Goal: Task Accomplishment & Management: Manage account settings

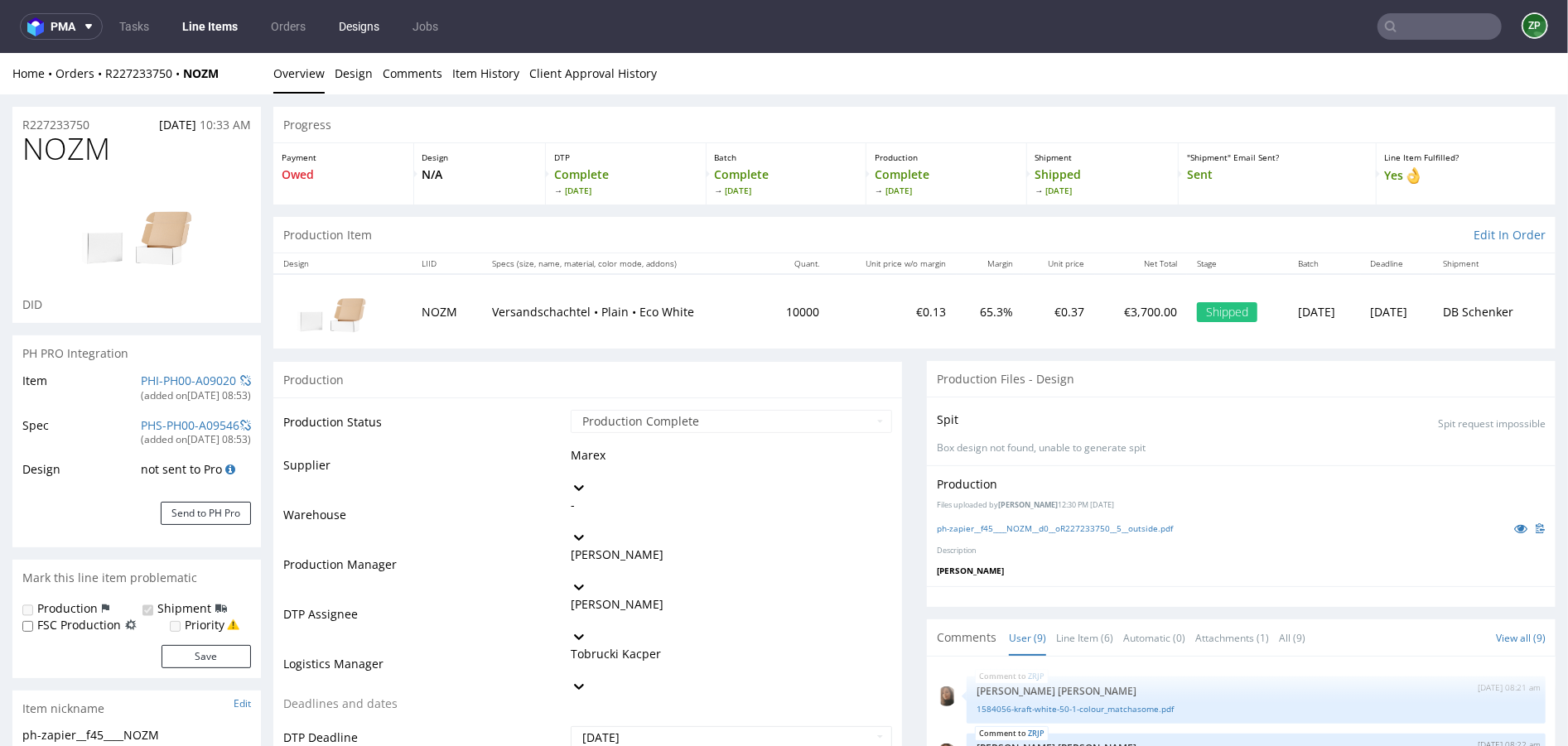
click at [339, 23] on link "Designs" at bounding box center [359, 26] width 60 height 26
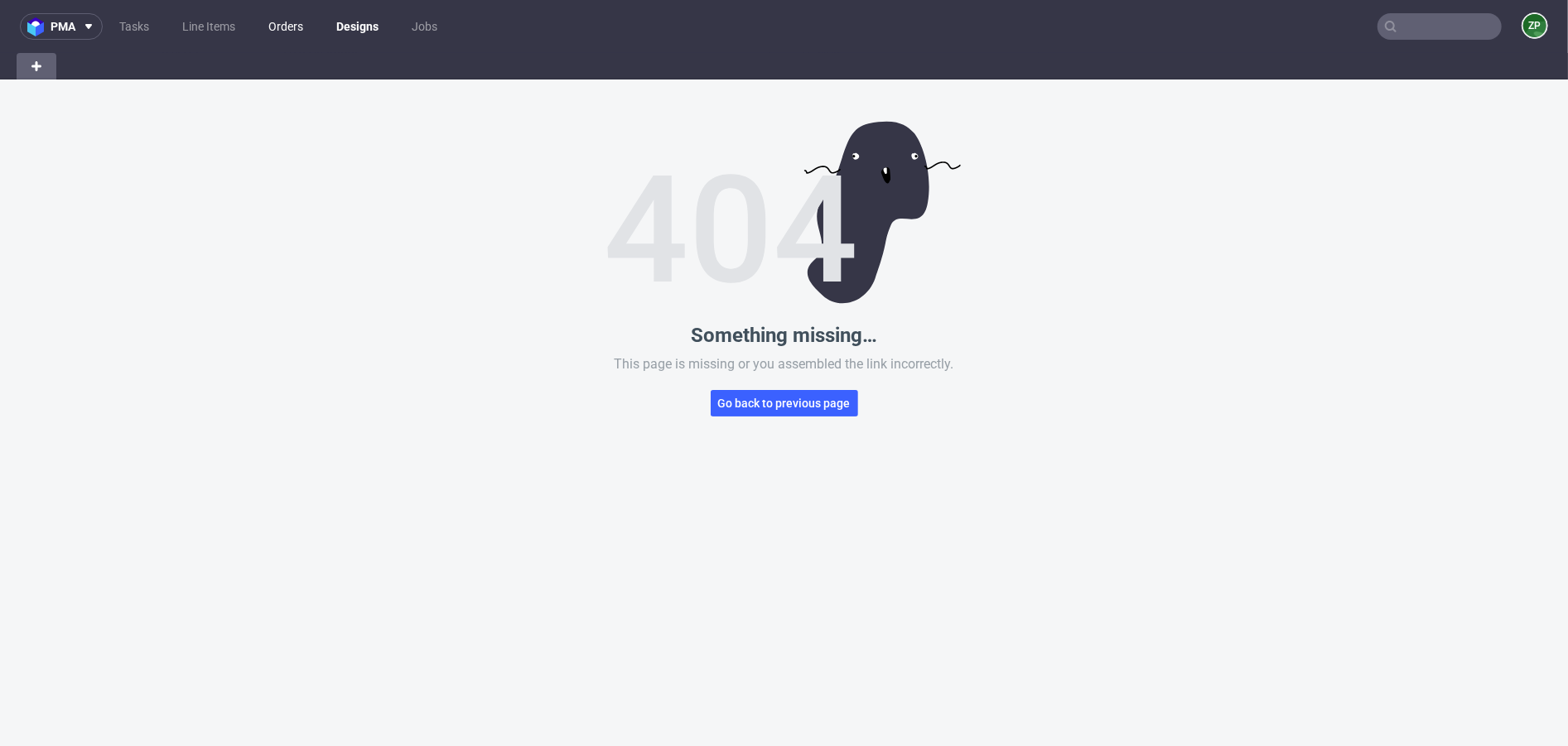
click at [296, 19] on link "Orders" at bounding box center [286, 26] width 54 height 26
click at [754, 407] on span "Go back to previous page" at bounding box center [784, 404] width 132 height 12
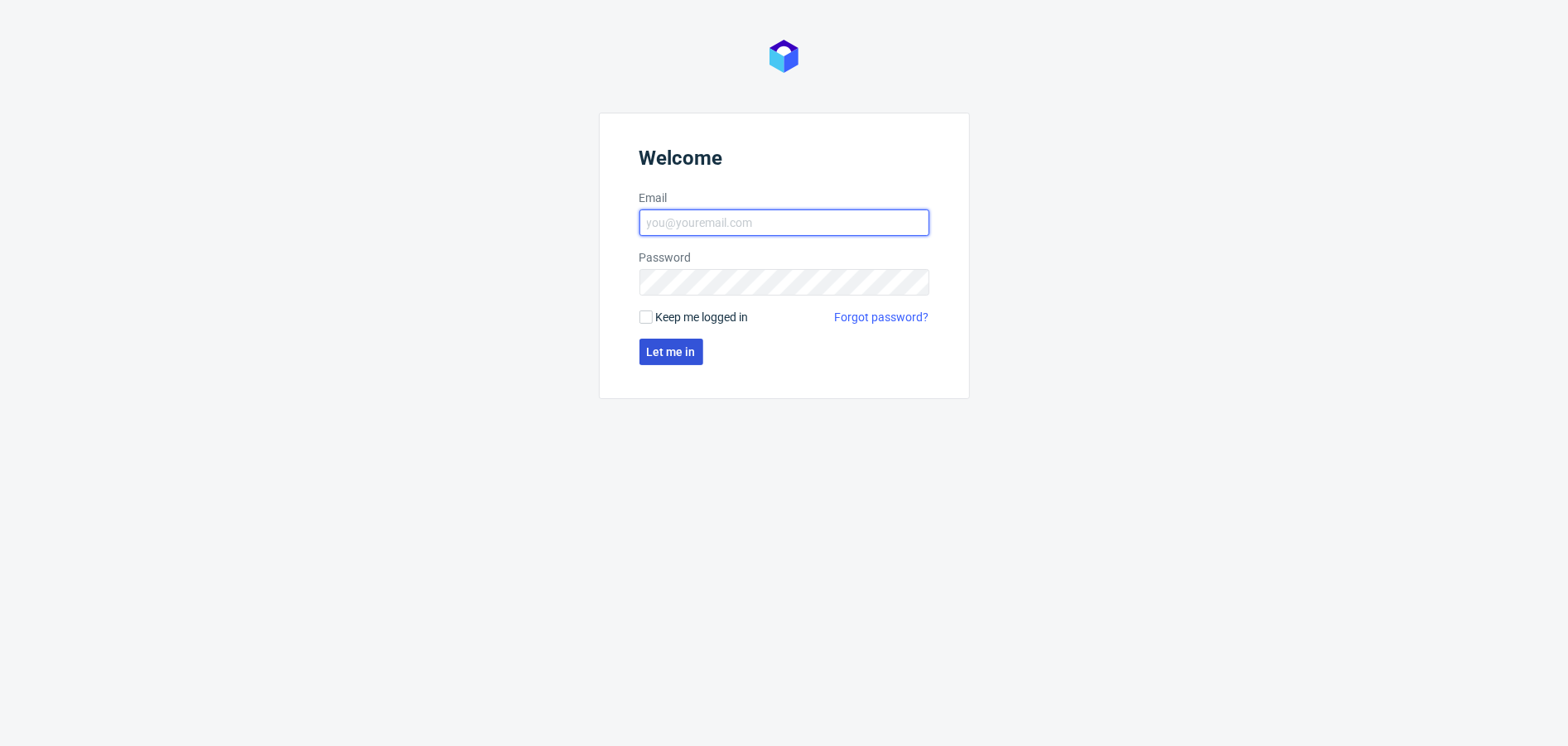
type input "[EMAIL_ADDRESS][DOMAIN_NAME]"
click at [643, 365] on button "Let me in" at bounding box center [670, 352] width 64 height 26
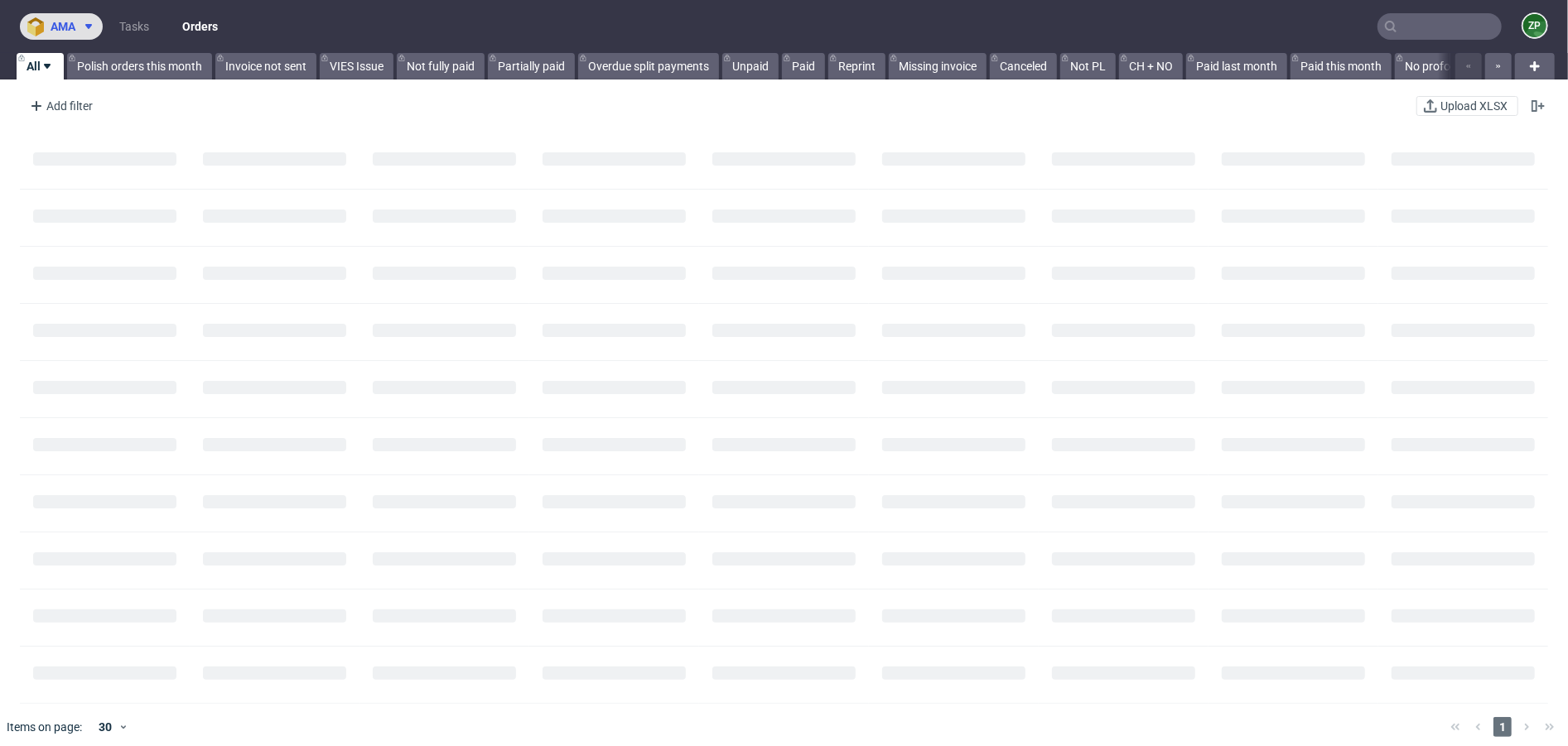
click at [64, 24] on span "ama" at bounding box center [63, 26] width 25 height 12
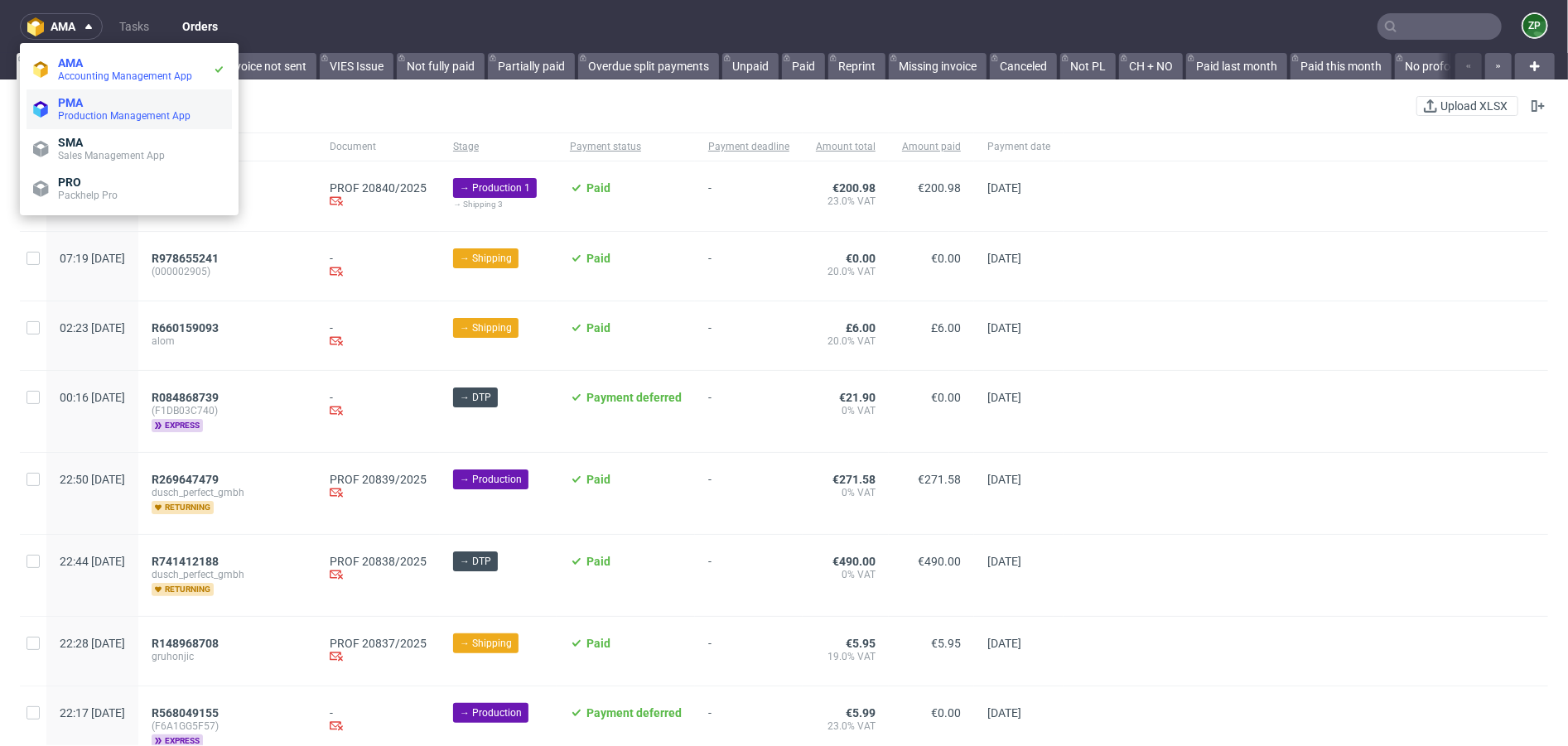
click at [85, 101] on span "PMA" at bounding box center [141, 103] width 167 height 14
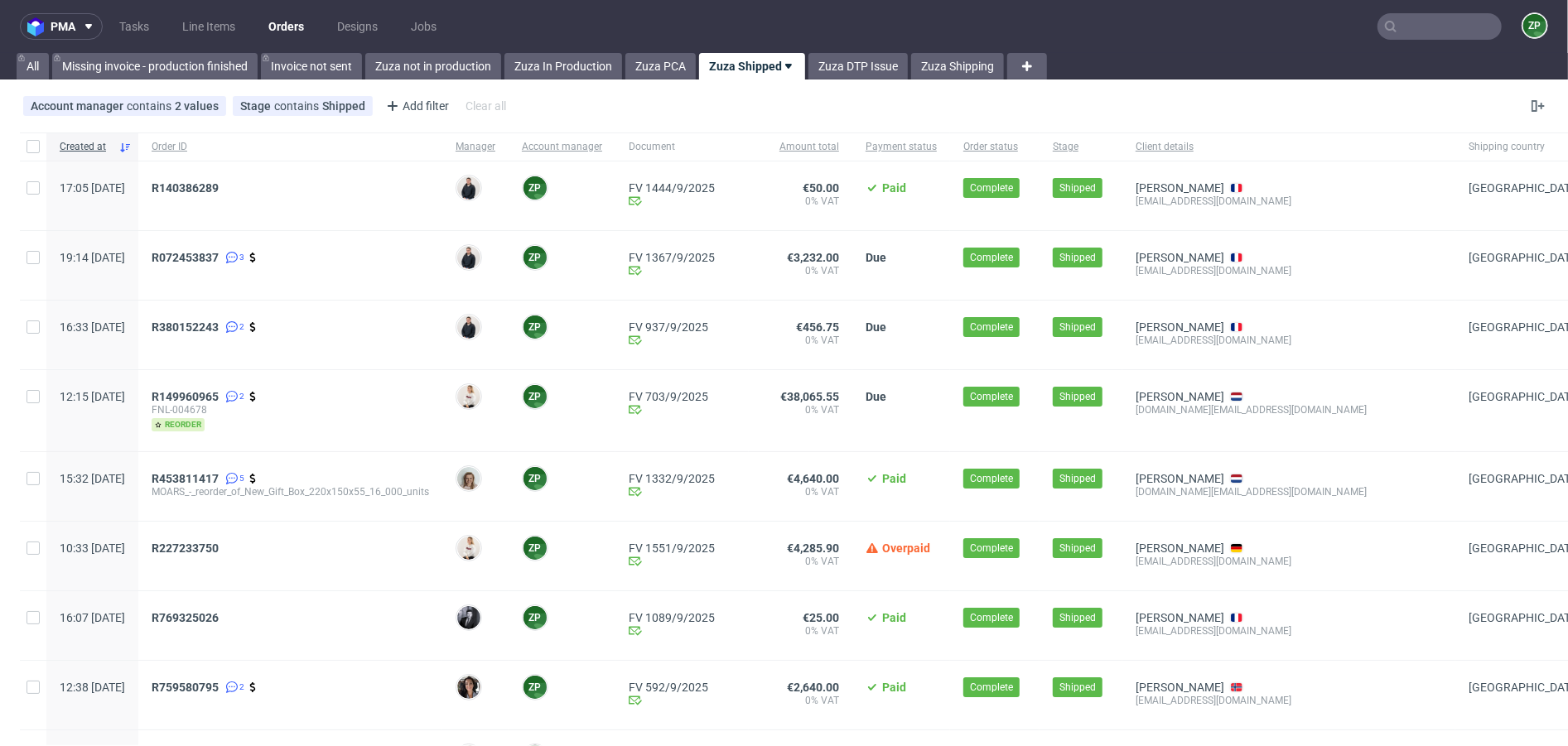
scroll to position [116, 0]
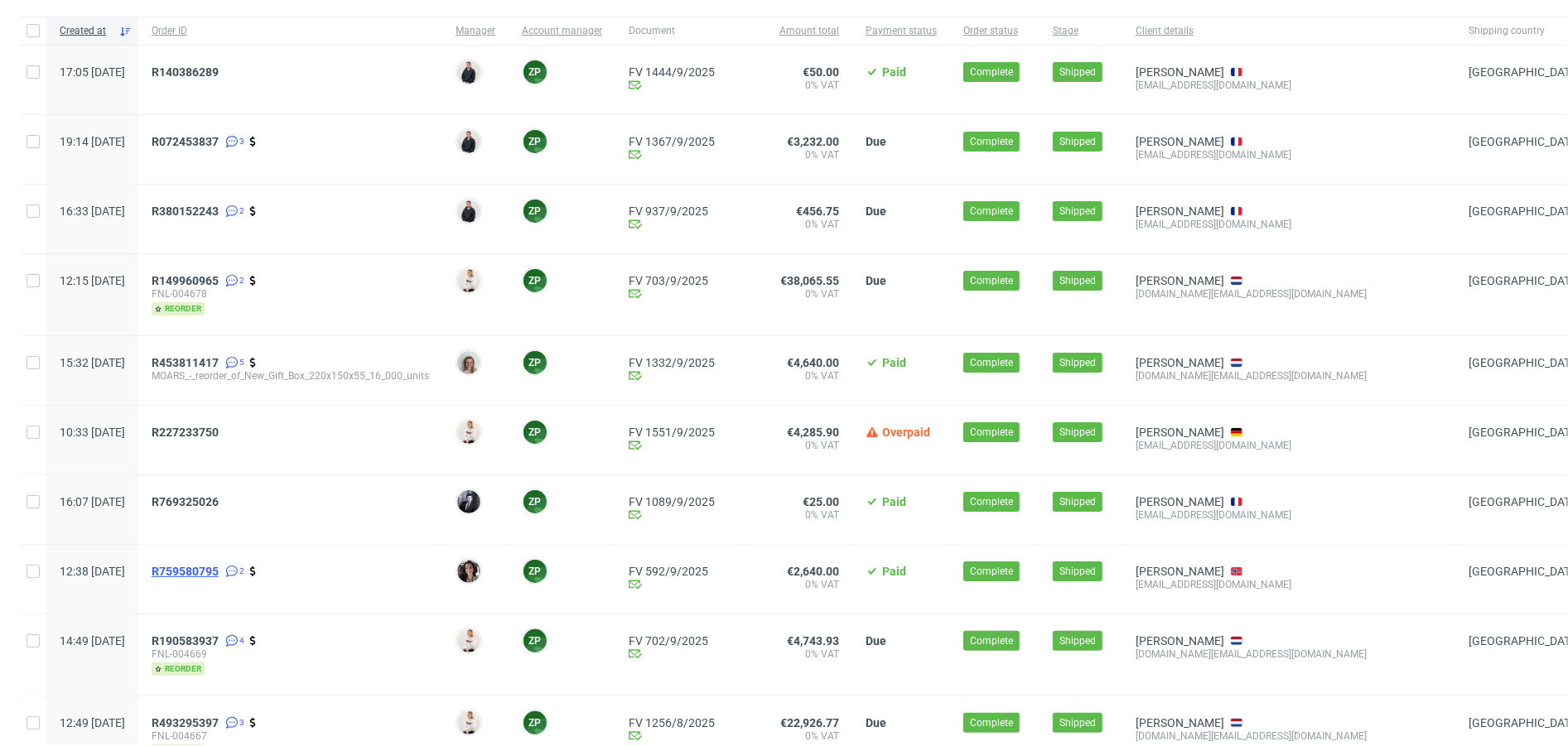
click at [219, 572] on span "R759580795" at bounding box center [185, 571] width 67 height 14
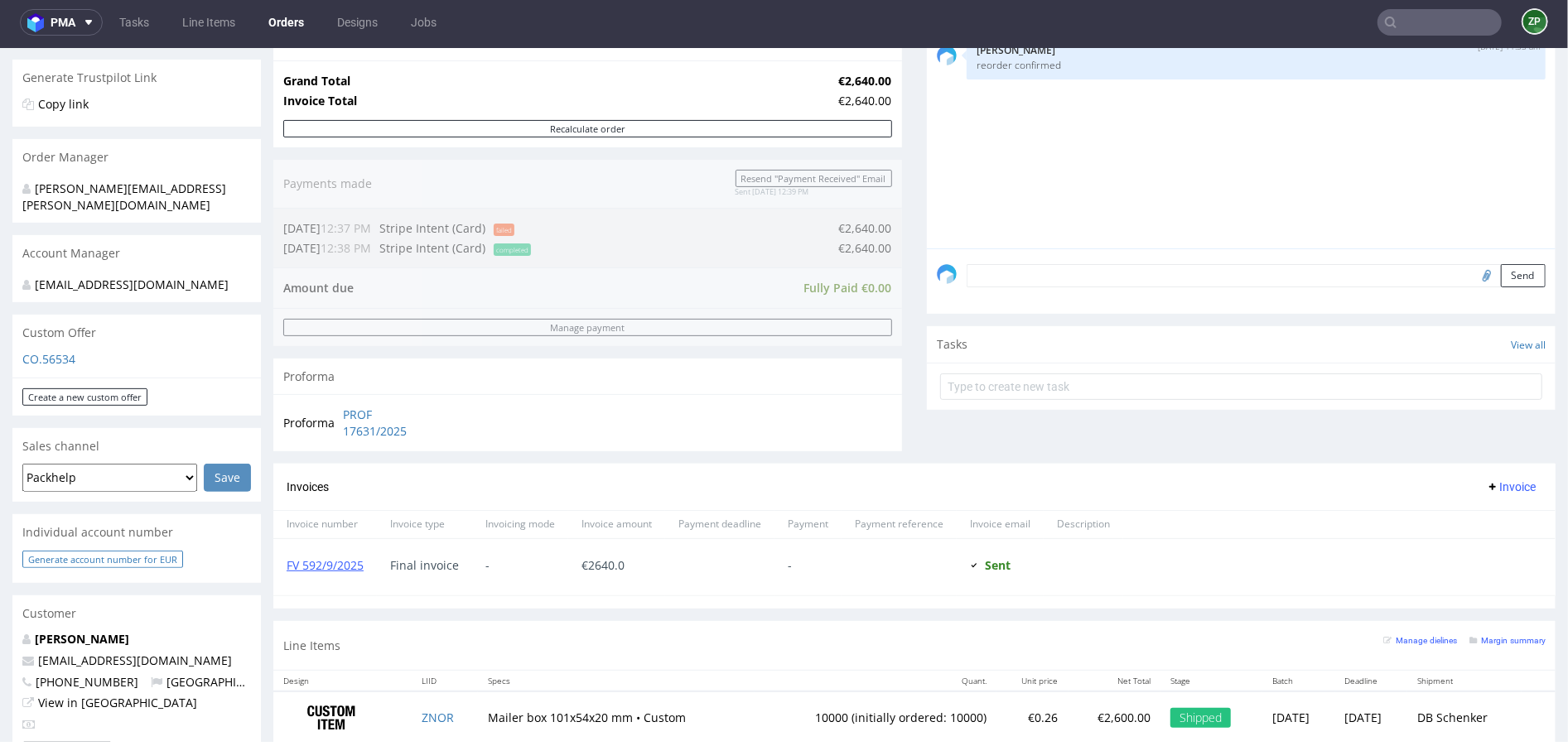
scroll to position [344, 0]
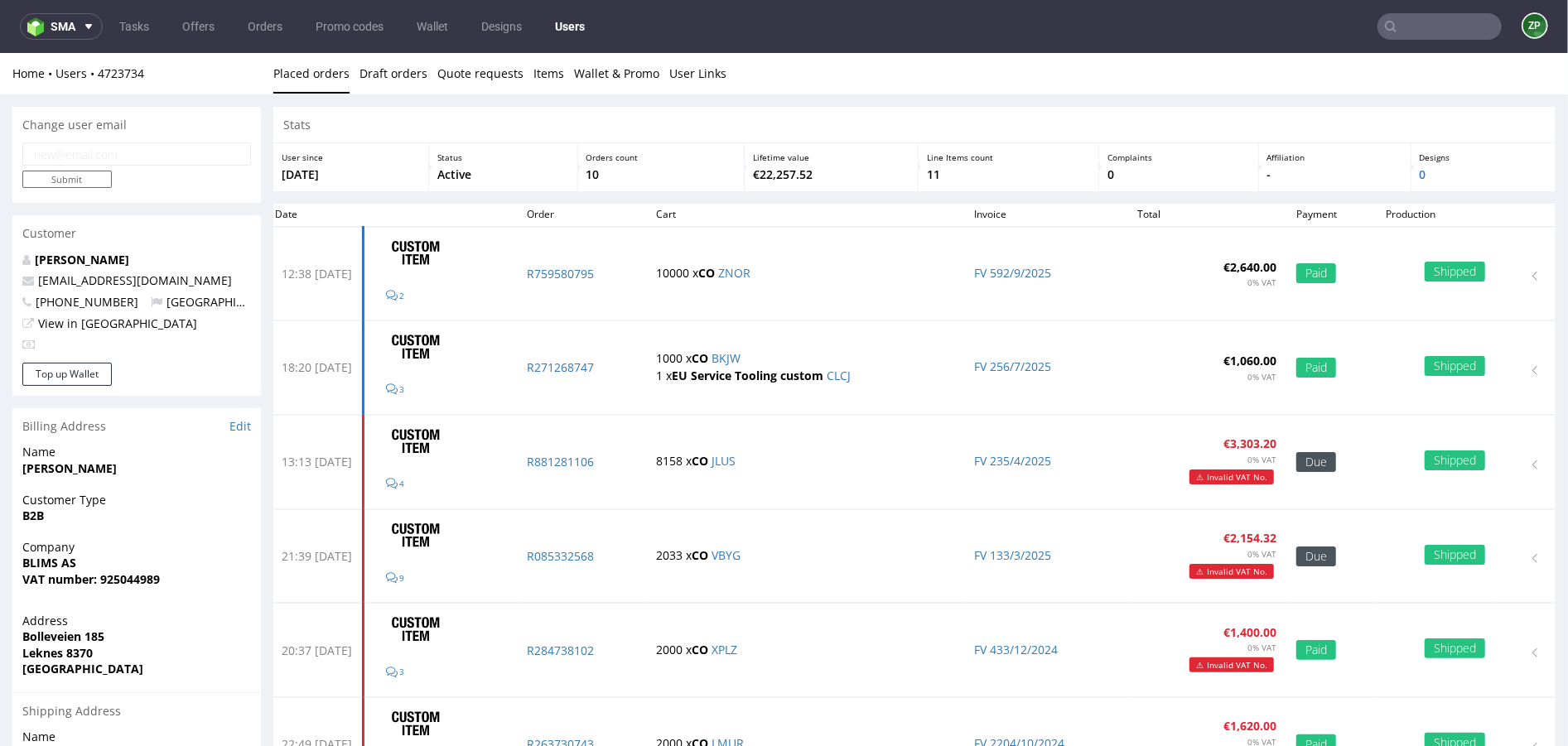
click at [1384, 18] on input "text" at bounding box center [1439, 26] width 125 height 26
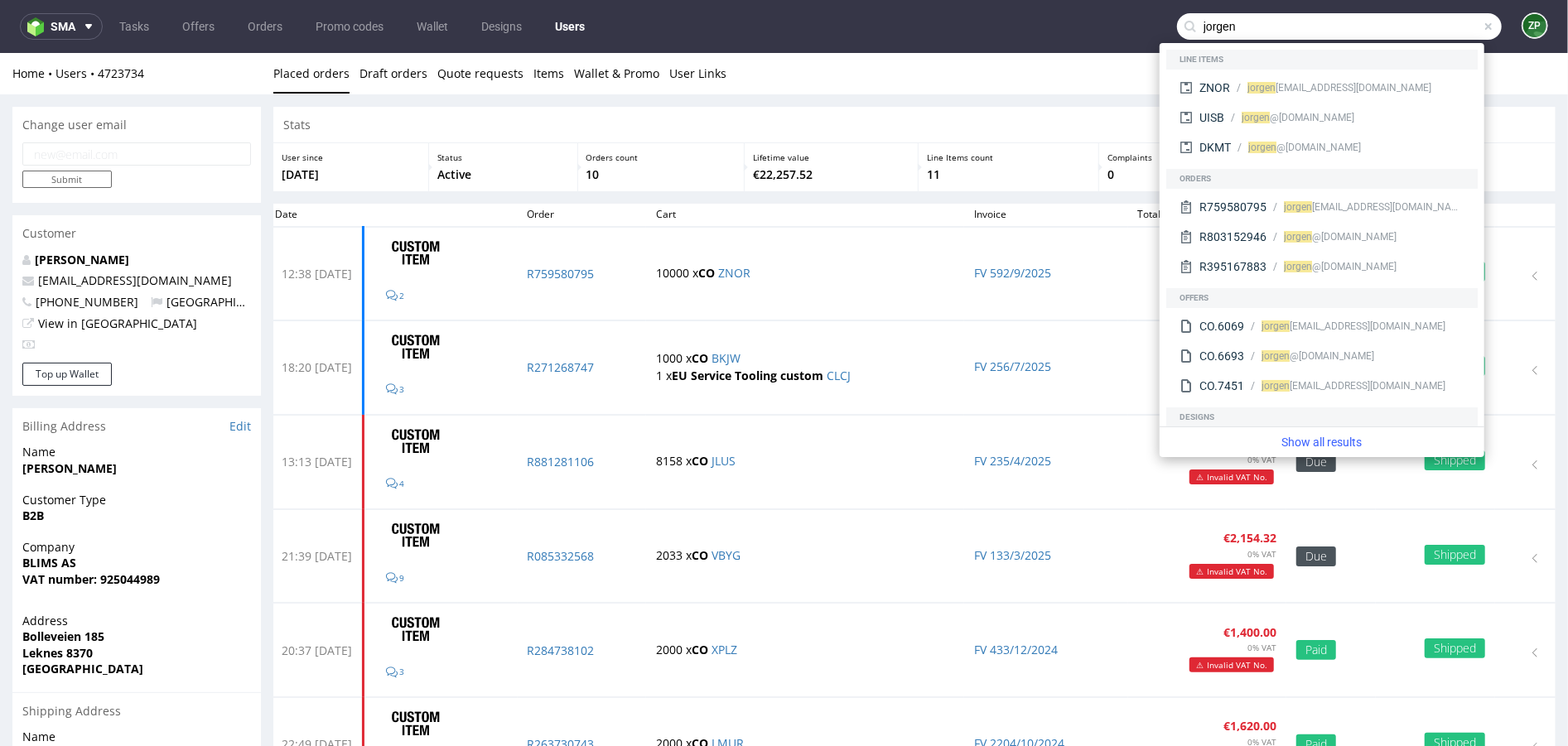
type input "jorgen"
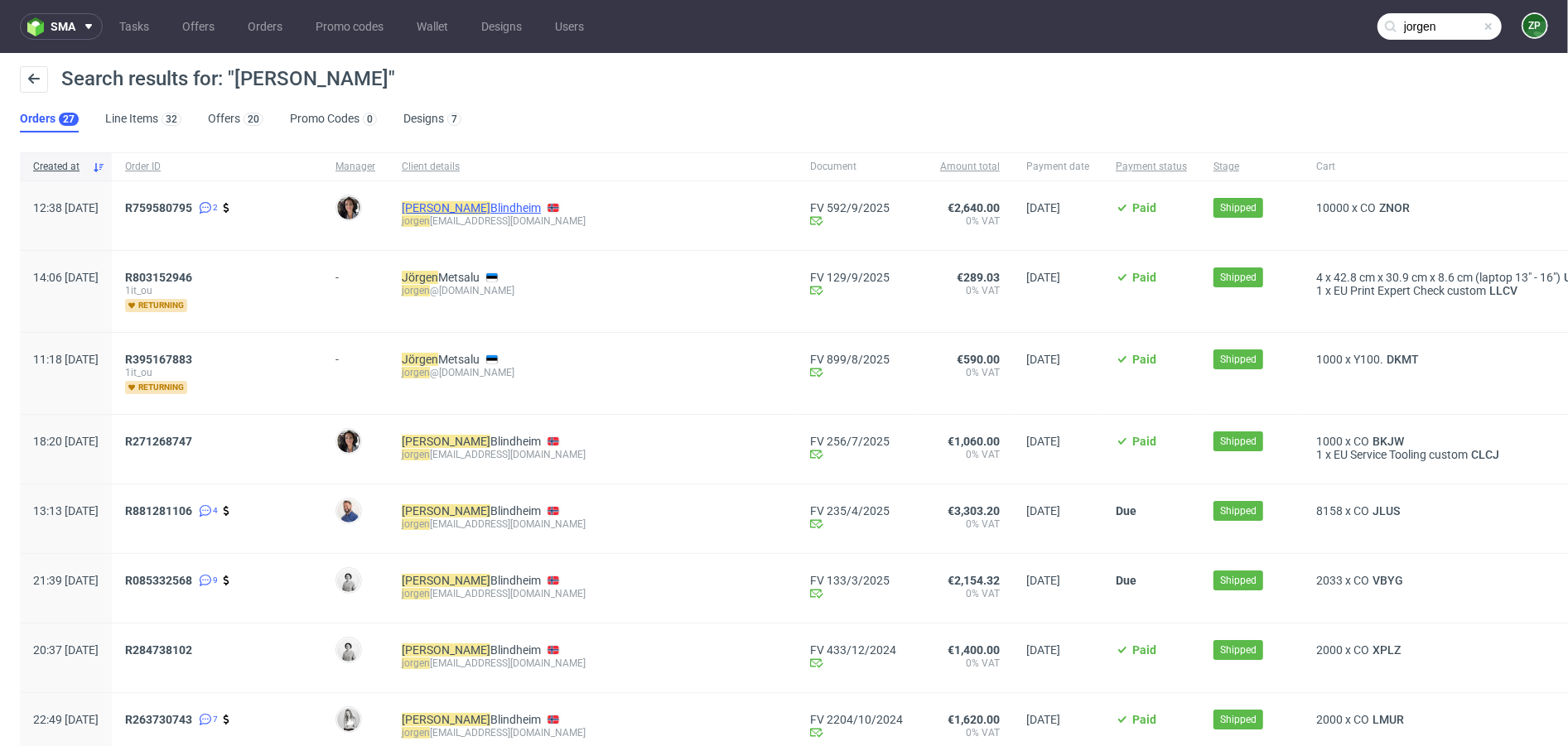
click at [485, 213] on link "Jørgen Blindheim" at bounding box center [471, 208] width 139 height 14
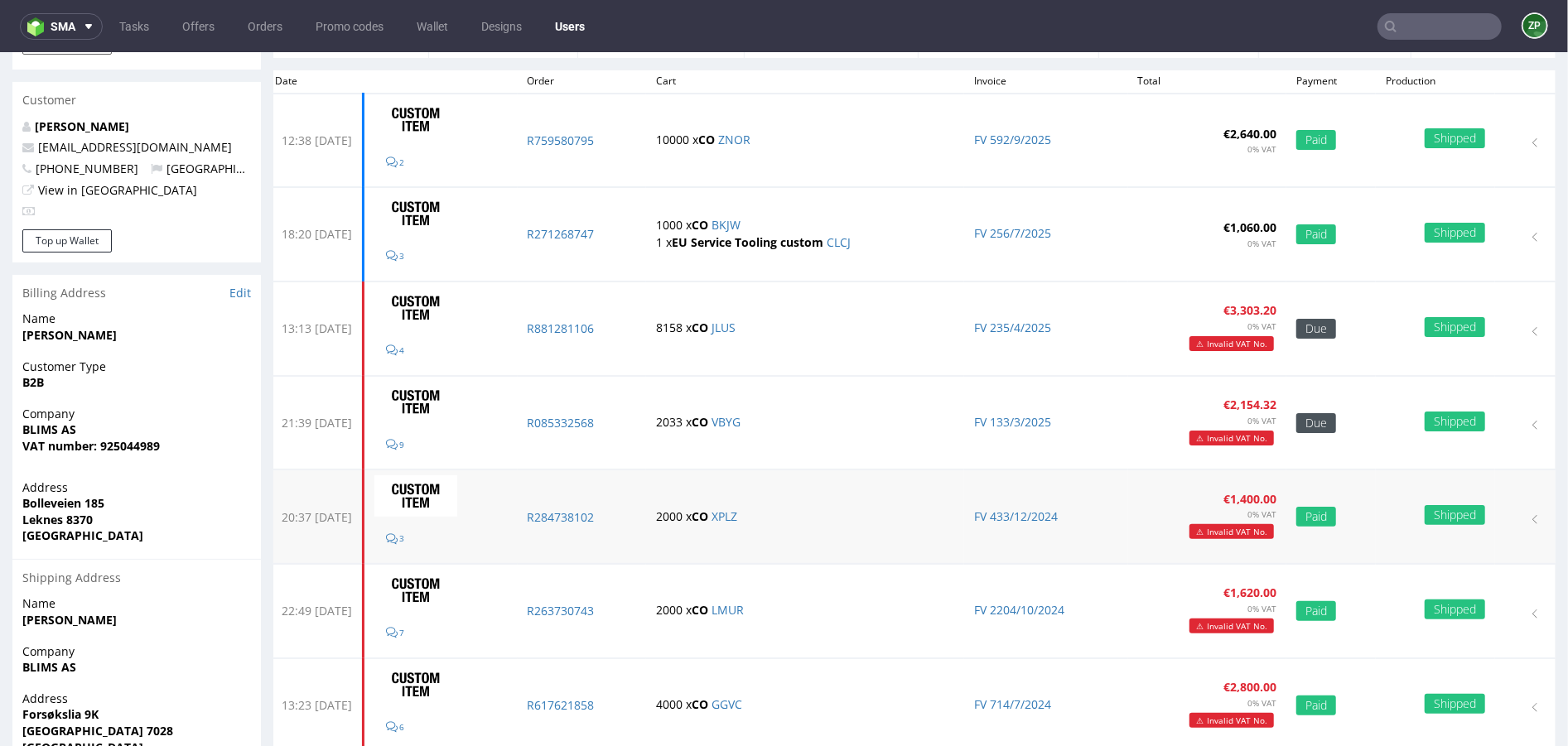
scroll to position [215, 0]
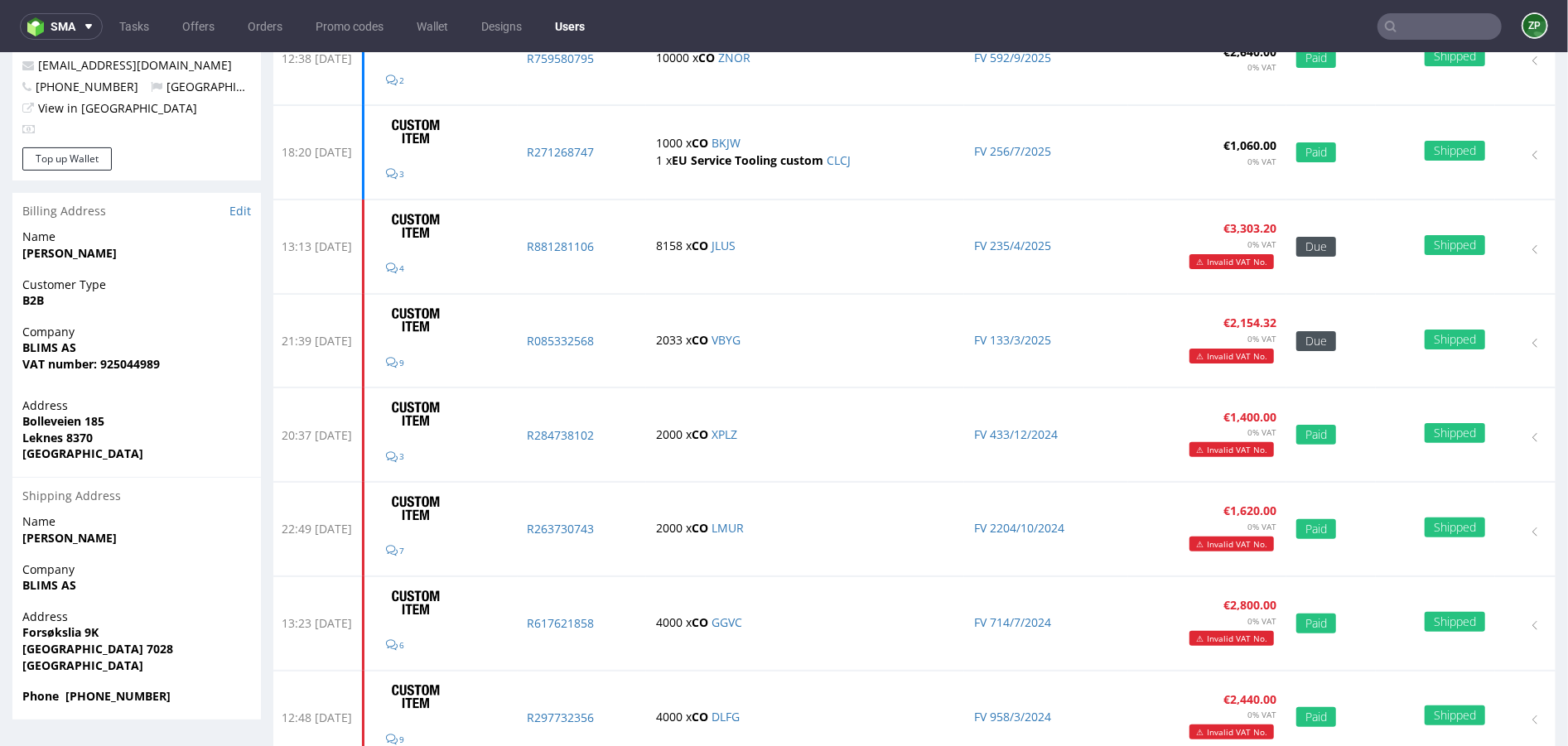
click at [239, 36] on ul "Tasks Offers Orders Promo codes Wallet Designs Users" at bounding box center [352, 26] width 498 height 26
click at [259, 22] on link "Orders" at bounding box center [264, 26] width 54 height 26
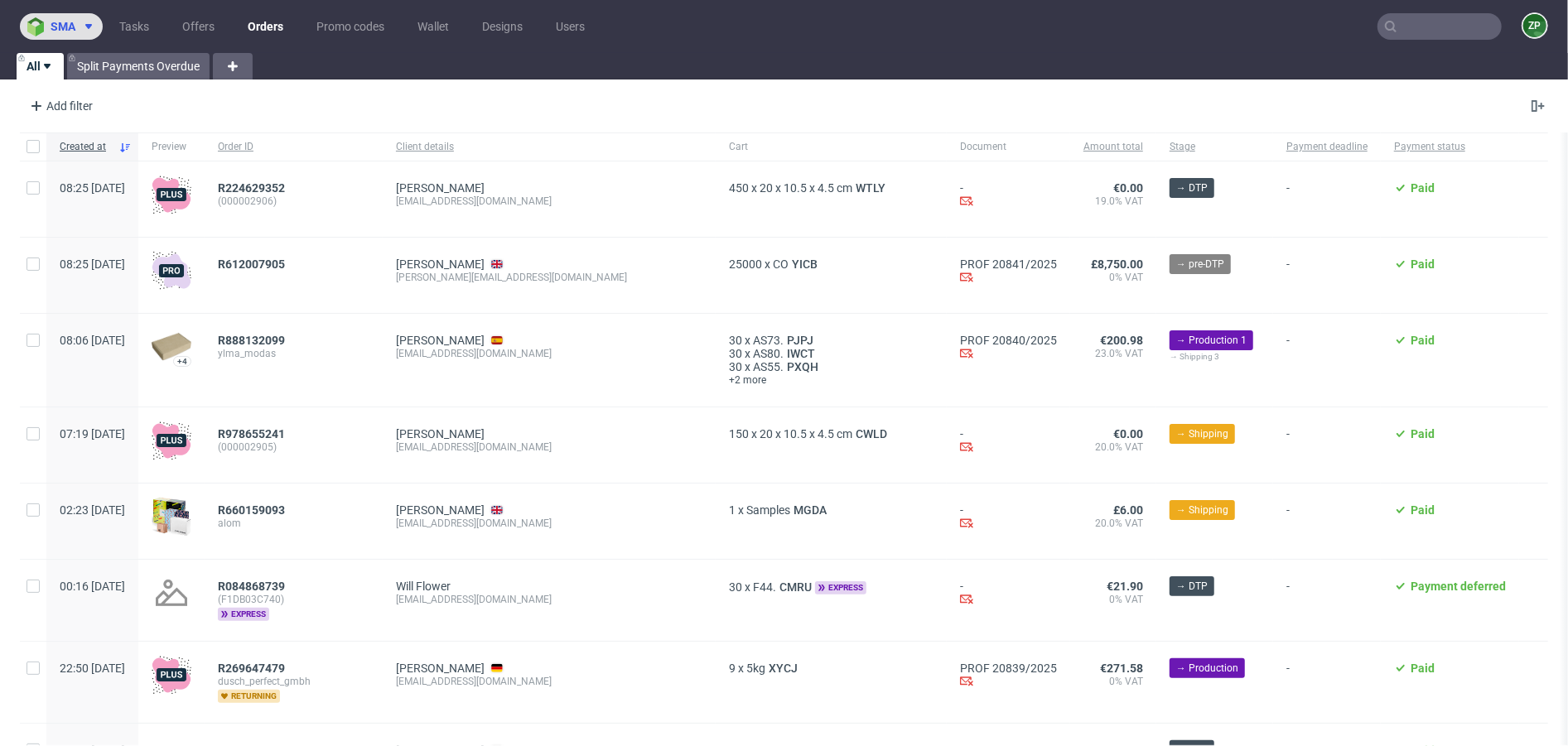
click at [86, 18] on button "sma" at bounding box center [61, 26] width 83 height 26
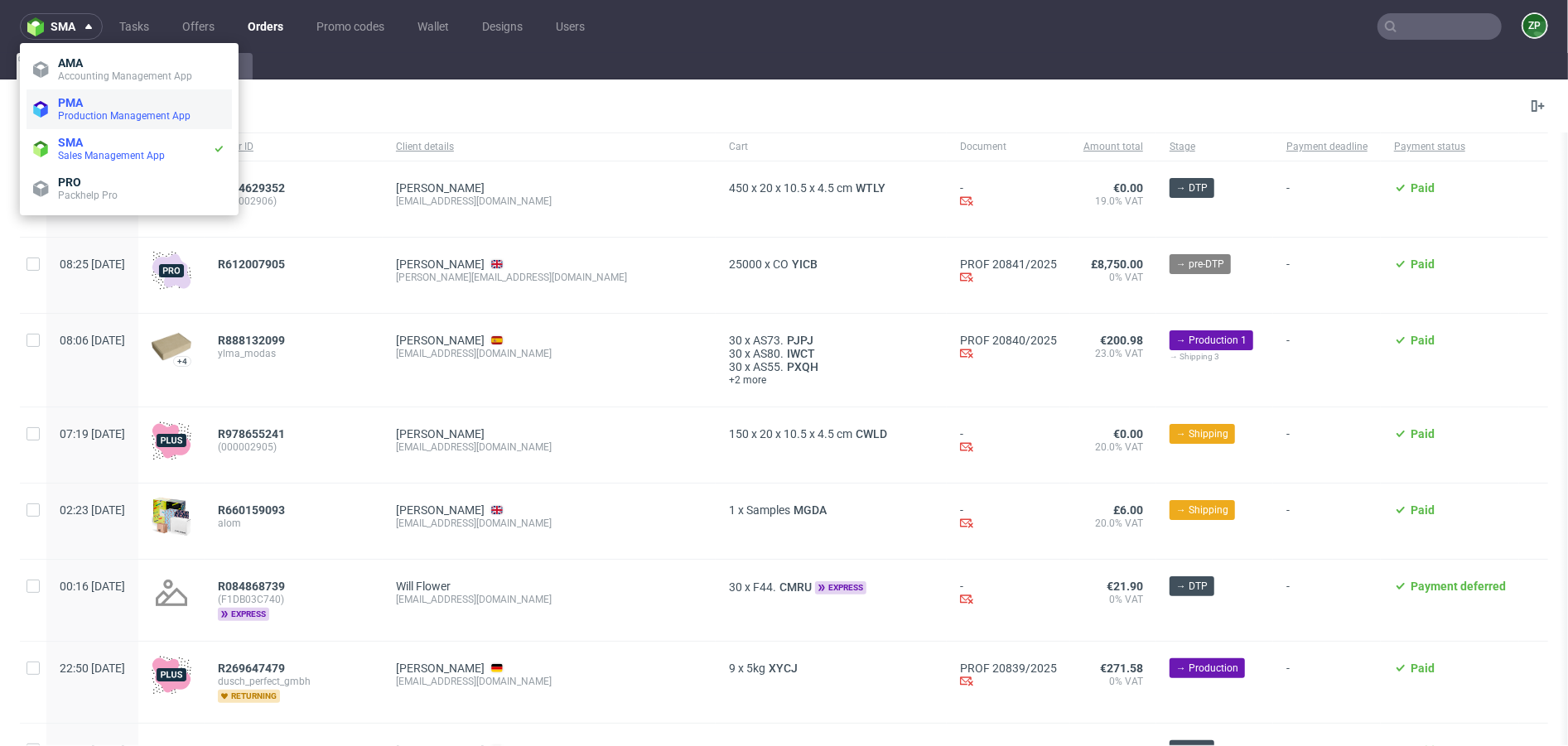
click at [91, 106] on span "PMA" at bounding box center [141, 103] width 167 height 14
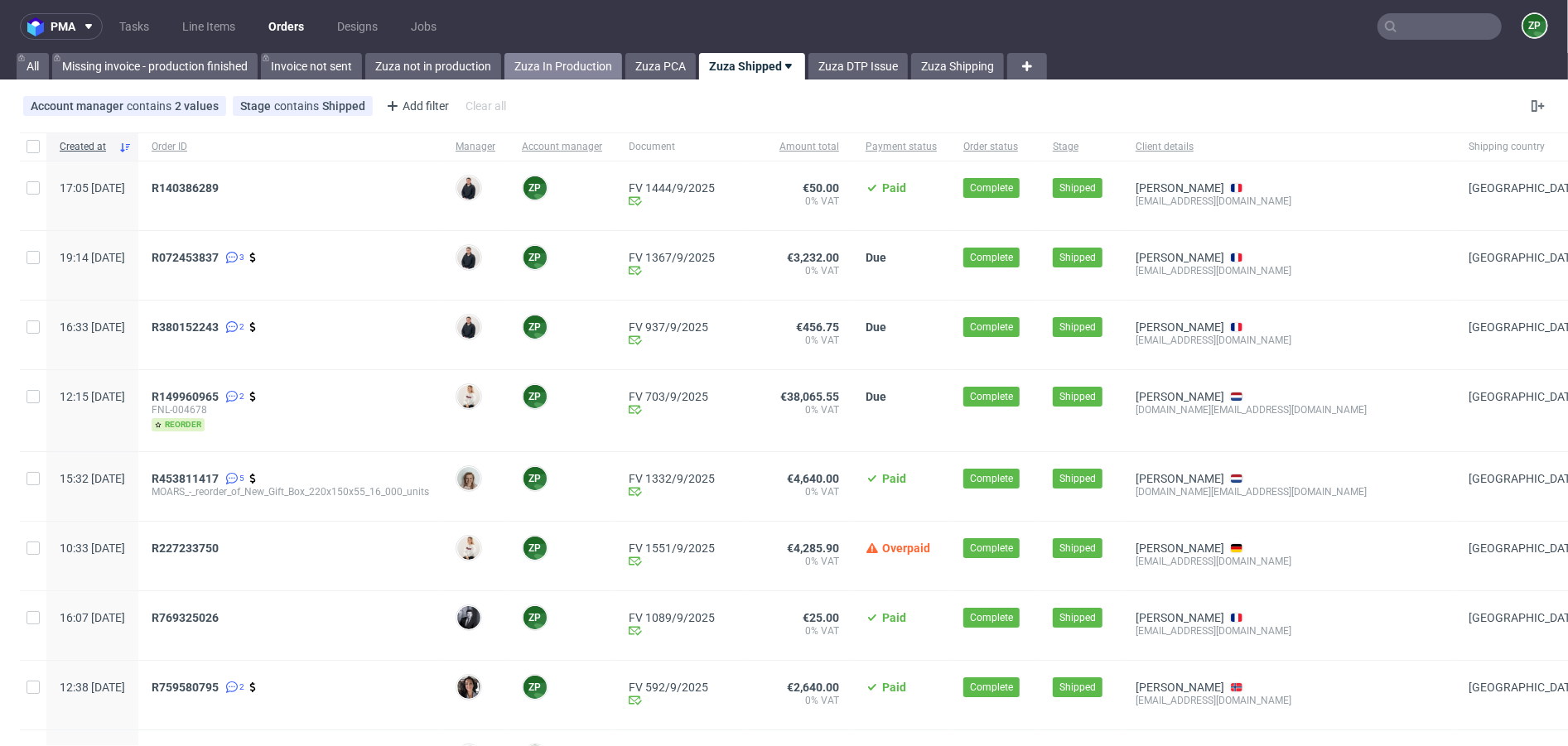
click at [542, 70] on link "Zuza In Production" at bounding box center [563, 66] width 118 height 26
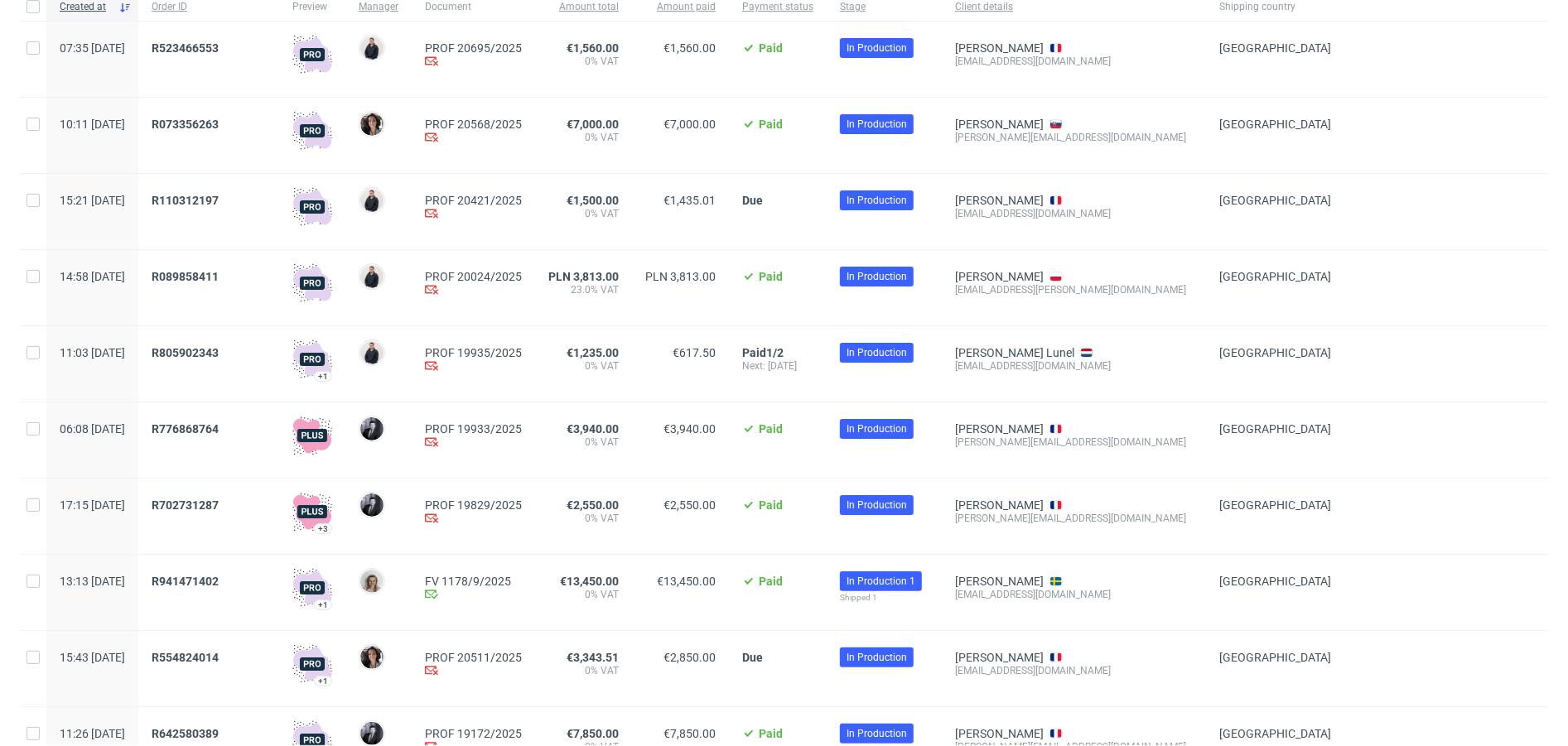
scroll to position [143, 0]
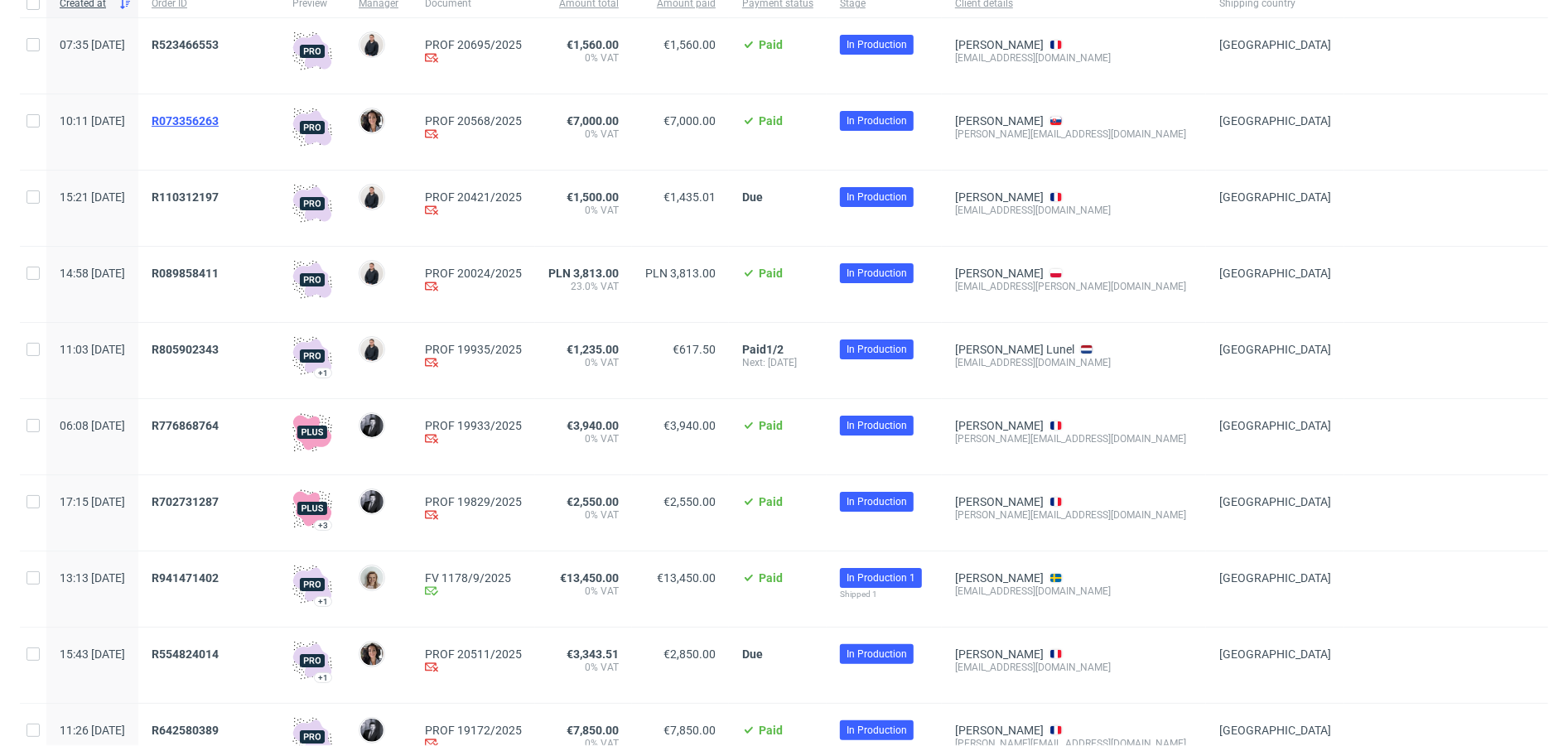
click at [219, 116] on span "R073356263" at bounding box center [185, 121] width 67 height 14
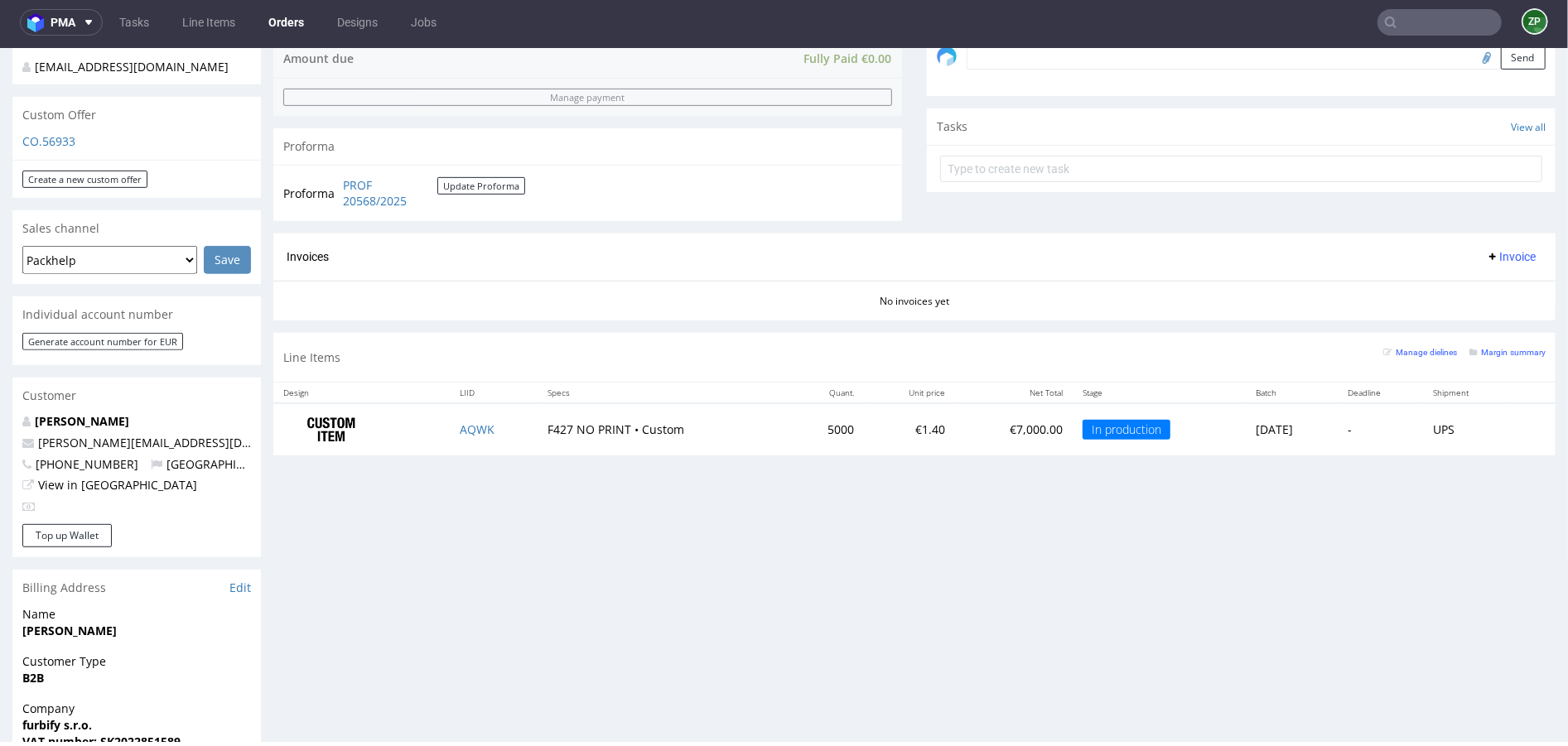
scroll to position [531, 0]
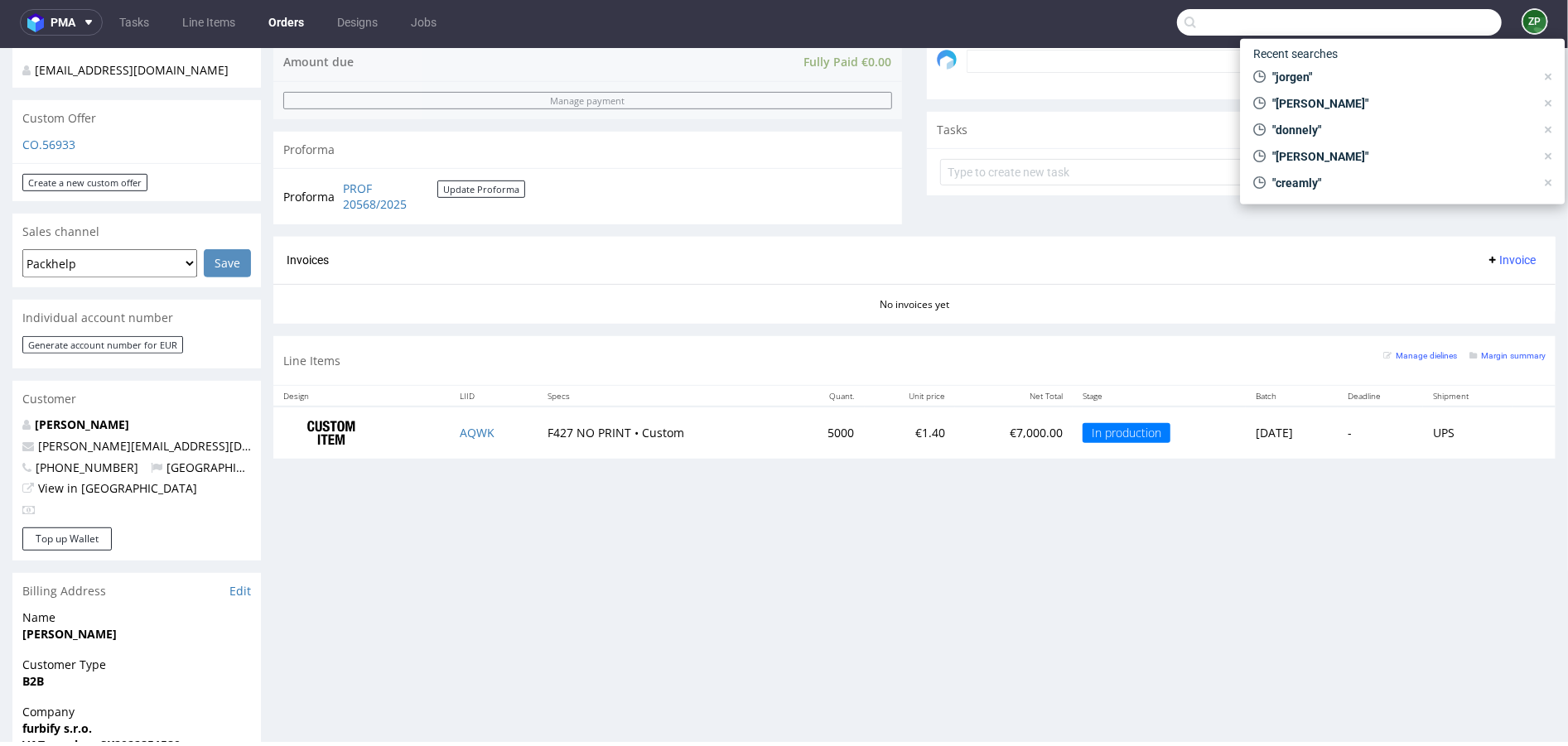
click at [1410, 31] on input "text" at bounding box center [1338, 22] width 325 height 26
paste input "R093511264"
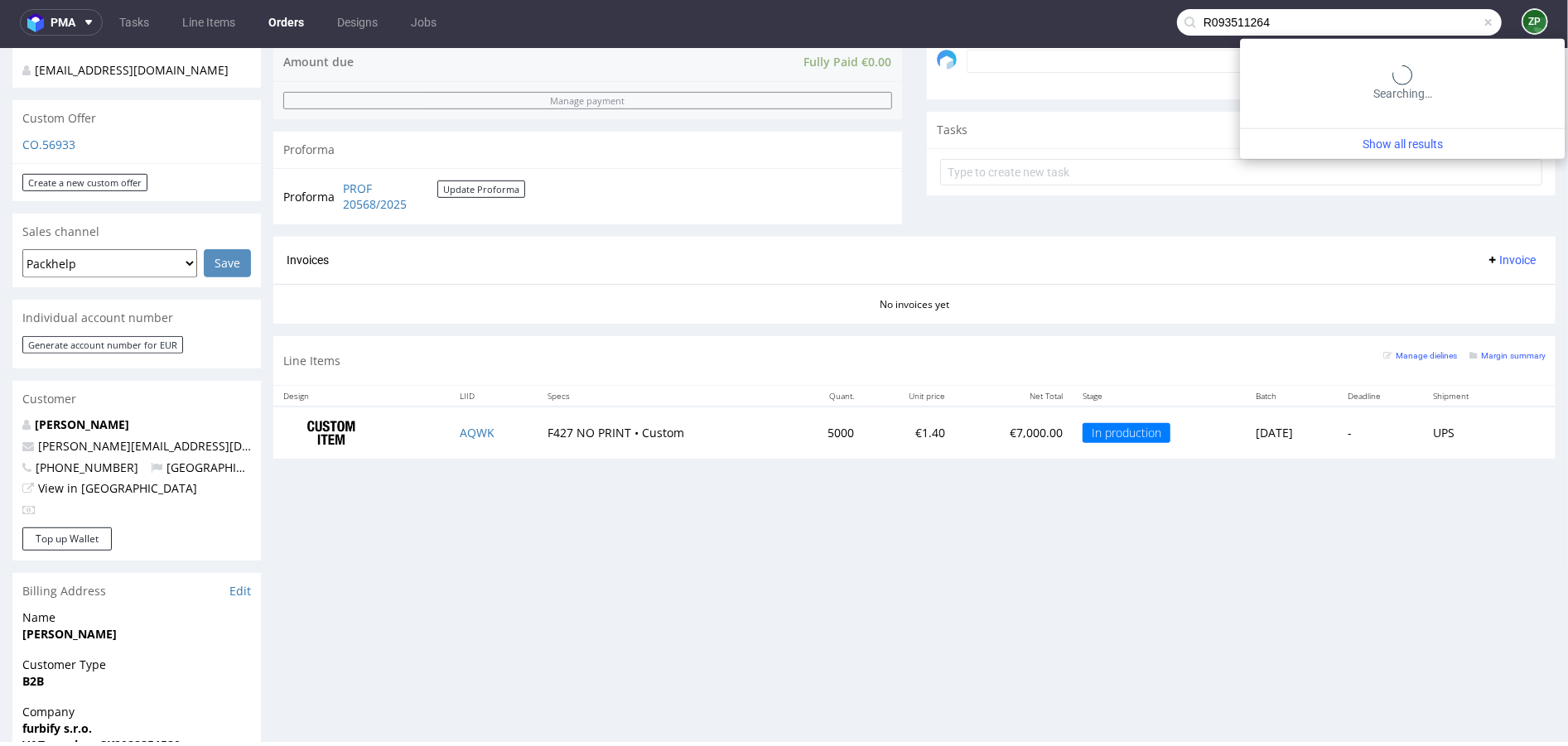
type input "R093511264"
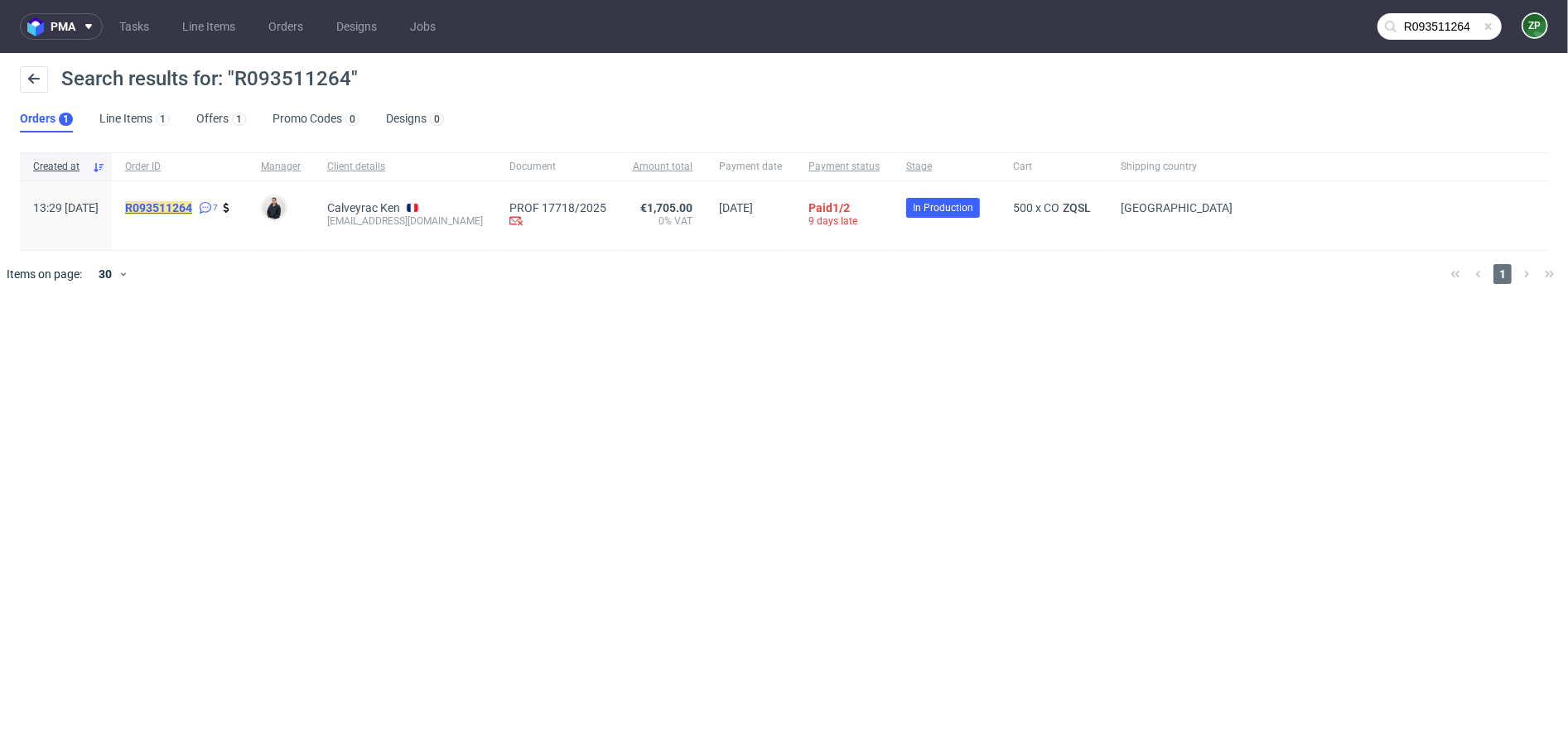
click at [192, 205] on mark "R093511264" at bounding box center [158, 208] width 67 height 14
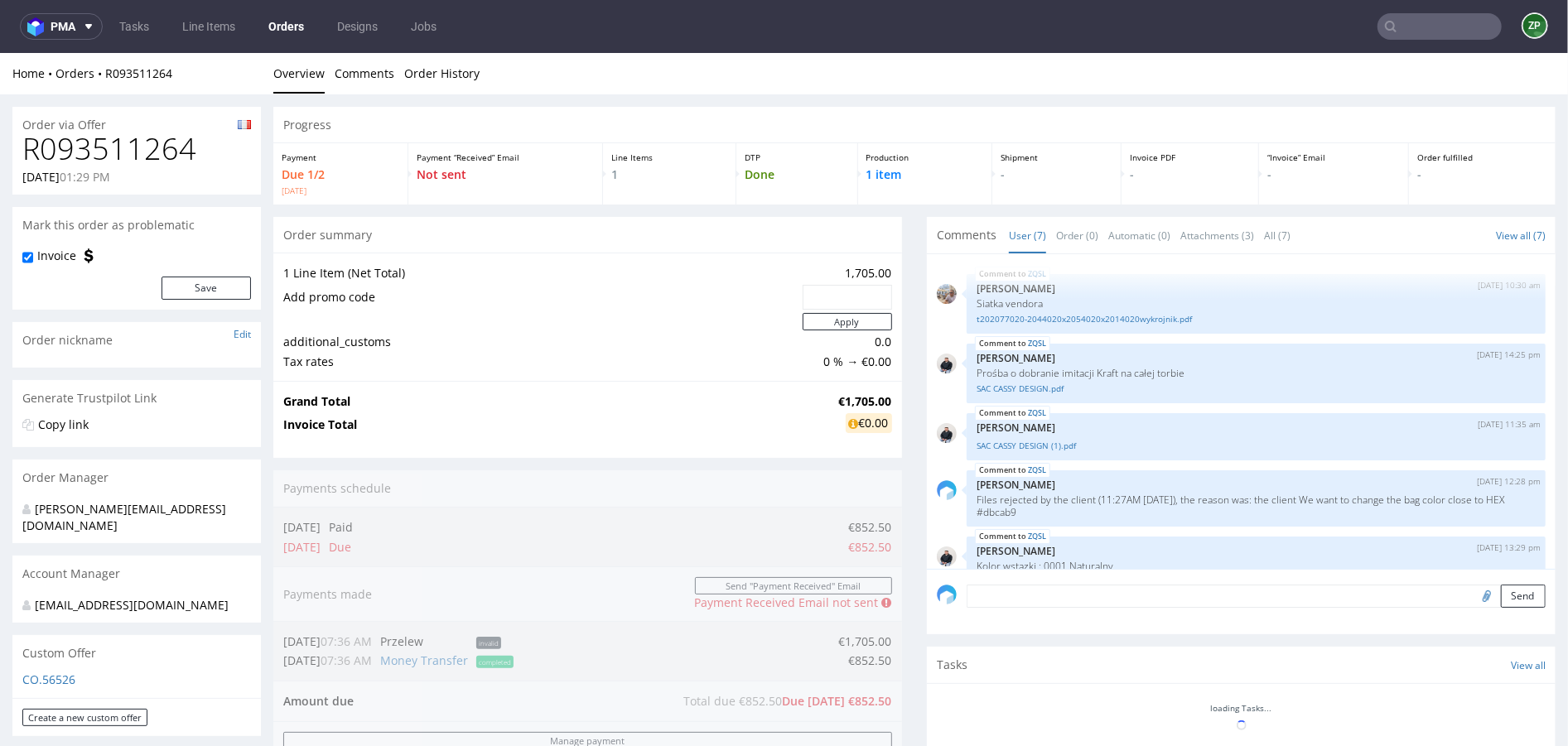
scroll to position [142, 0]
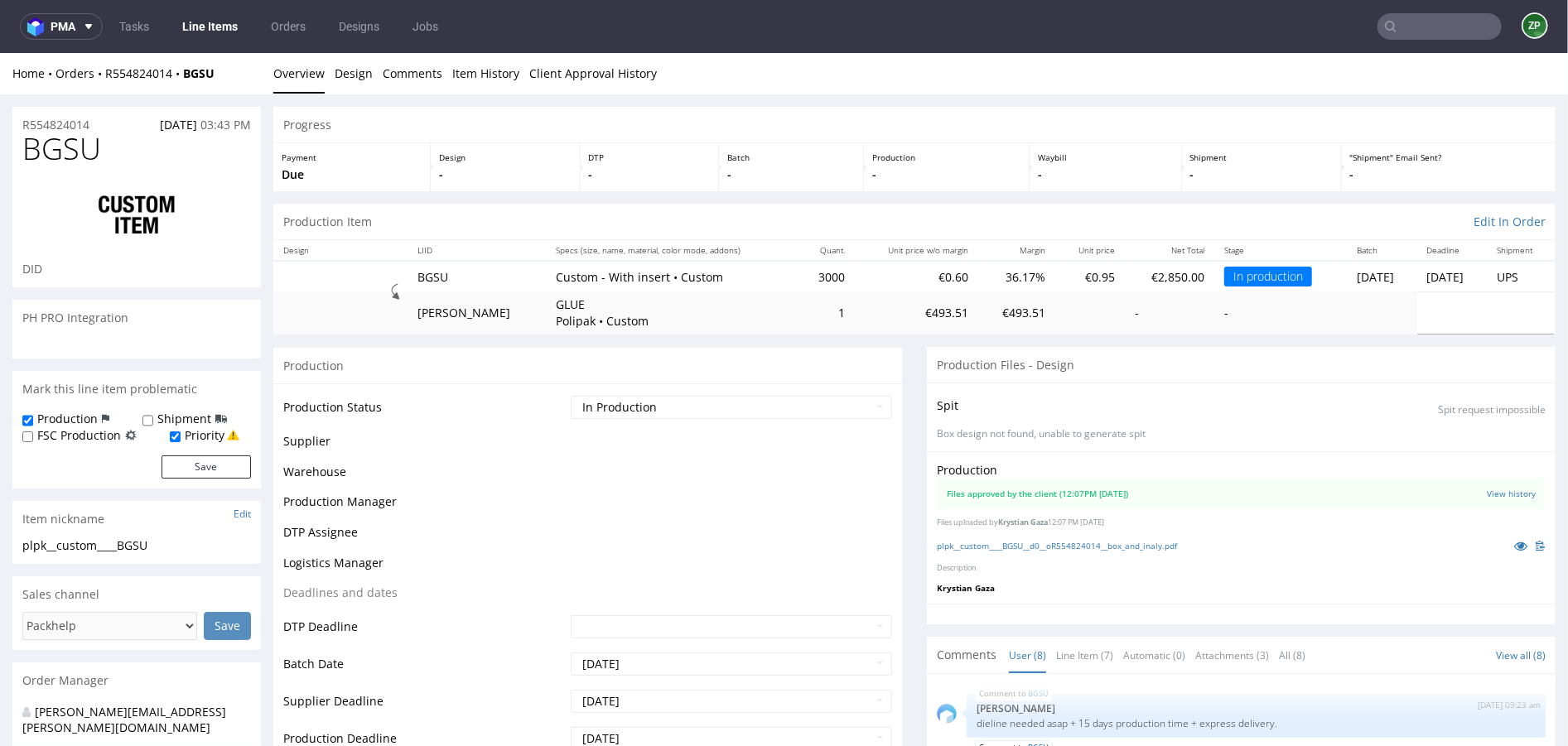
scroll to position [208, 0]
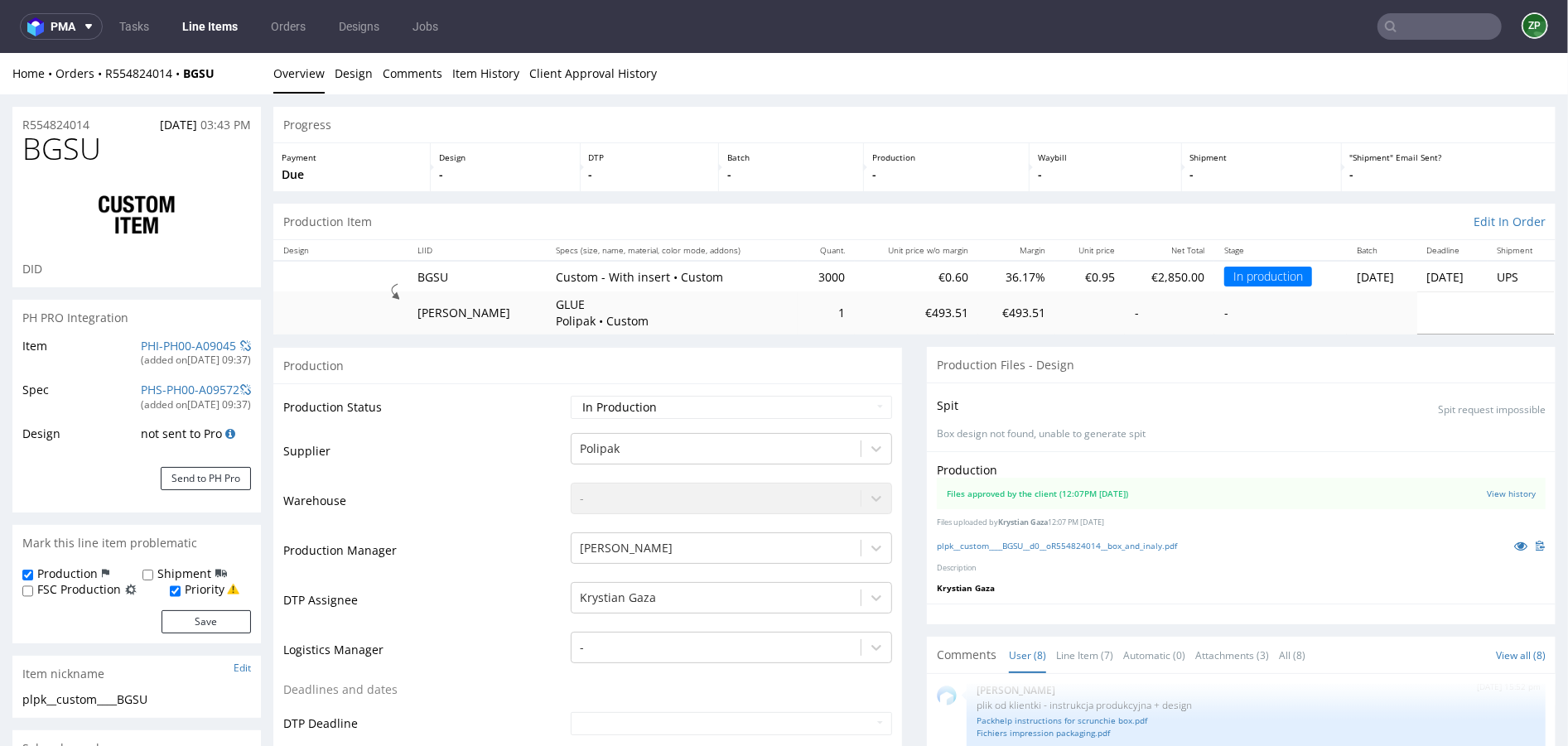
click at [1454, 23] on input "text" at bounding box center [1439, 26] width 125 height 26
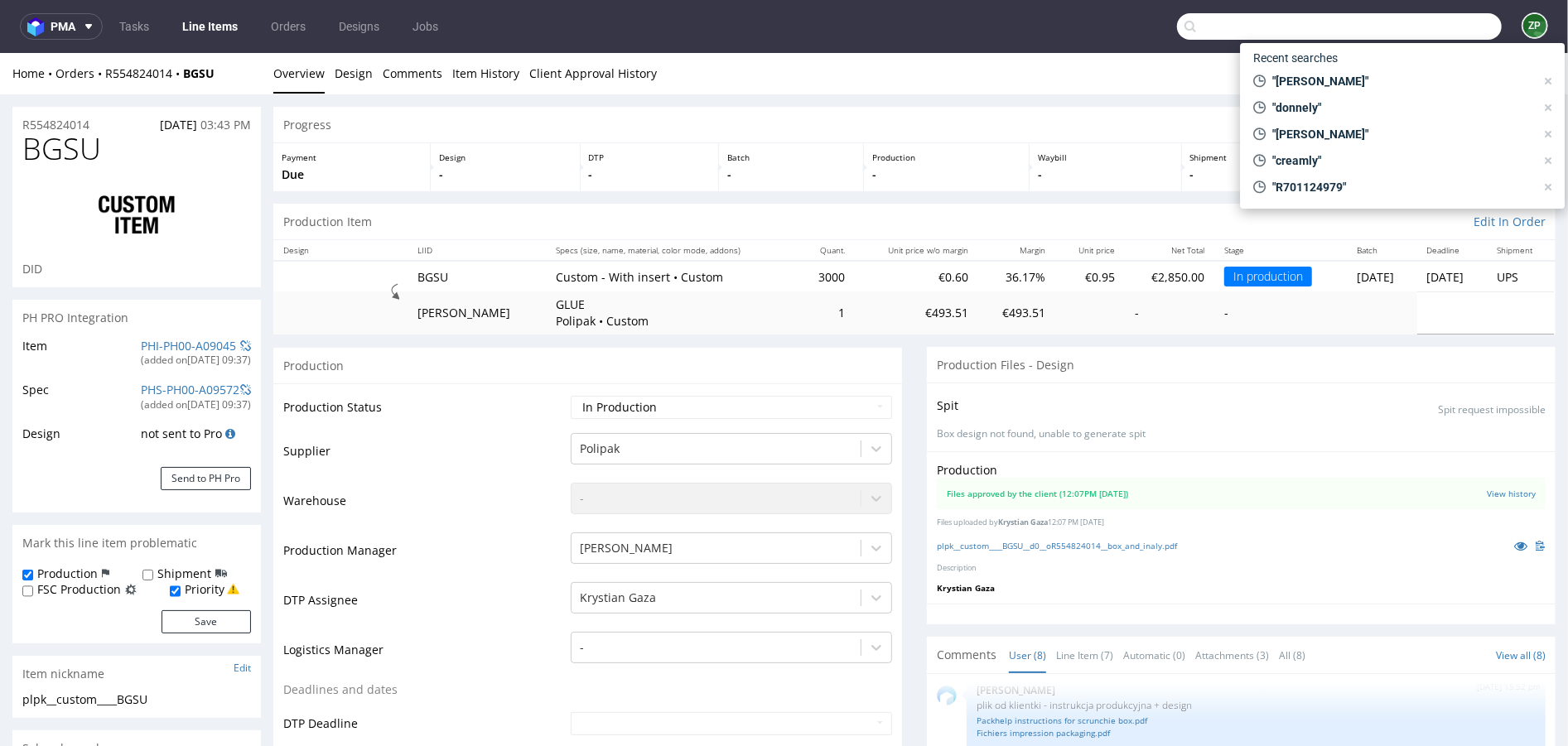
paste input "R341402679"
type input "R341402679"
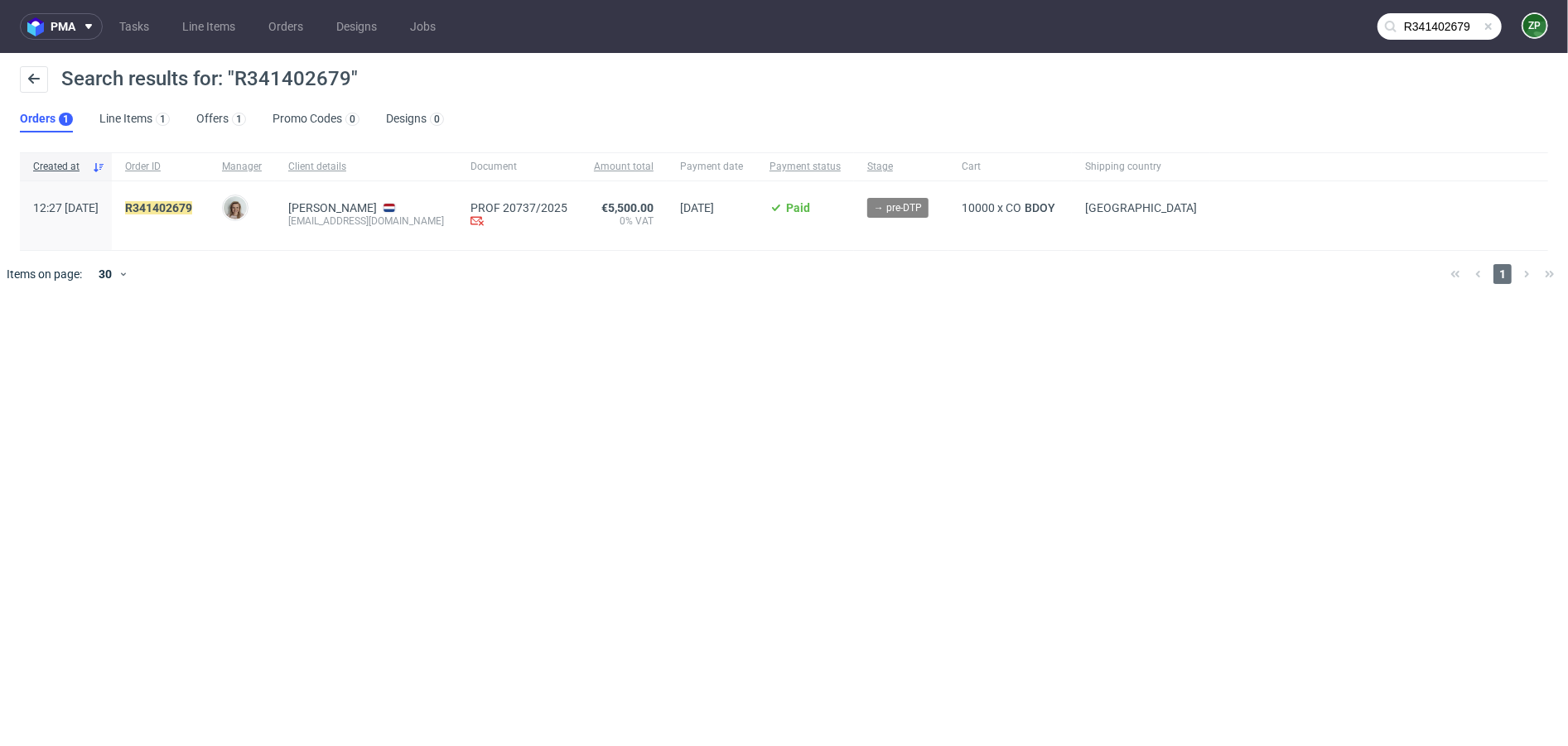
click at [189, 199] on div "R341402679" at bounding box center [160, 215] width 97 height 69
click at [173, 213] on mark "R341402679" at bounding box center [158, 208] width 67 height 14
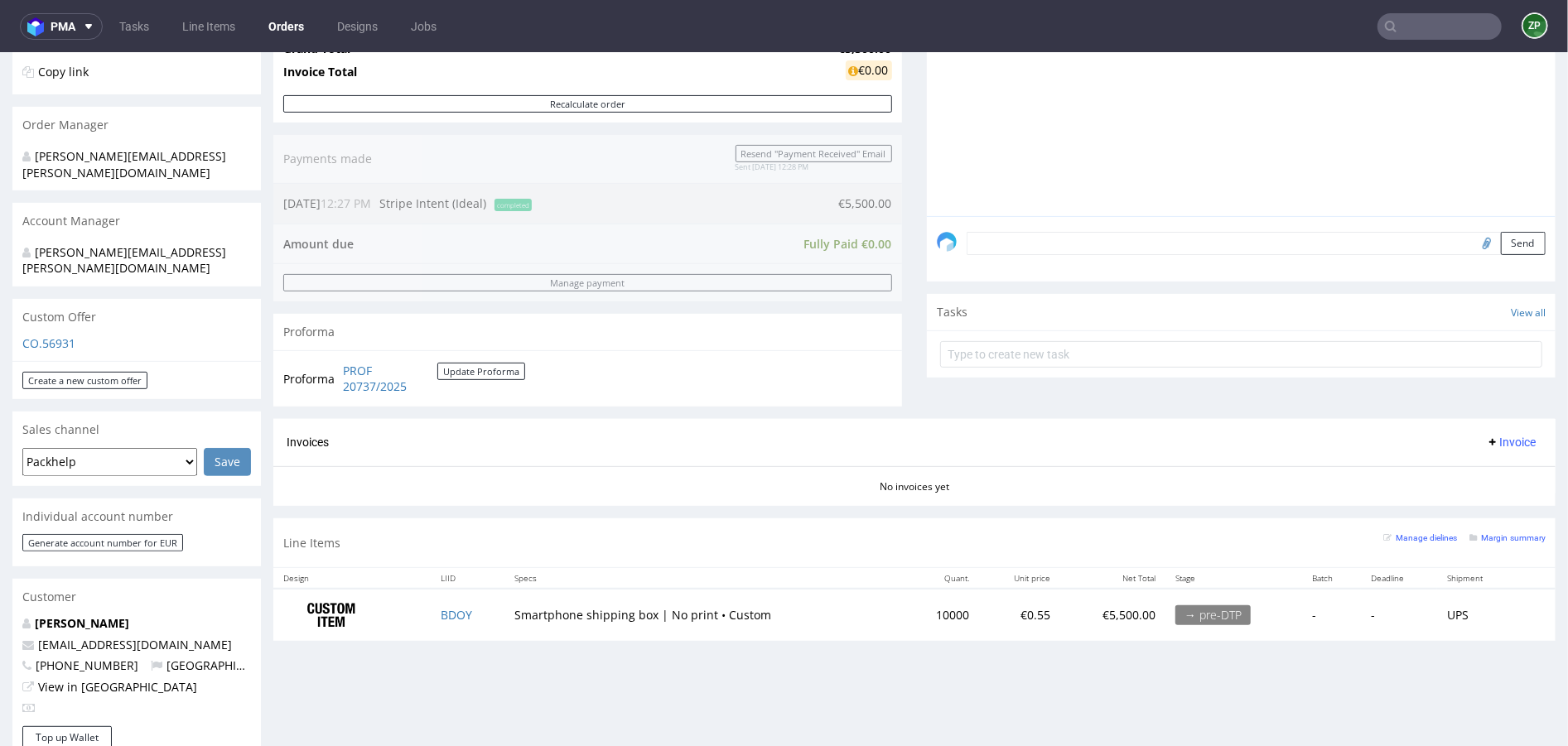
scroll to position [353, 0]
copy link "BDOY"
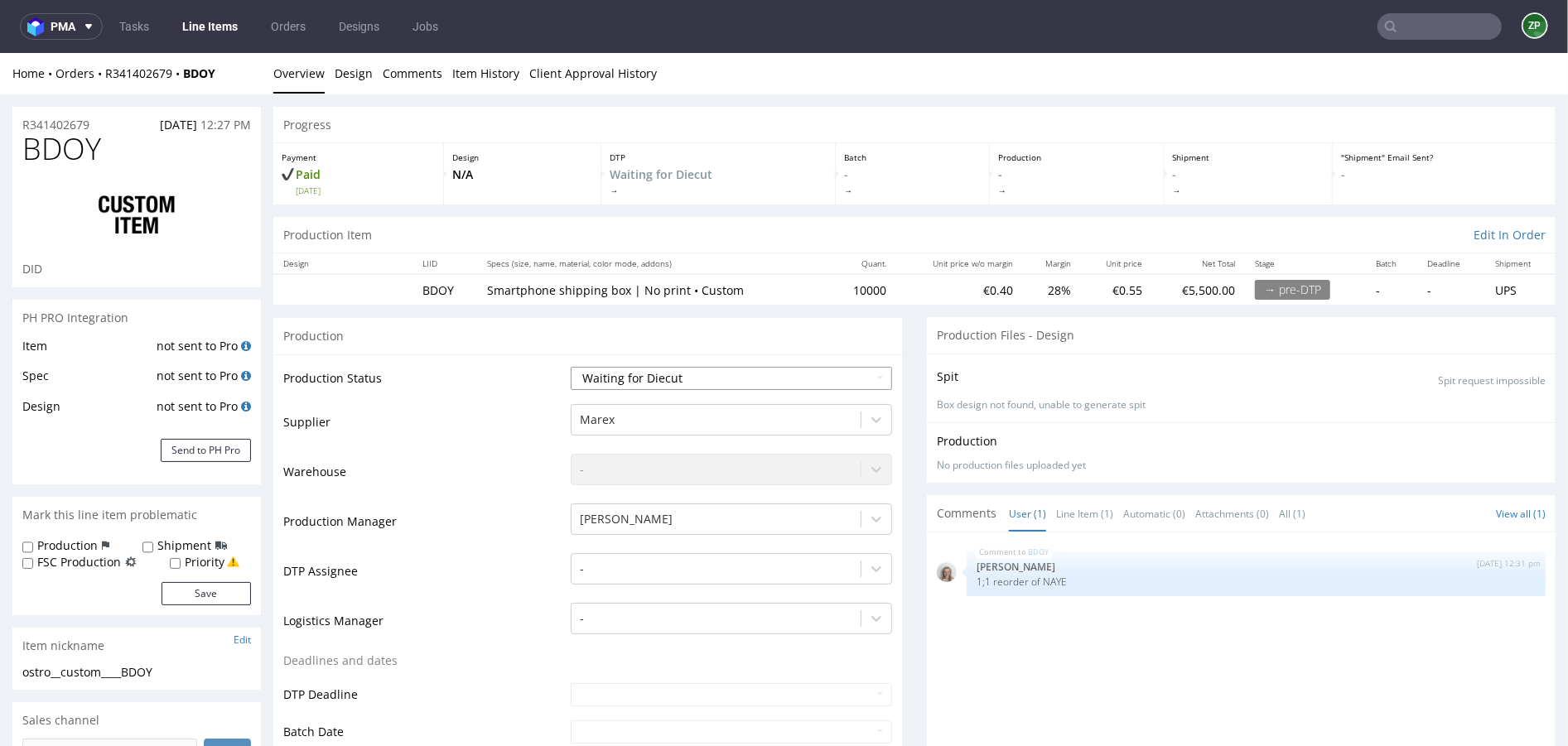
click at [695, 382] on select "Waiting for Artwork Waiting for Diecut Waiting for Mockup Waiting for DTP Waiti…" at bounding box center [731, 377] width 321 height 23
select select "dtp_waiting_for_check"
click at [570, 366] on select "Waiting for Artwork Waiting for Diecut Waiting for Mockup Waiting for DTP Waiti…" at bounding box center [731, 377] width 321 height 23
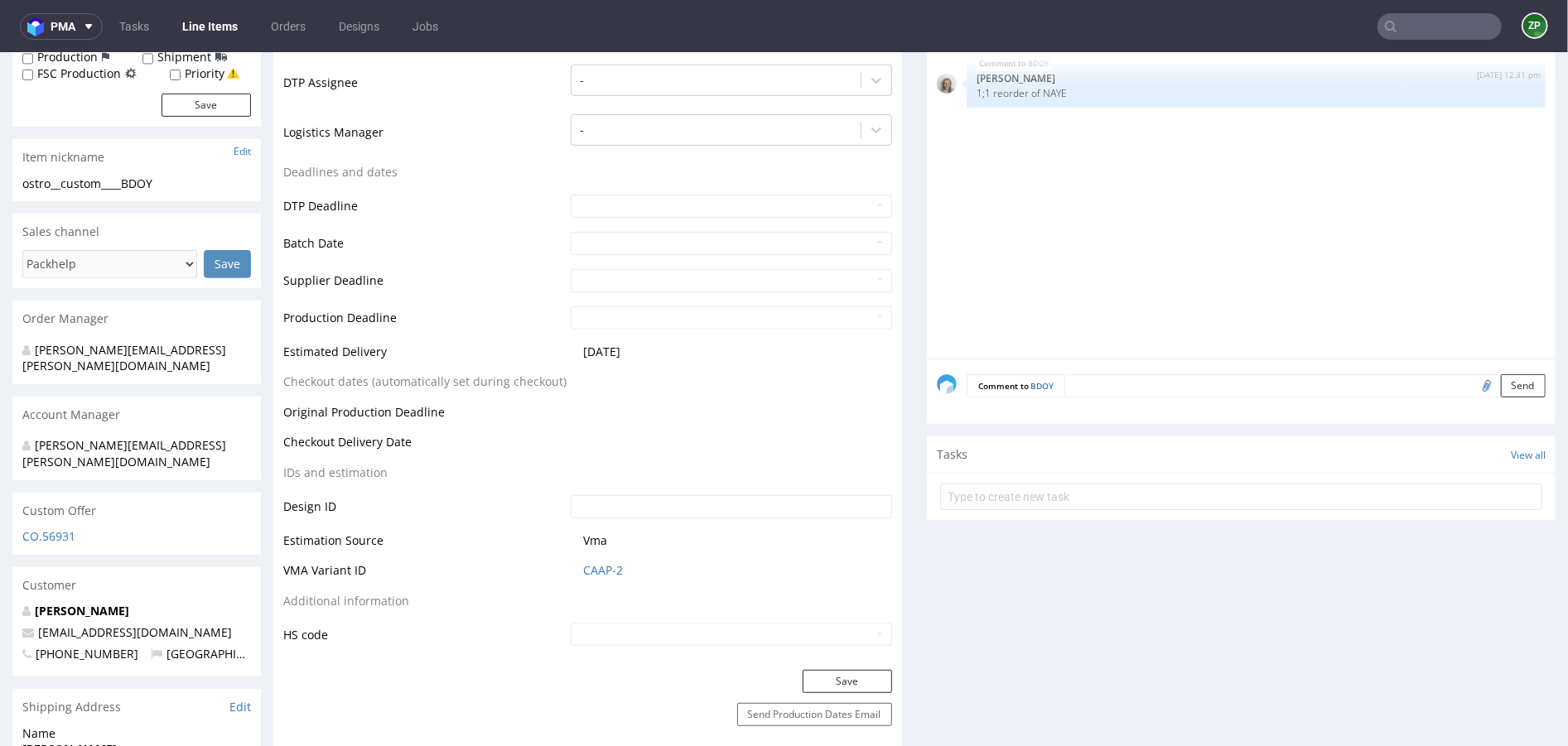
scroll to position [512, 0]
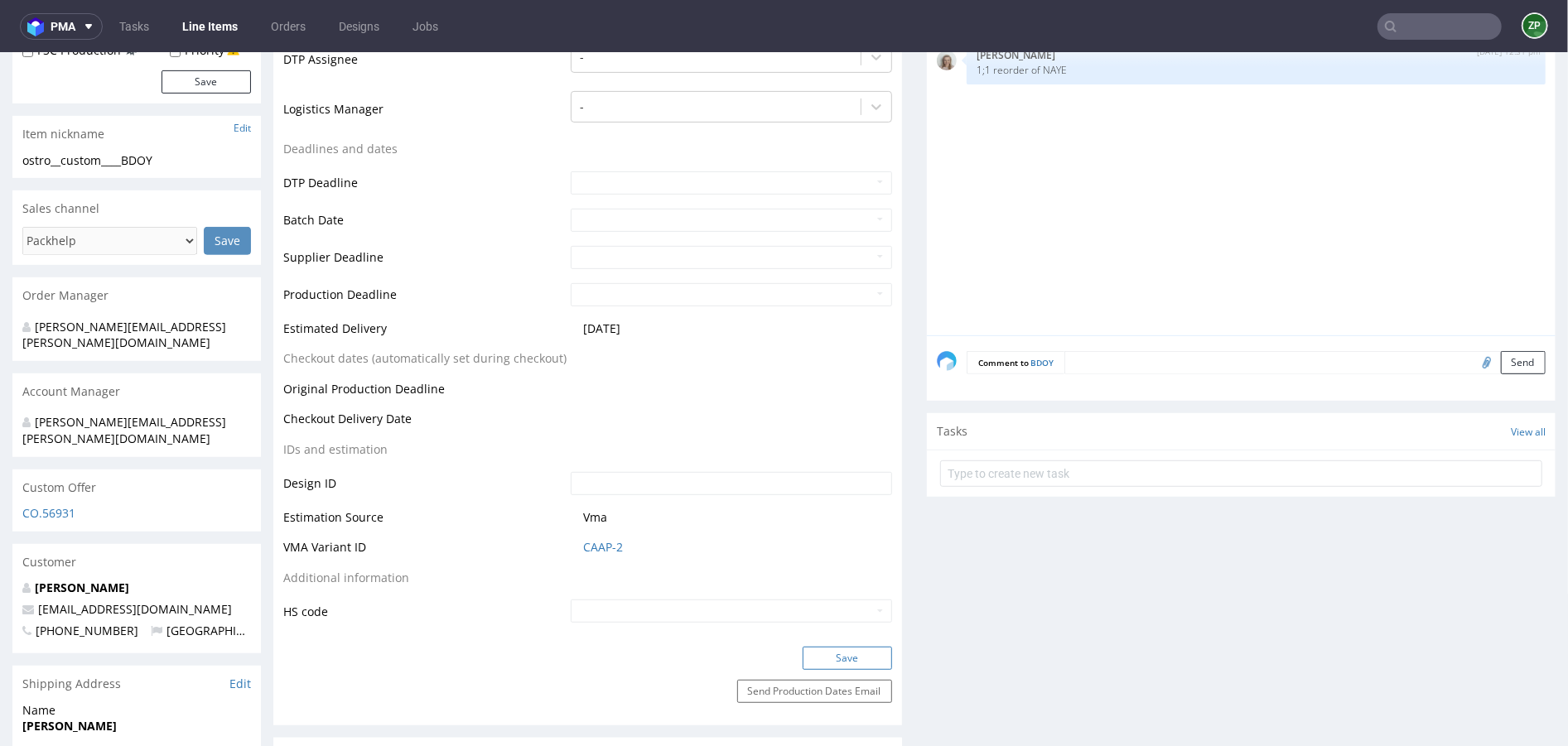
click at [851, 659] on button "Save" at bounding box center [848, 657] width 90 height 23
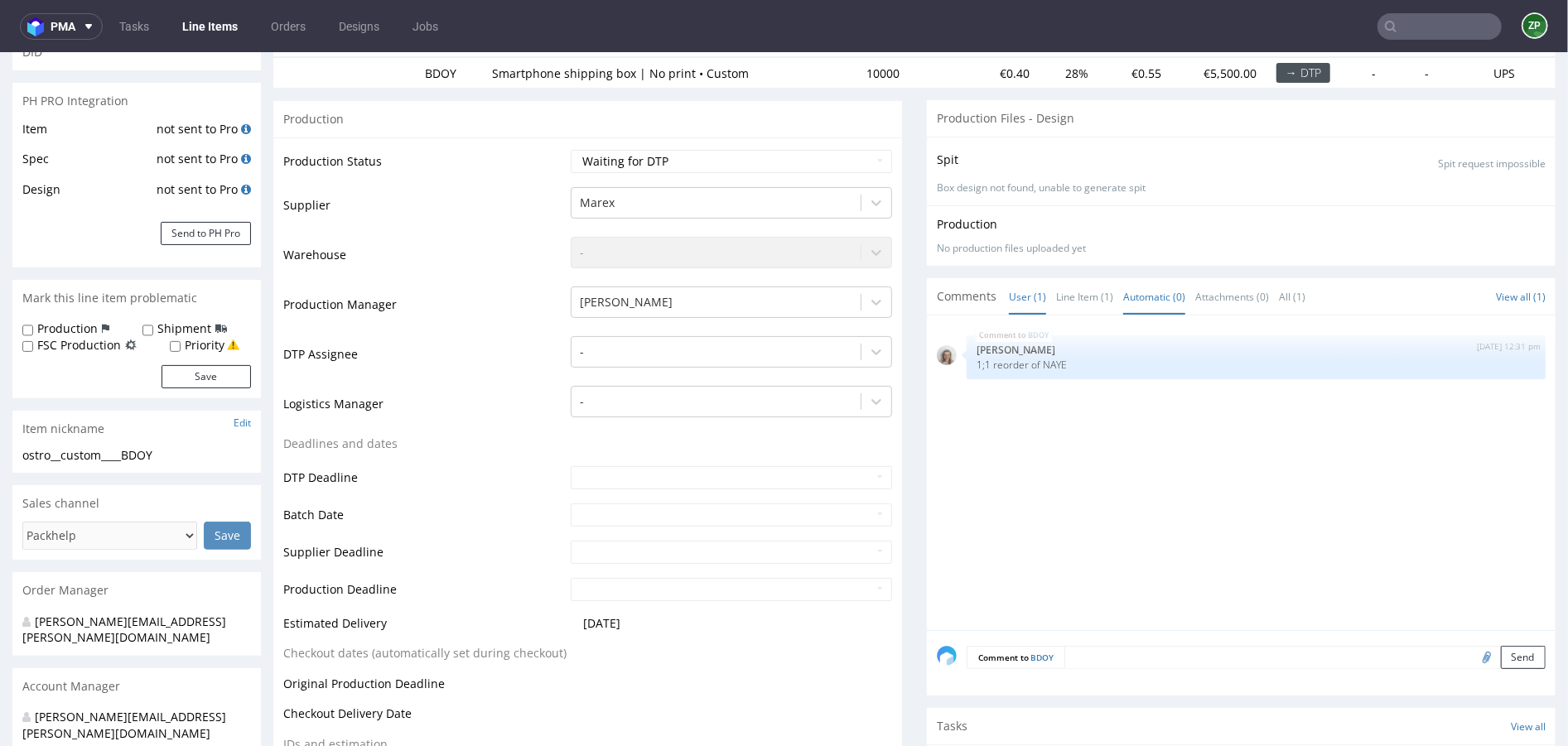
scroll to position [253, 0]
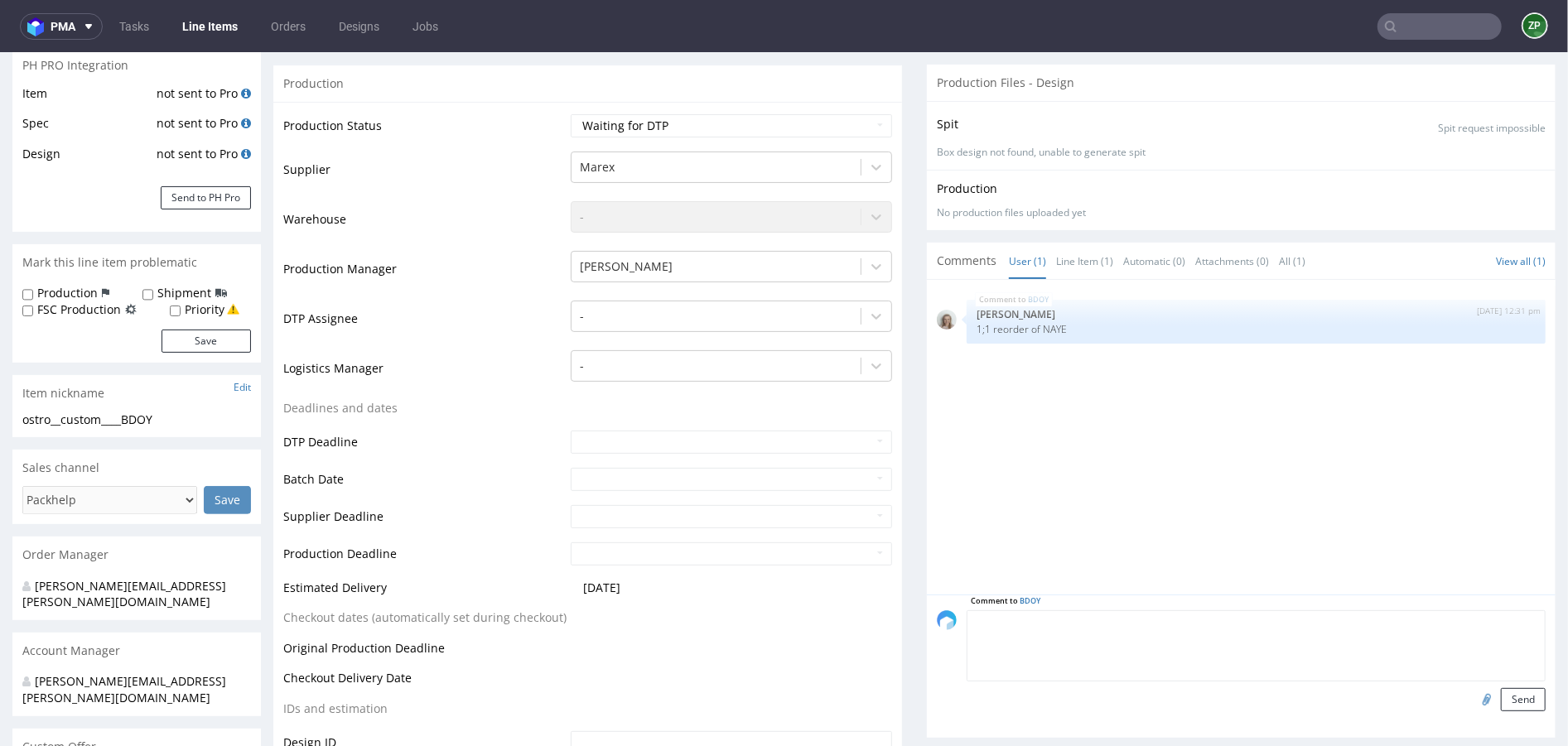
click at [1083, 616] on textarea at bounding box center [1255, 645] width 579 height 71
type textarea "reorder confirmed"
click at [1507, 702] on button "Send" at bounding box center [1522, 699] width 45 height 23
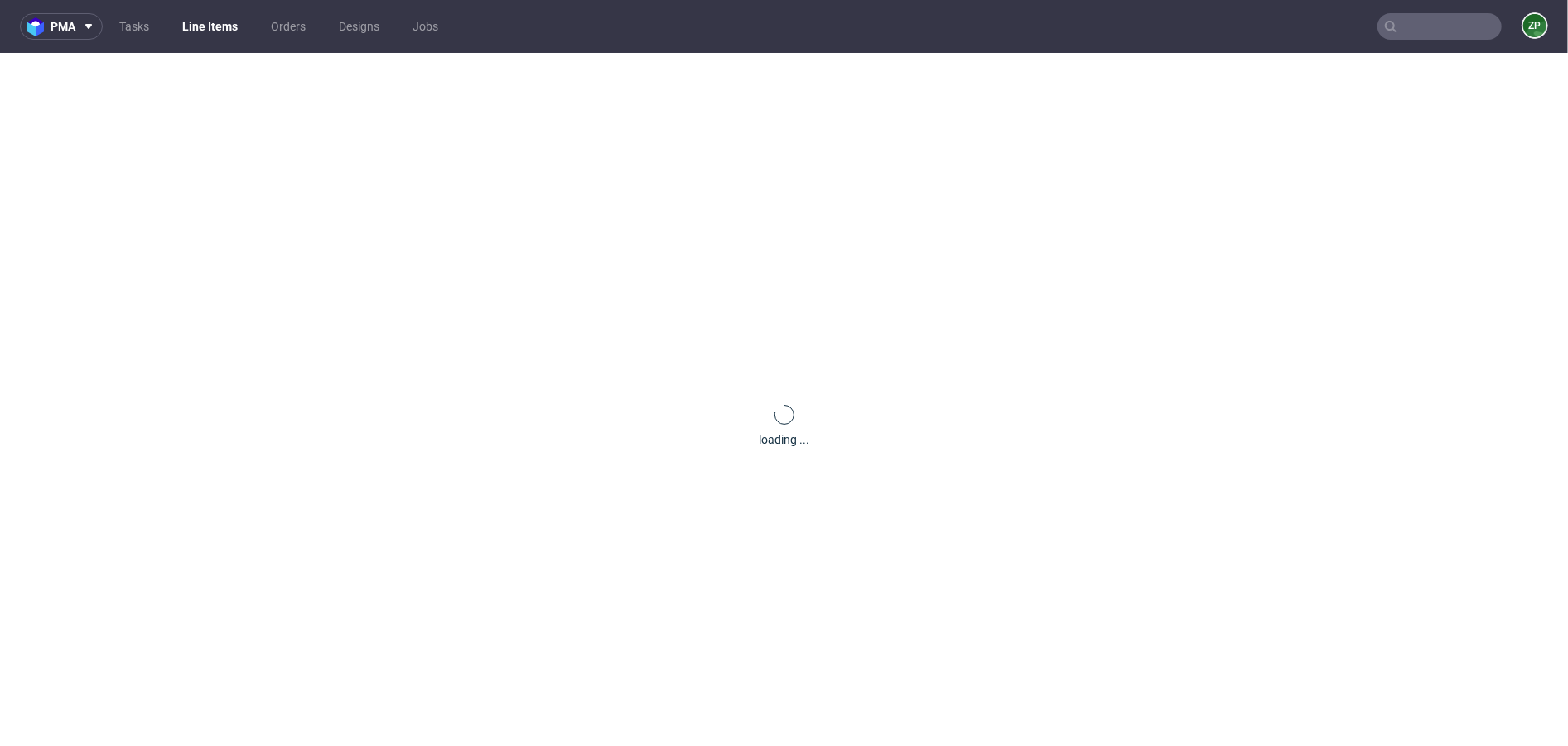
scroll to position [0, 0]
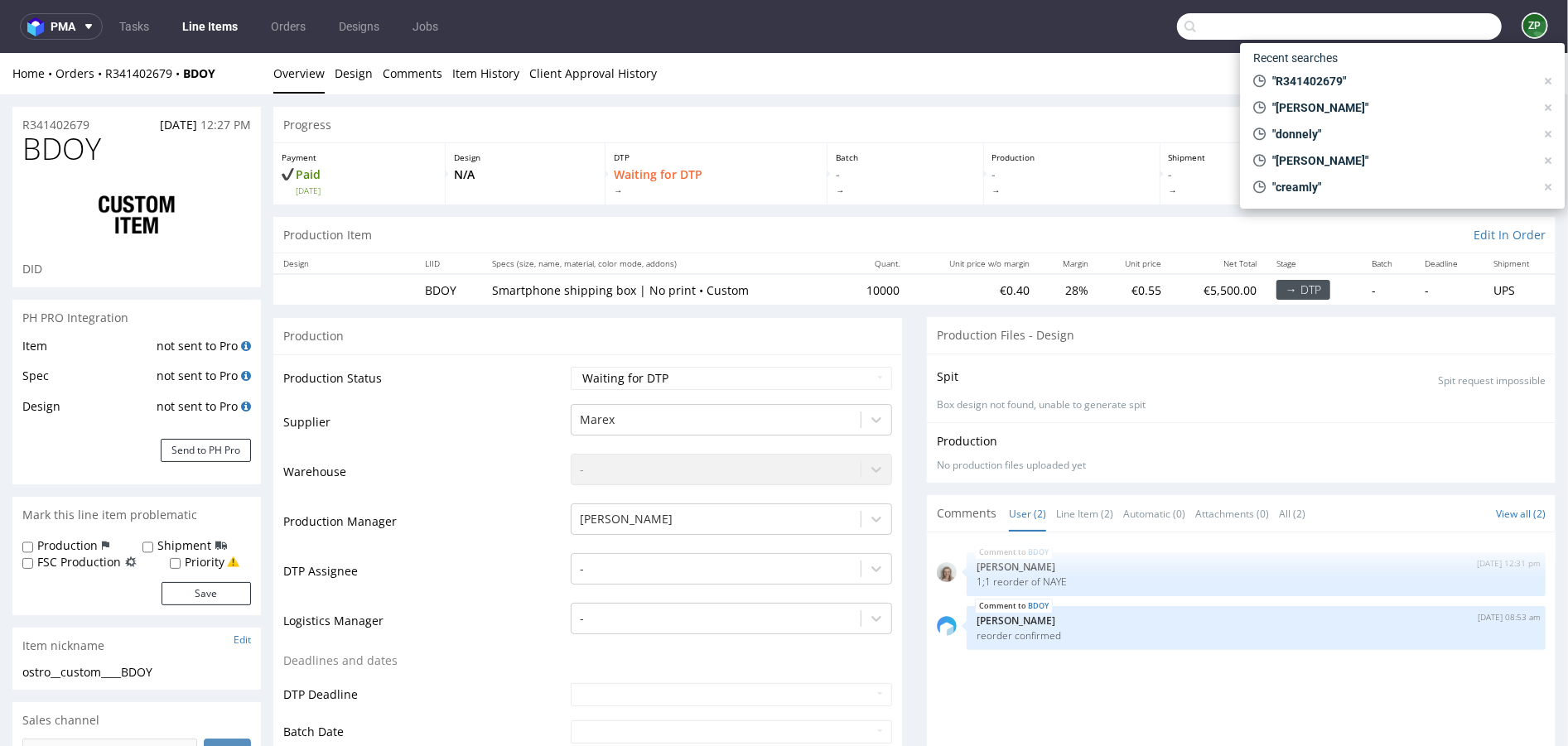
click at [1431, 30] on input "text" at bounding box center [1338, 26] width 325 height 26
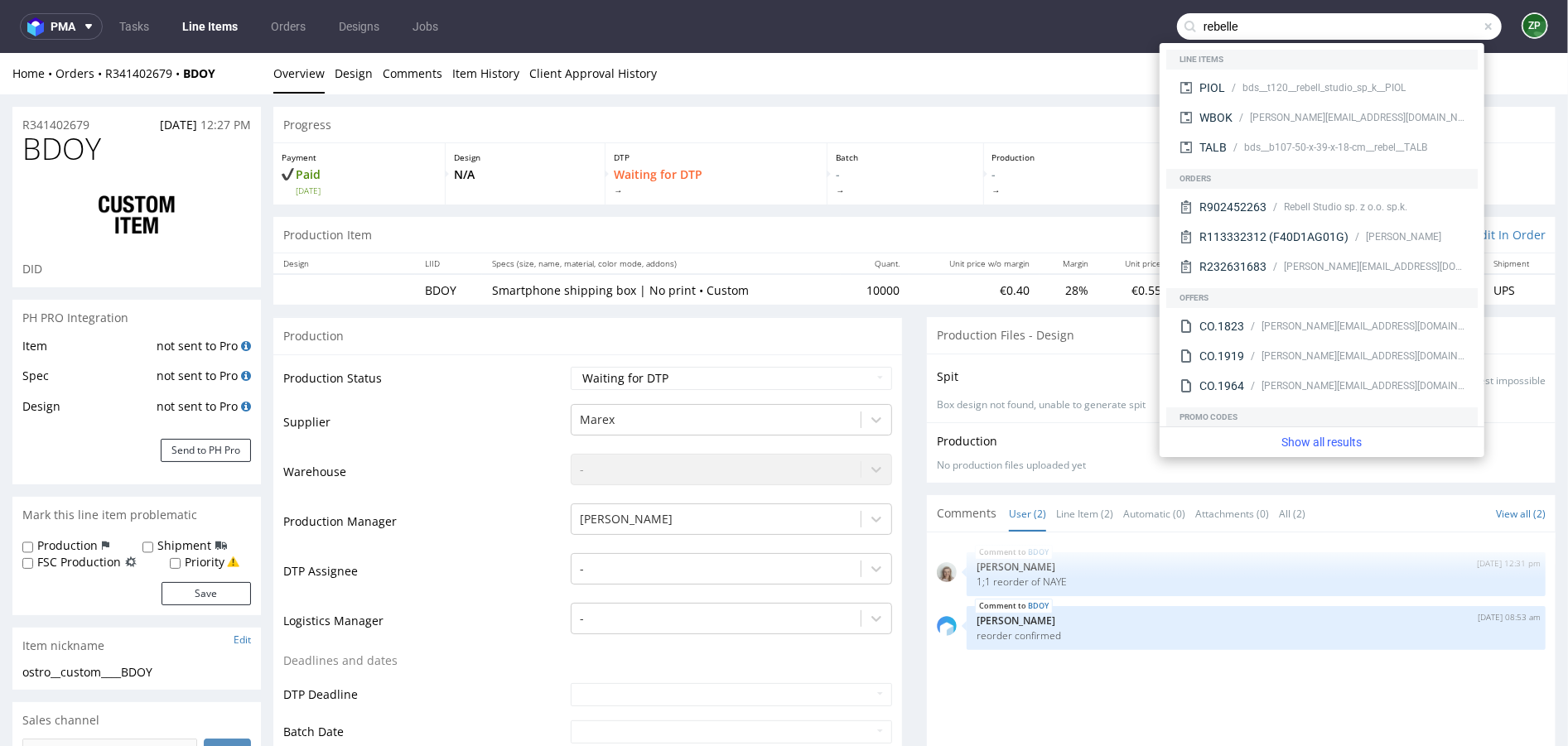
type input "rebelle"
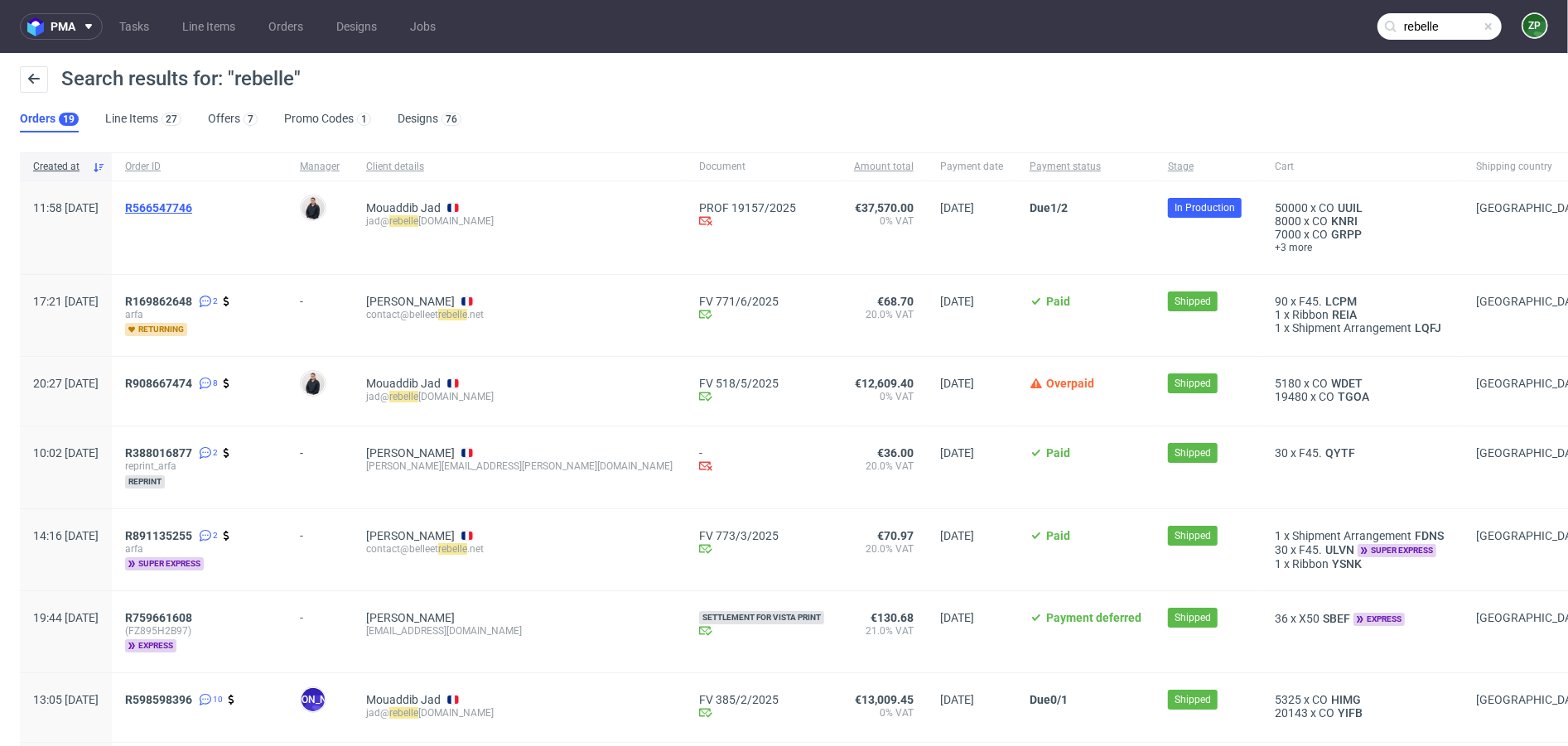
click at [192, 201] on span "R566547746" at bounding box center [158, 208] width 67 height 14
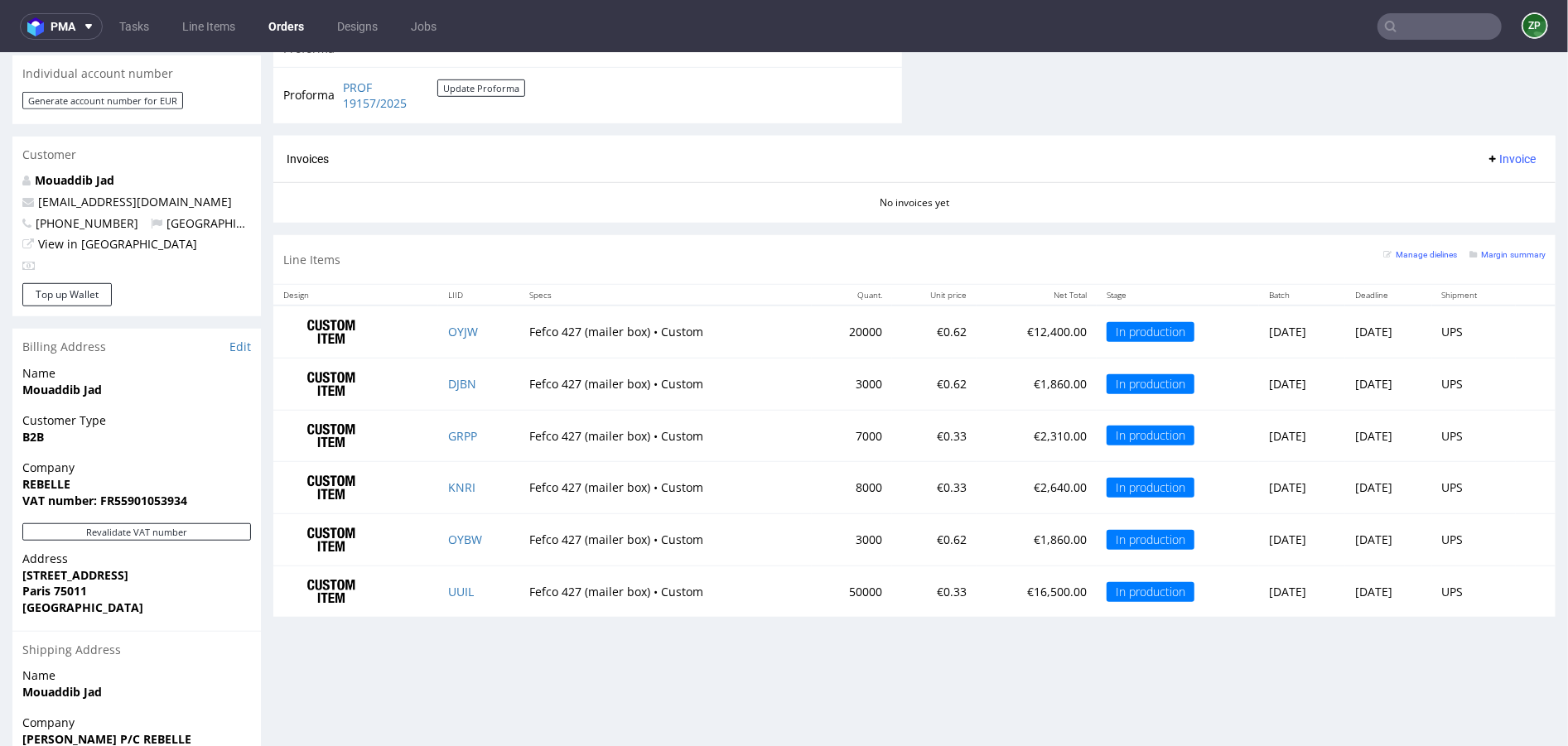
scroll to position [782, 0]
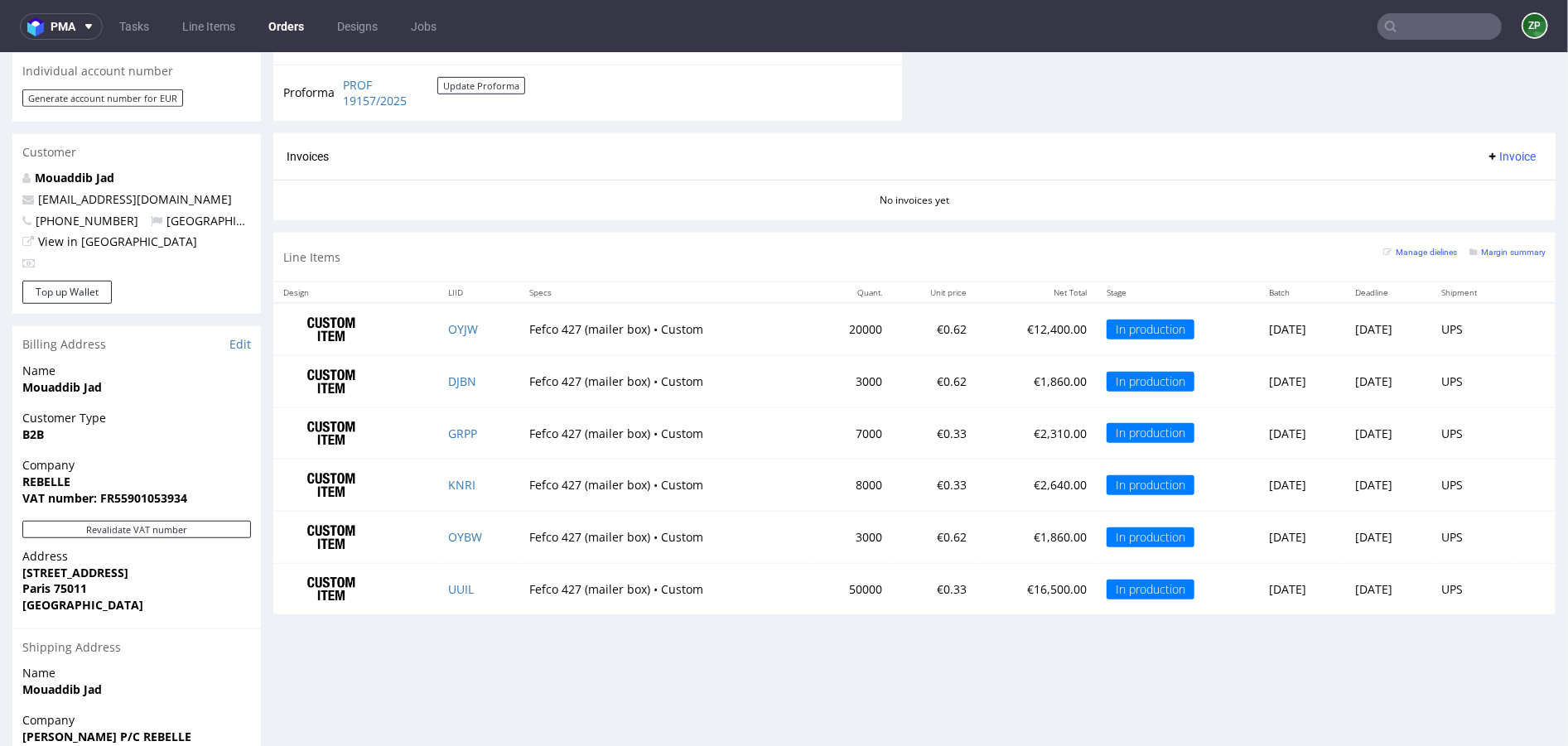
click at [587, 652] on div "Progress Payment Due Payment “Received” Email - Line Items 6 DTP - Production -…" at bounding box center [914, 97] width 1282 height 1546
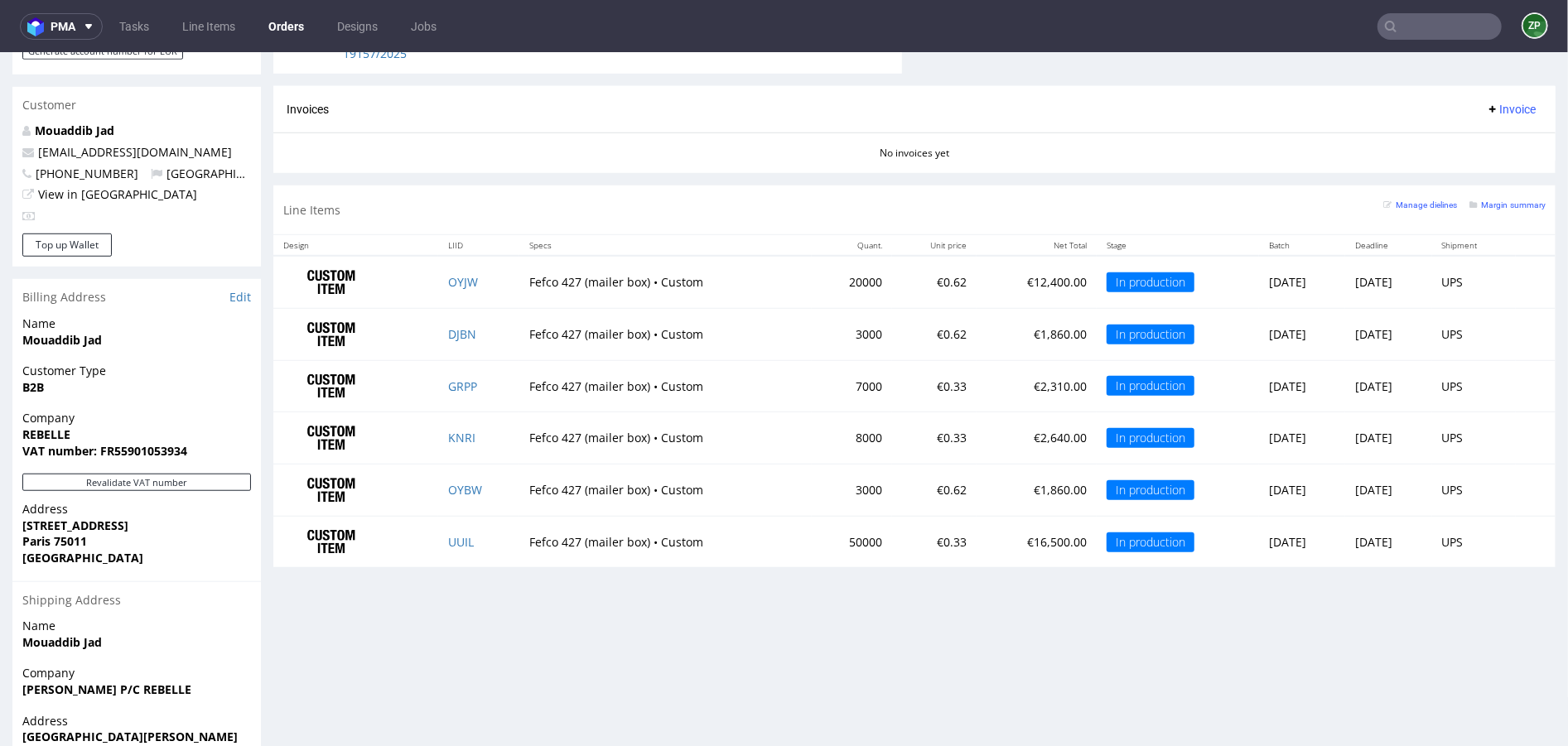
scroll to position [0, 0]
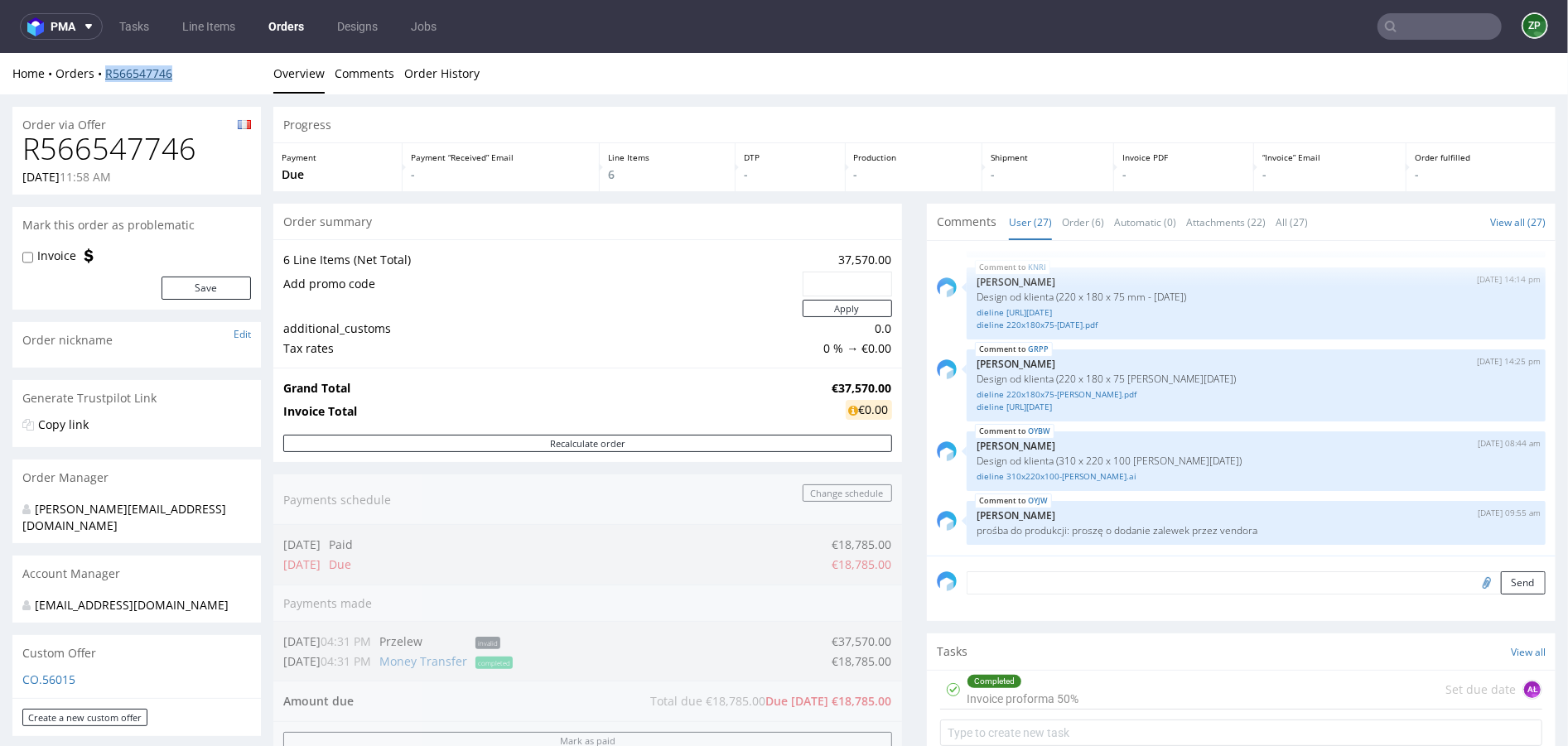
copy link "R566547746"
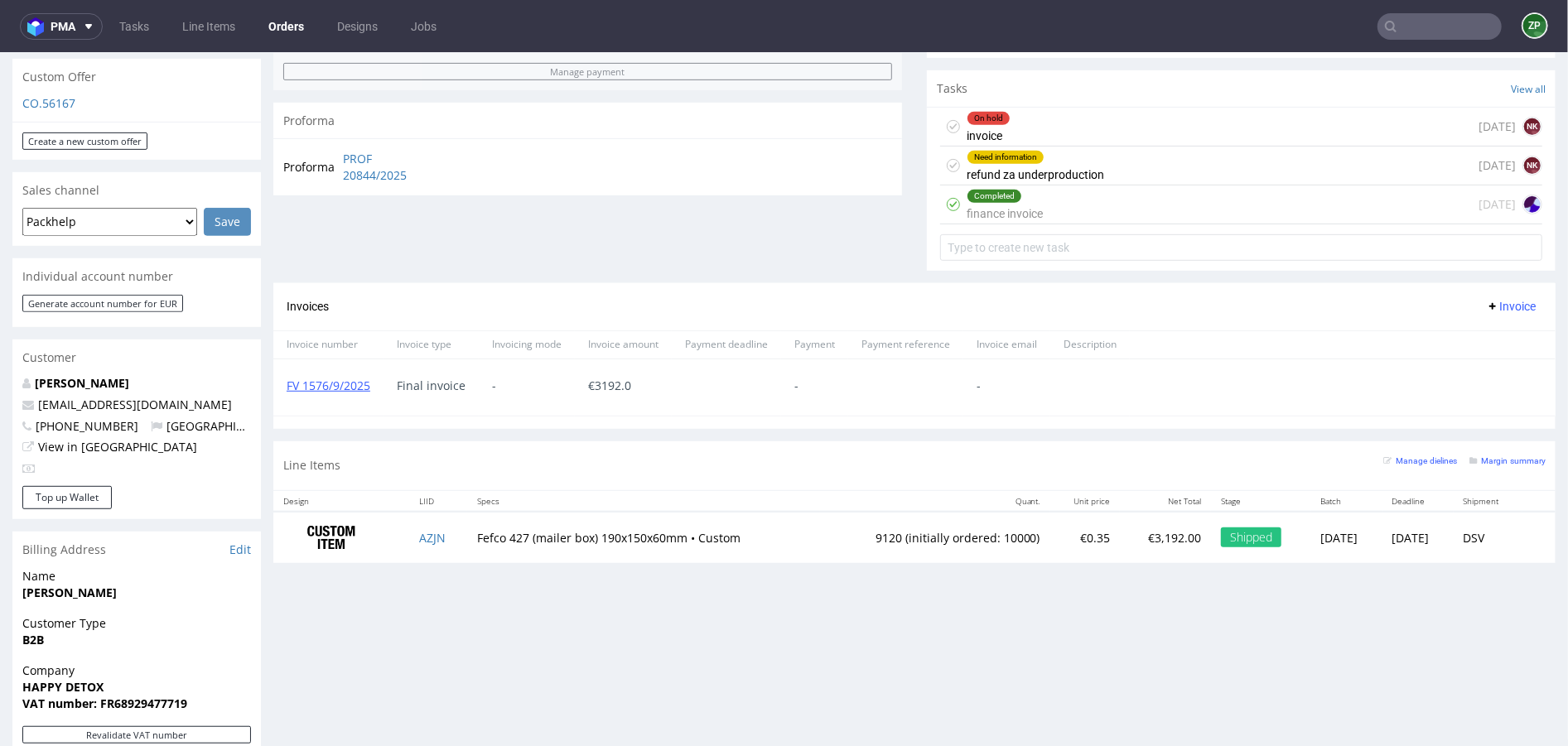
scroll to position [578, 0]
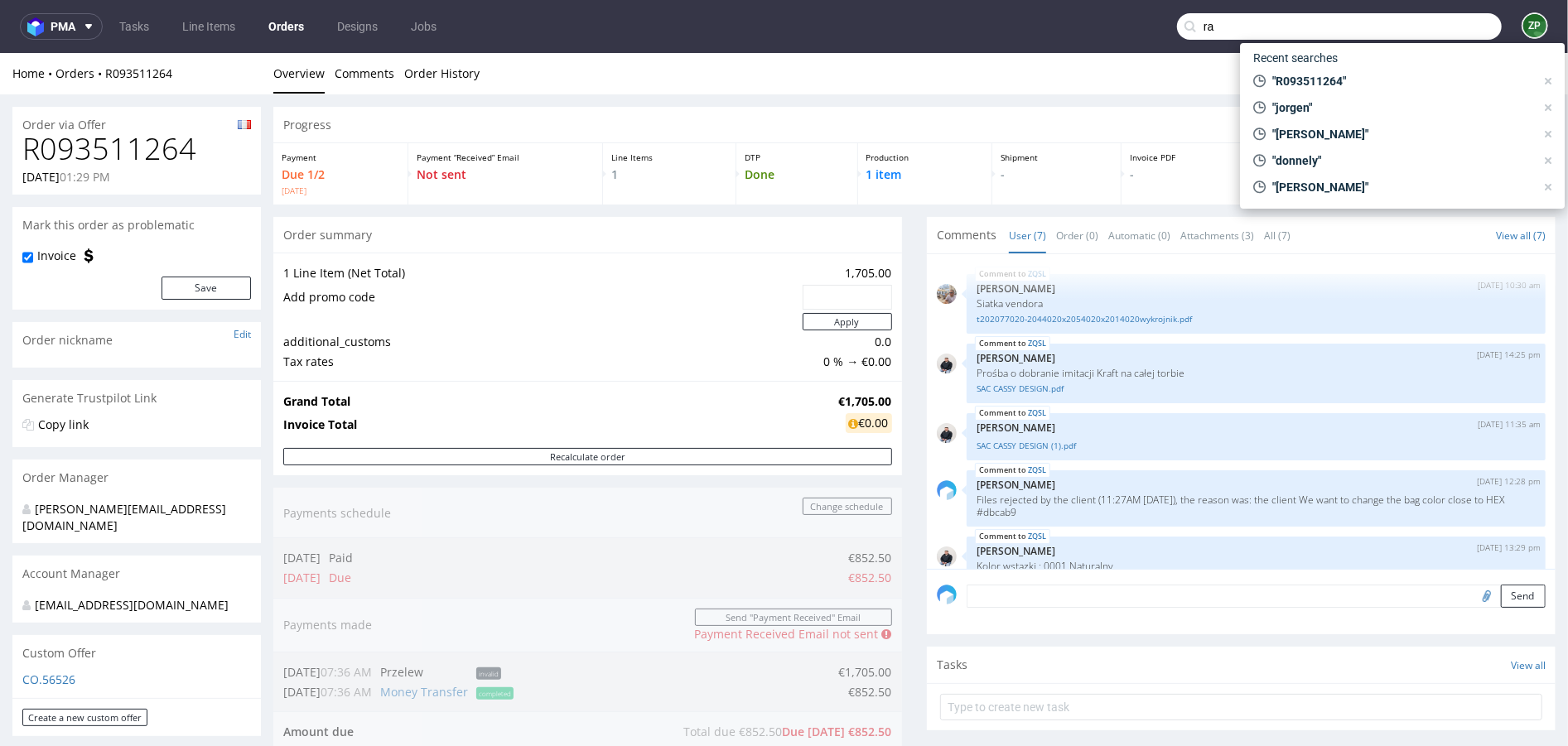
scroll to position [142, 0]
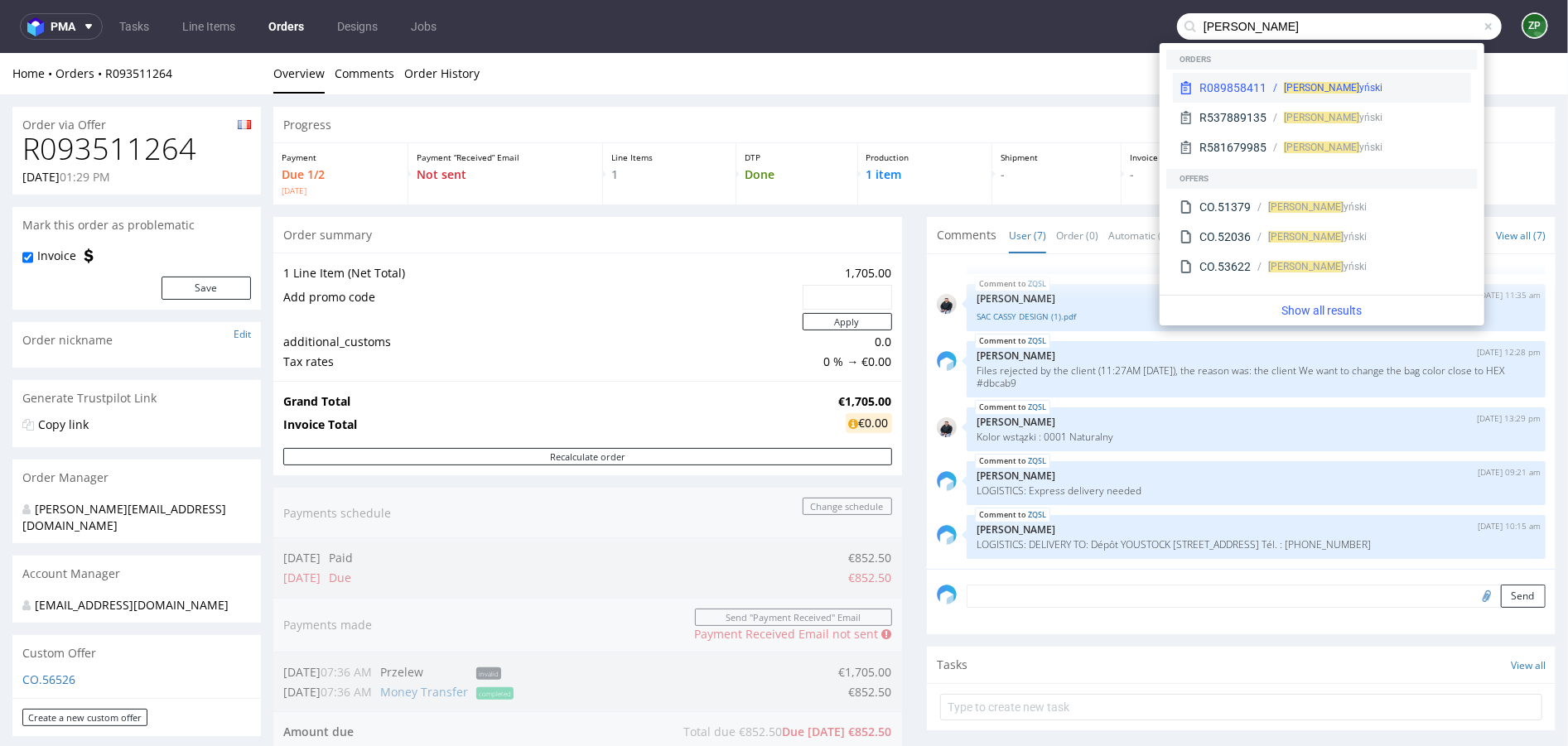
type input "rafał moszcz"
click at [1371, 79] on div "R089858411 Rafał Moszcz yński" at bounding box center [1322, 87] width 298 height 30
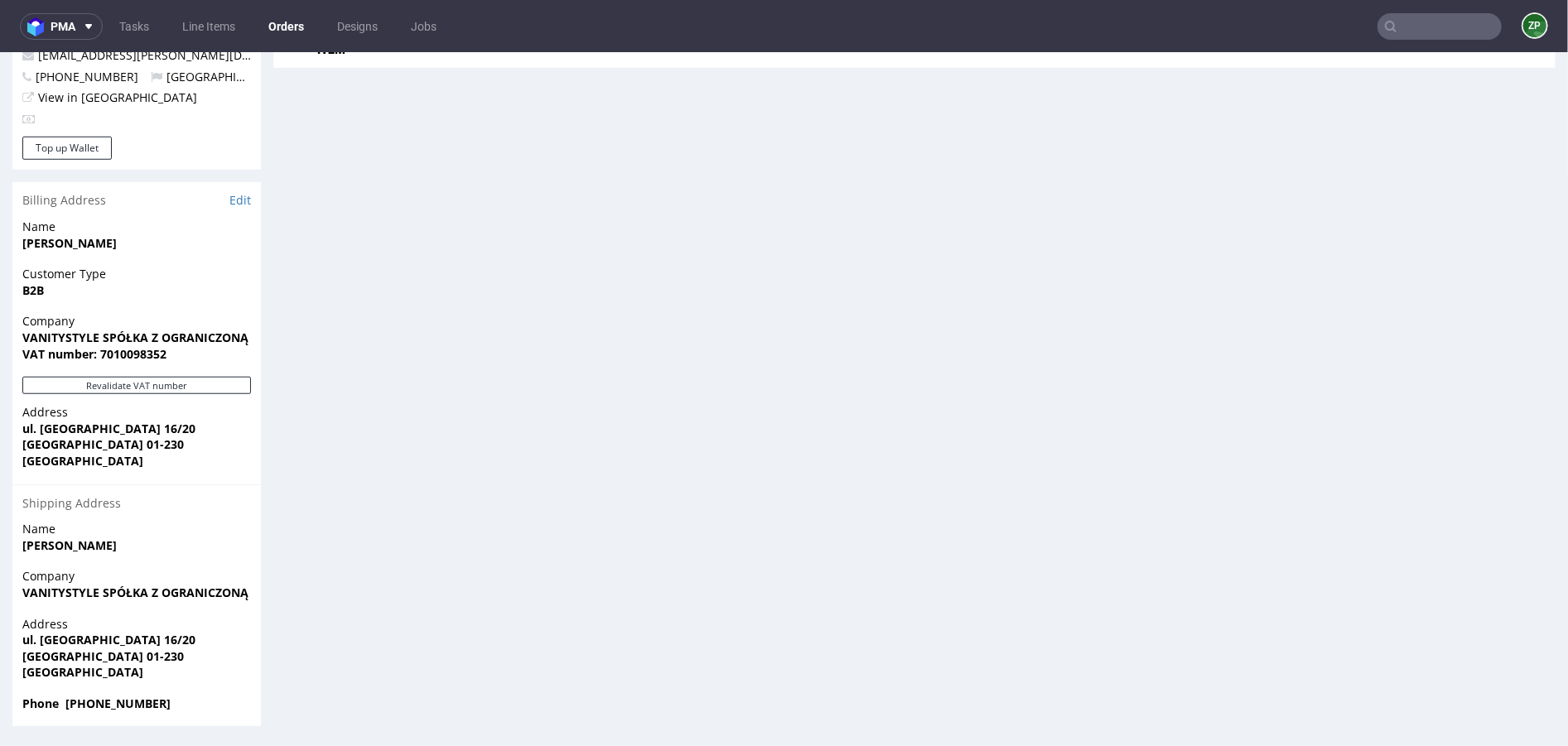
scroll to position [4, 0]
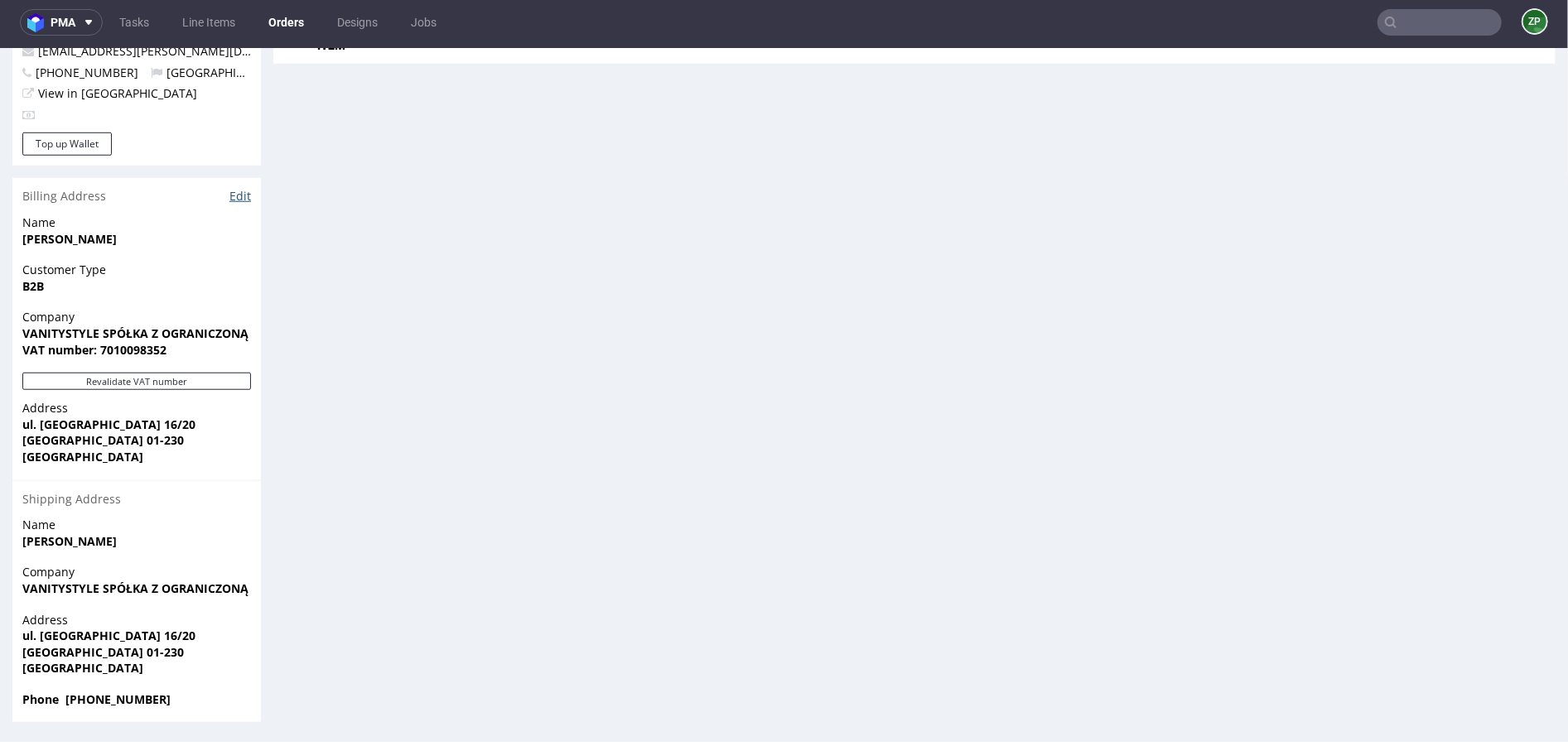
click at [243, 189] on link "Edit" at bounding box center [240, 196] width 21 height 17
click at [296, 17] on link "Orders" at bounding box center [286, 22] width 55 height 26
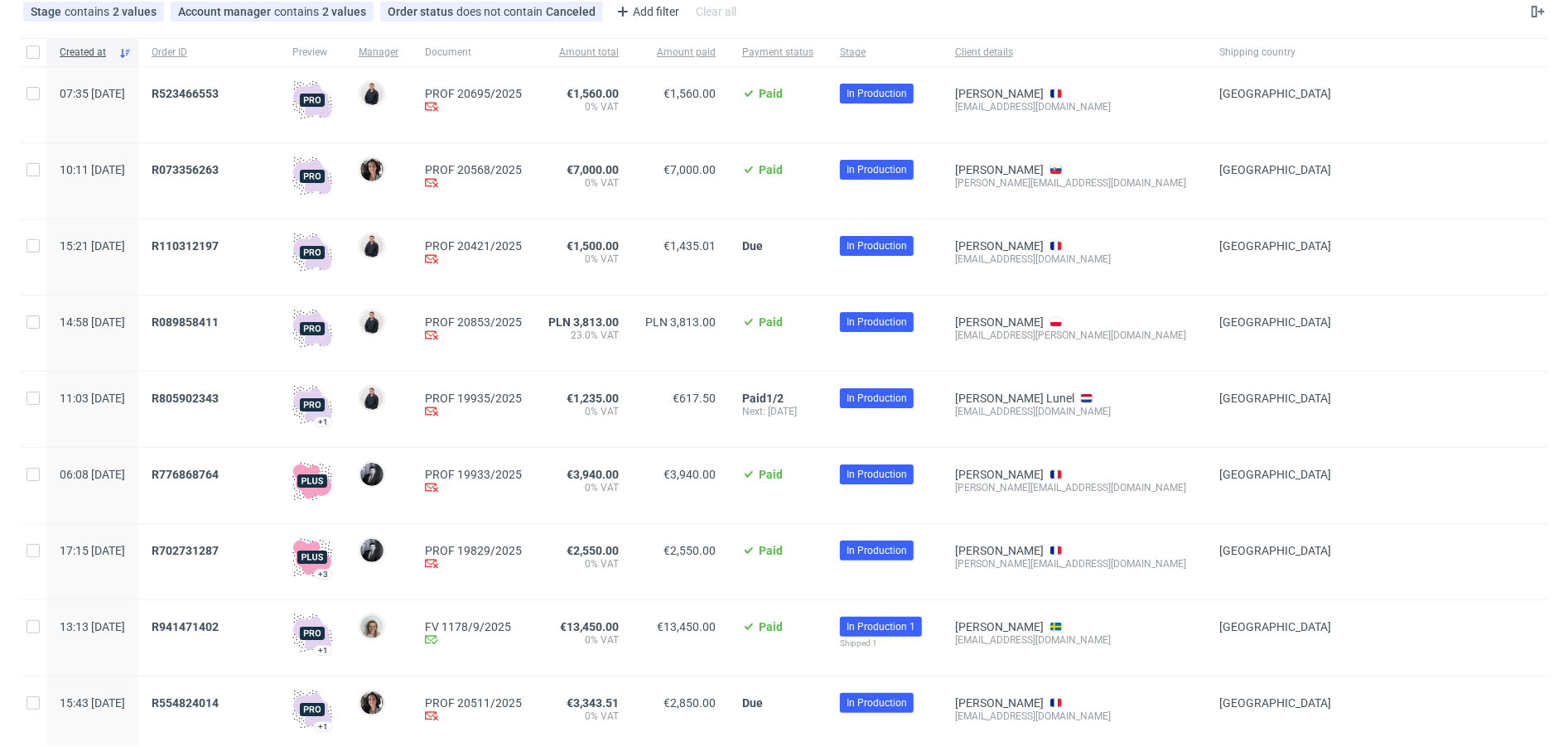
scroll to position [125, 0]
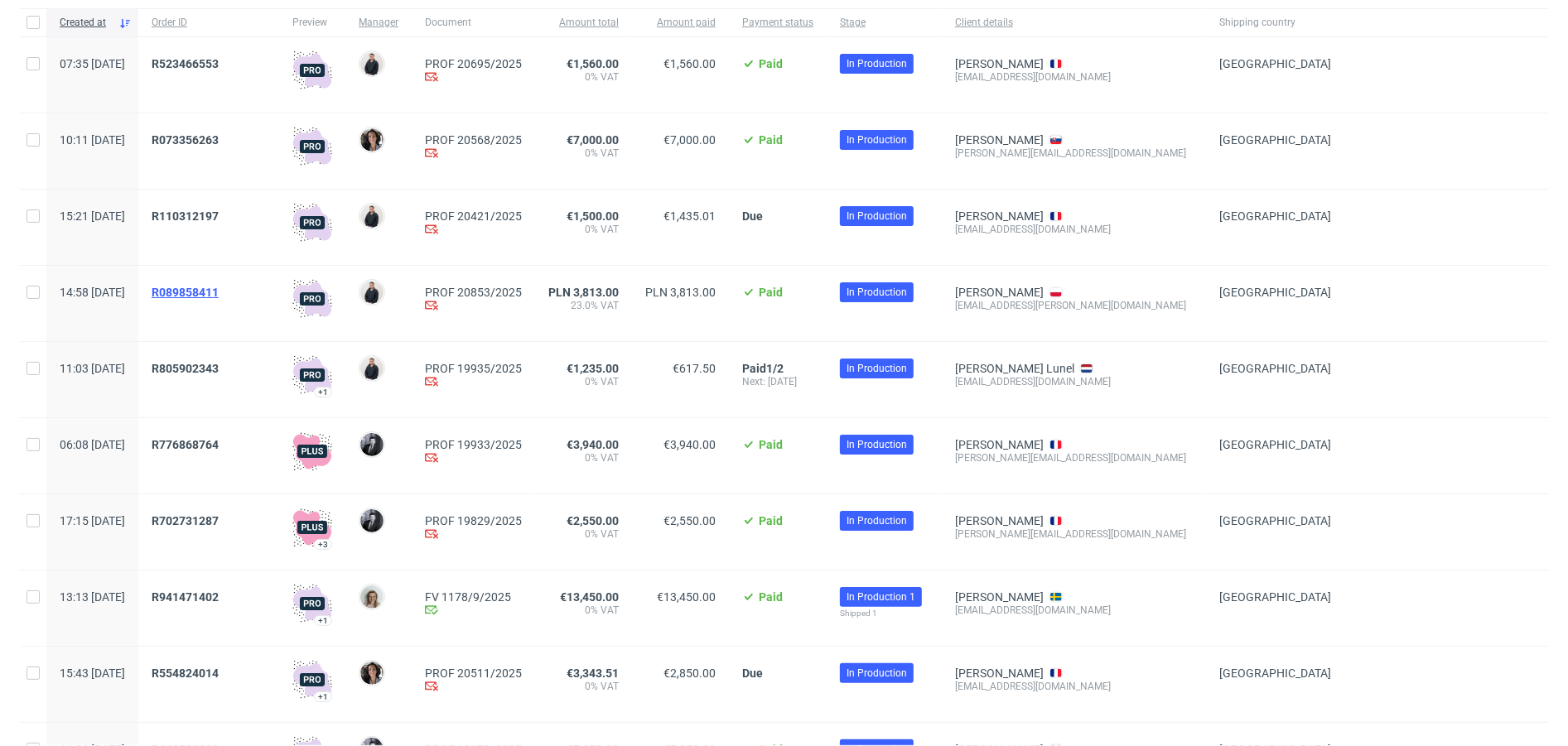
click at [219, 288] on span "R089858411" at bounding box center [185, 292] width 67 height 14
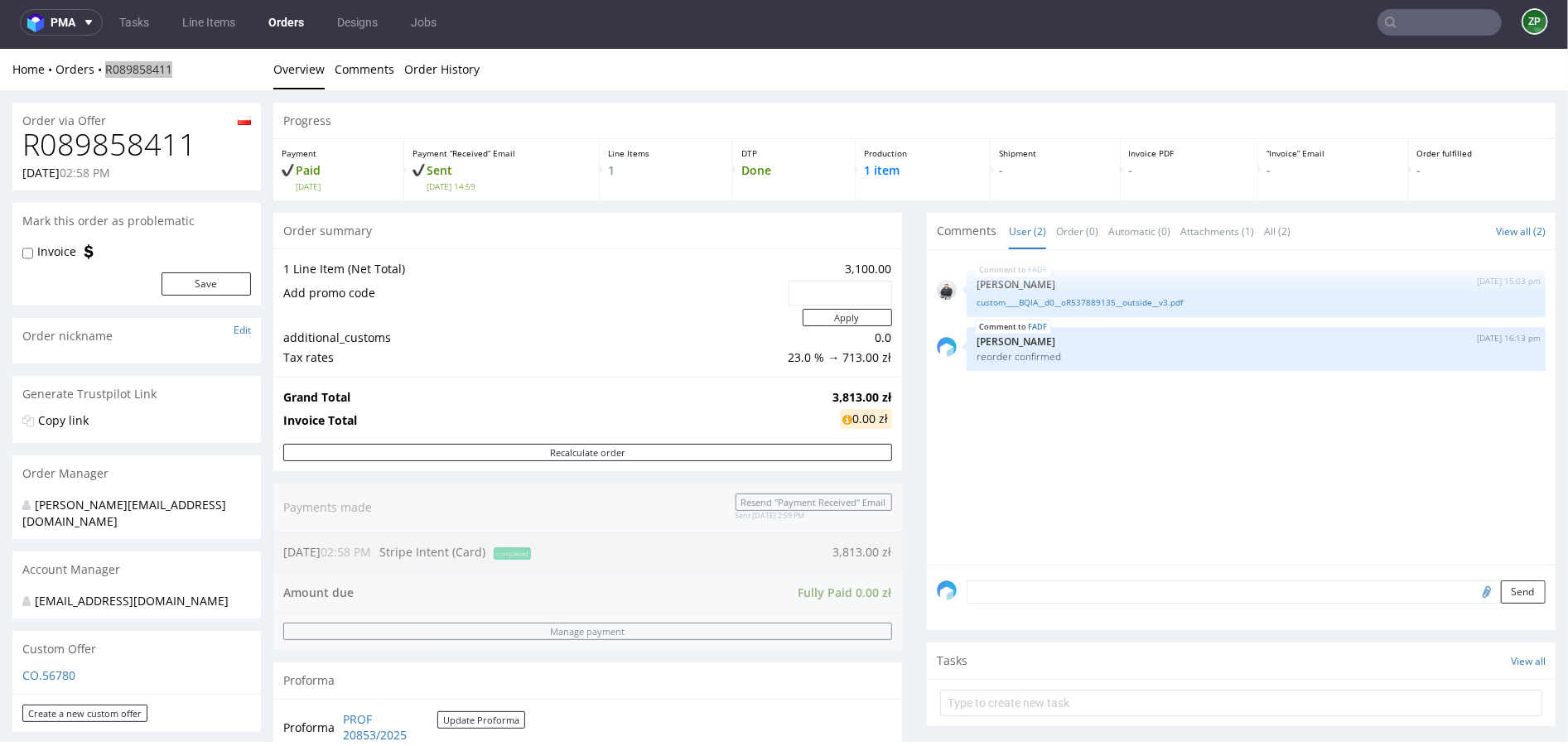
click at [1411, 14] on input "text" at bounding box center [1439, 22] width 125 height 26
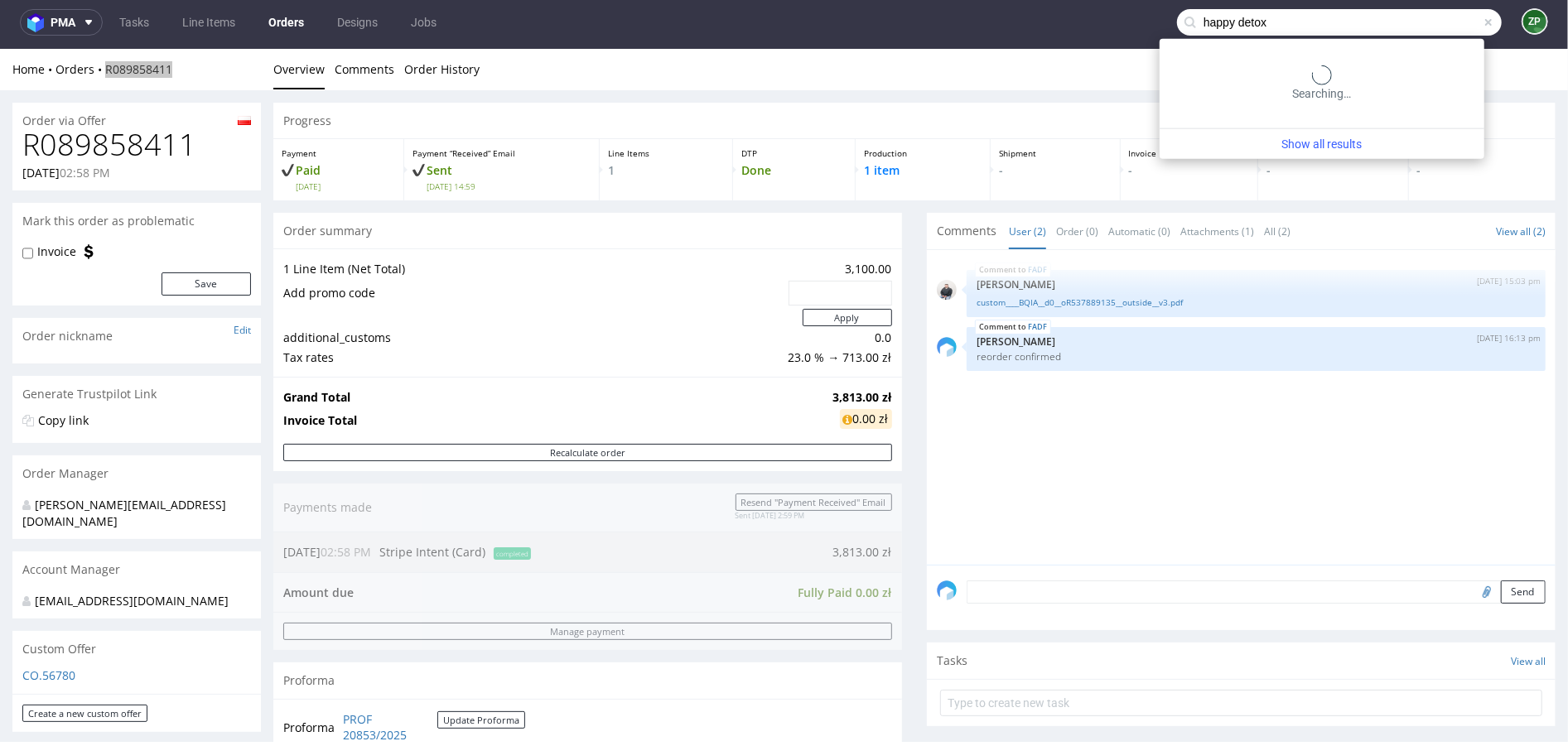
type input "happy detox"
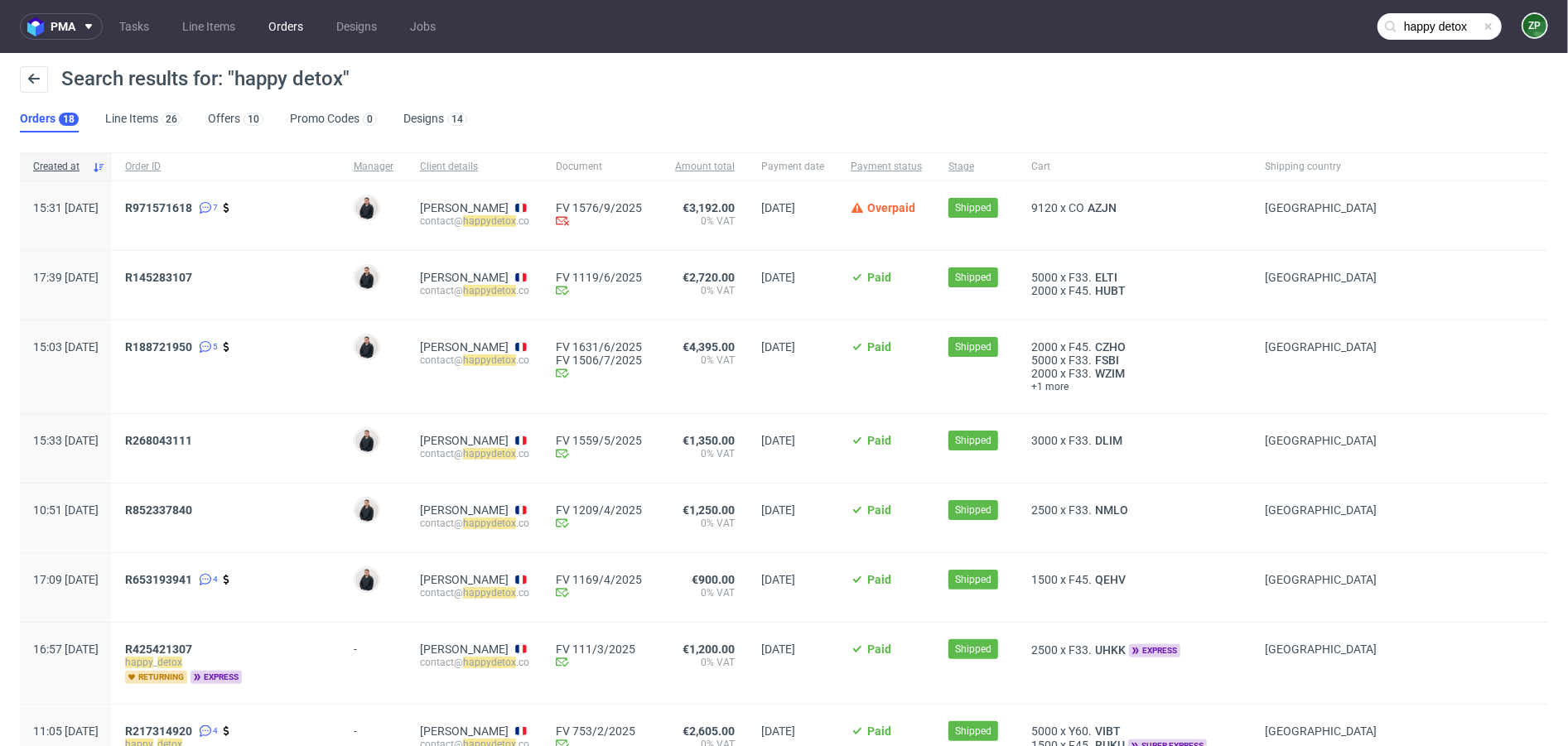
click at [296, 24] on link "Orders" at bounding box center [286, 26] width 54 height 26
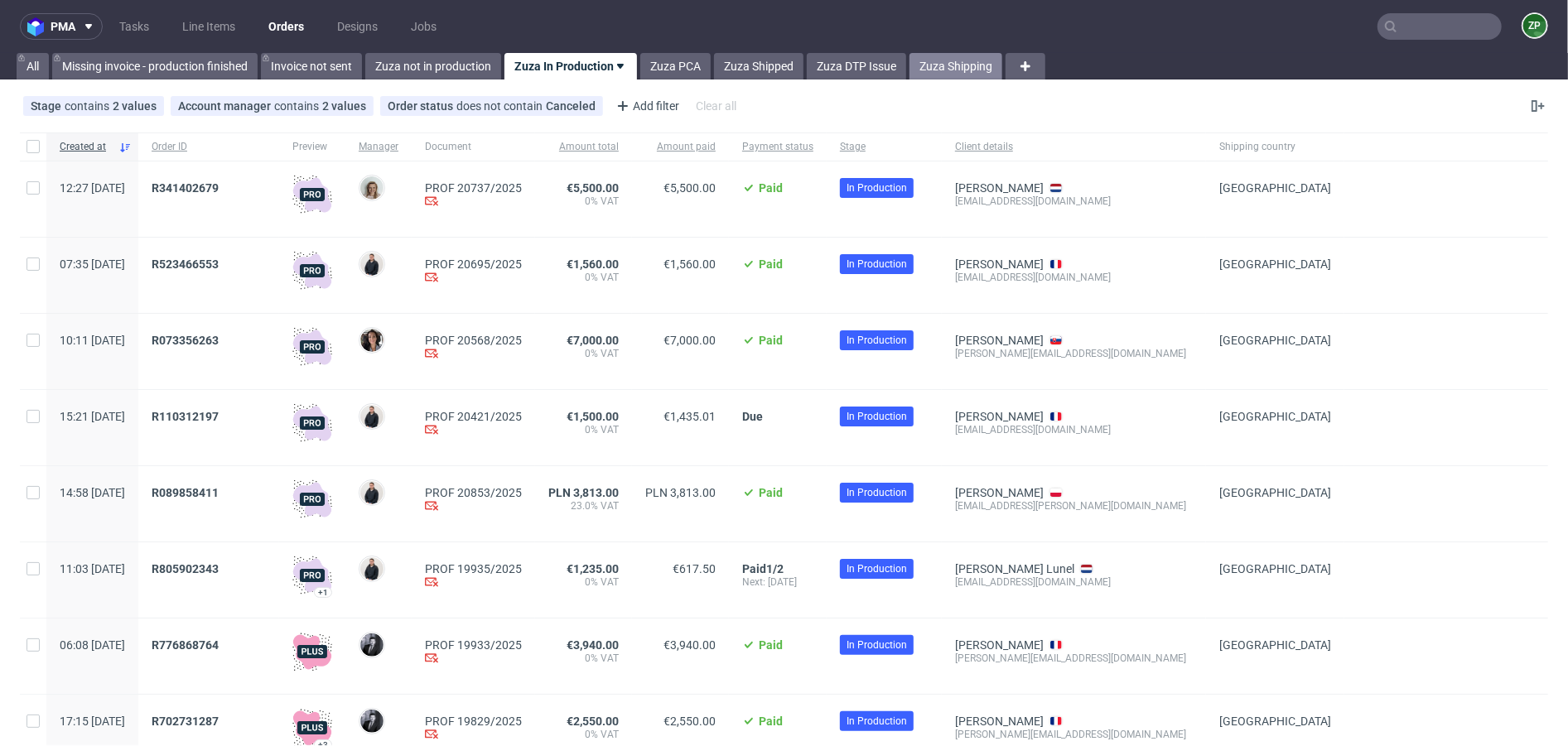
click at [951, 57] on link "Zuza Shipping" at bounding box center [955, 66] width 92 height 26
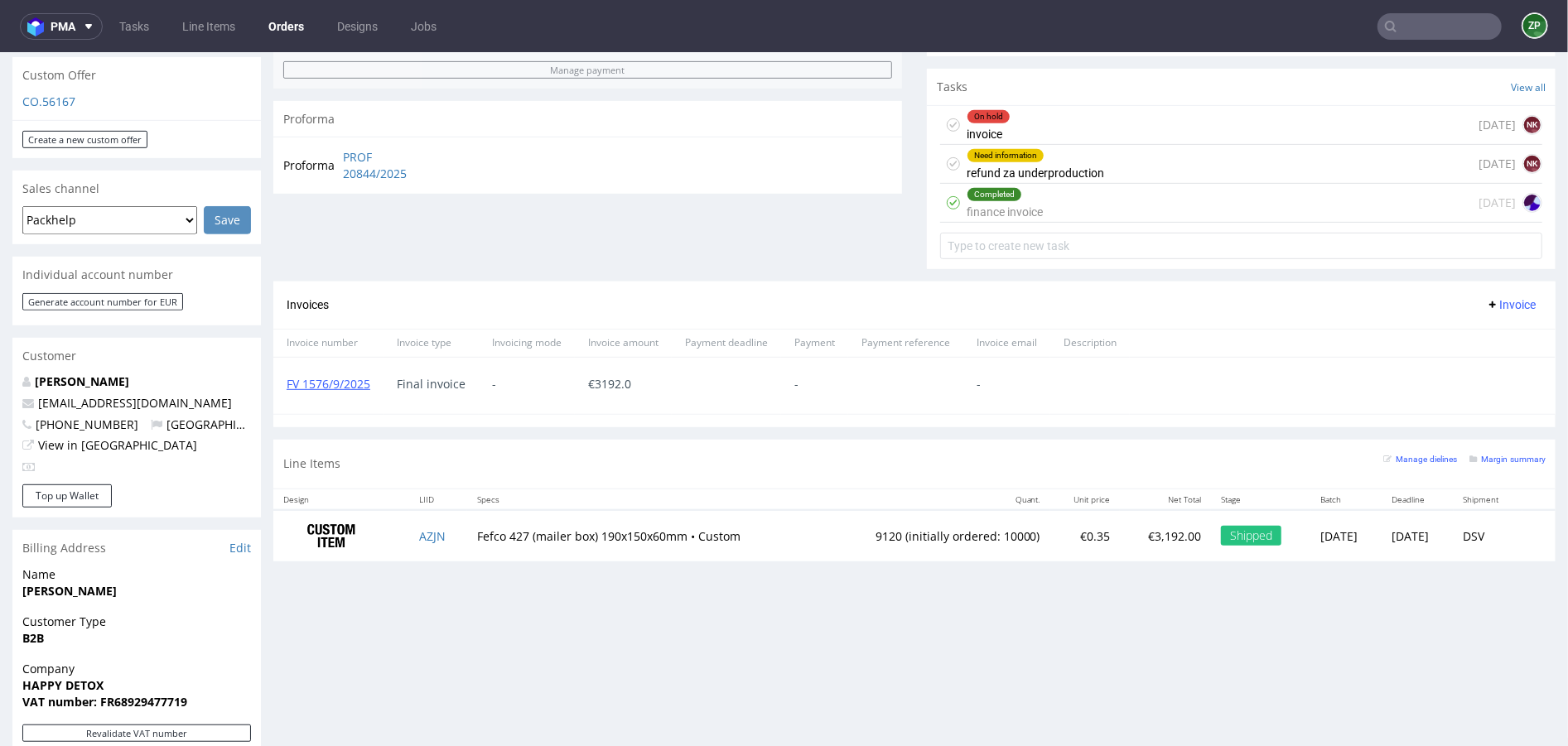
scroll to position [174, 0]
click at [1440, 36] on input "text" at bounding box center [1439, 26] width 125 height 26
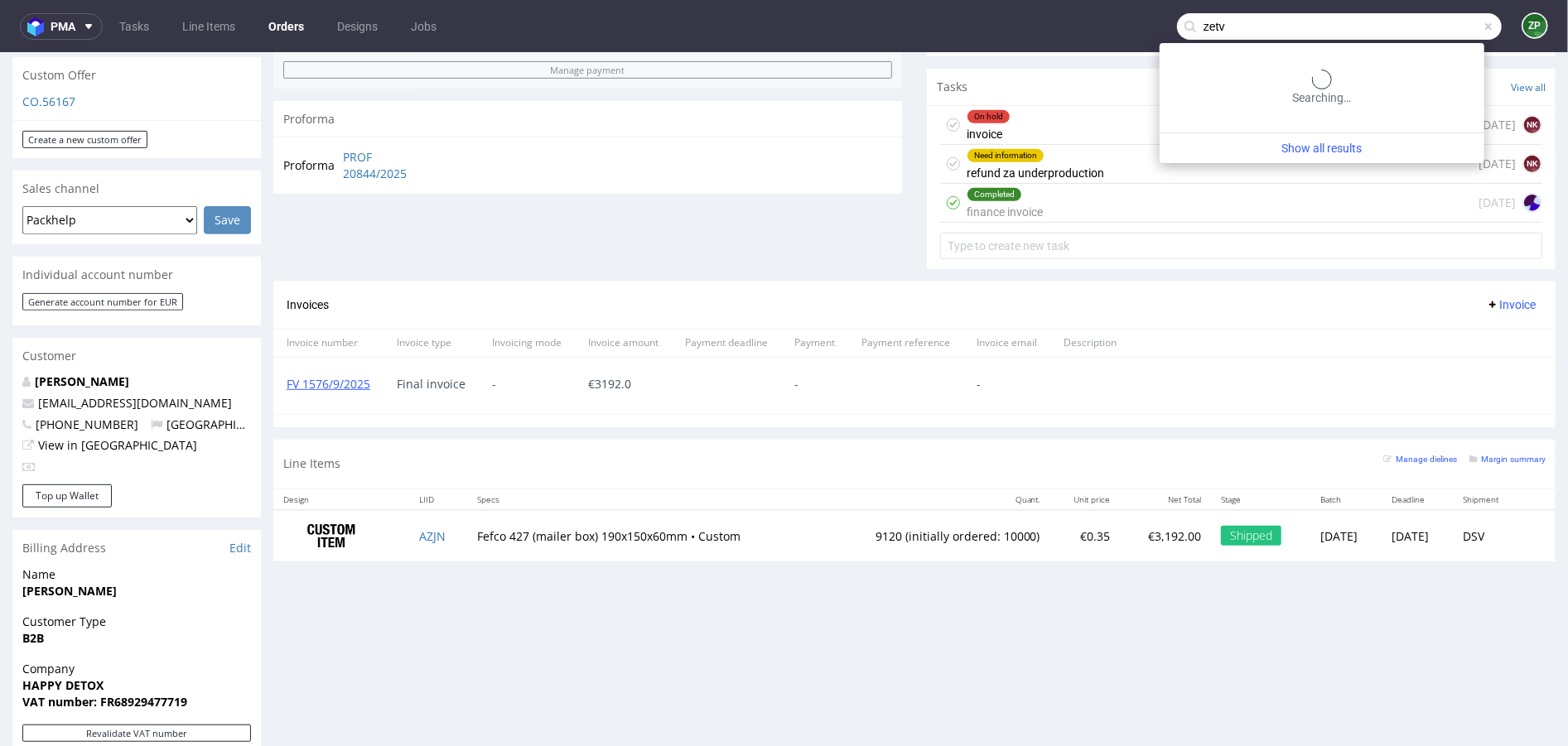
type input "zetv"
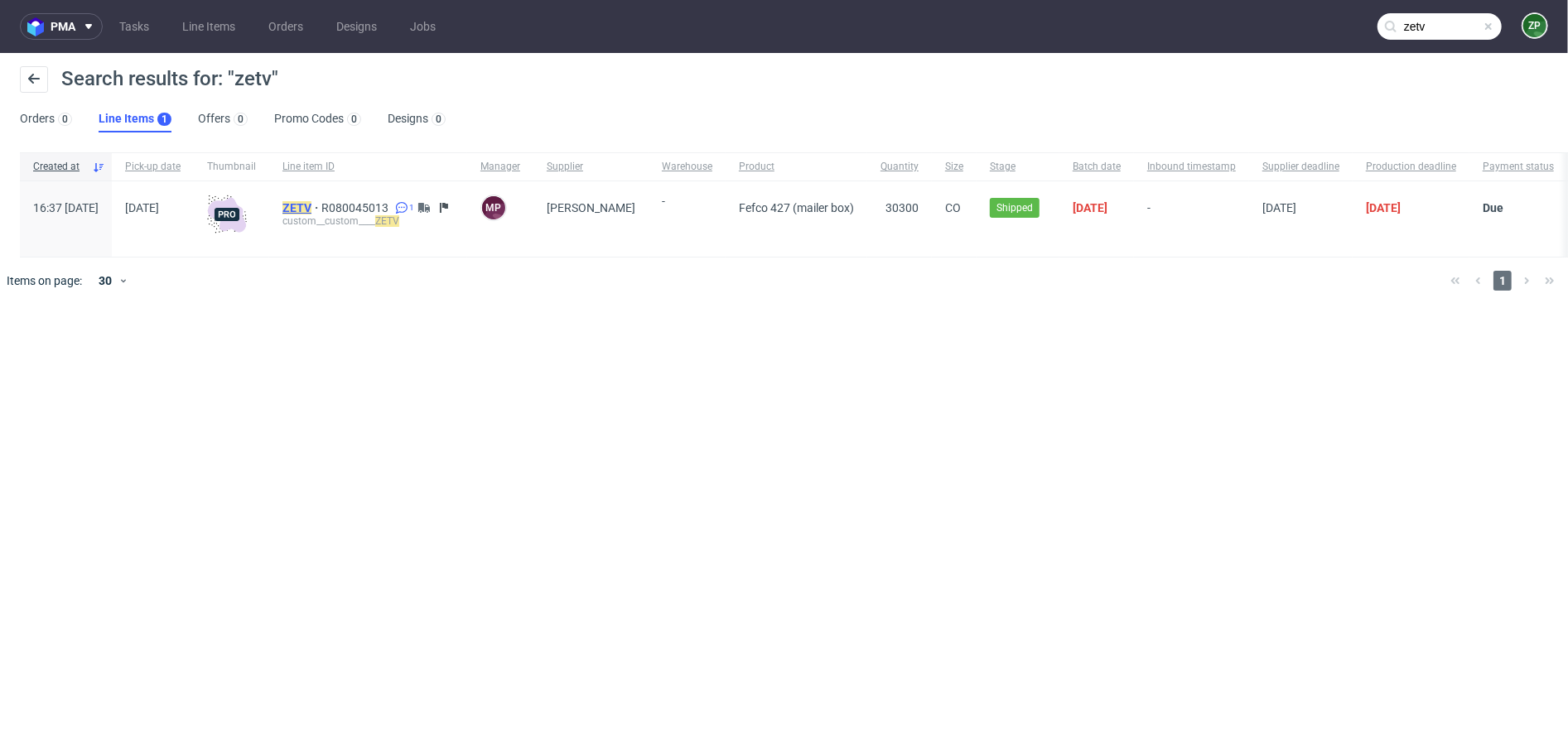
click at [311, 206] on mark "ZETV" at bounding box center [297, 208] width 29 height 14
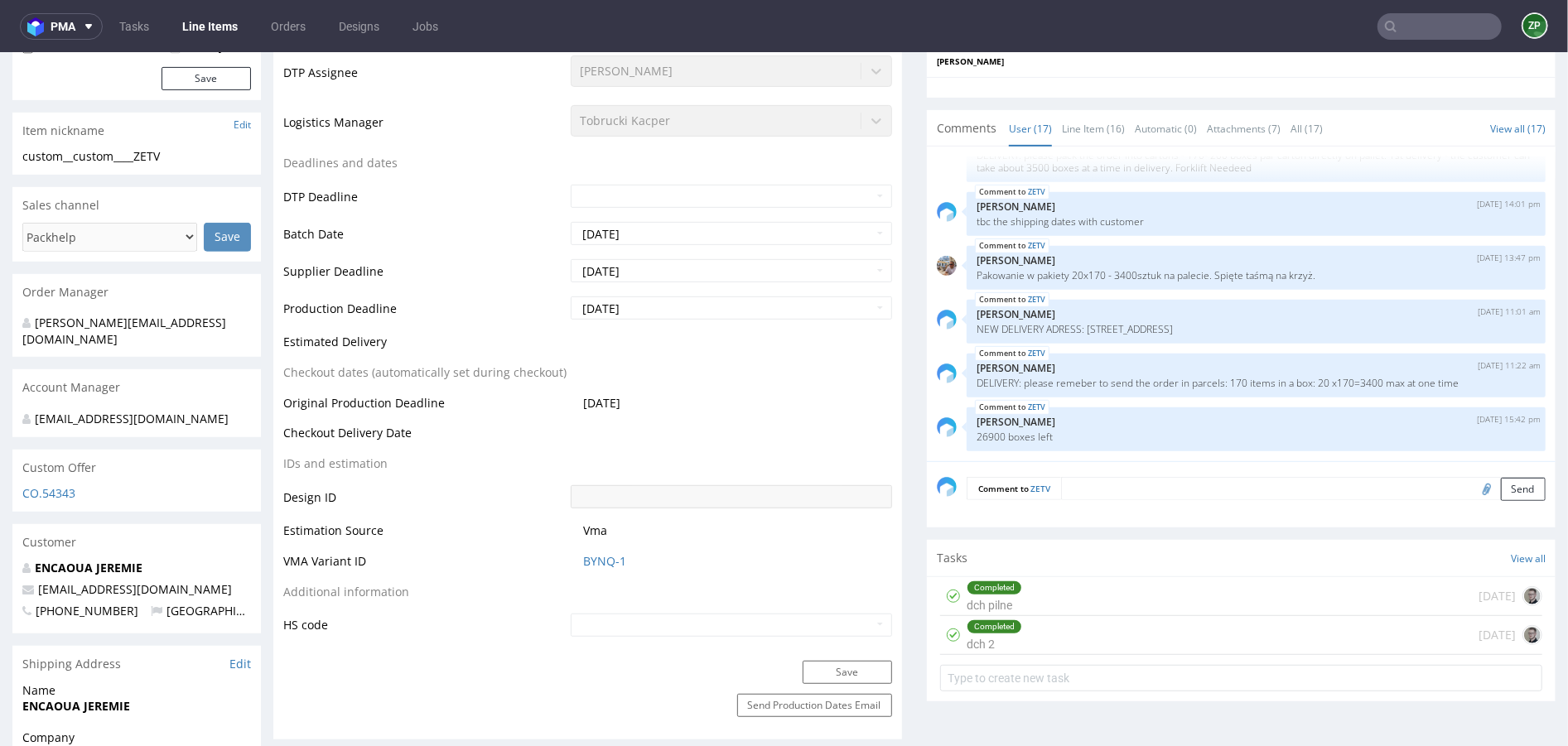
scroll to position [542, 0]
click at [1411, 14] on input "text" at bounding box center [1439, 26] width 125 height 26
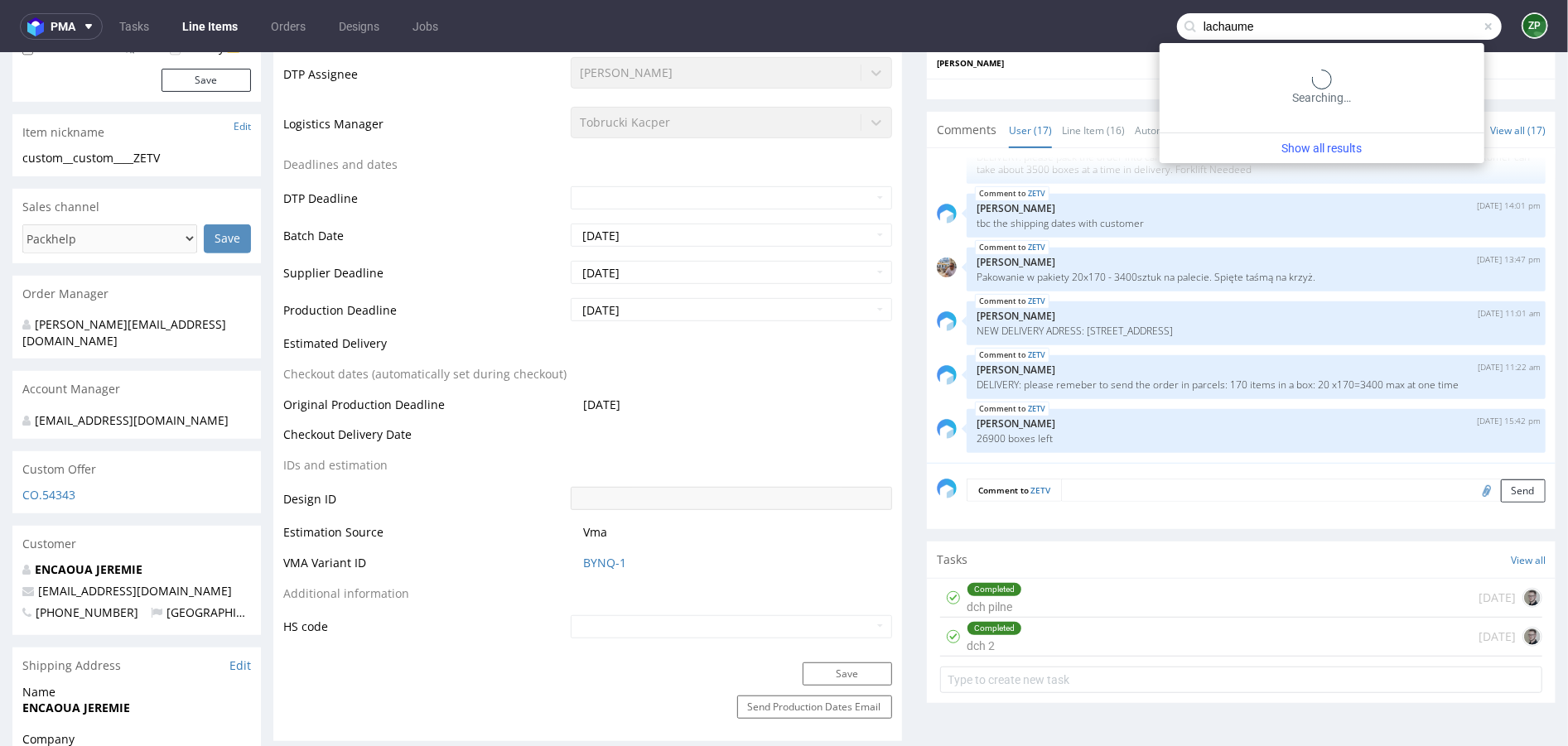
type input "lachaume"
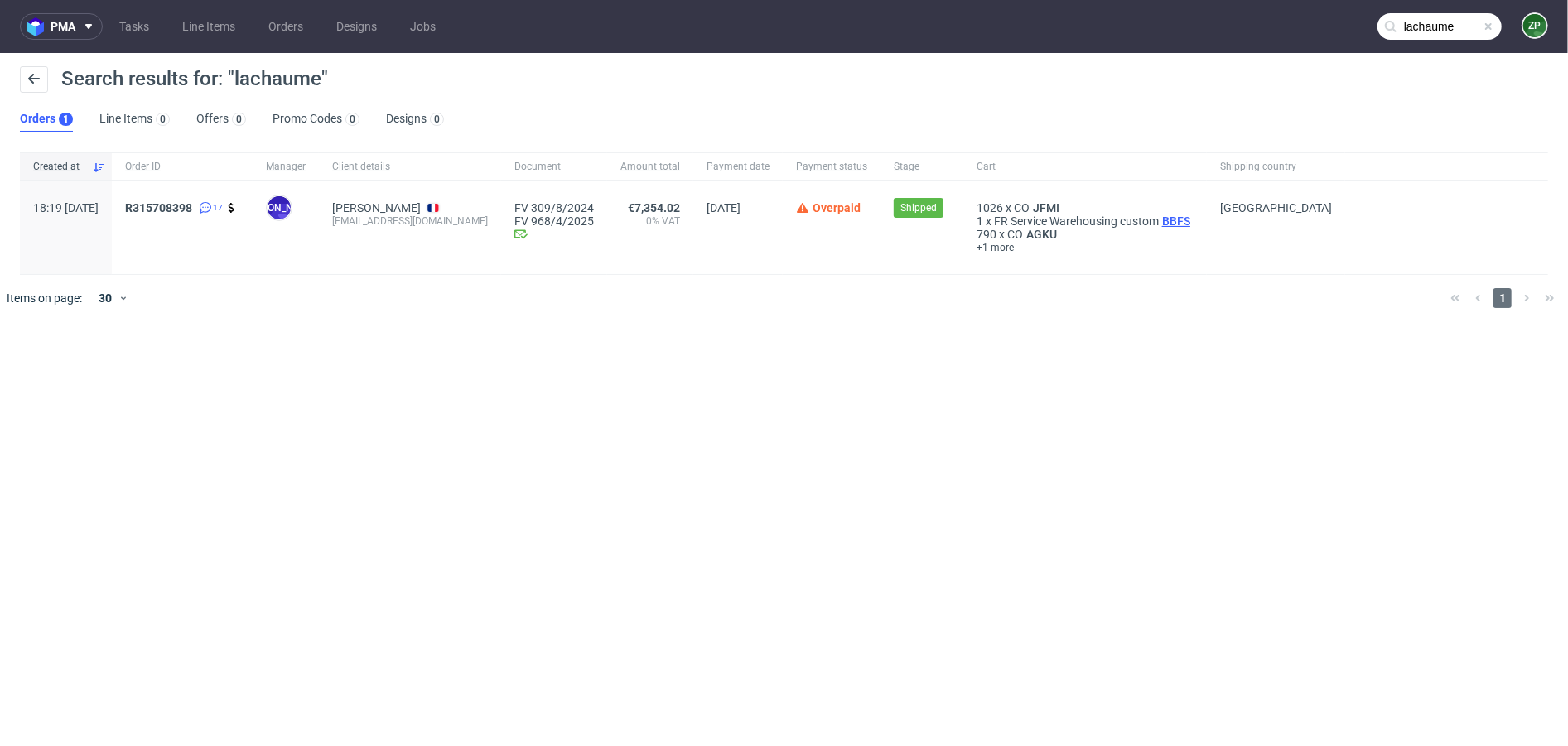
click at [1159, 219] on span "BBFS" at bounding box center [1176, 221] width 35 height 14
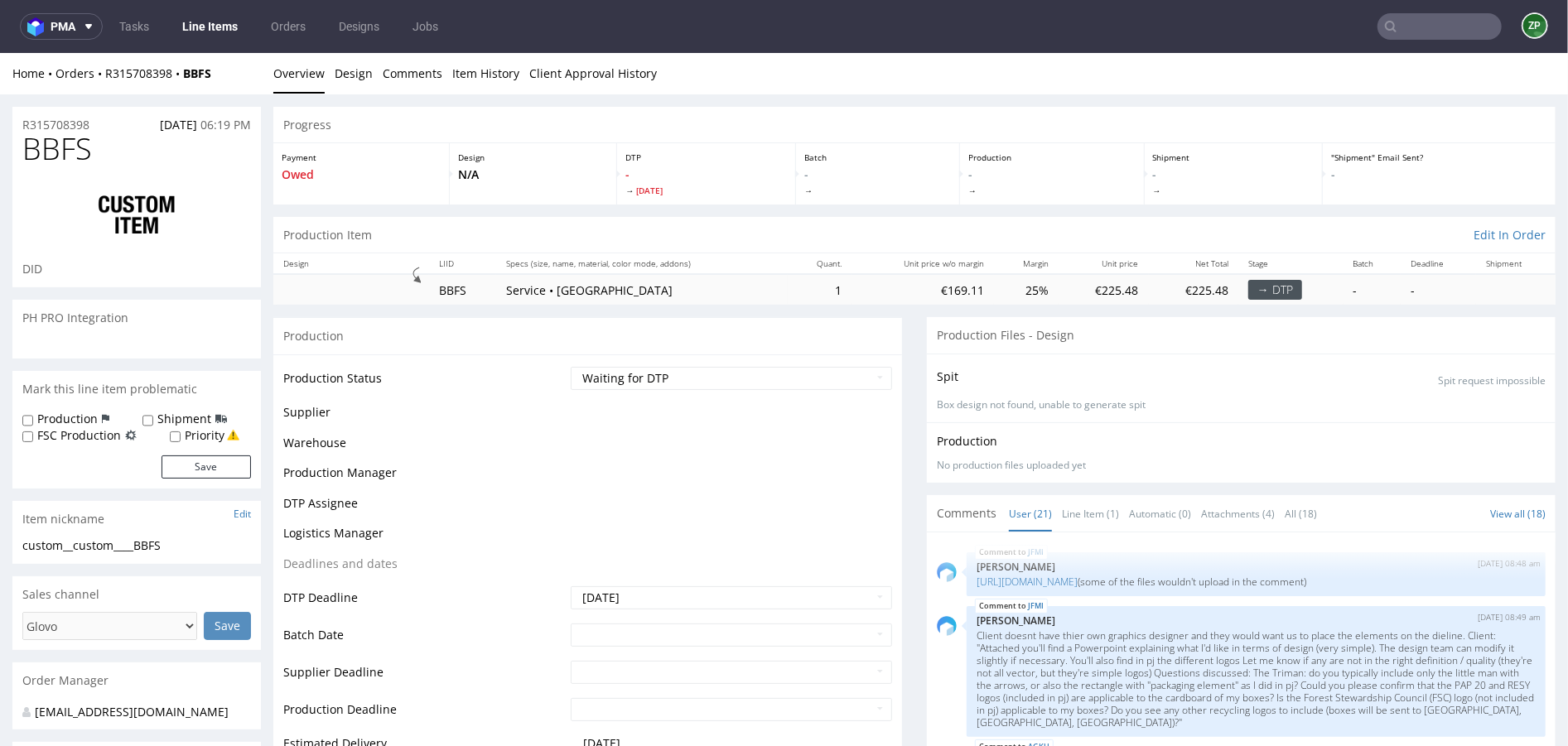
scroll to position [1340, 0]
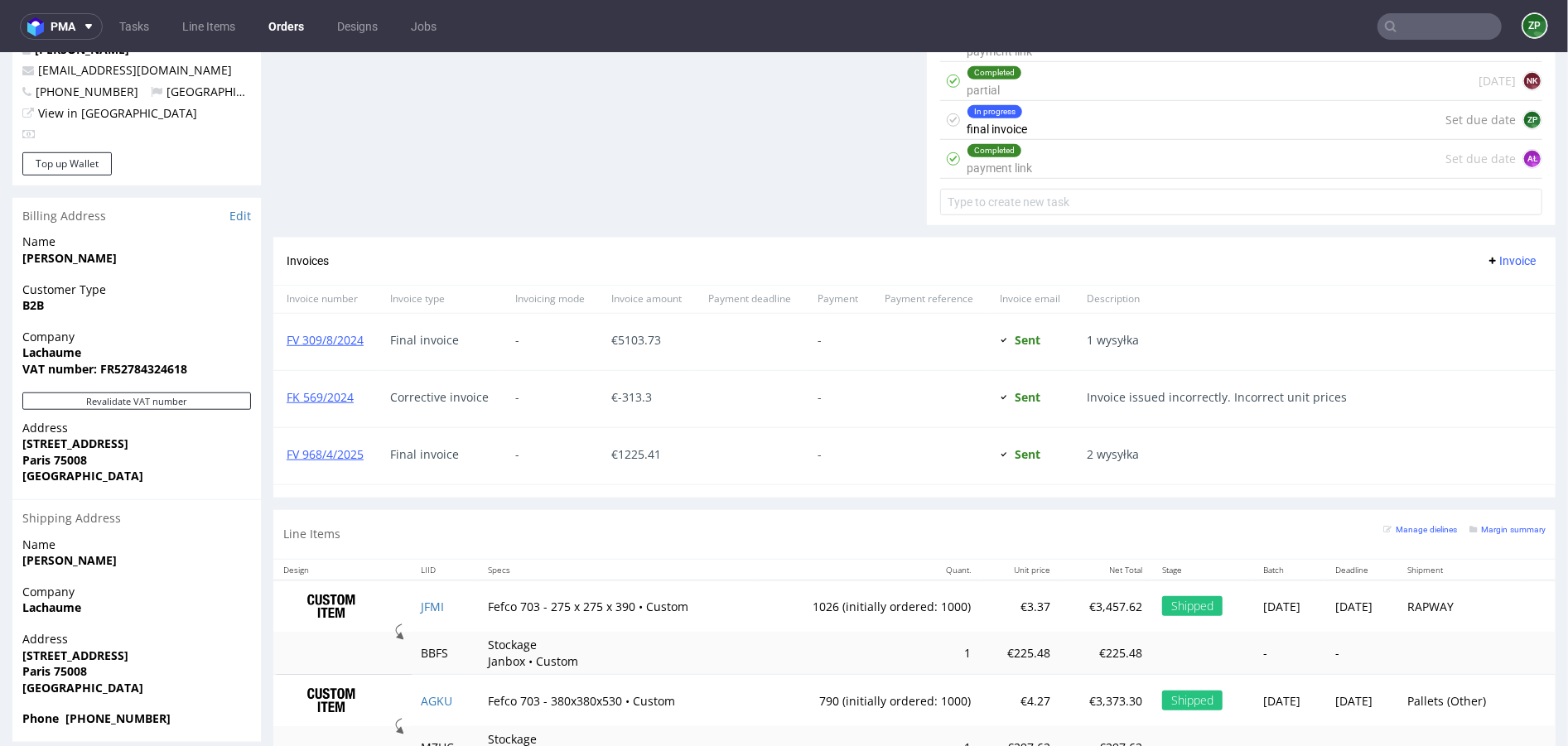
scroll to position [944, 0]
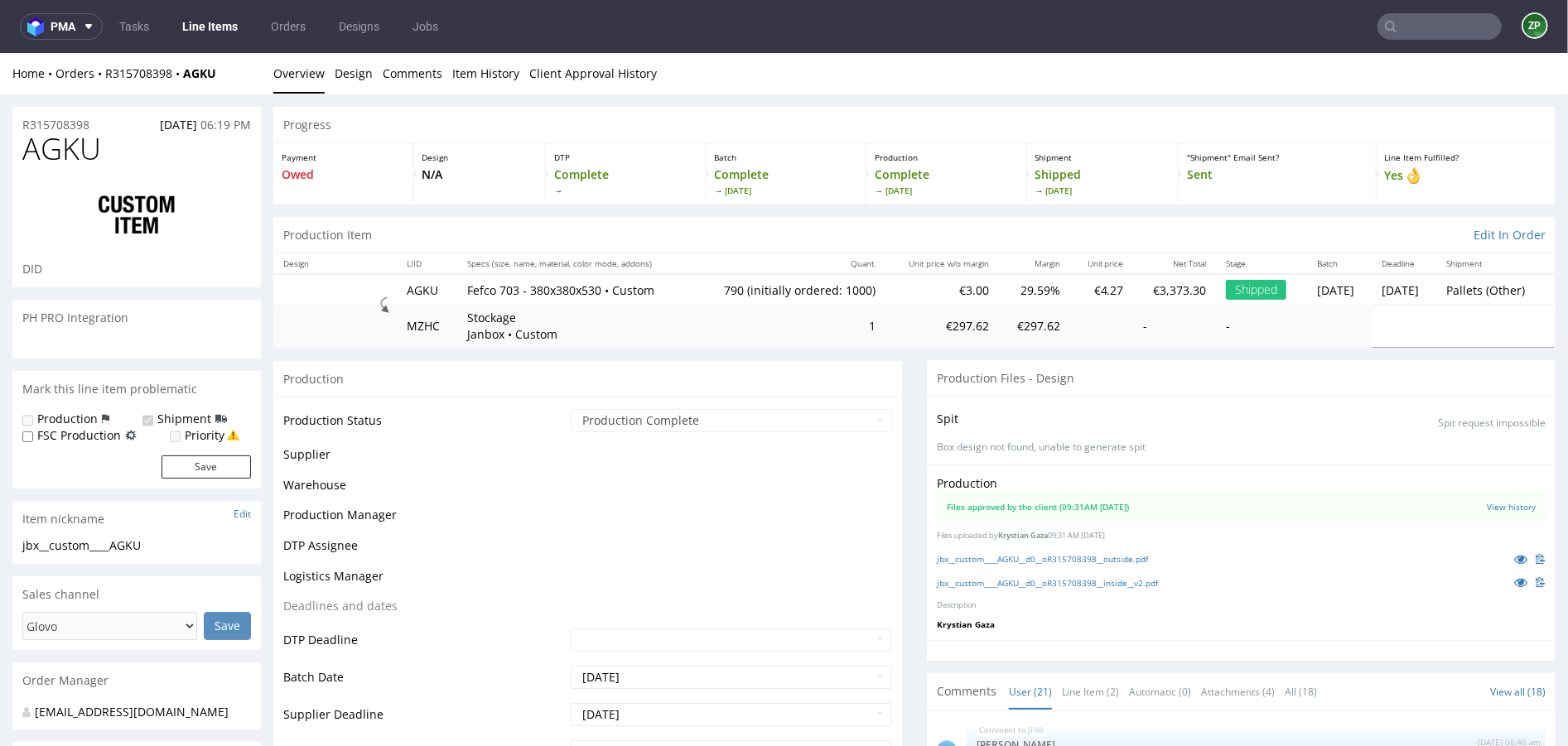
scroll to position [1340, 0]
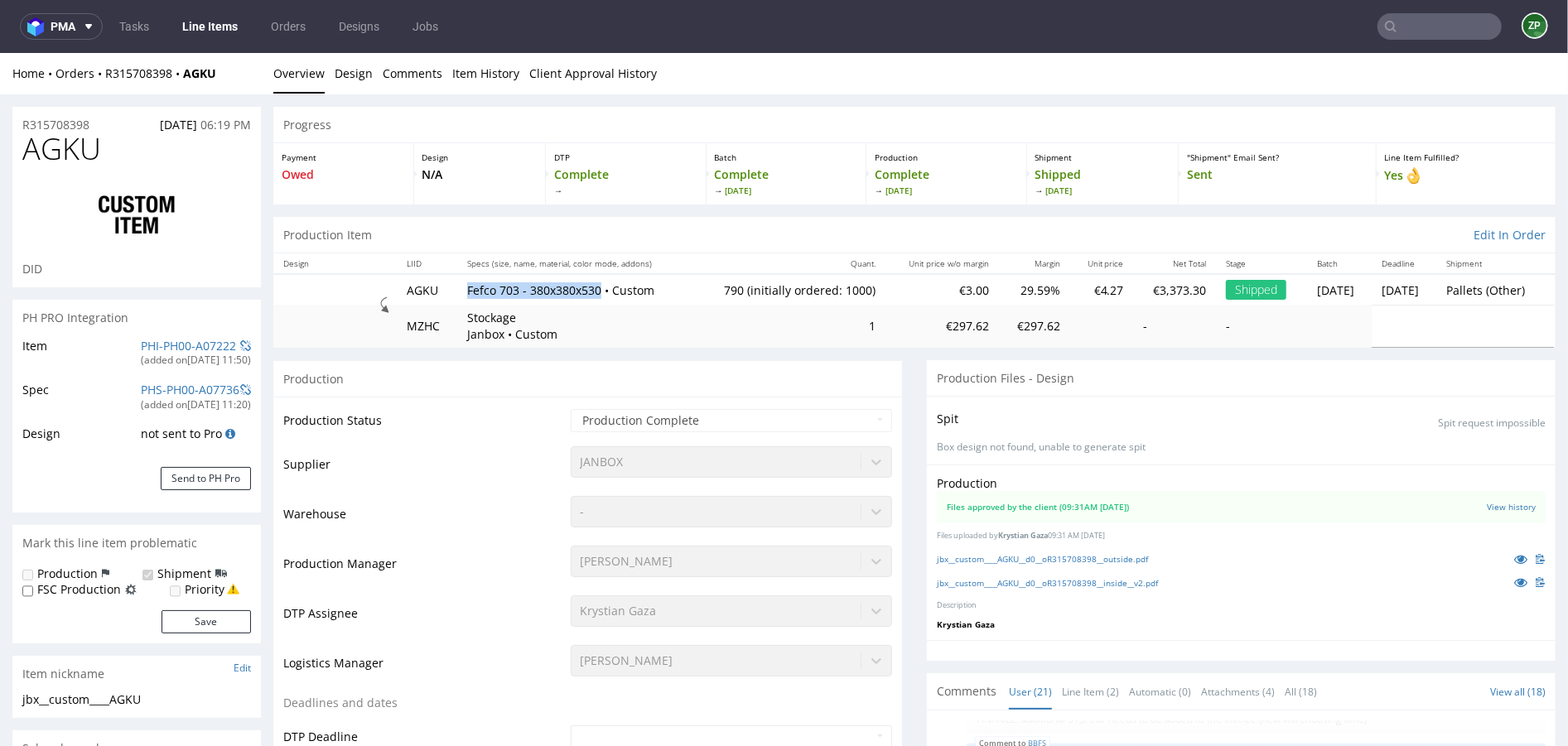
drag, startPoint x: 455, startPoint y: 283, endPoint x: 600, endPoint y: 288, distance: 145.1
click at [600, 288] on td "Fefco 703 - 380x380x530 • Custom" at bounding box center [574, 288] width 235 height 31
copy p "Fefco 703 - 380x380x530"
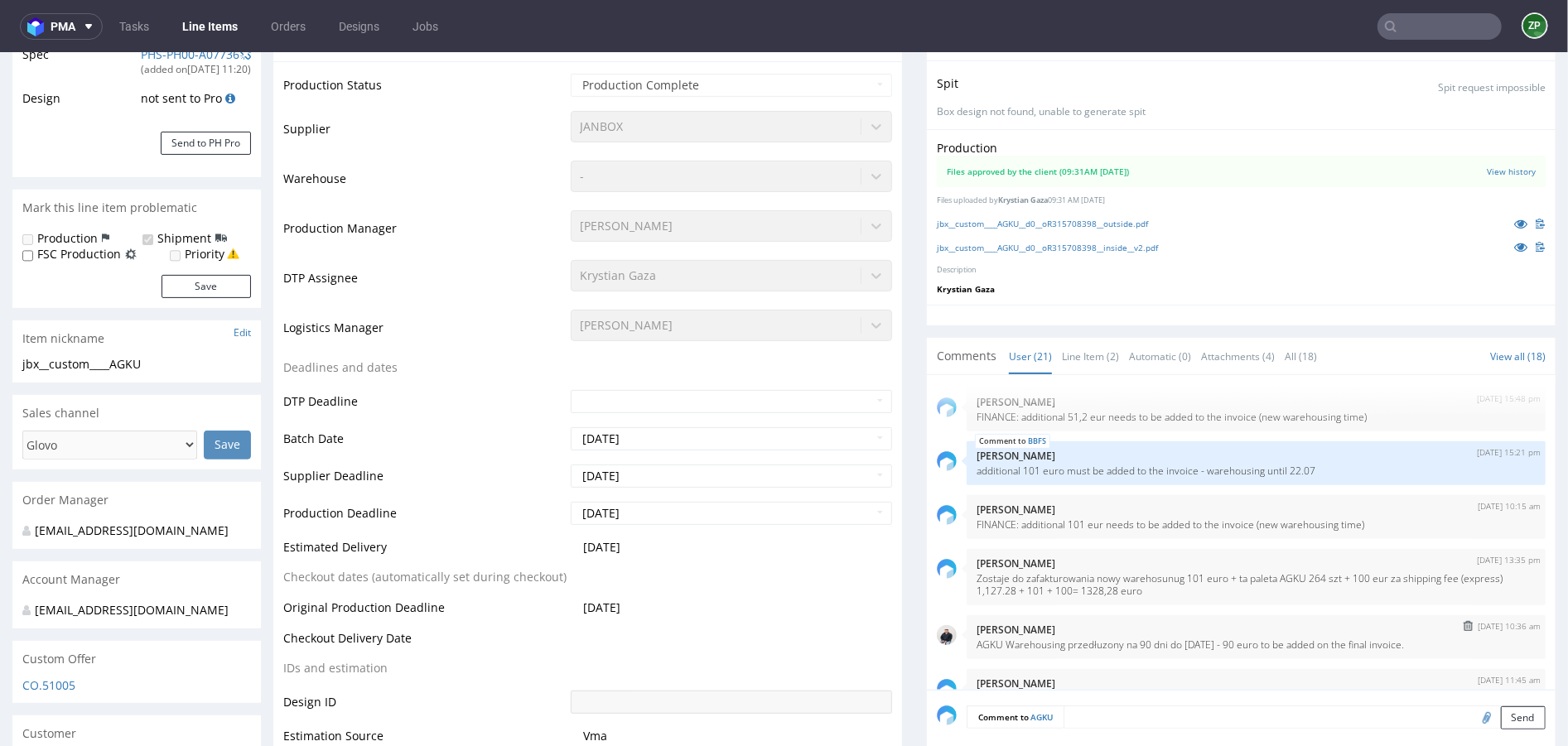
scroll to position [1279, 0]
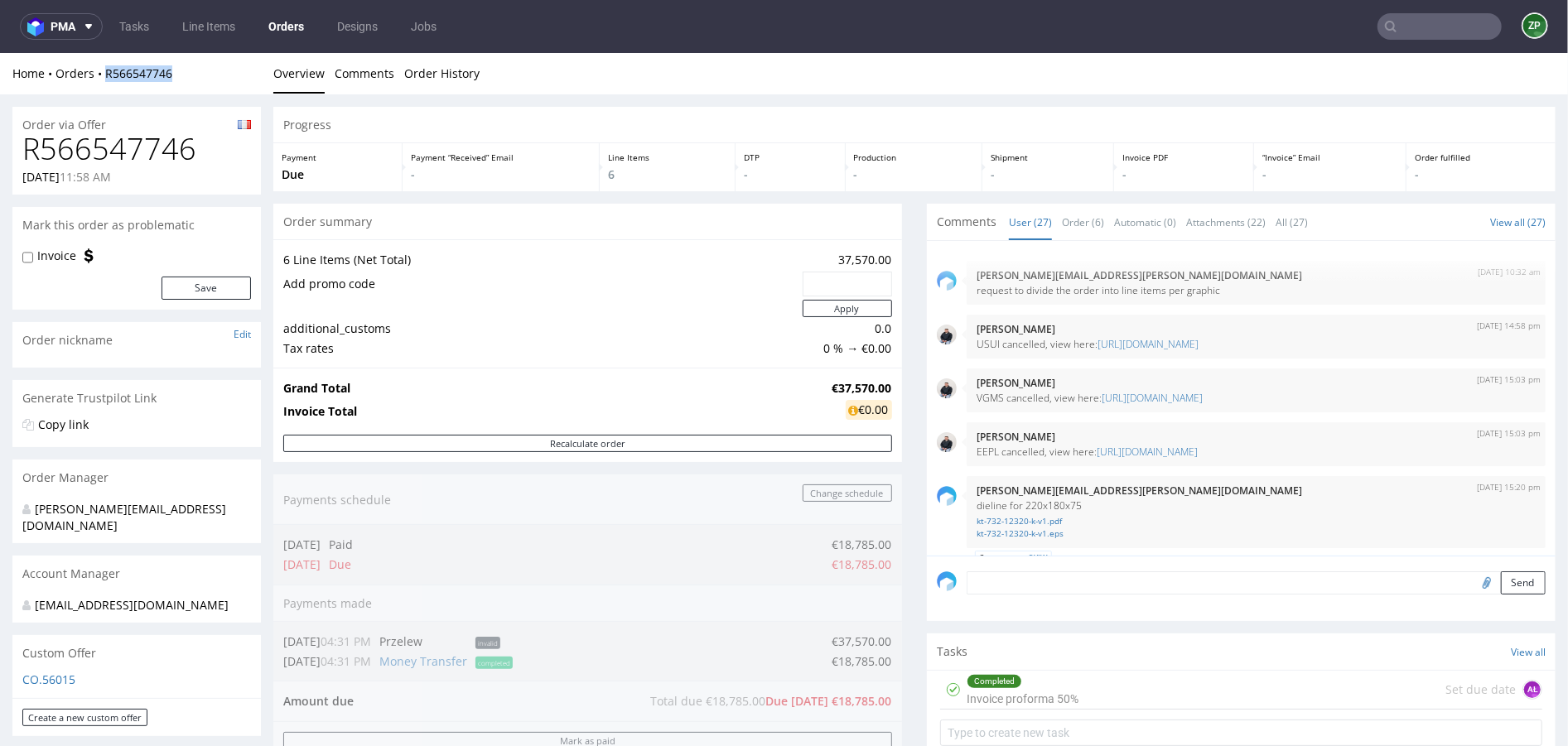
scroll to position [1908, 0]
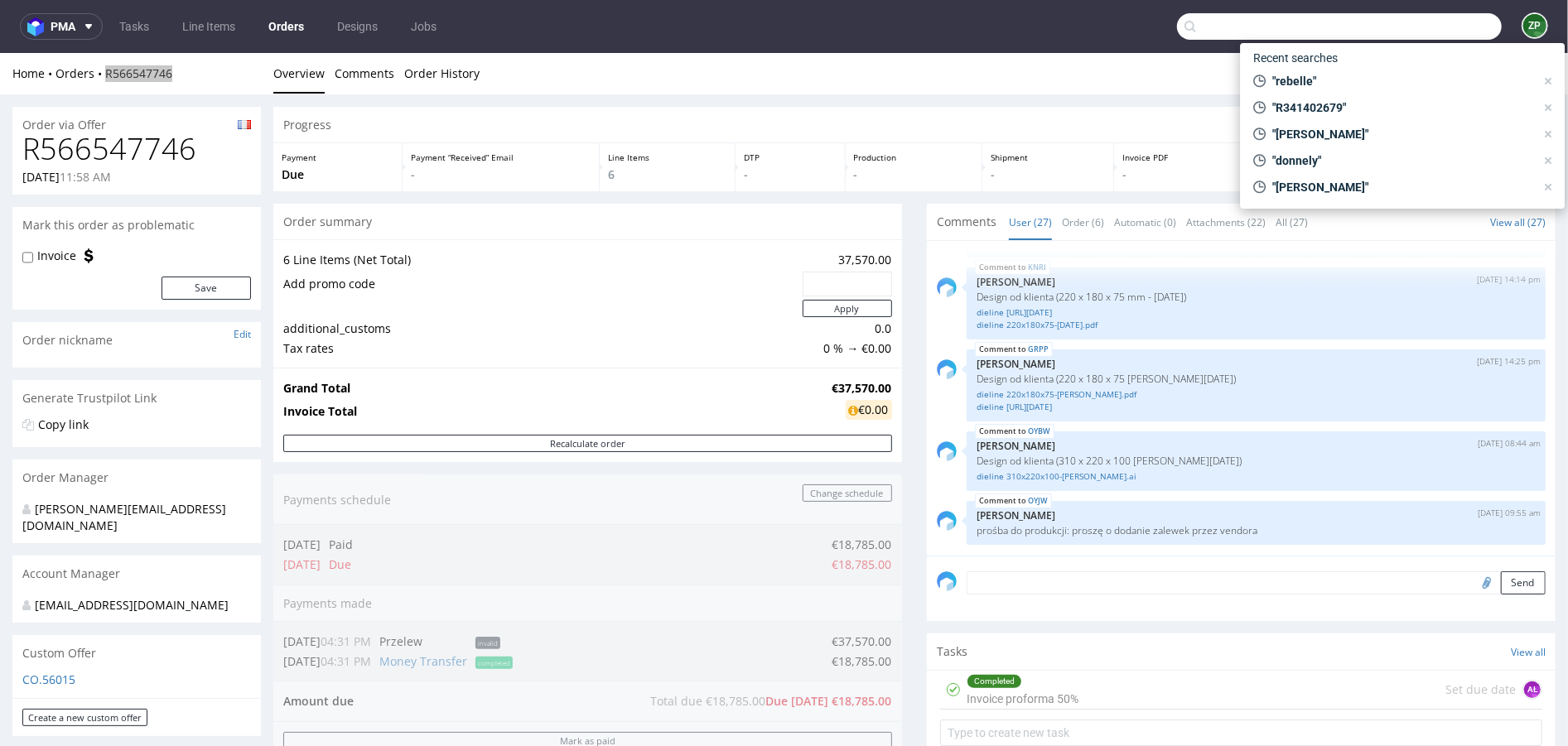
click at [1416, 32] on input "text" at bounding box center [1338, 26] width 325 height 26
paste input "R080045013"
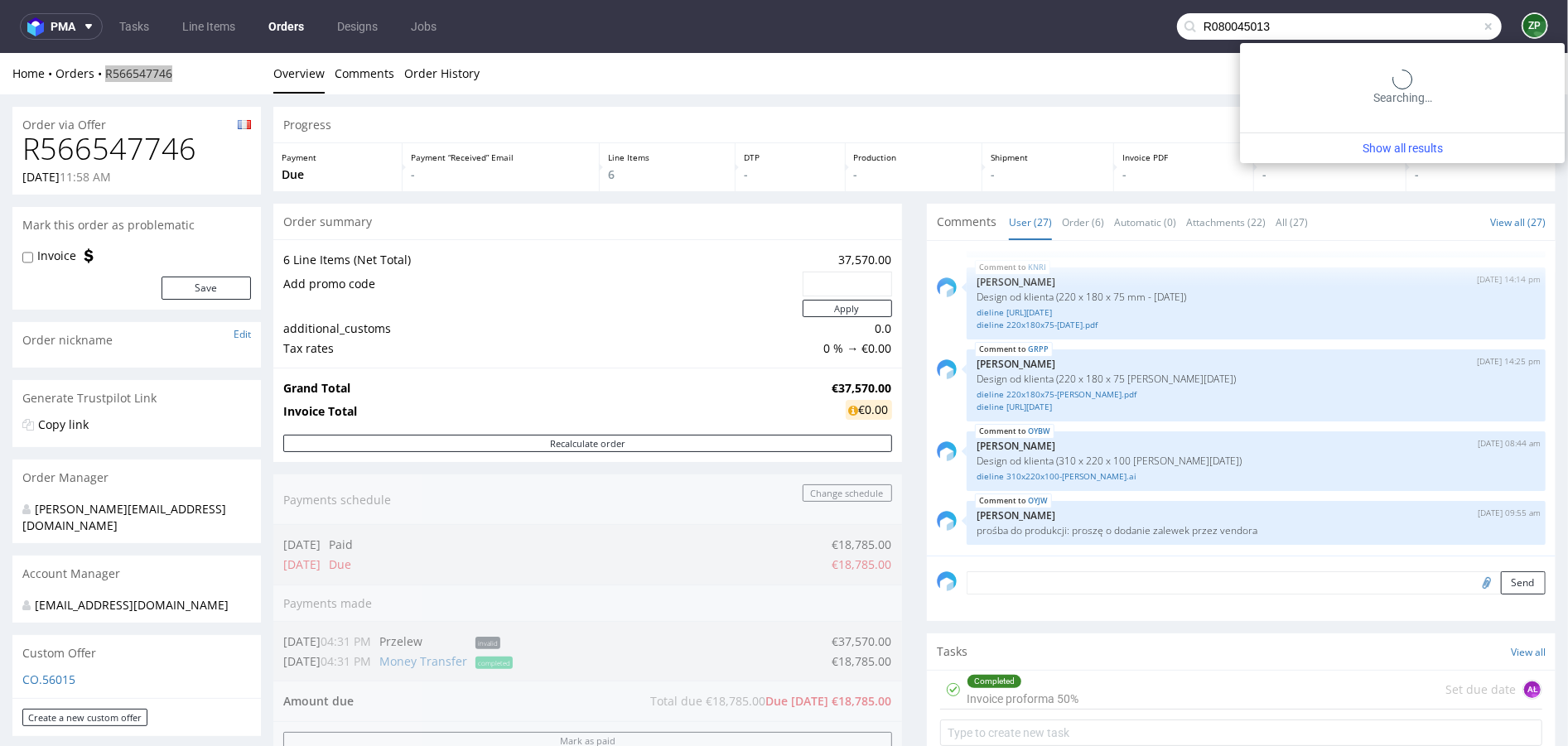
type input "R080045013"
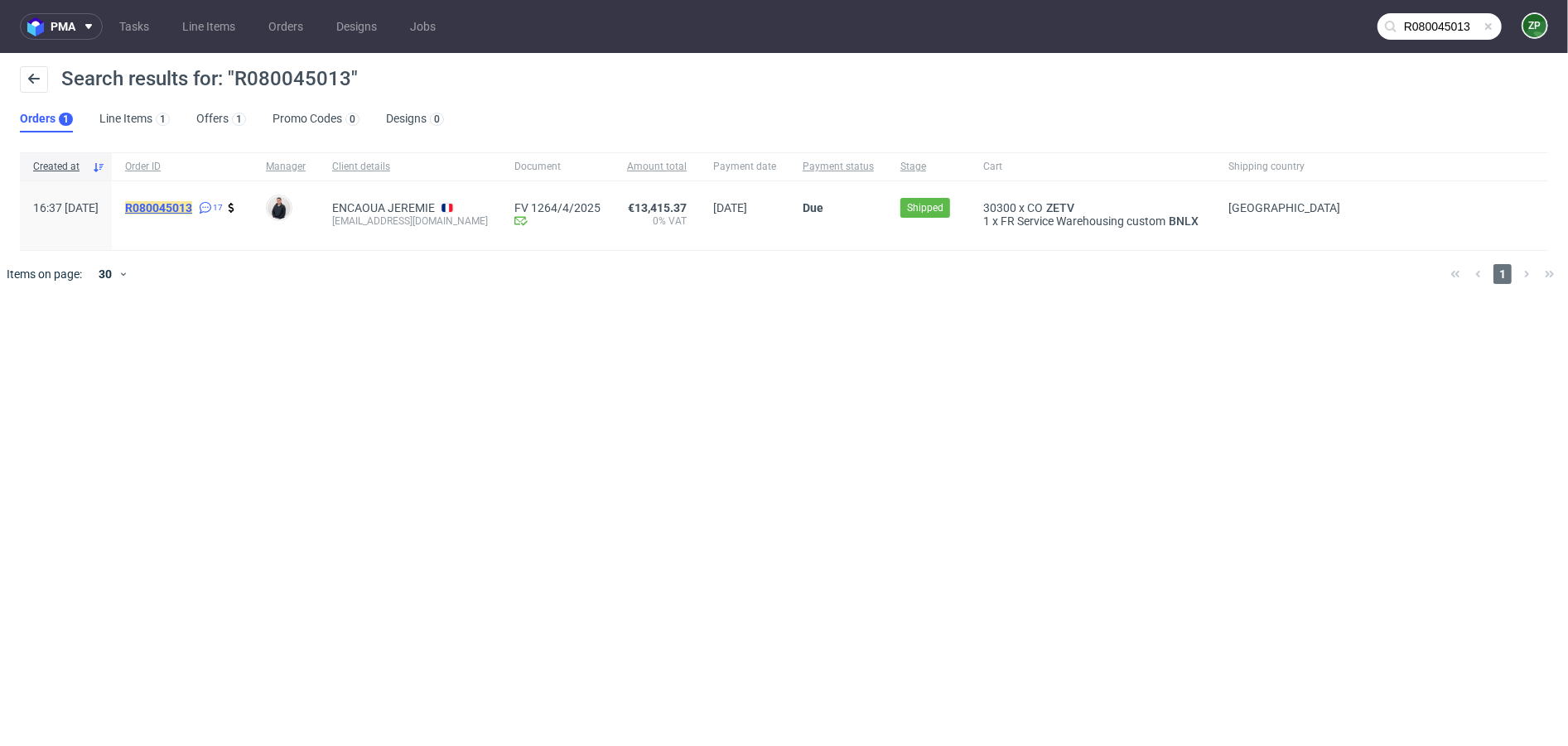
click at [192, 203] on mark "R080045013" at bounding box center [158, 208] width 67 height 14
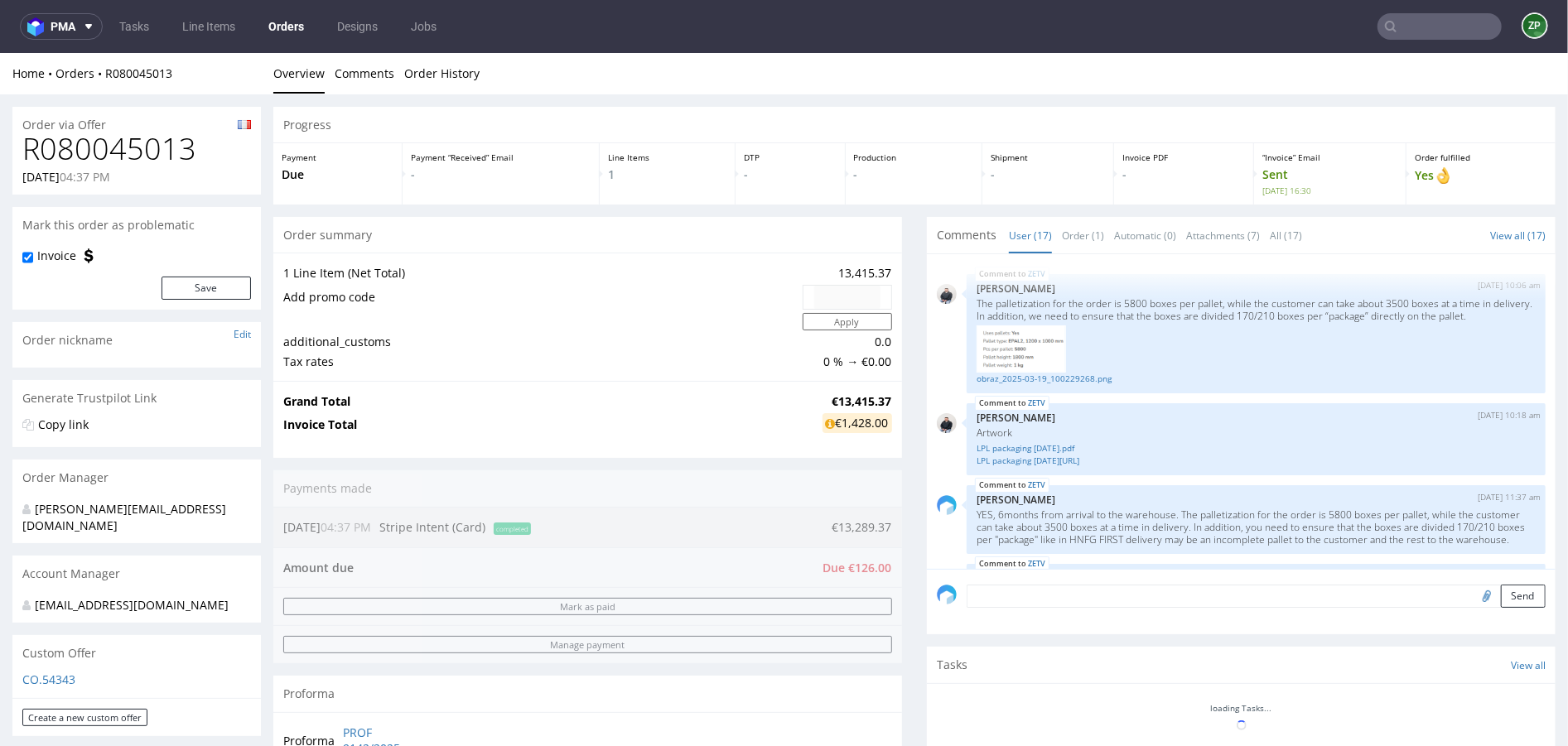
scroll to position [1021, 0]
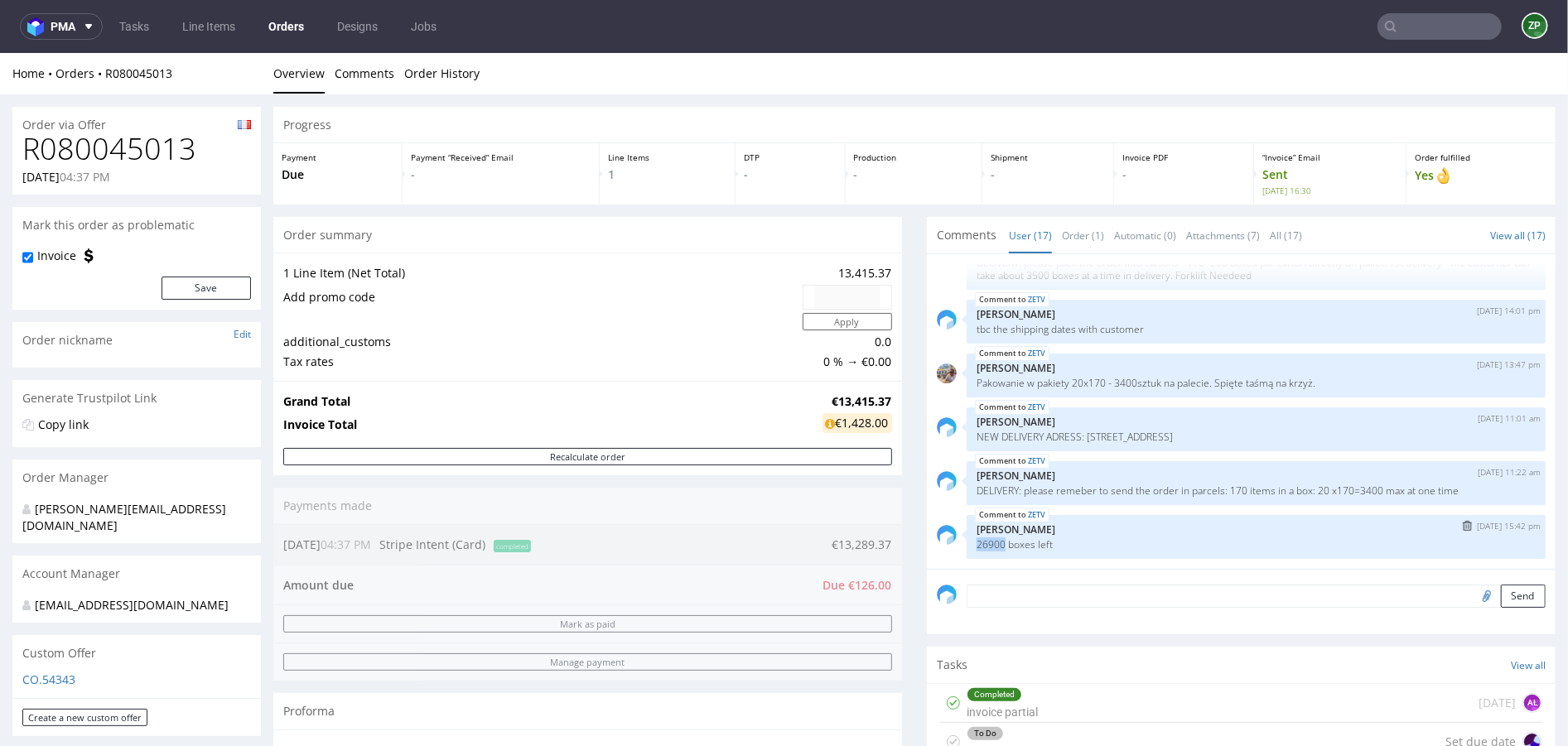
drag, startPoint x: 966, startPoint y: 541, endPoint x: 998, endPoint y: 543, distance: 32.1
click at [998, 543] on div "ZETV [DATE] 15:42 pm [PERSON_NAME] 26900 boxes left" at bounding box center [1255, 537] width 579 height 44
copy p "26900"
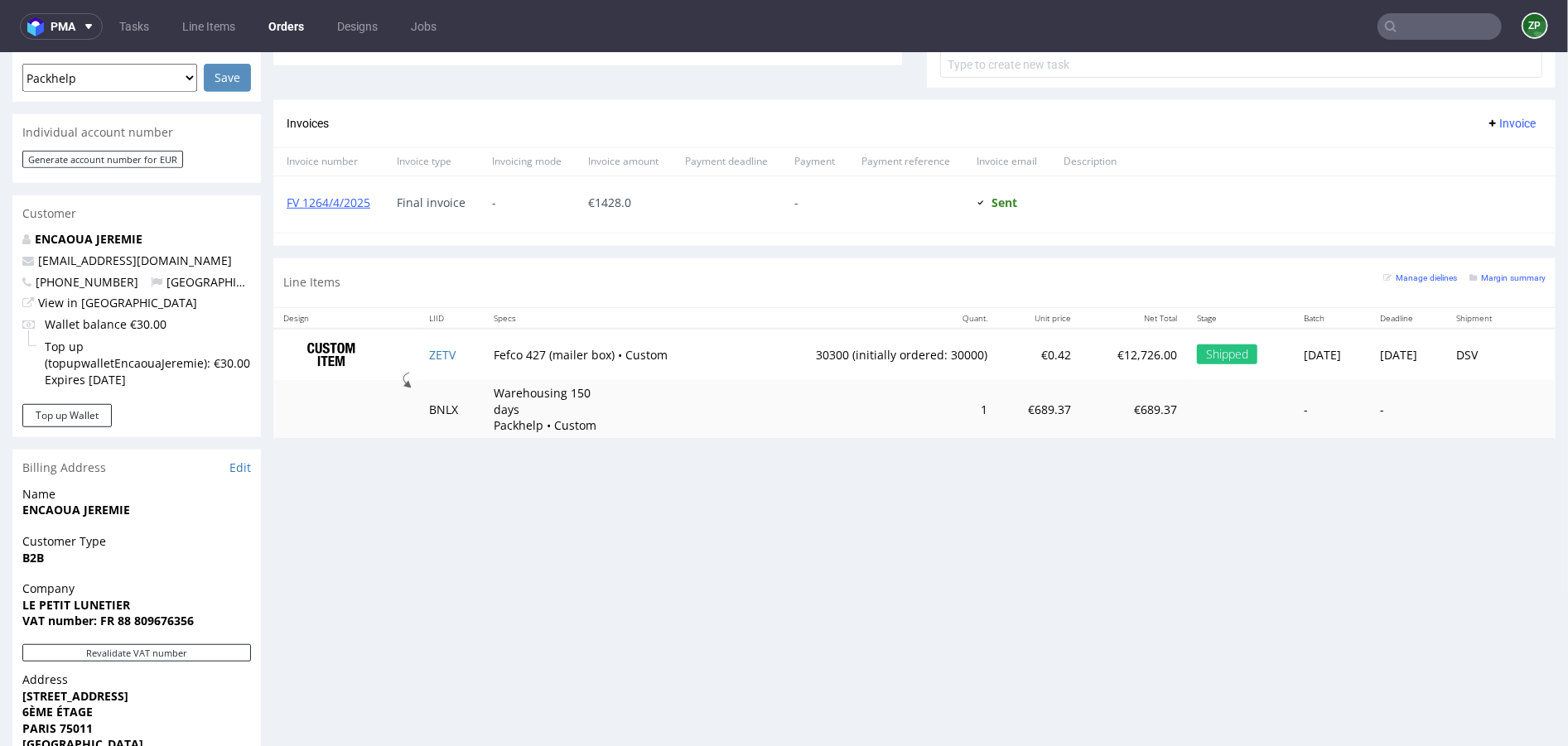
scroll to position [723, 0]
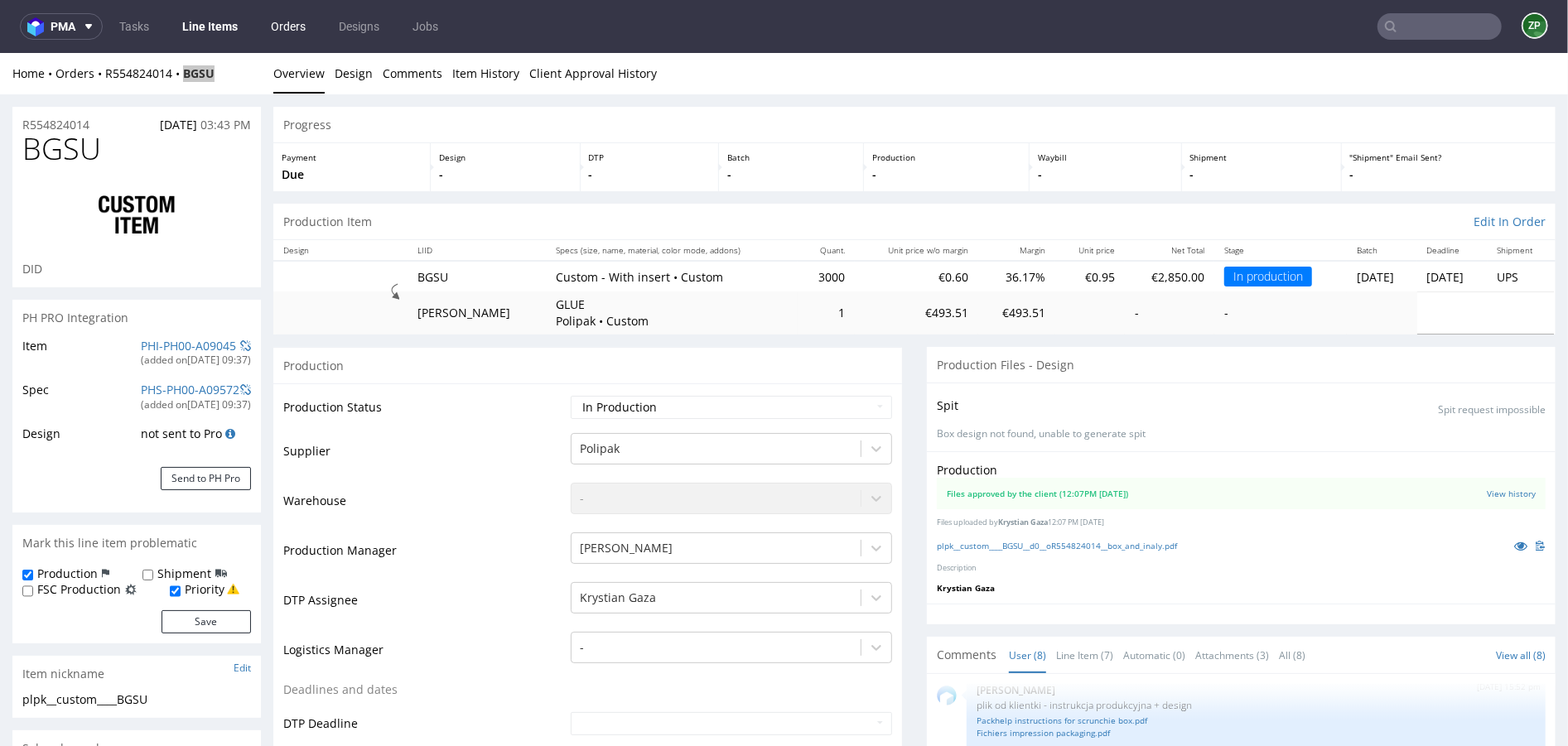
click at [301, 29] on link "Orders" at bounding box center [288, 26] width 54 height 26
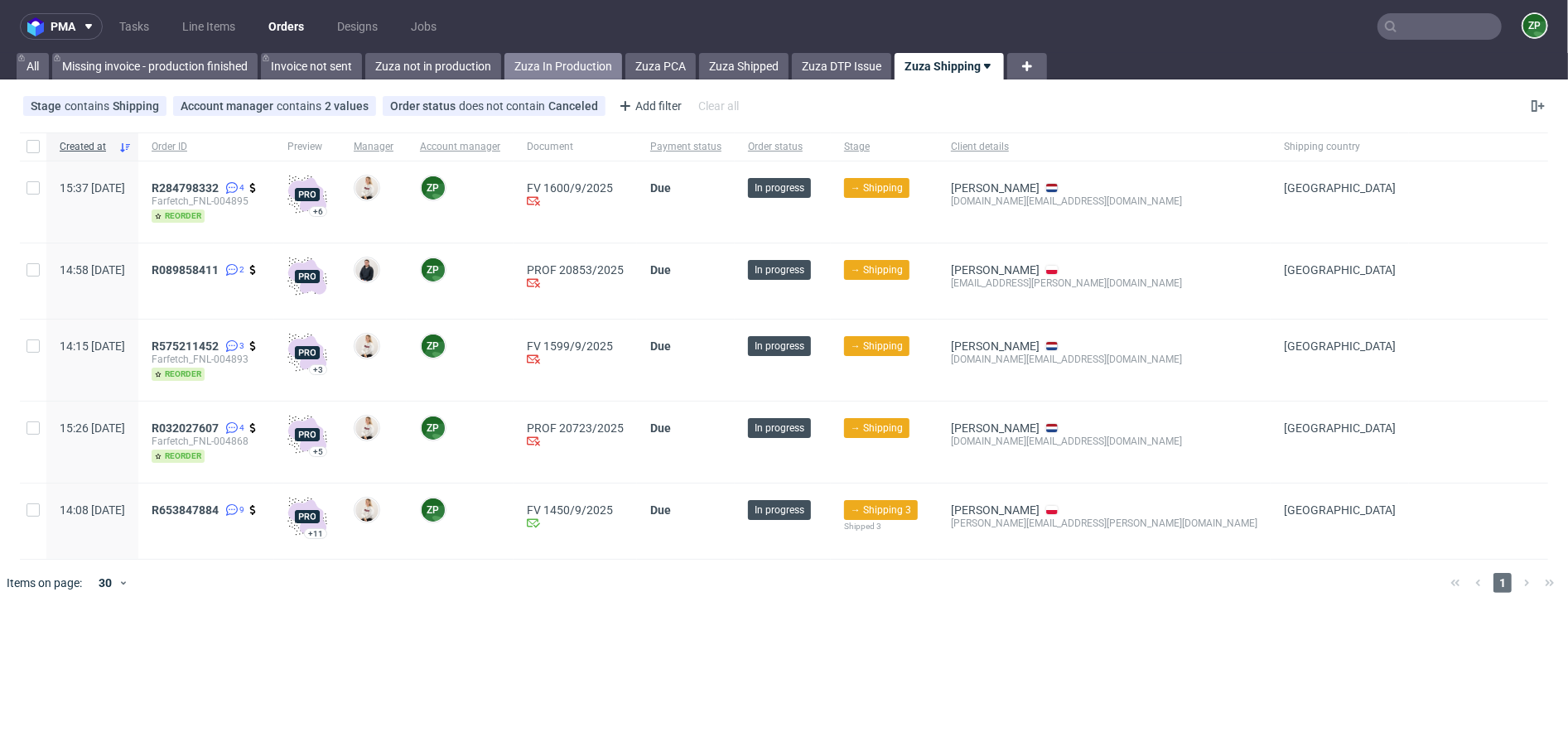
click at [565, 68] on link "Zuza In Production" at bounding box center [563, 66] width 118 height 26
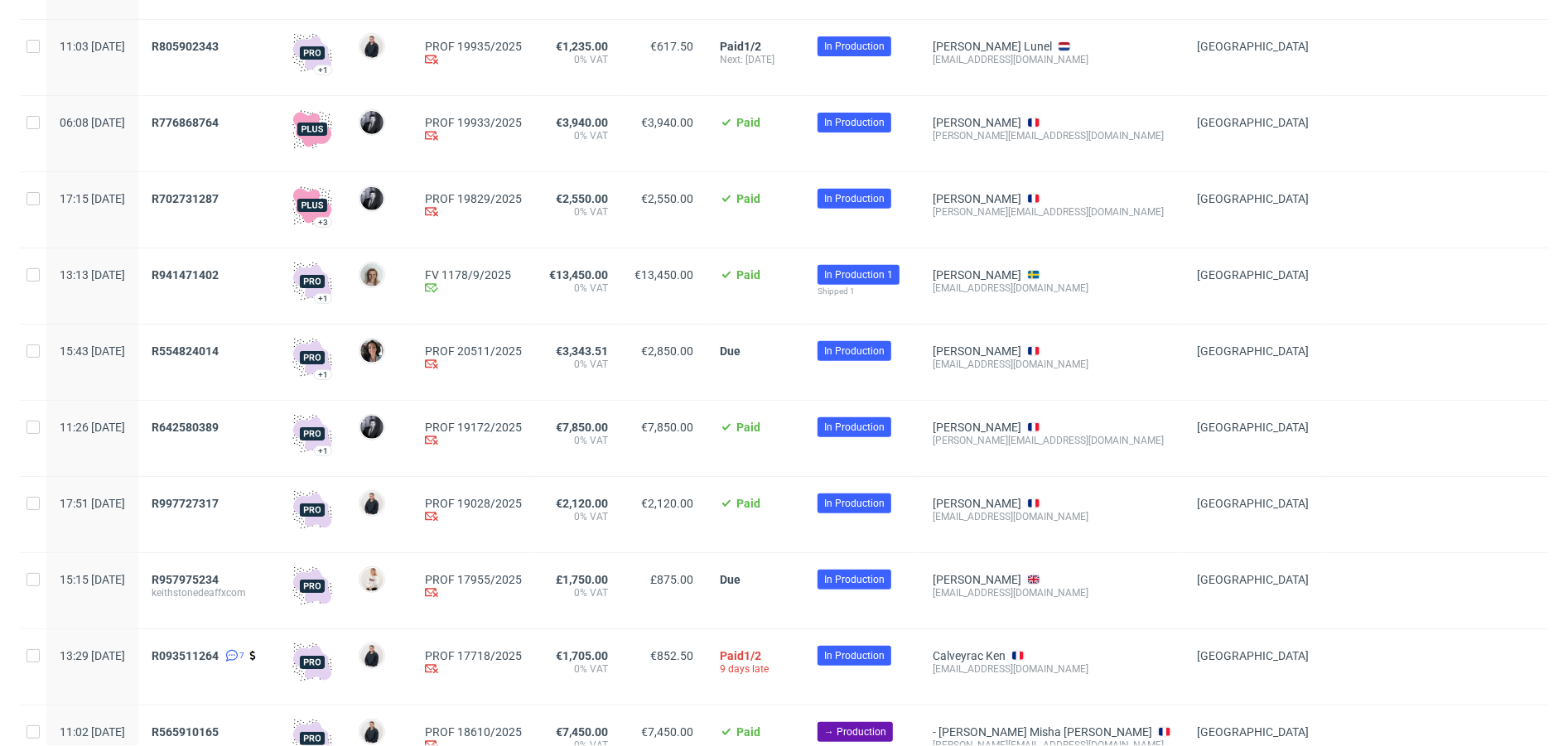
scroll to position [446, 0]
click at [242, 343] on div "R554824014" at bounding box center [209, 363] width 141 height 75
click at [219, 355] on span "R554824014" at bounding box center [185, 352] width 67 height 14
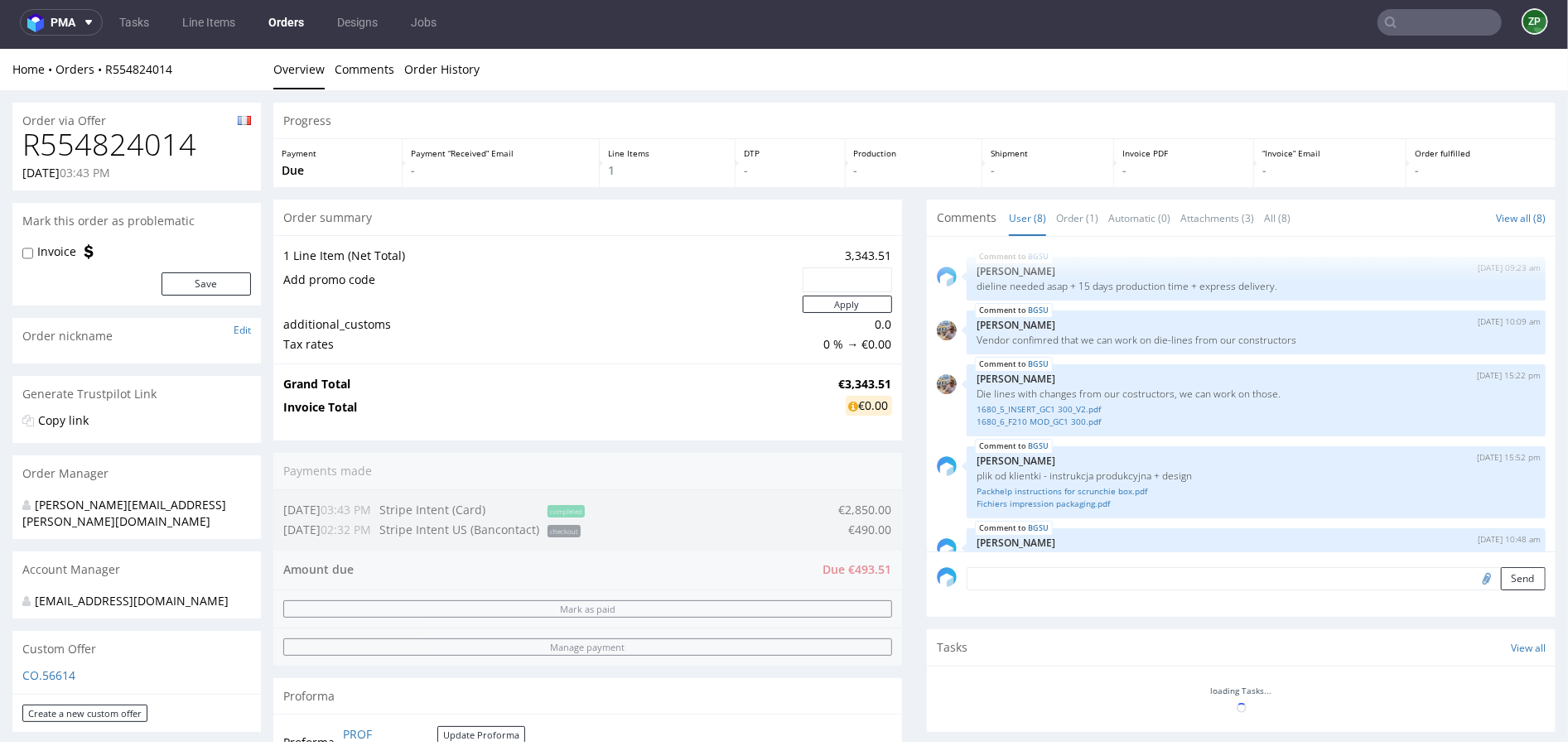
scroll to position [208, 0]
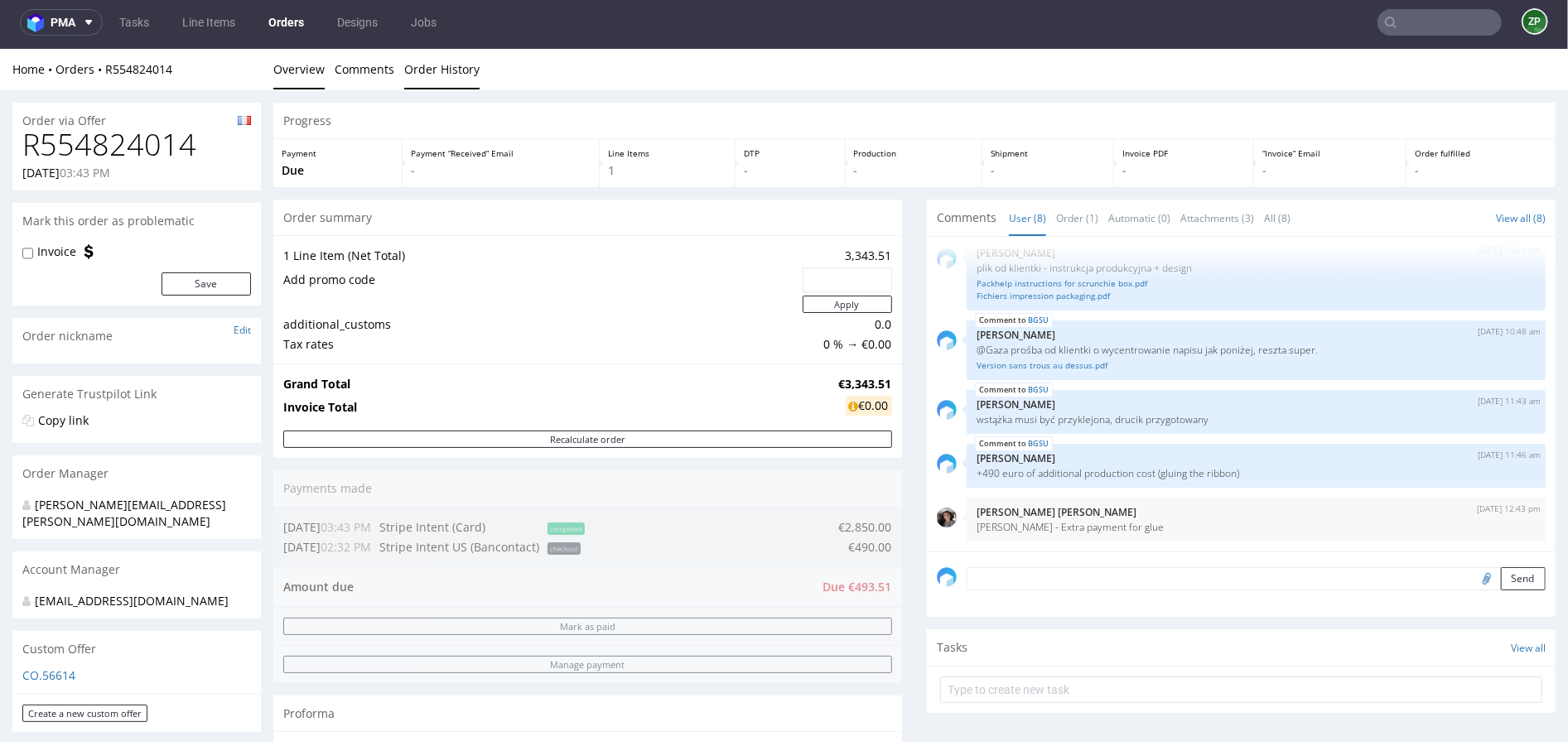
click at [434, 70] on link "Order History" at bounding box center [442, 69] width 75 height 41
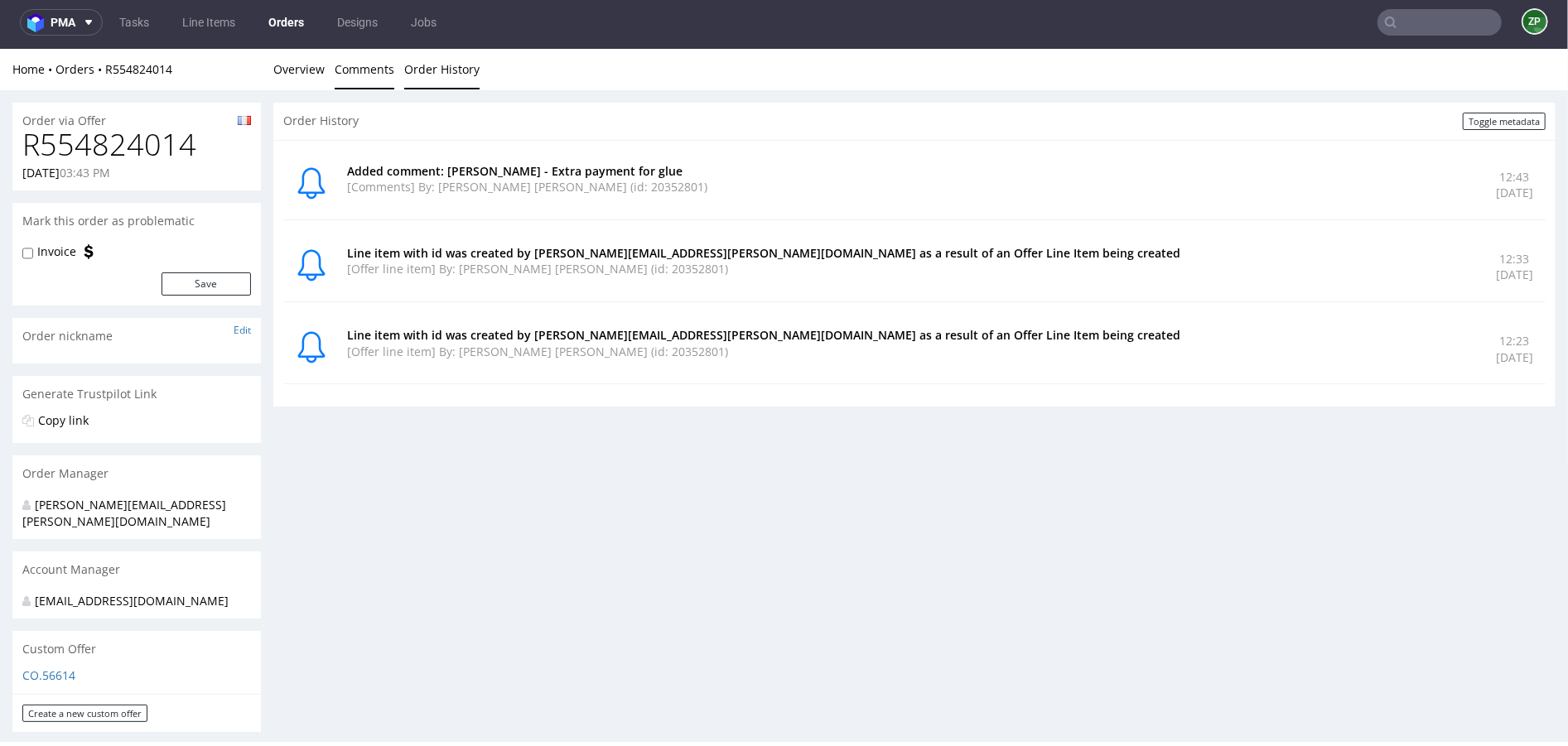
click at [346, 77] on link "Comments" at bounding box center [364, 69] width 59 height 41
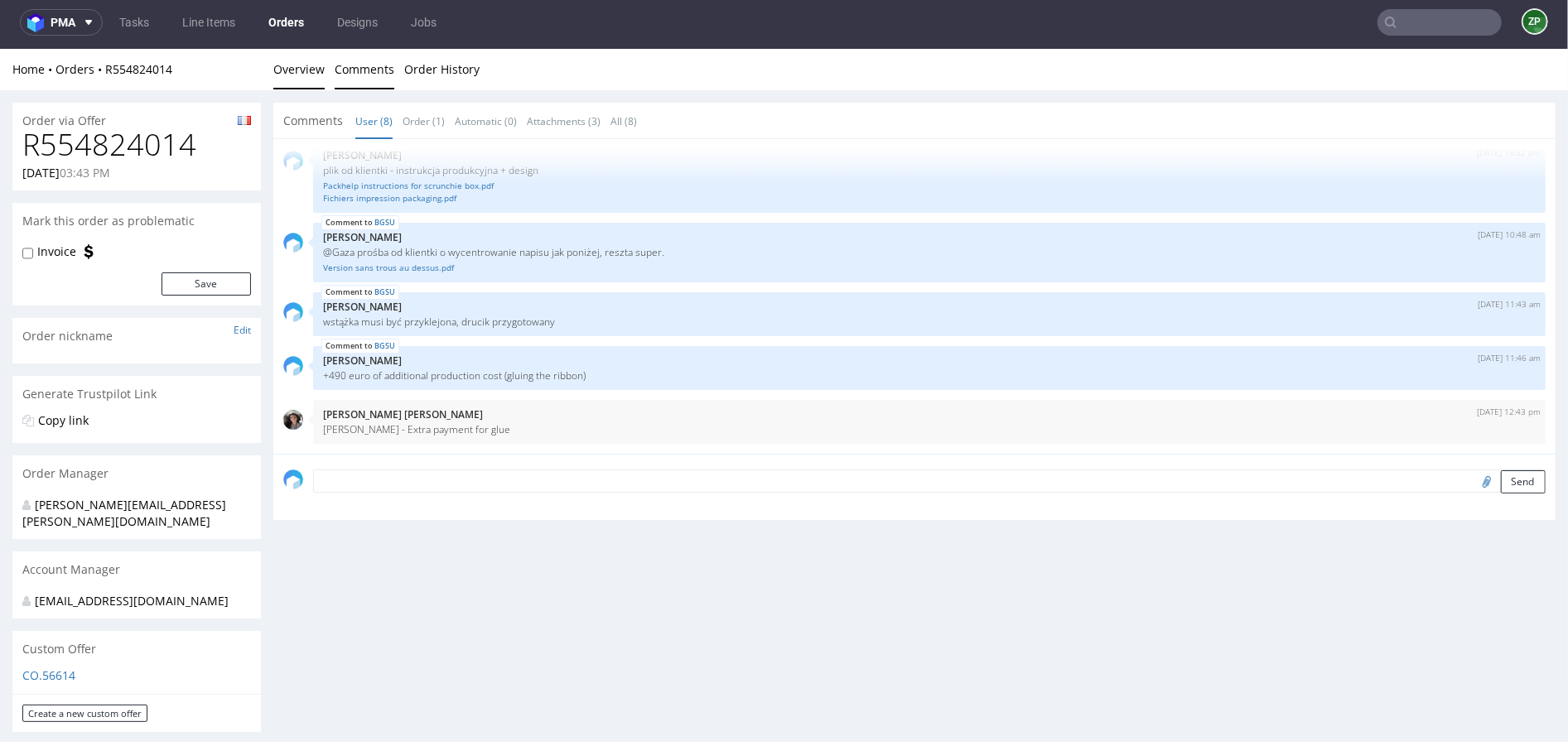
click at [288, 59] on link "Overview" at bounding box center [298, 69] width 52 height 41
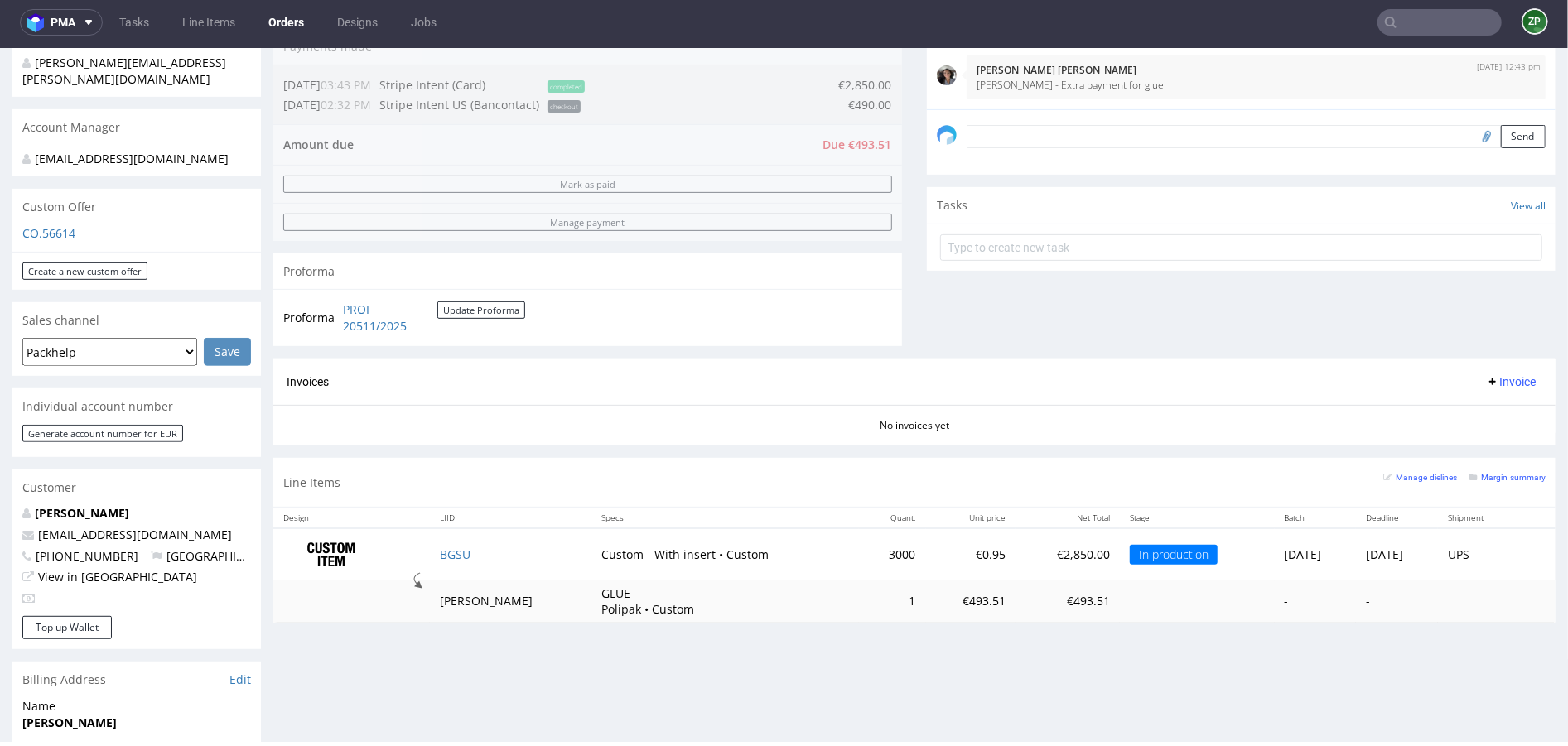
scroll to position [511, 0]
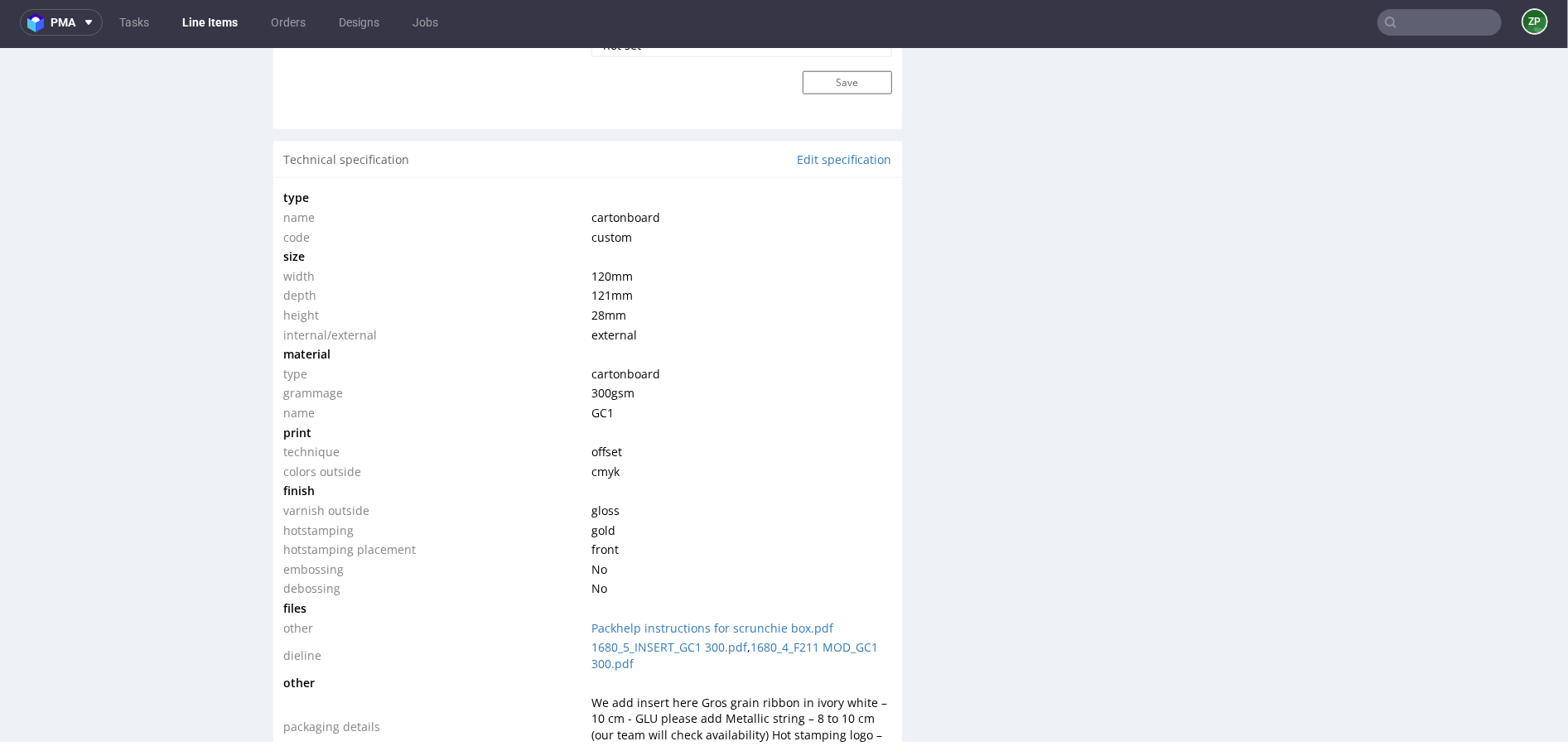
scroll to position [1630, 0]
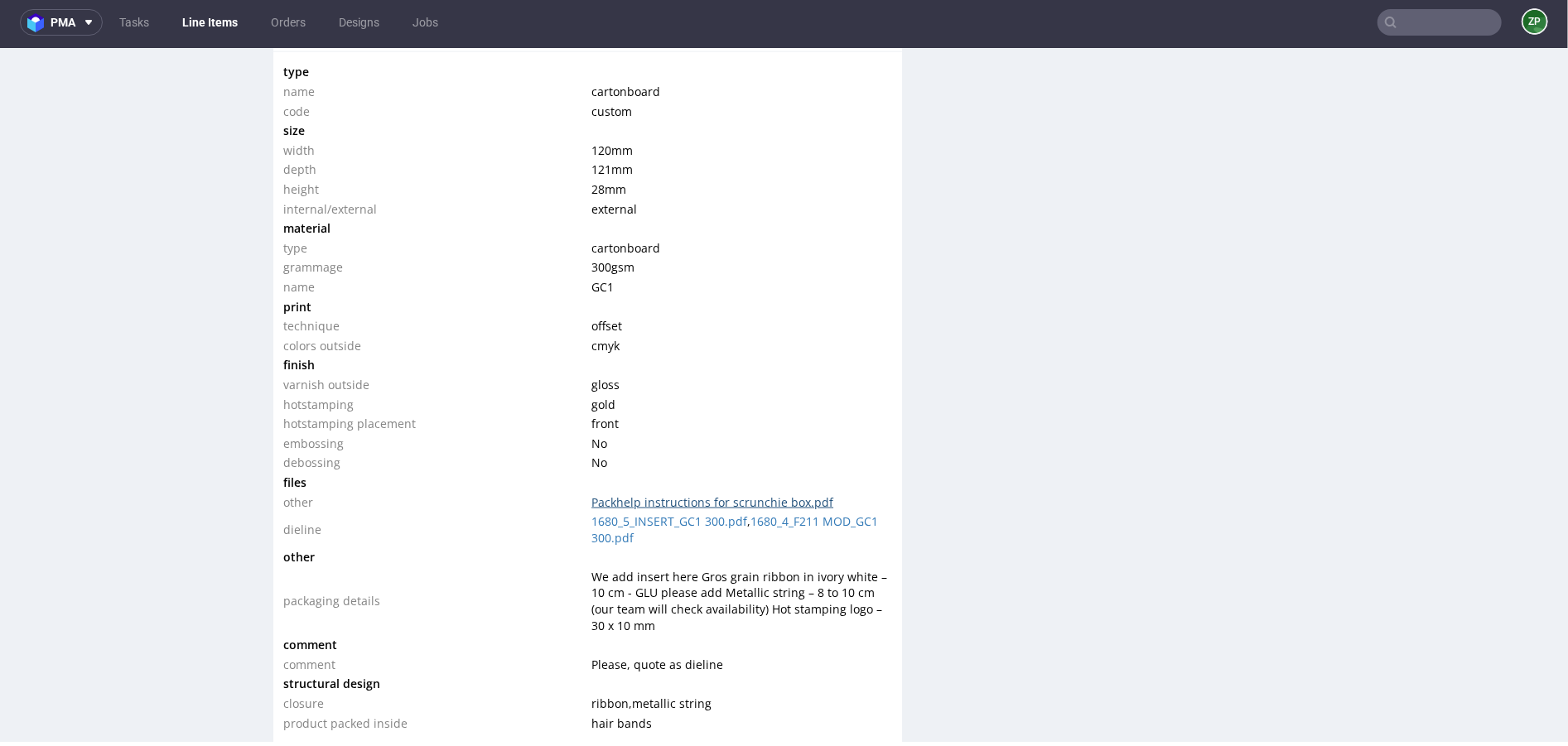
click at [715, 493] on link "Packhelp instructions for scrunchie box.pdf" at bounding box center [712, 501] width 242 height 16
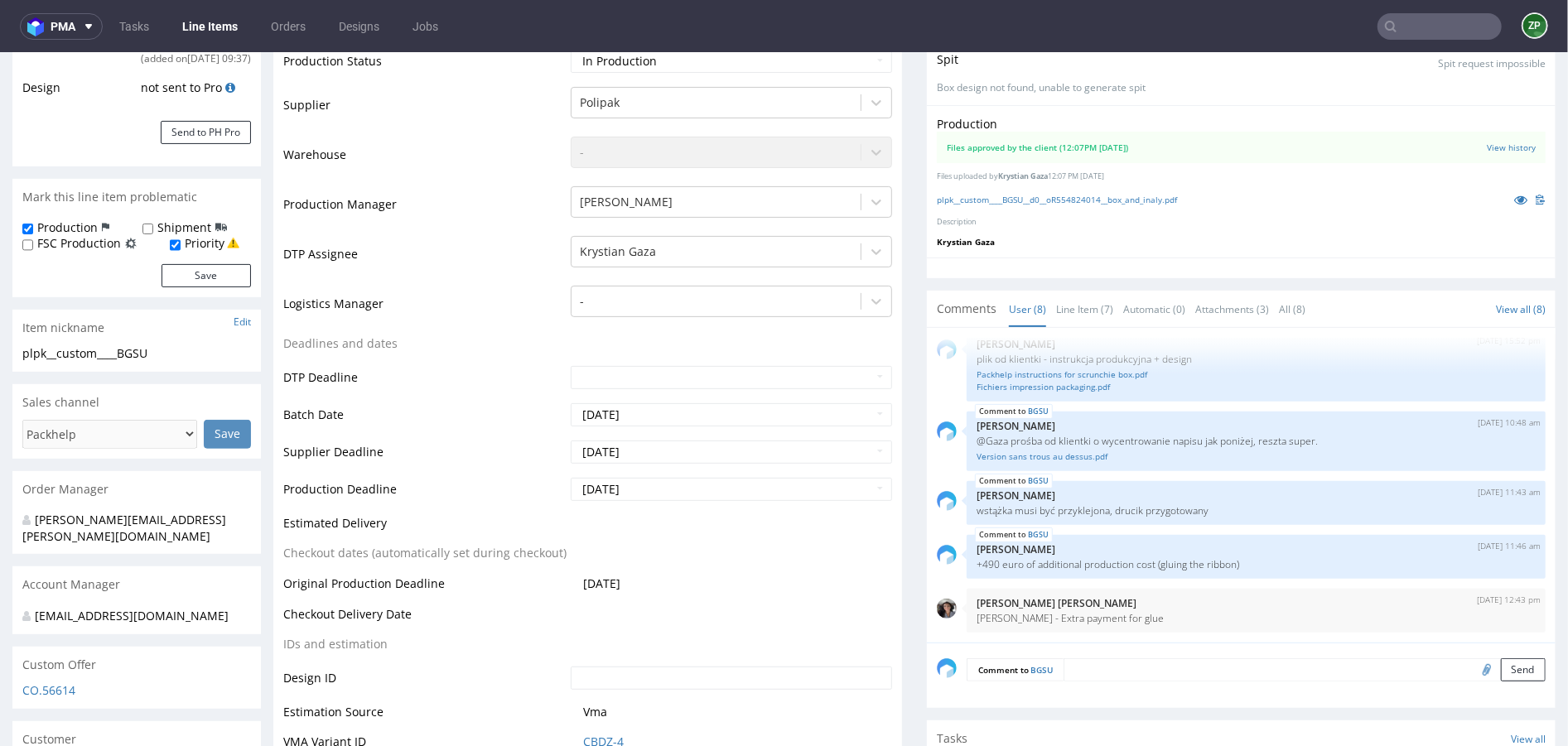
scroll to position [331, 0]
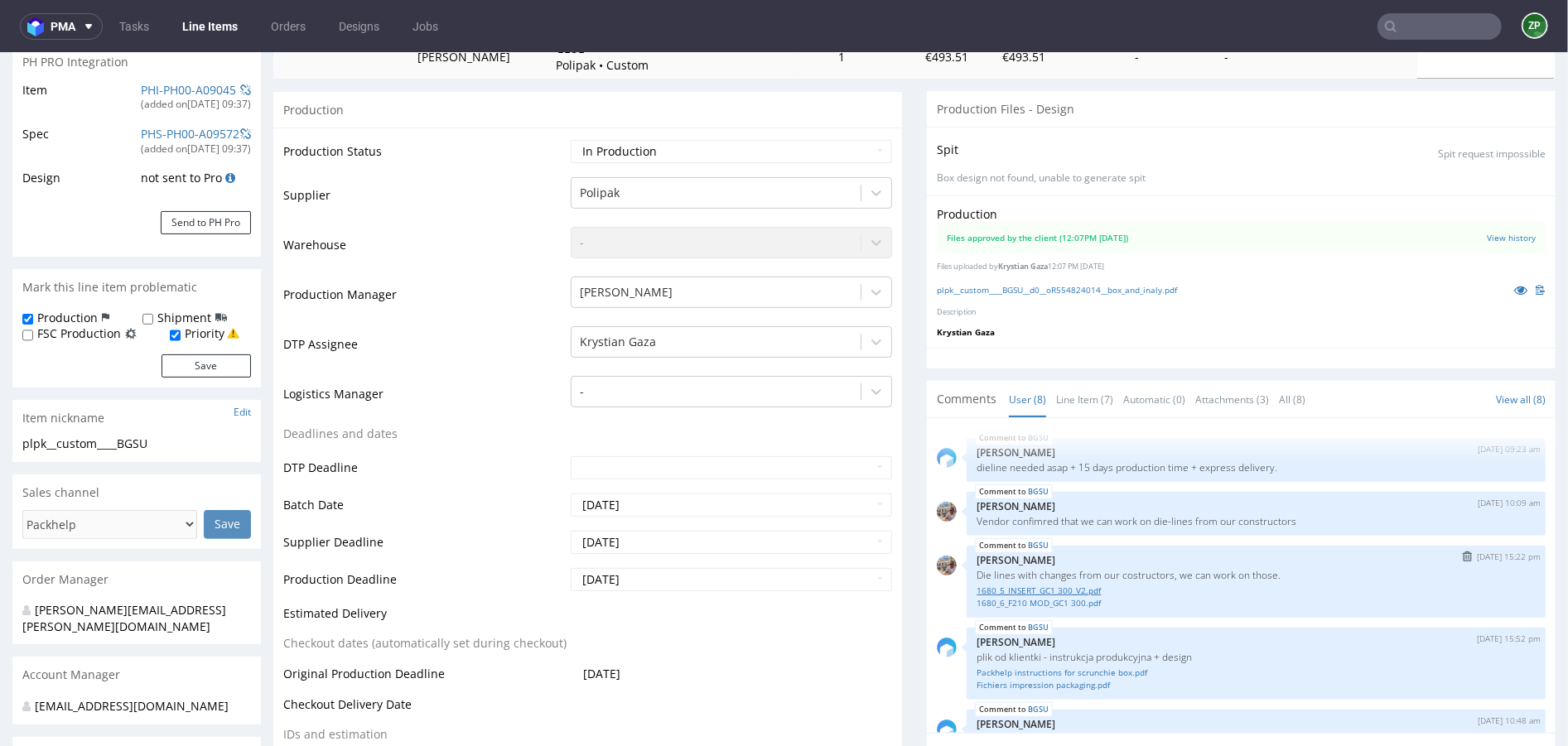
scroll to position [208, 0]
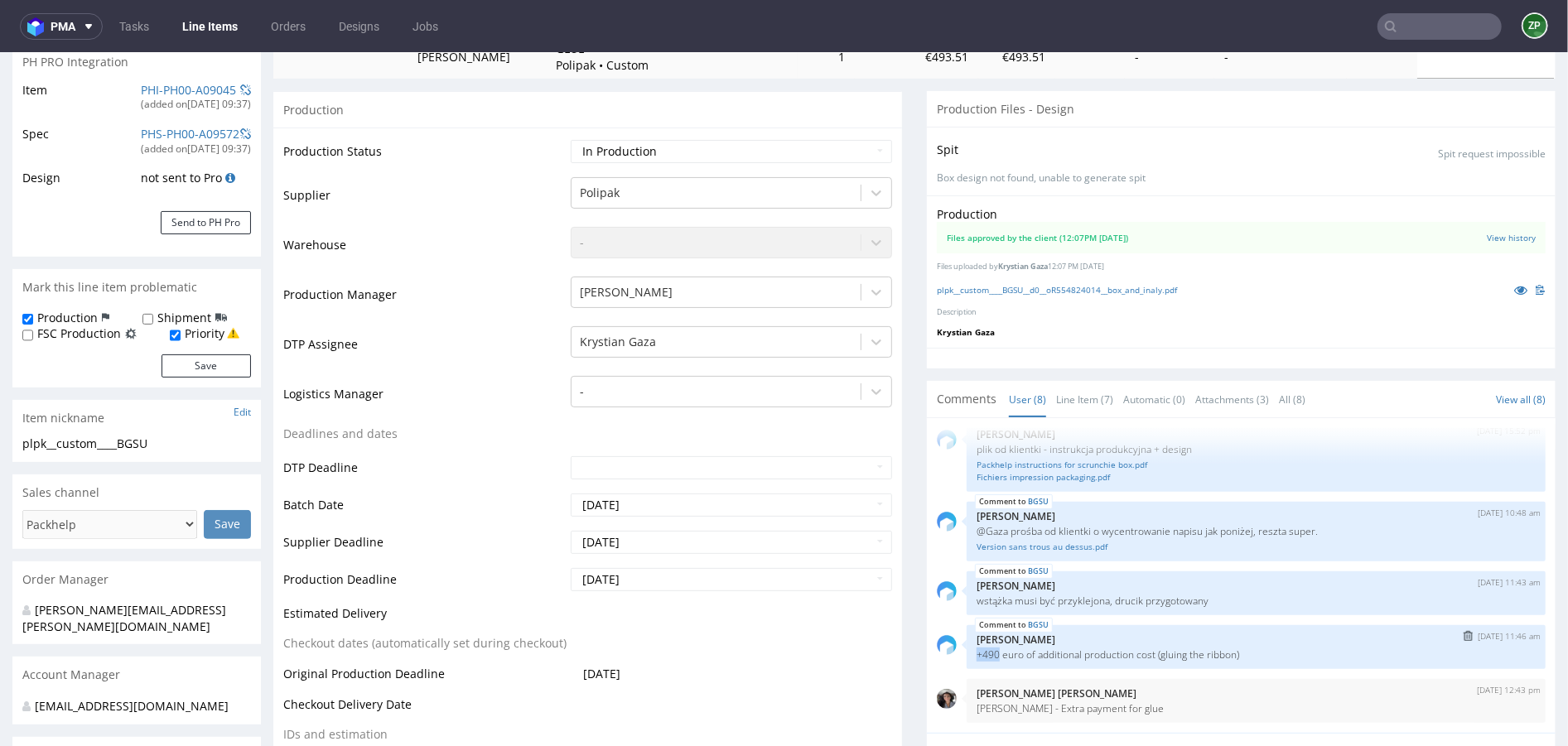
drag, startPoint x: 993, startPoint y: 654, endPoint x: 968, endPoint y: 653, distance: 25.0
click at [976, 653] on p "+490 euro of additional production cost (gluing the ribbon)" at bounding box center [1256, 654] width 559 height 13
click at [296, 26] on link "Orders" at bounding box center [288, 26] width 54 height 26
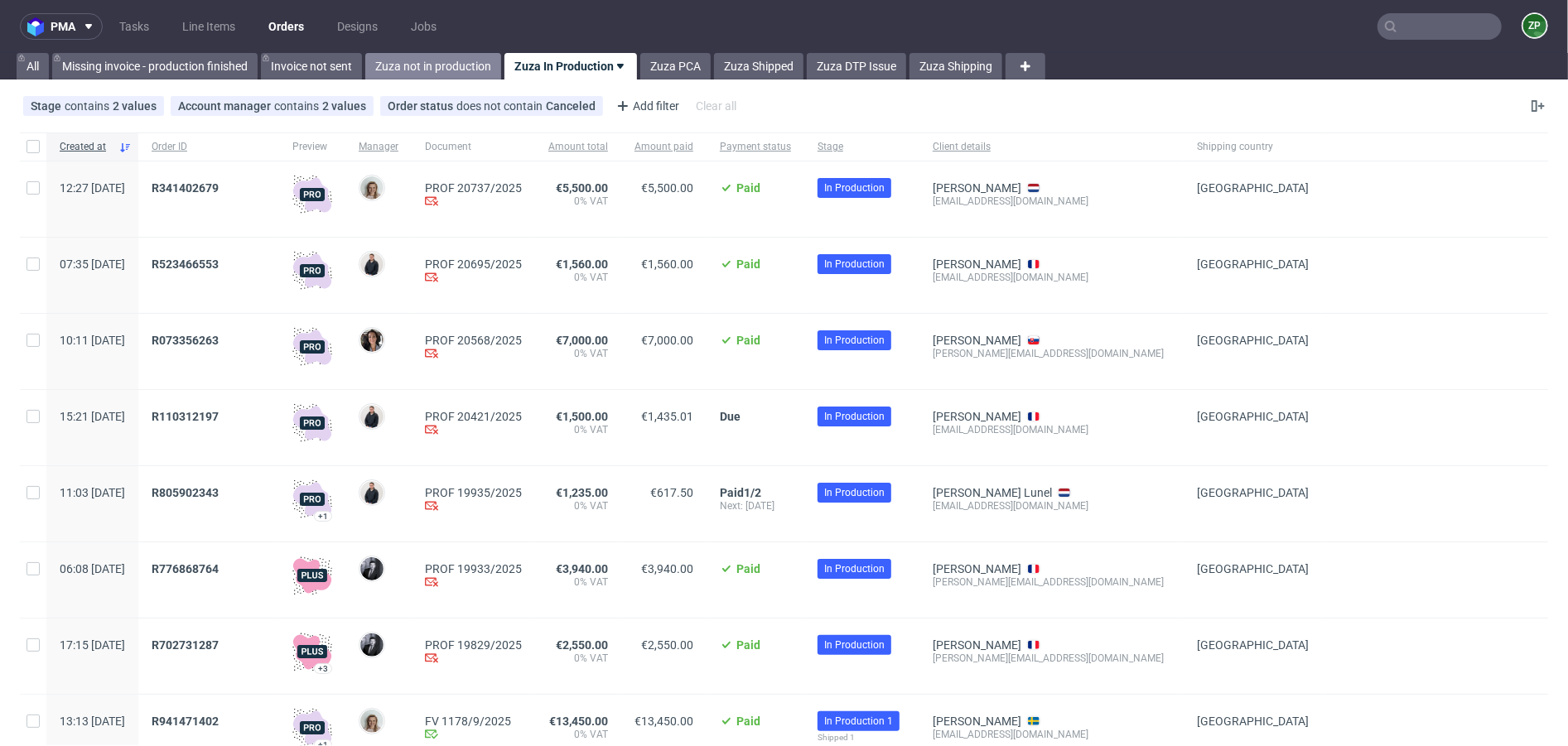
click at [447, 69] on link "Zuza not in production" at bounding box center [433, 66] width 136 height 26
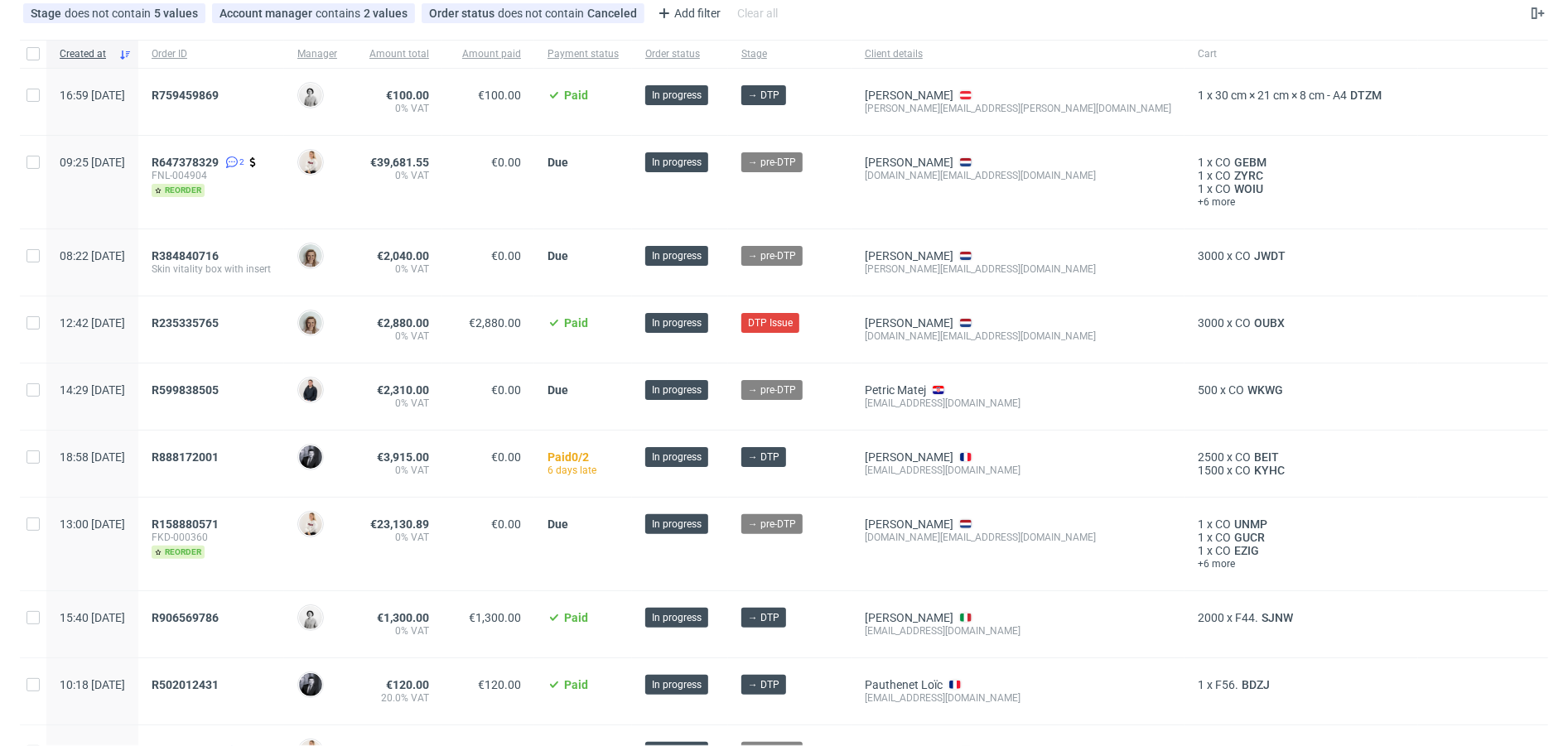
scroll to position [91, 0]
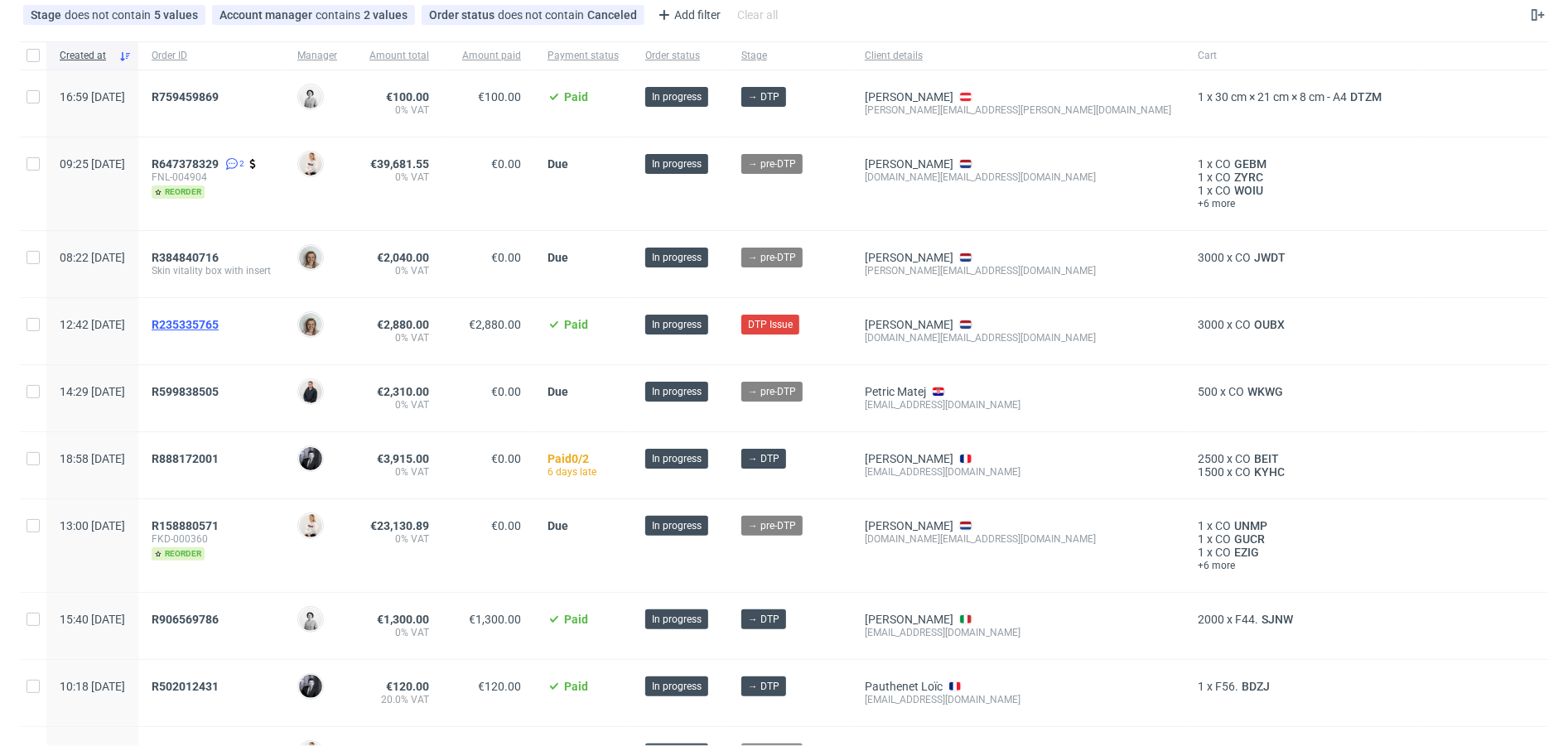
click at [219, 326] on span "R235335765" at bounding box center [185, 325] width 67 height 14
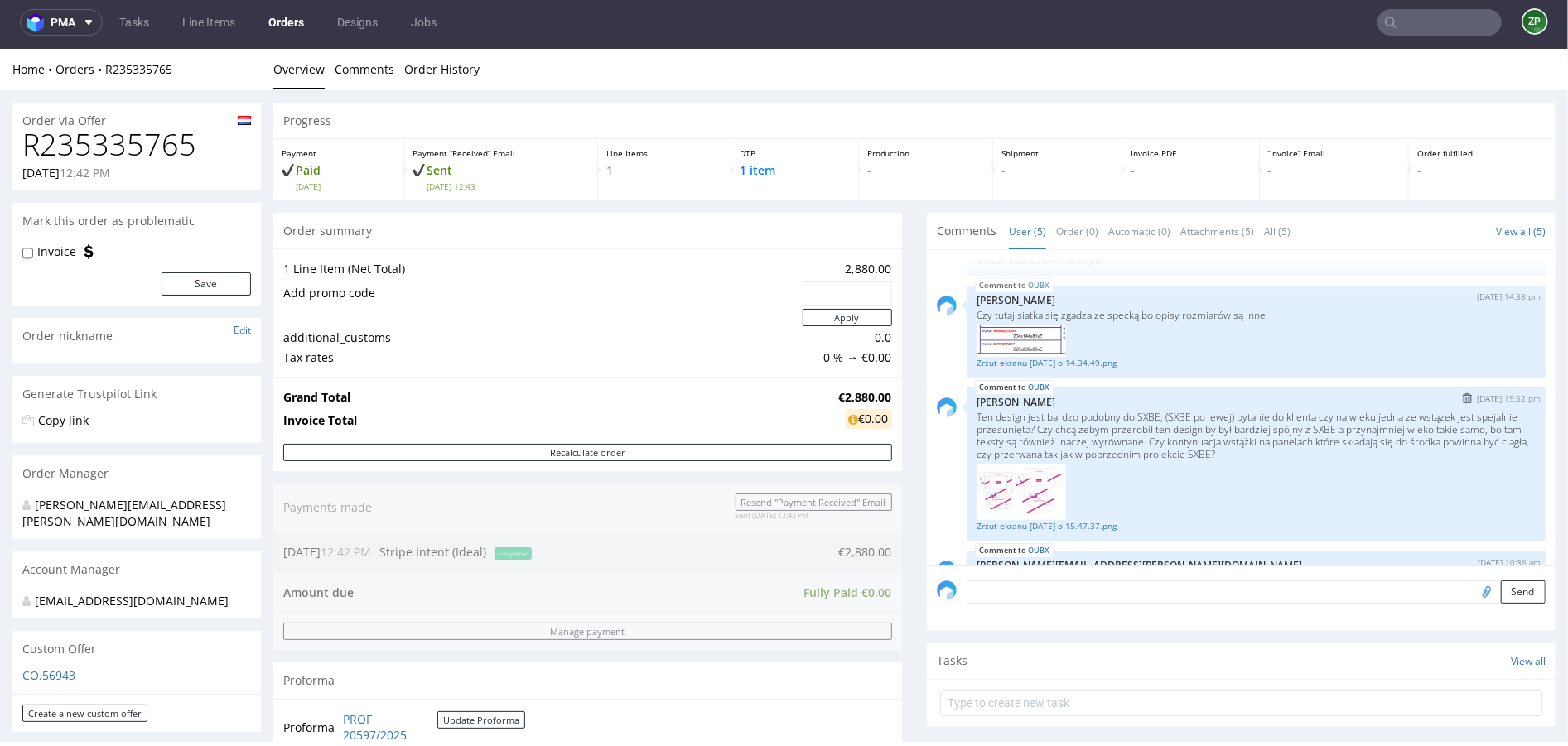
scroll to position [178, 0]
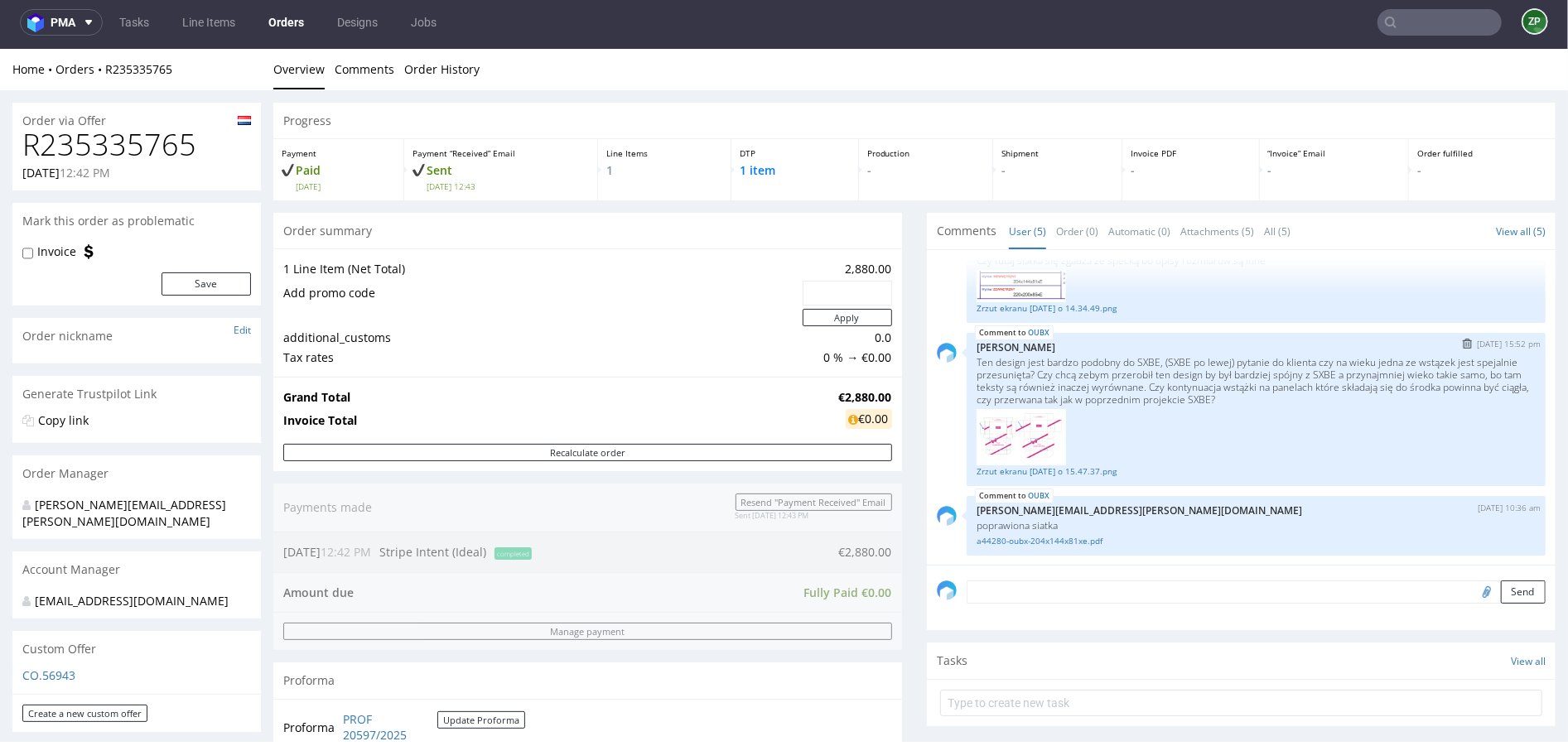
click at [1001, 434] on img at bounding box center [1021, 437] width 90 height 56
click at [1003, 470] on link "Zrzut ekranu [DATE] o 15.47.37.png" at bounding box center [1256, 470] width 559 height 13
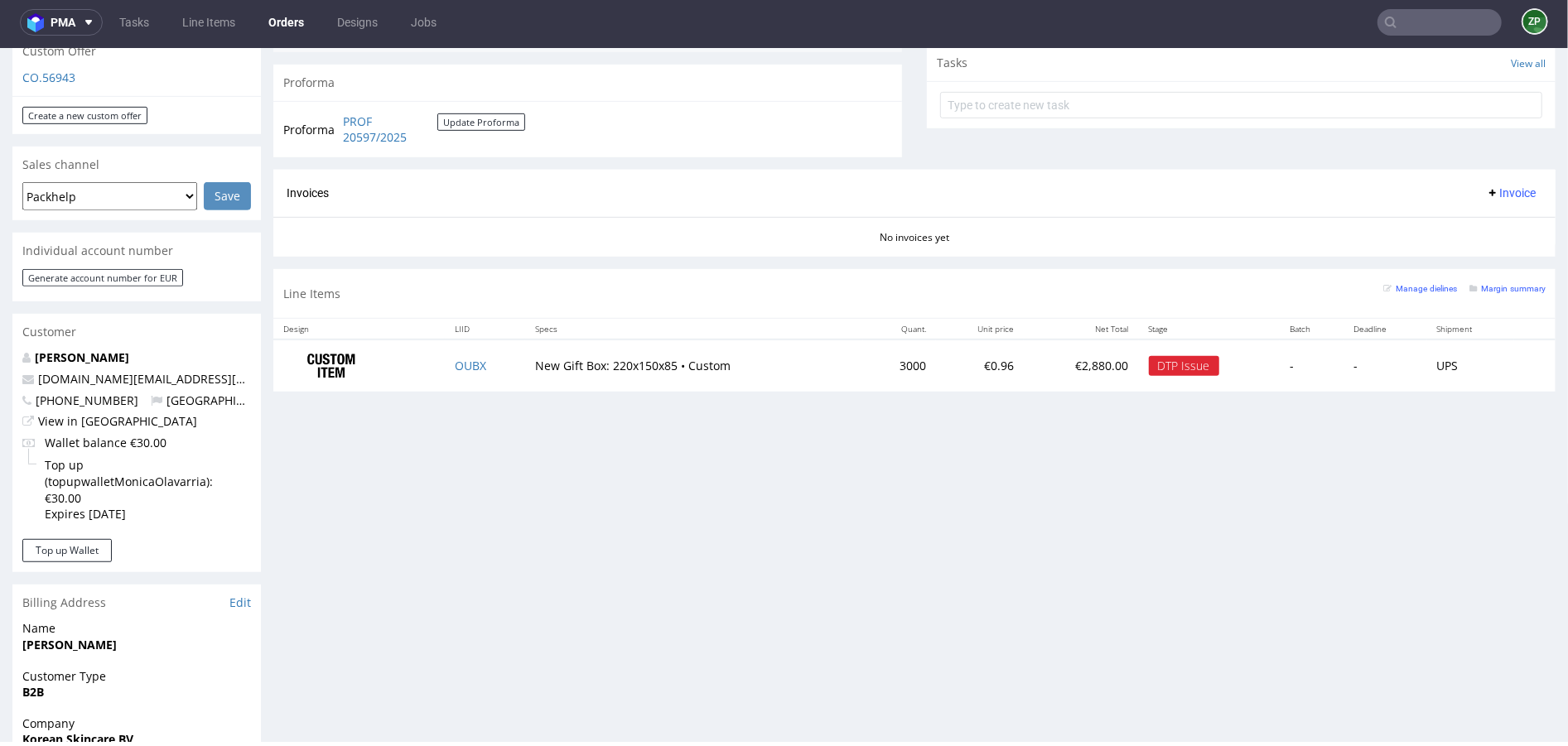
scroll to position [0, 0]
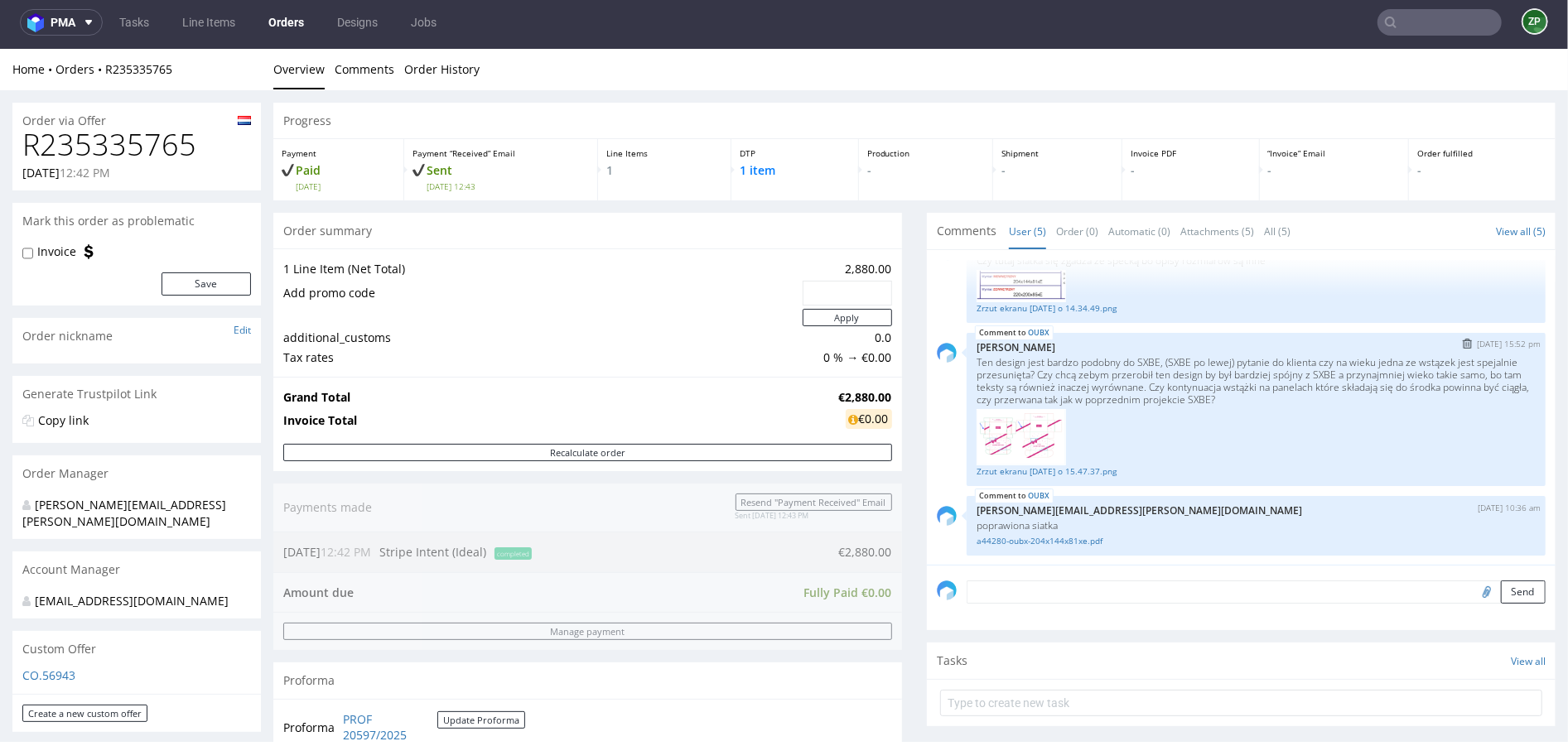
click at [1116, 376] on p "Ten design jest bardzo podobny do SXBE, (SXBE po lewej) pytanie do klienta czy …" at bounding box center [1256, 380] width 559 height 50
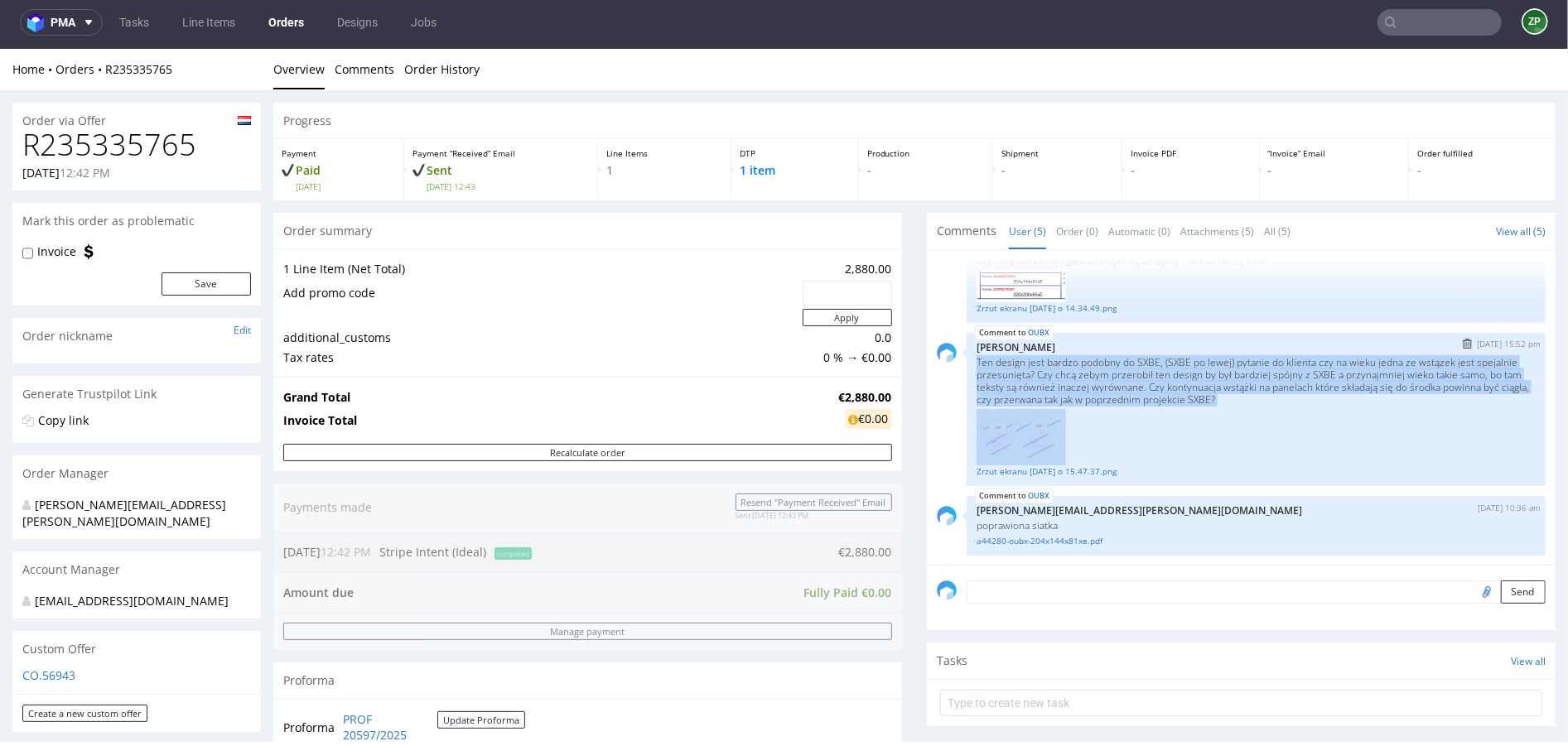
click at [1116, 376] on p "Ten design jest bardzo podobny do SXBE, (SXBE po lewej) pytanie do klienta czy …" at bounding box center [1256, 380] width 559 height 50
copy p "Ten design jest bardzo podobny do SXBE, (SXBE po lewej) pytanie do klienta czy …"
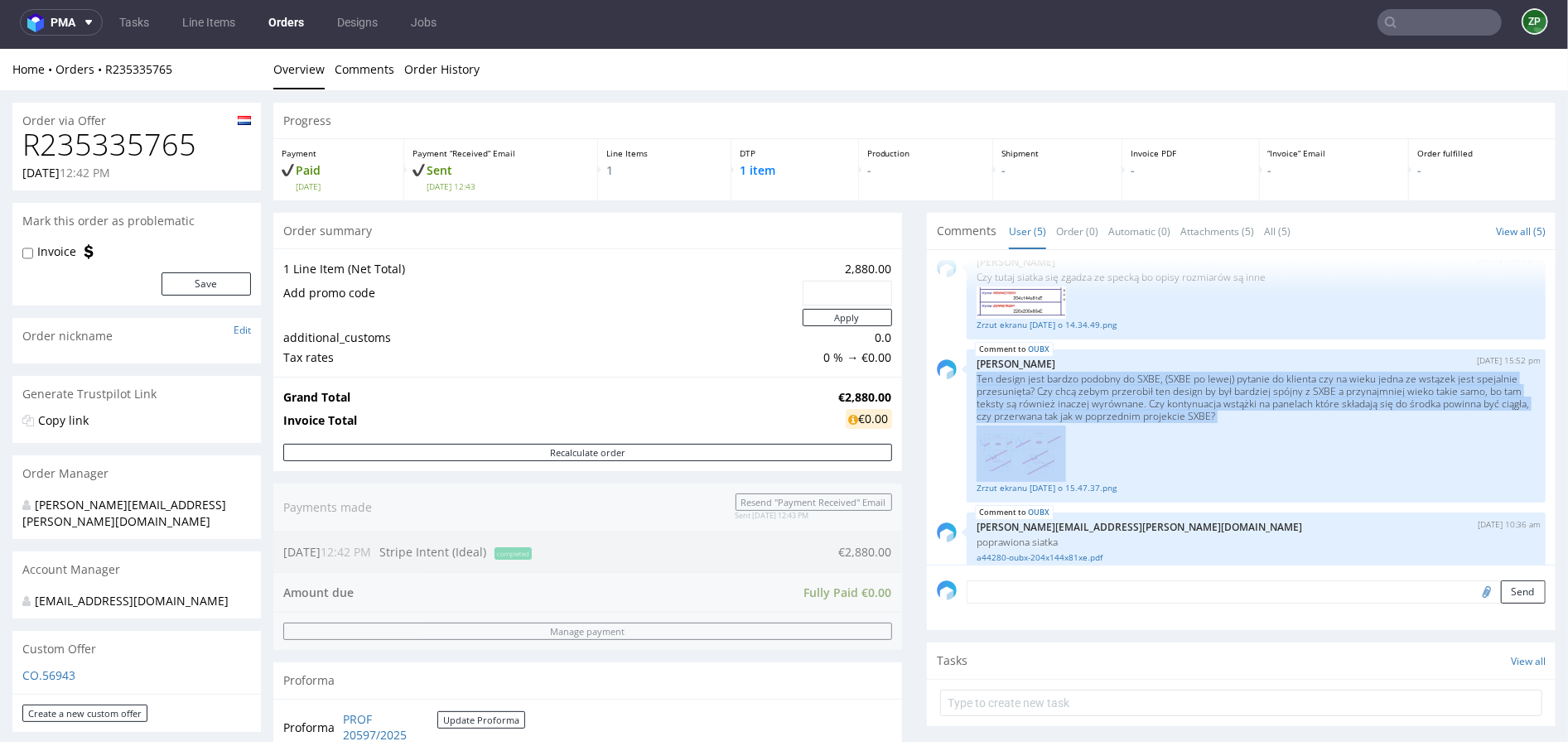
scroll to position [178, 0]
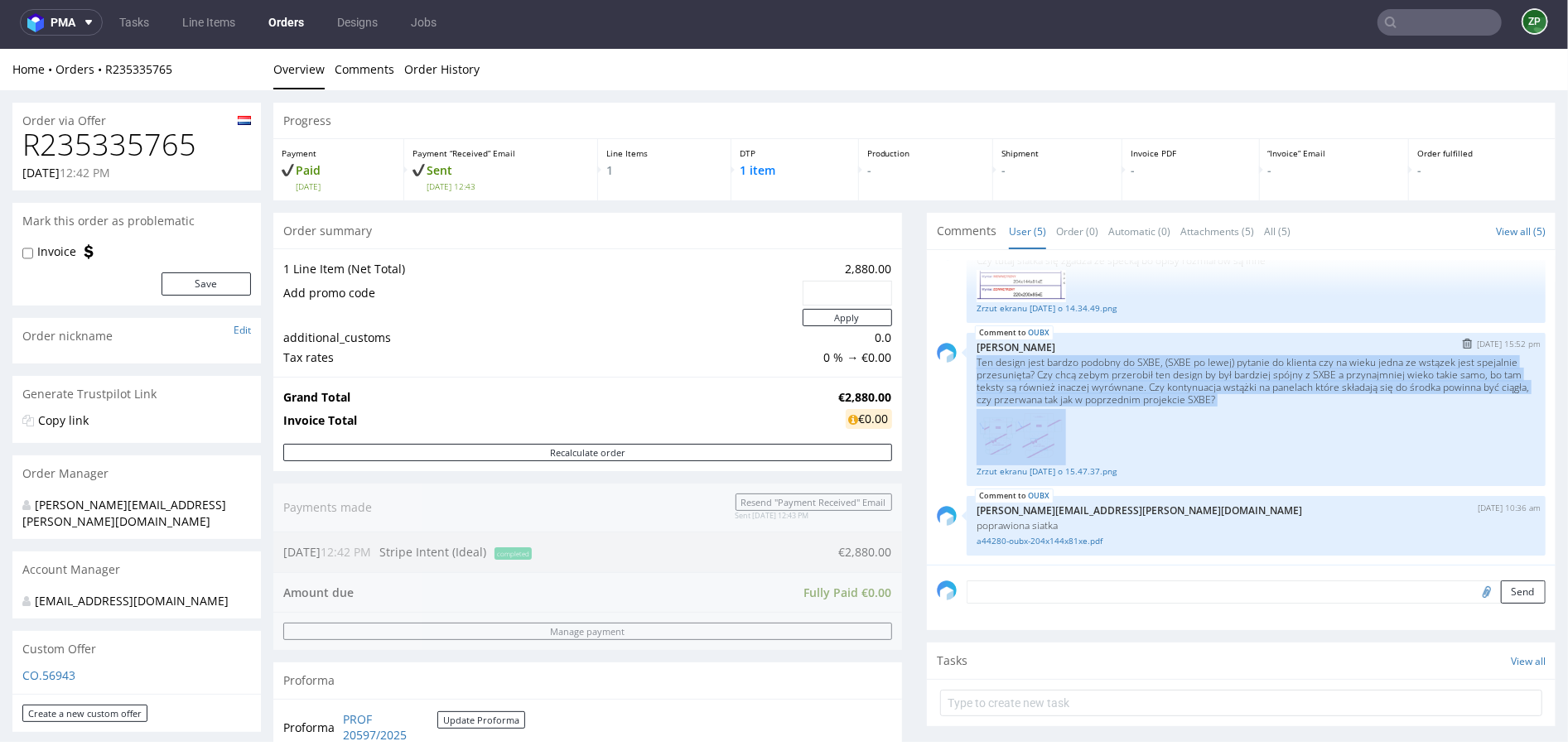
click at [1024, 432] on img at bounding box center [1021, 437] width 90 height 56
click at [1028, 470] on link "Zrzut ekranu [DATE] o 15.47.37.png" at bounding box center [1256, 470] width 559 height 13
click at [291, 27] on link "Orders" at bounding box center [286, 22] width 55 height 26
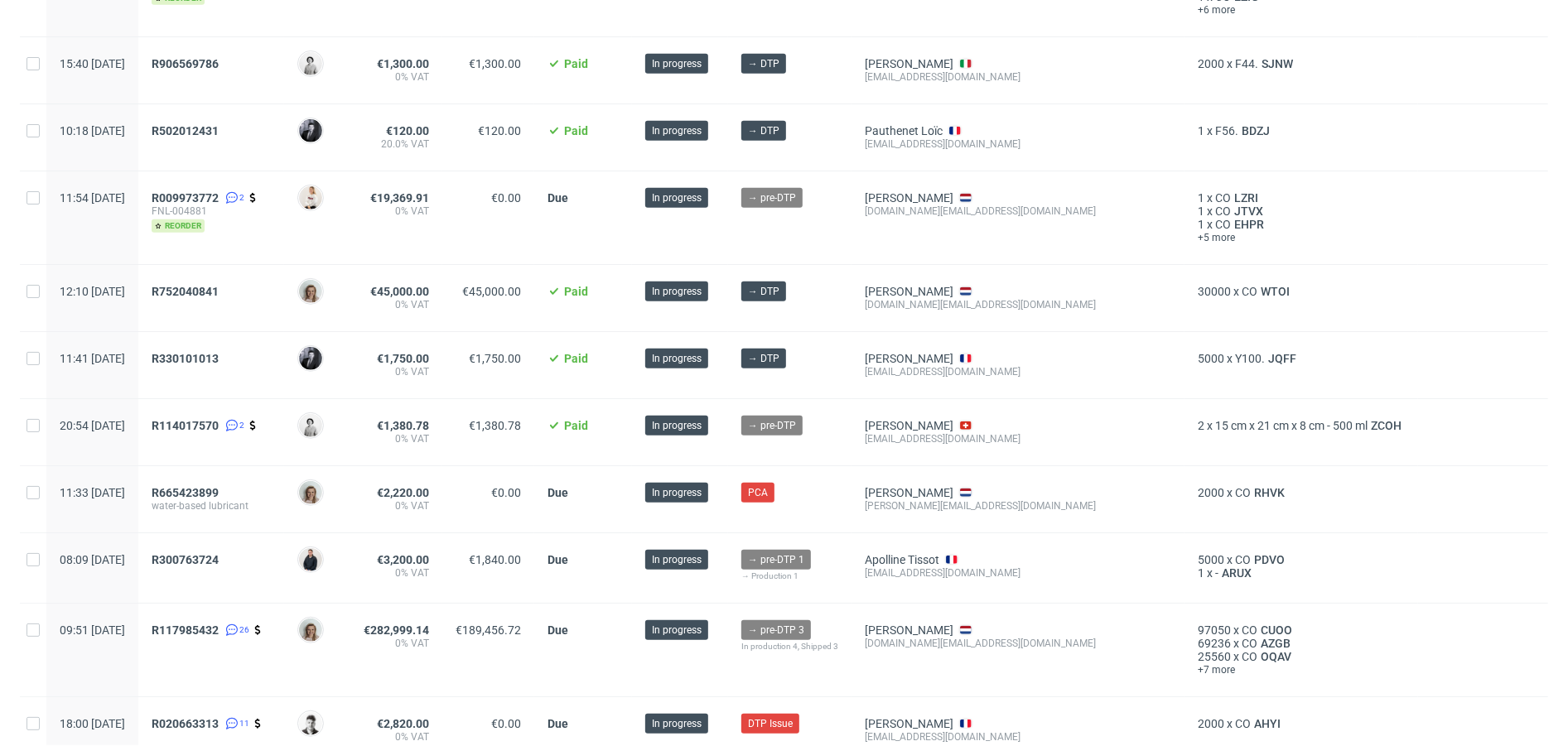
scroll to position [649, 0]
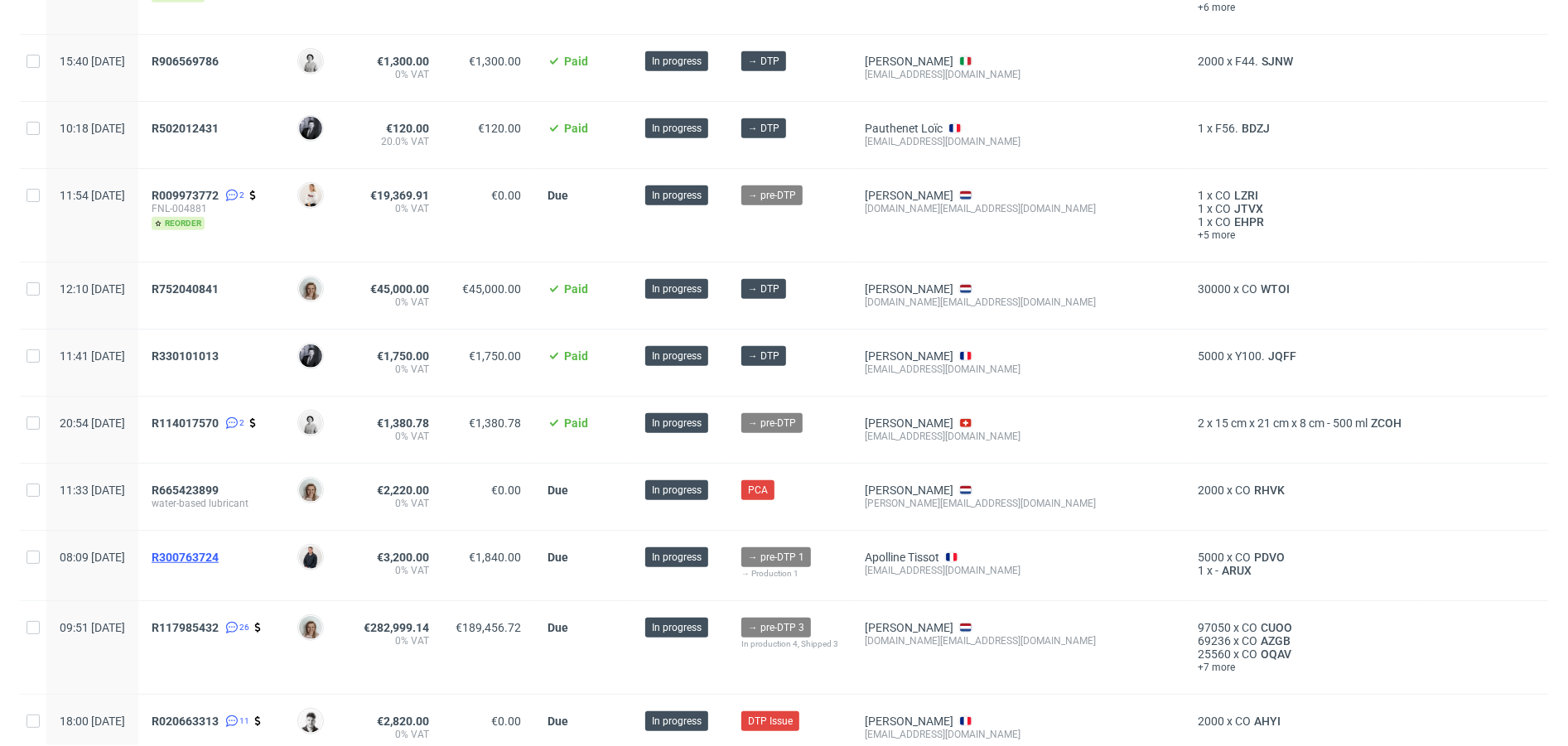
click at [219, 554] on span "R300763724" at bounding box center [185, 558] width 67 height 14
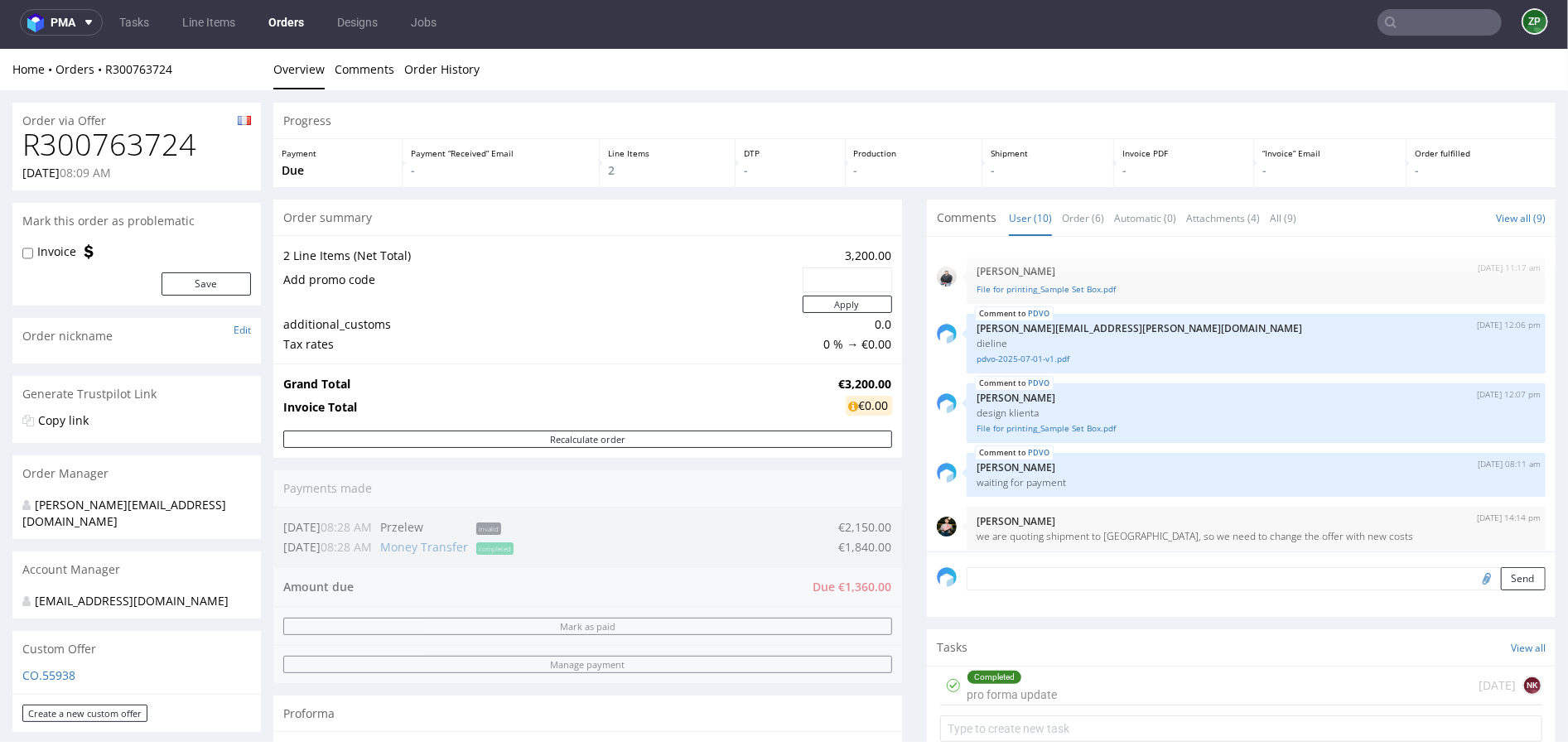
scroll to position [294, 0]
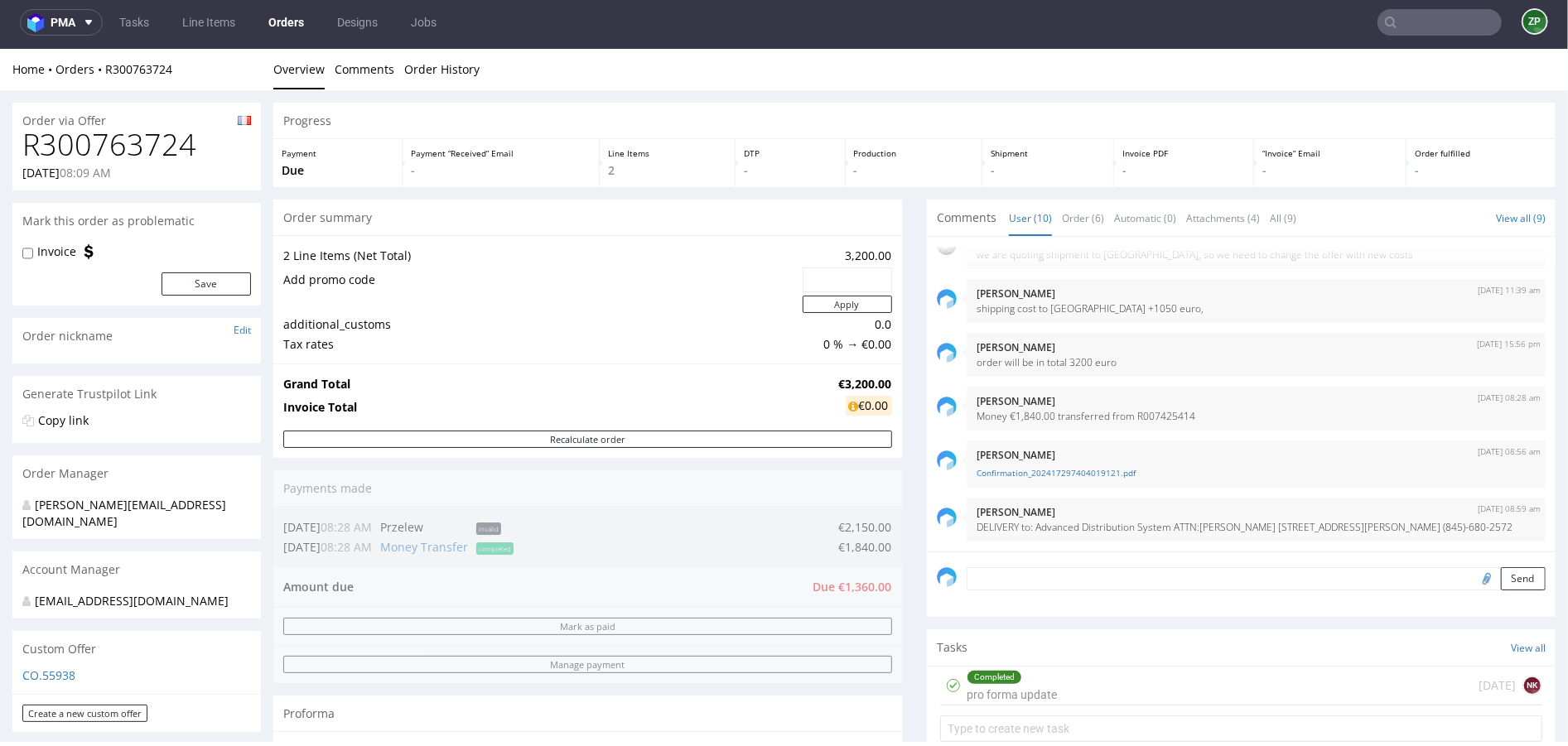
click at [274, 14] on link "Orders" at bounding box center [286, 22] width 55 height 26
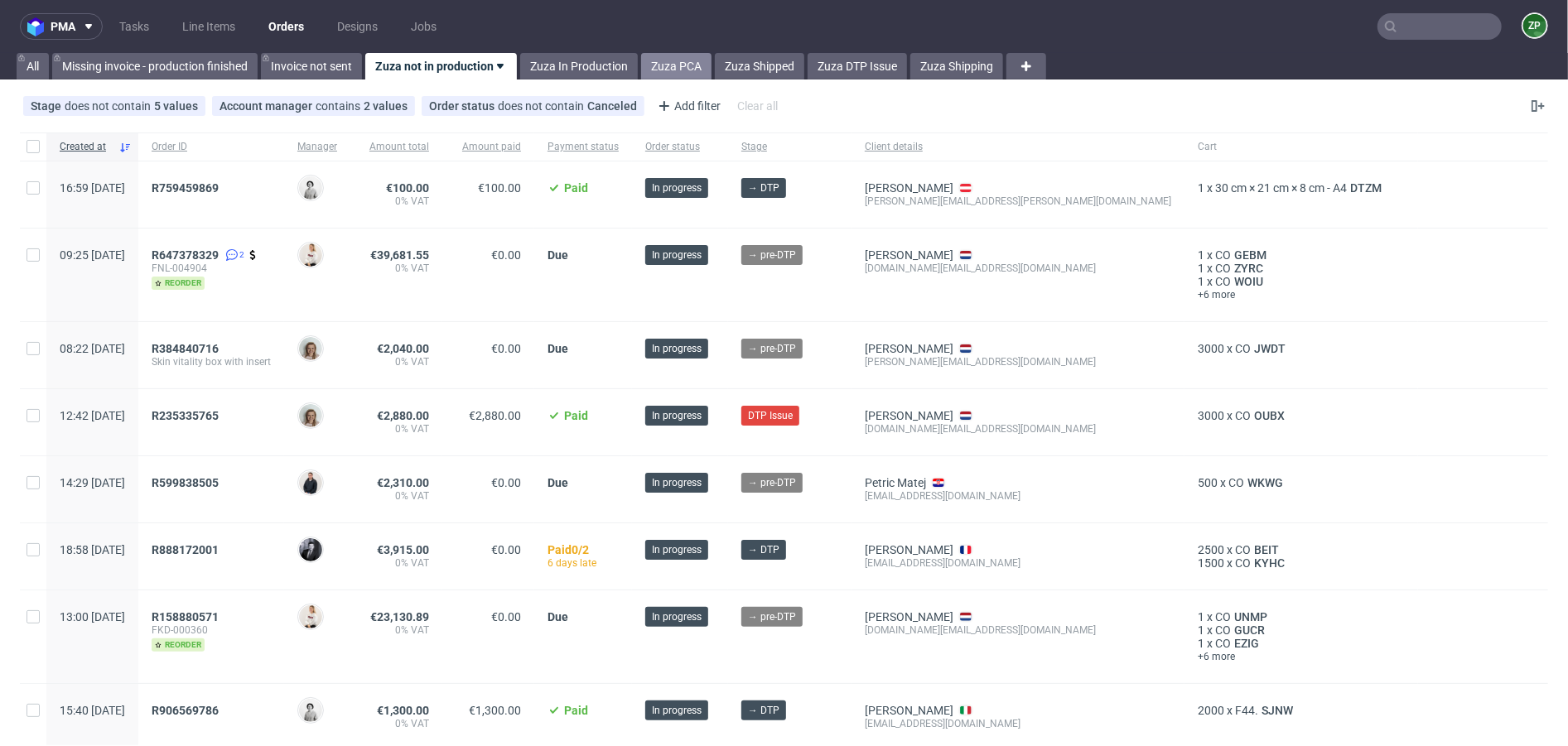
click at [675, 54] on link "Zuza PCA" at bounding box center [676, 66] width 70 height 26
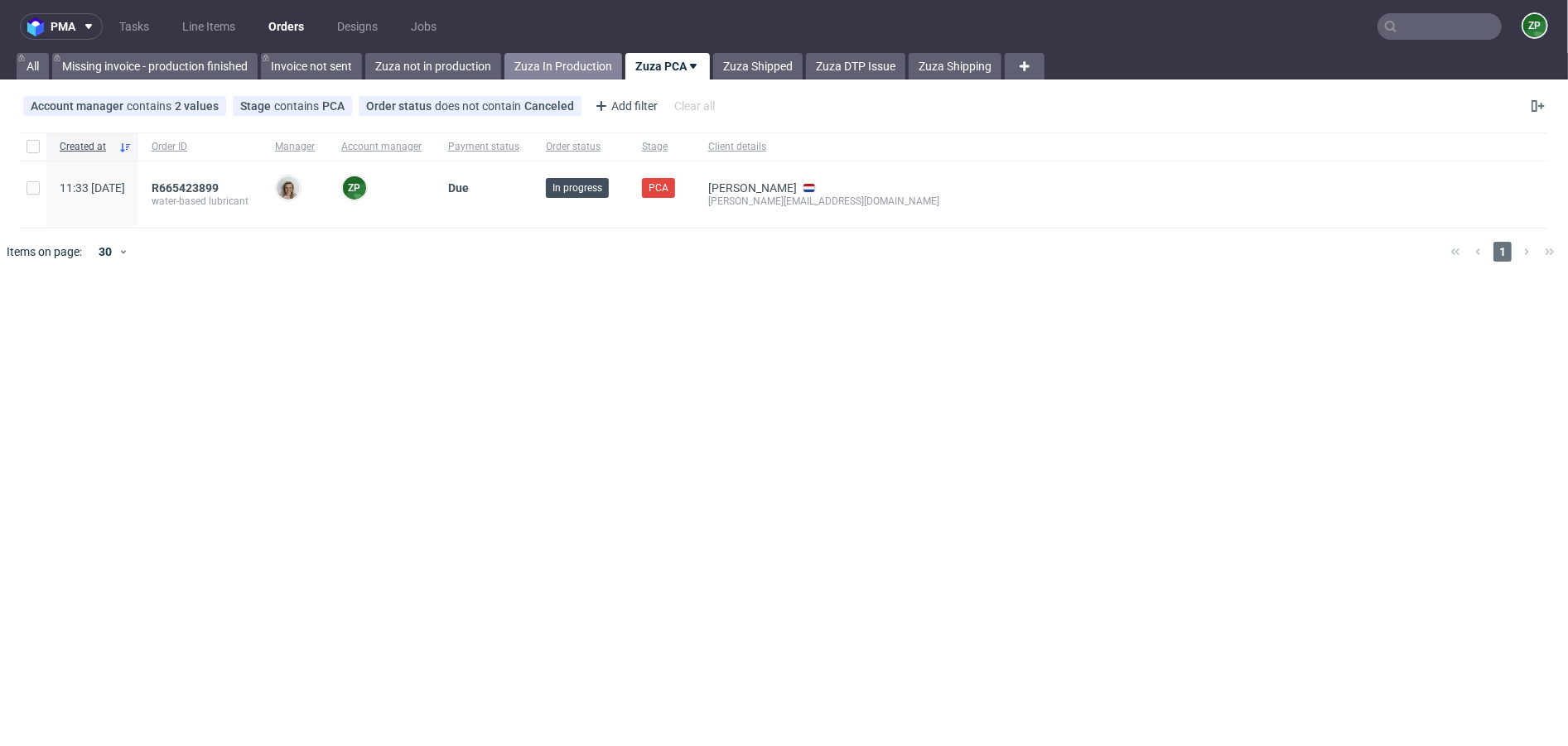
click at [562, 72] on link "Zuza In Production" at bounding box center [563, 66] width 118 height 26
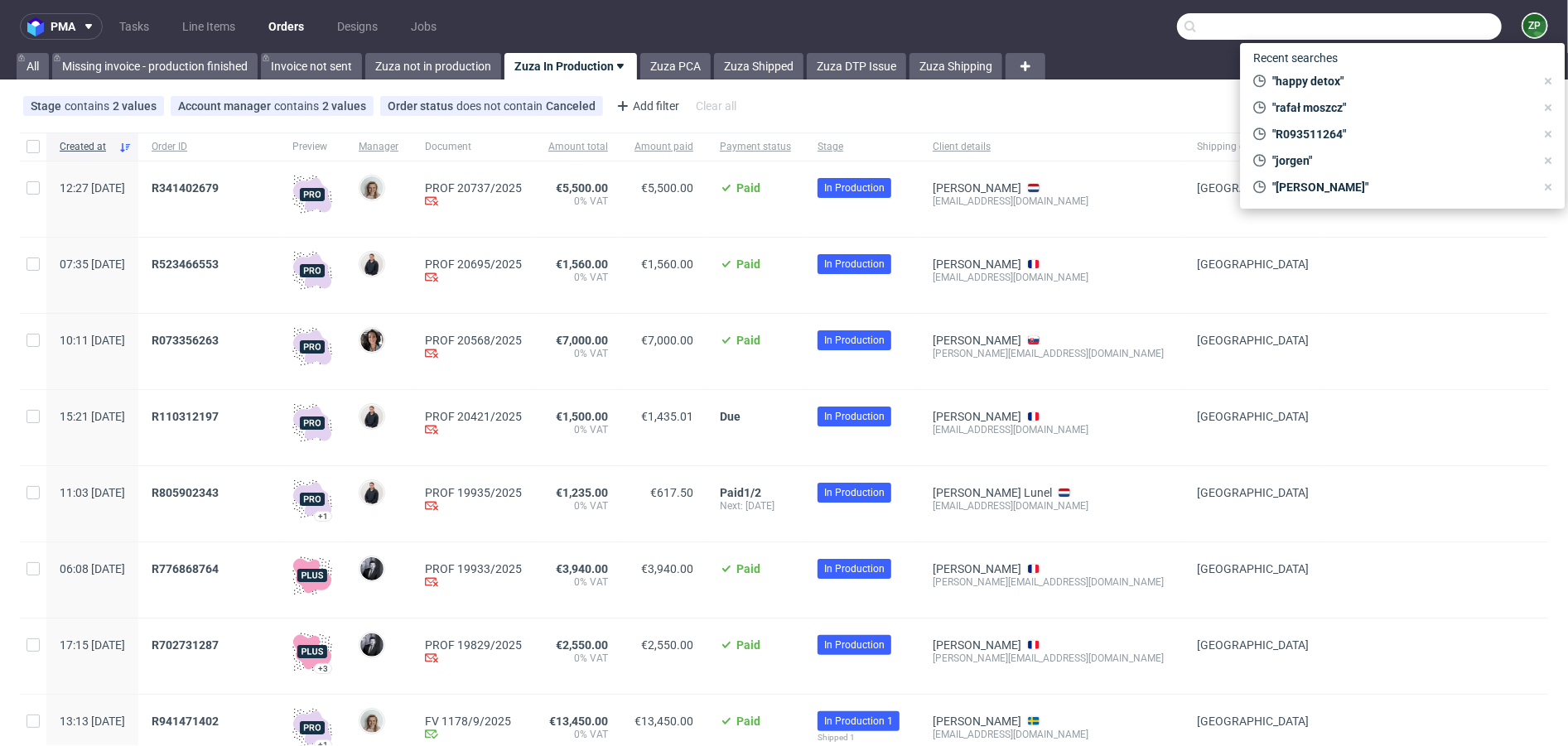
click at [1392, 31] on input "text" at bounding box center [1338, 26] width 325 height 26
paste input "martin.carty@blueskygifts.uk"
type input "martin.carty@blueskygifts.uk"
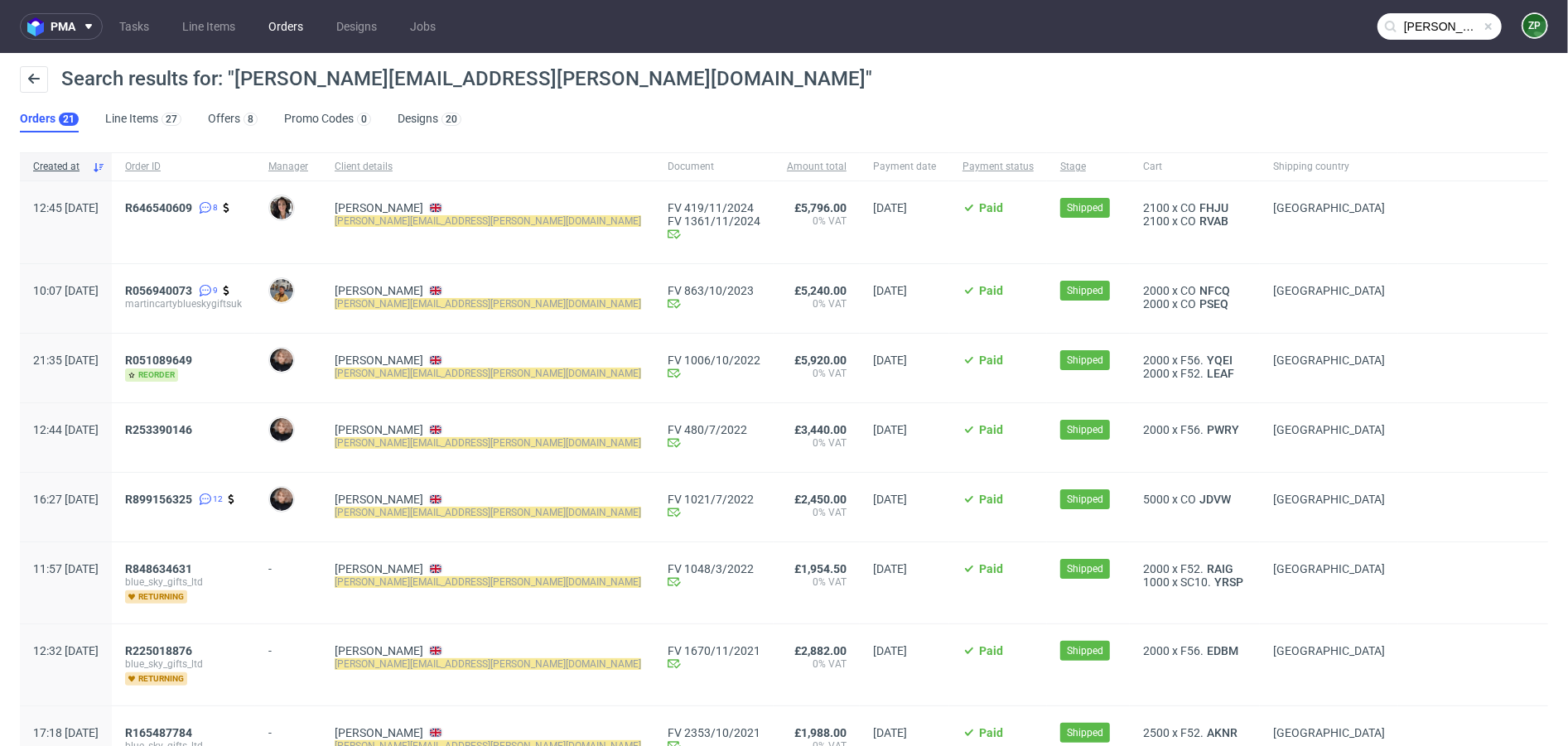
click at [297, 29] on link "Orders" at bounding box center [286, 26] width 54 height 26
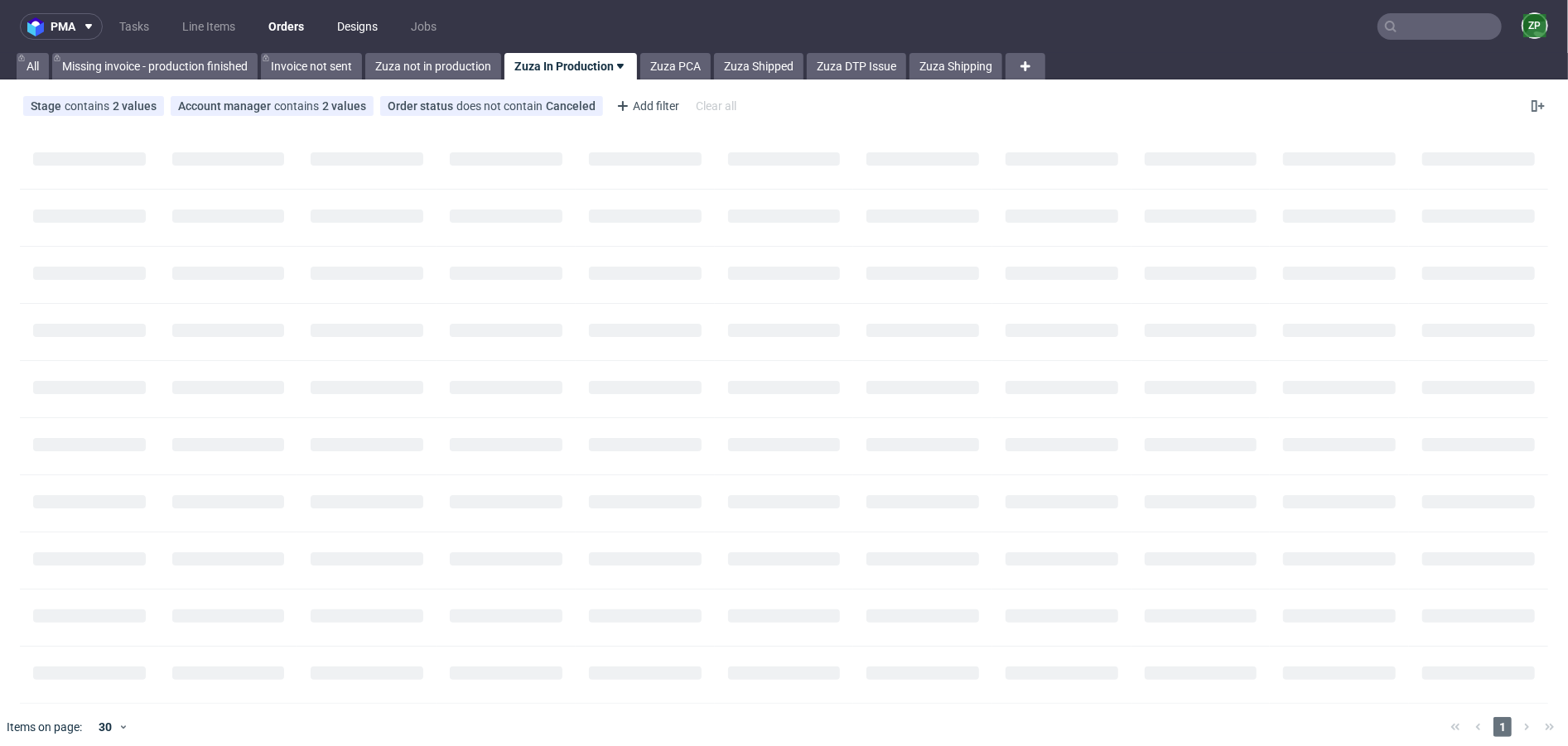
click at [348, 31] on link "Designs" at bounding box center [357, 26] width 60 height 26
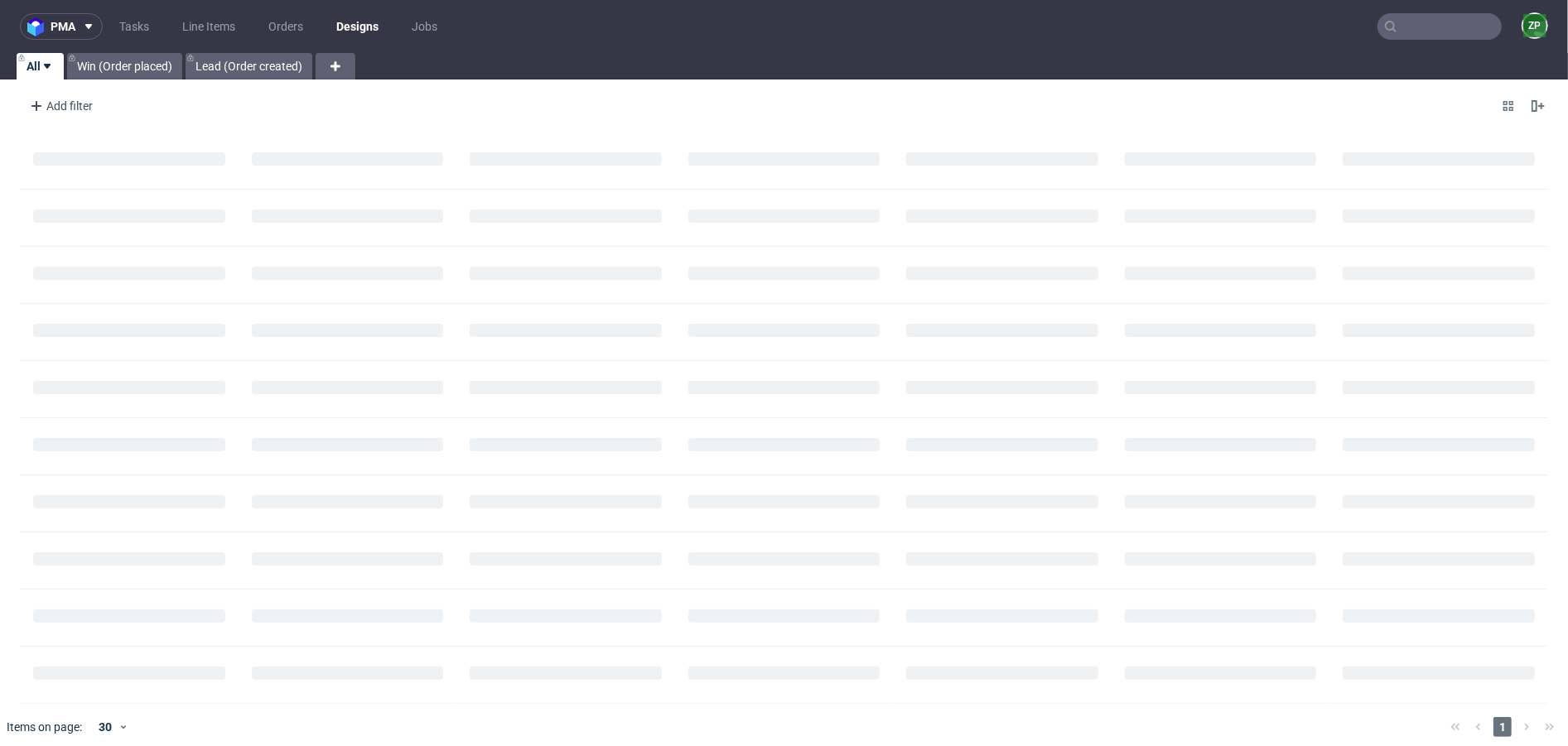
click at [351, 31] on link "Designs" at bounding box center [357, 26] width 62 height 26
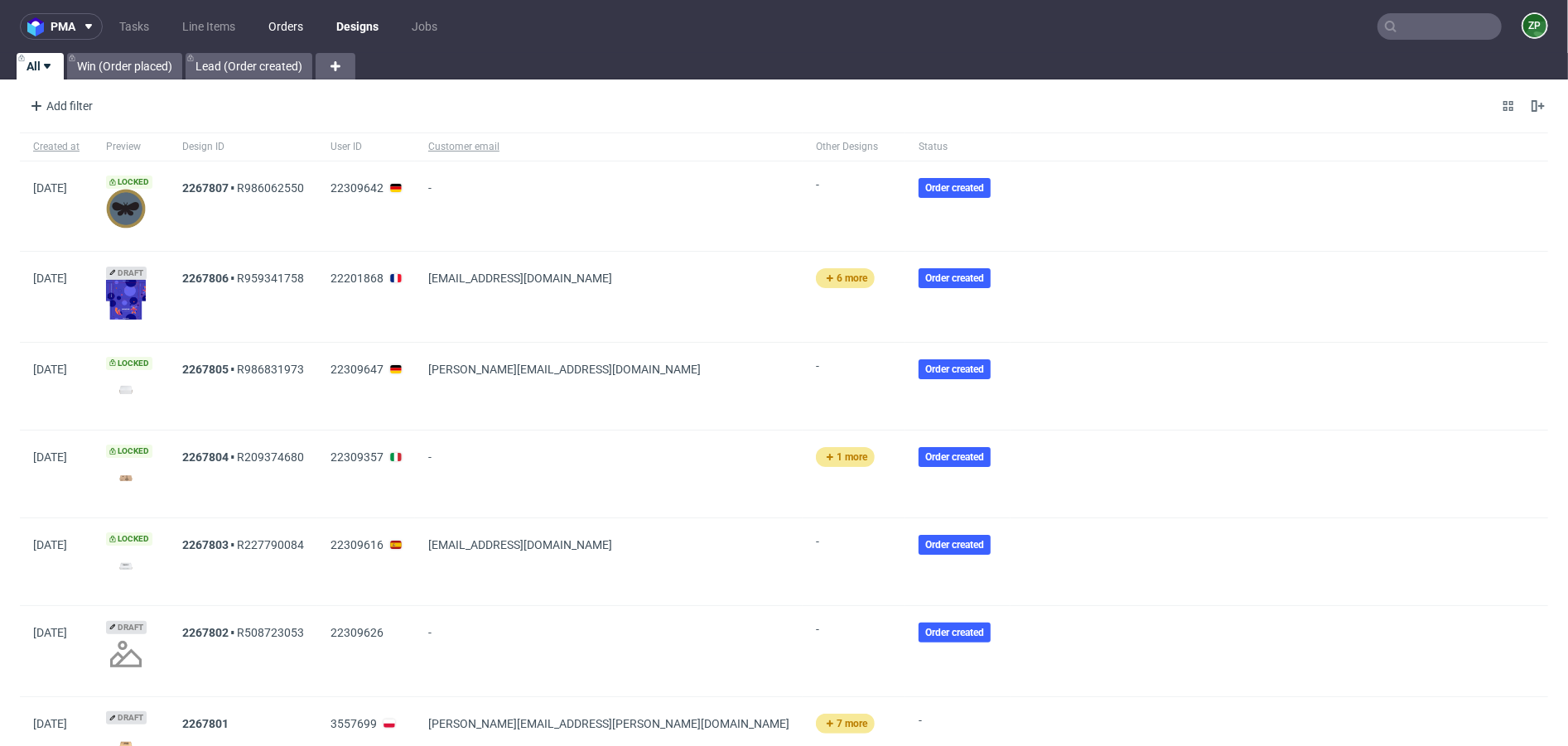
click at [279, 31] on link "Orders" at bounding box center [286, 26] width 54 height 26
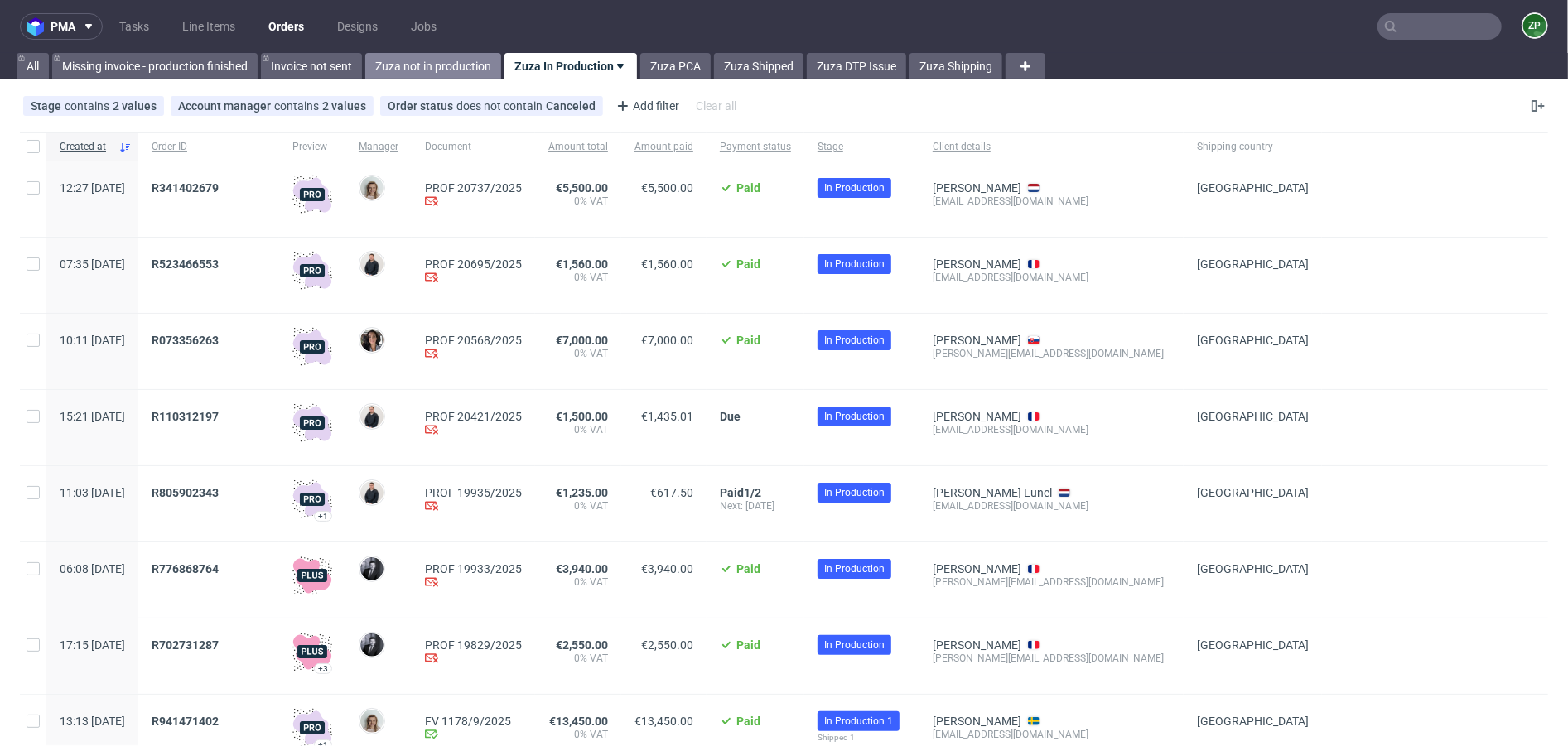
click at [454, 58] on link "Zuza not in production" at bounding box center [433, 66] width 136 height 26
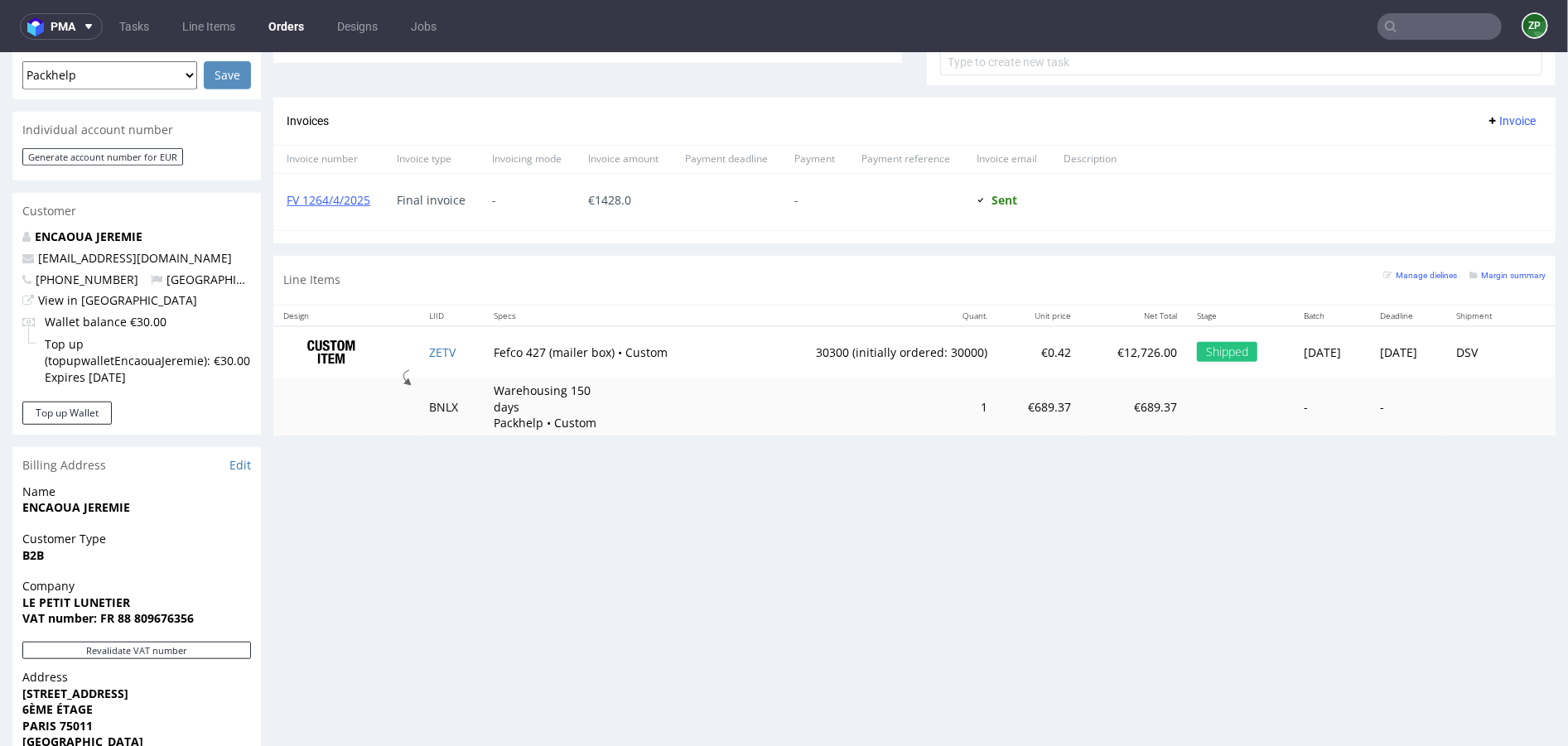
scroll to position [1021, 0]
click at [282, 25] on link "Orders" at bounding box center [286, 26] width 55 height 26
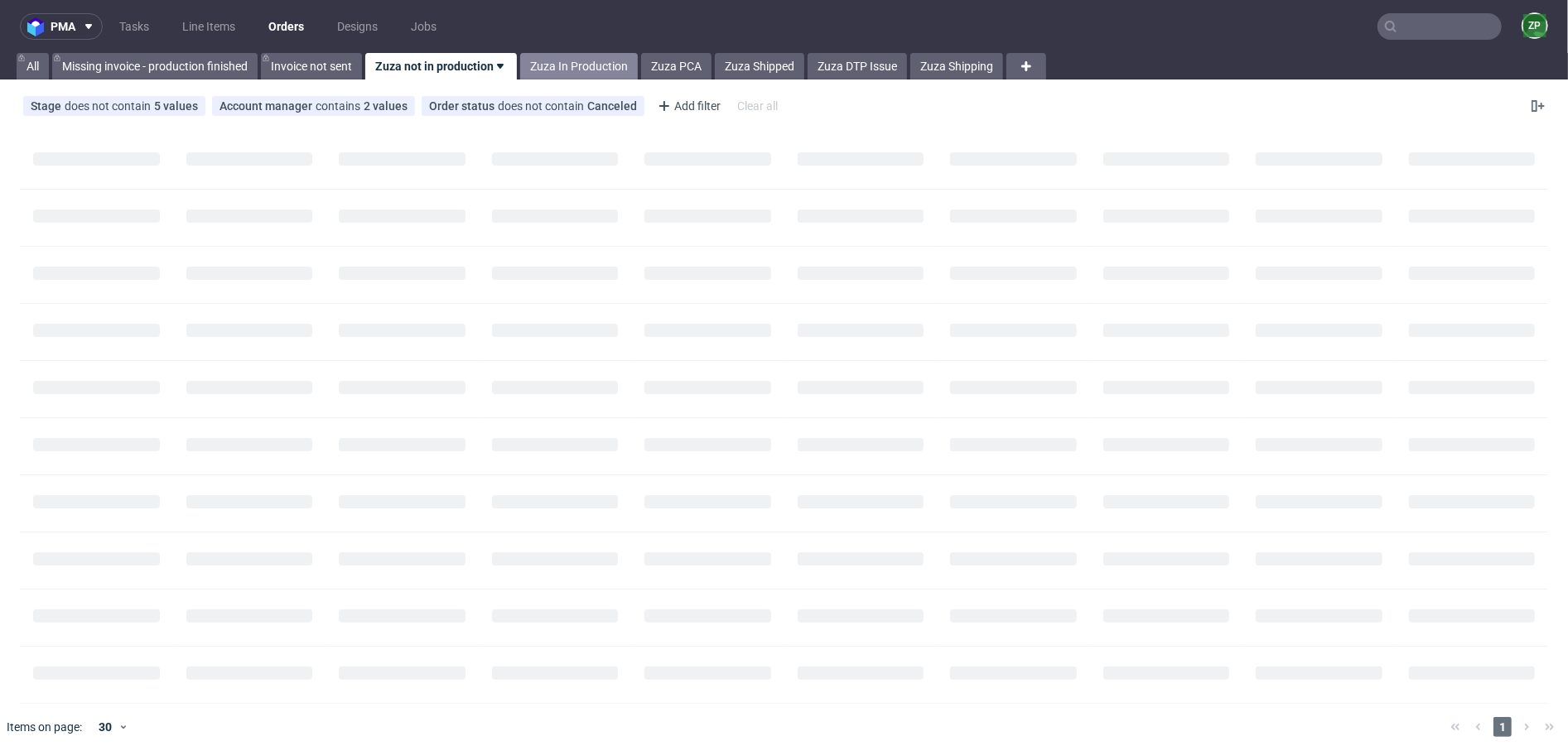
click at [544, 71] on link "Zuza In Production" at bounding box center [579, 66] width 118 height 26
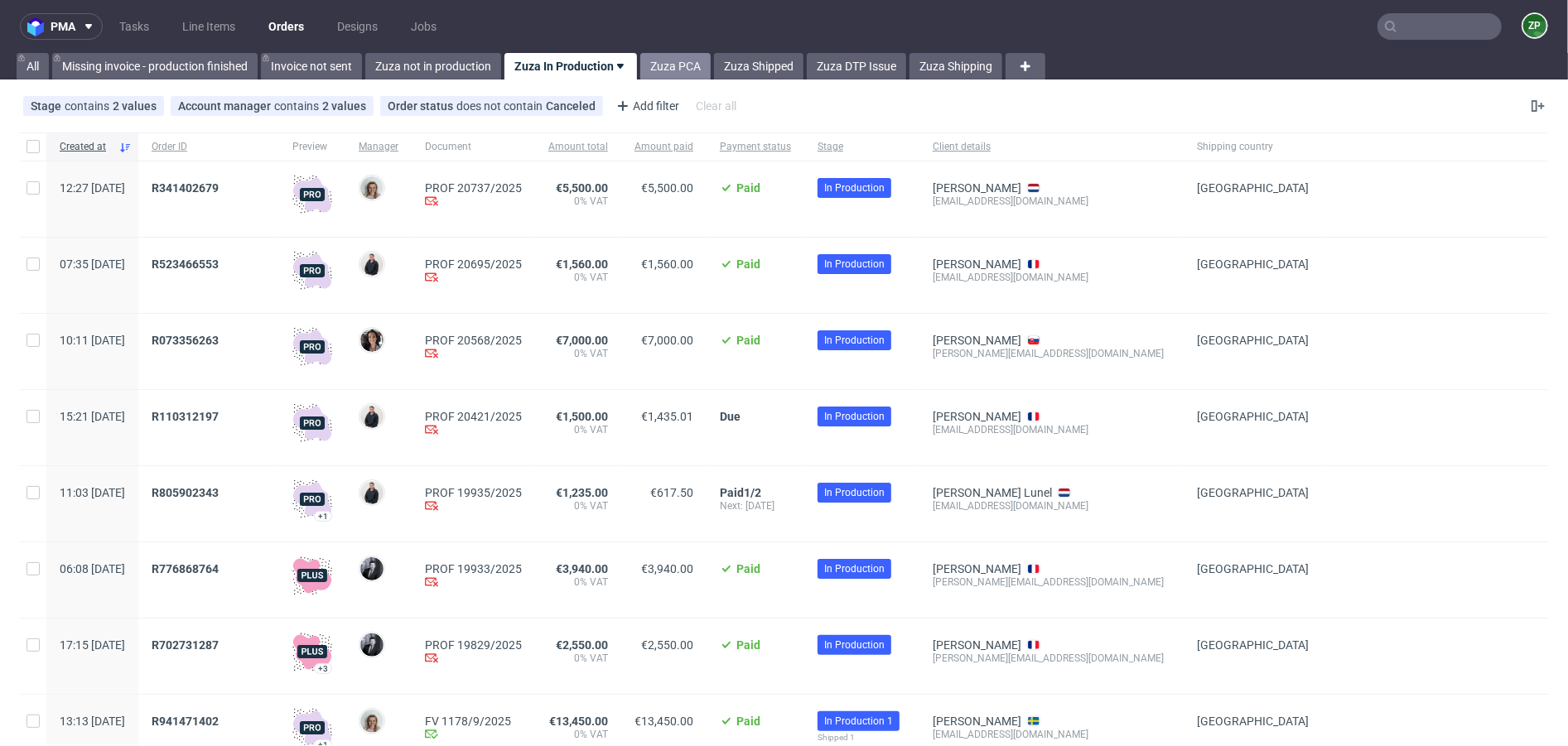
click at [675, 70] on link "Zuza PCA" at bounding box center [675, 66] width 70 height 26
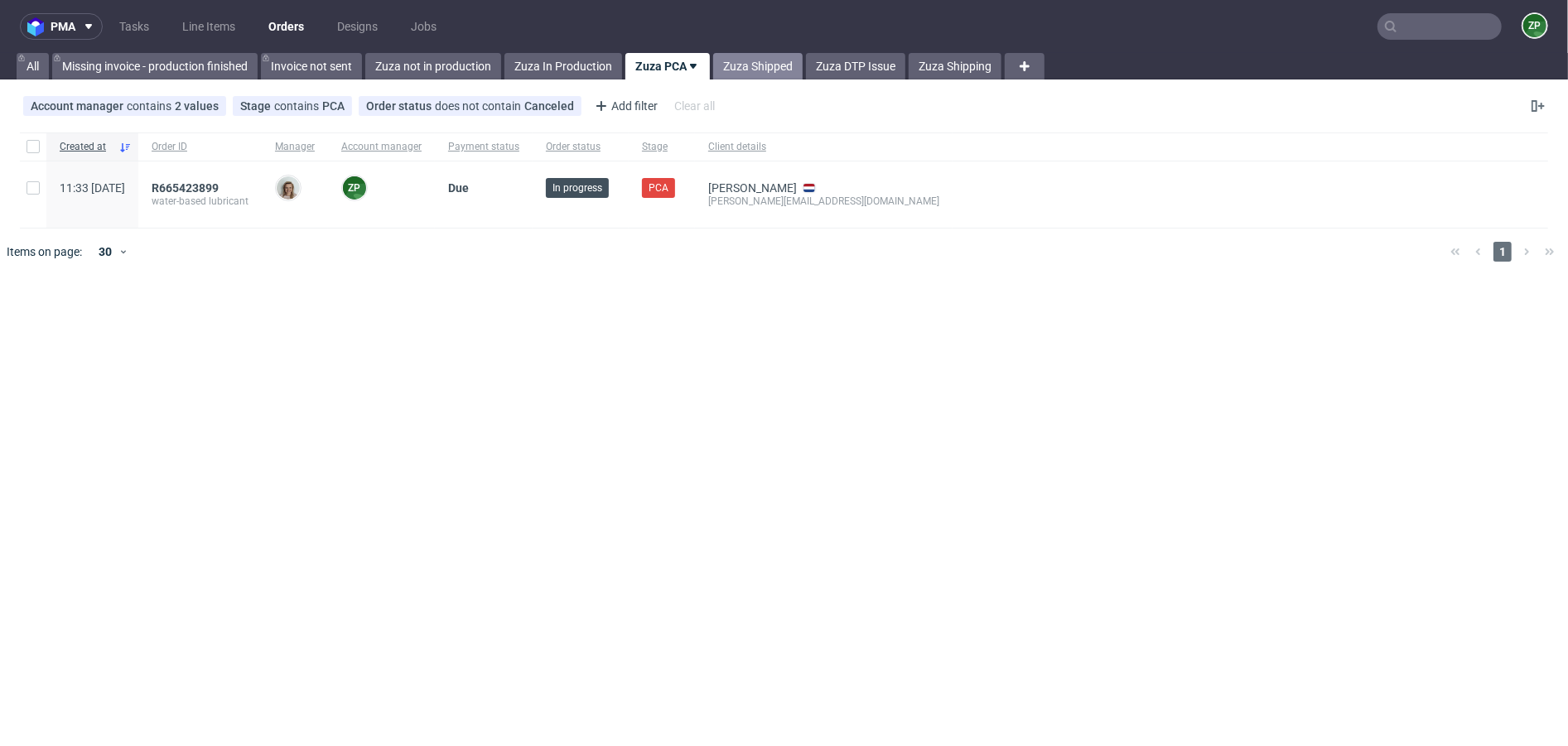
click at [755, 65] on link "Zuza Shipped" at bounding box center [758, 66] width 90 height 26
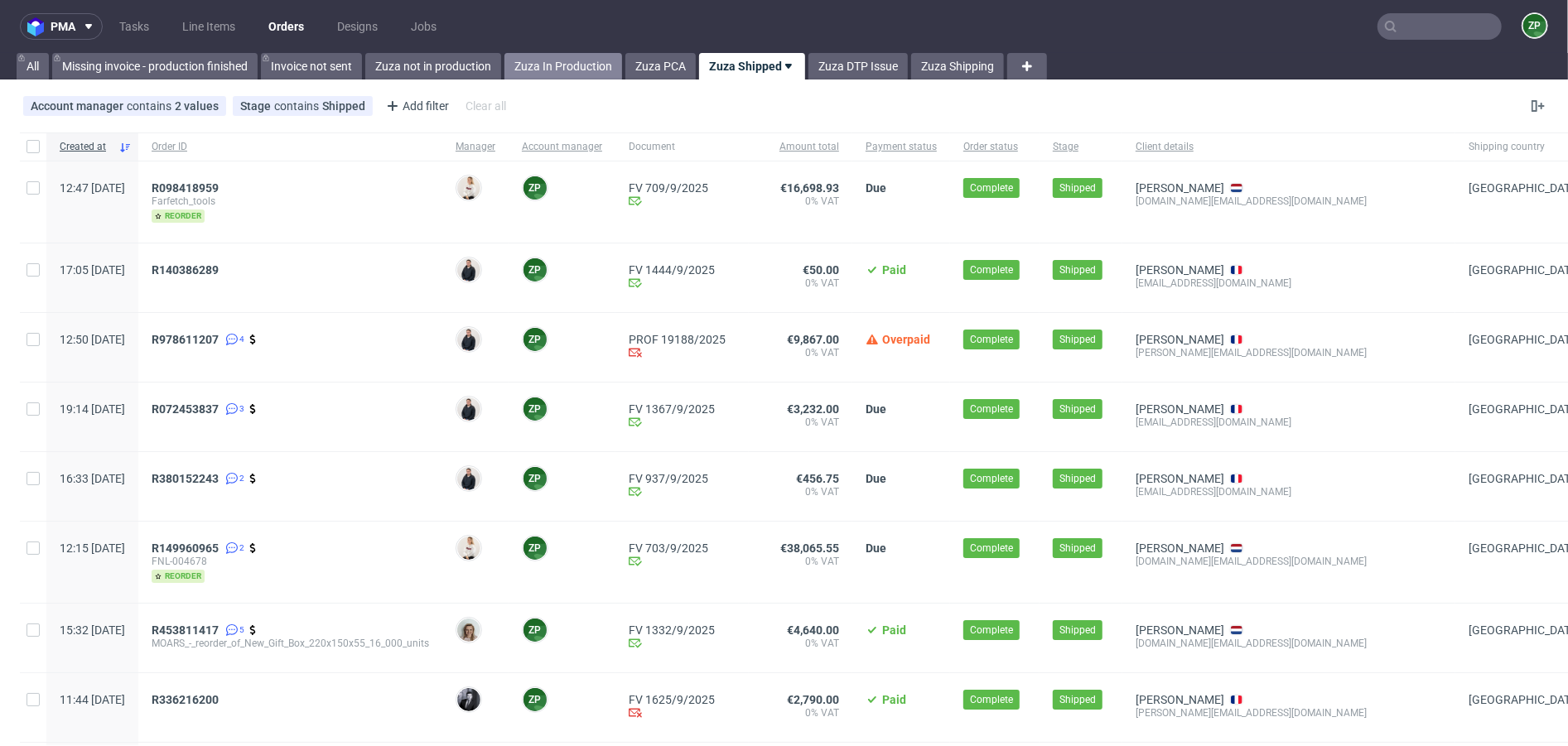
click at [564, 72] on link "Zuza In Production" at bounding box center [563, 66] width 118 height 26
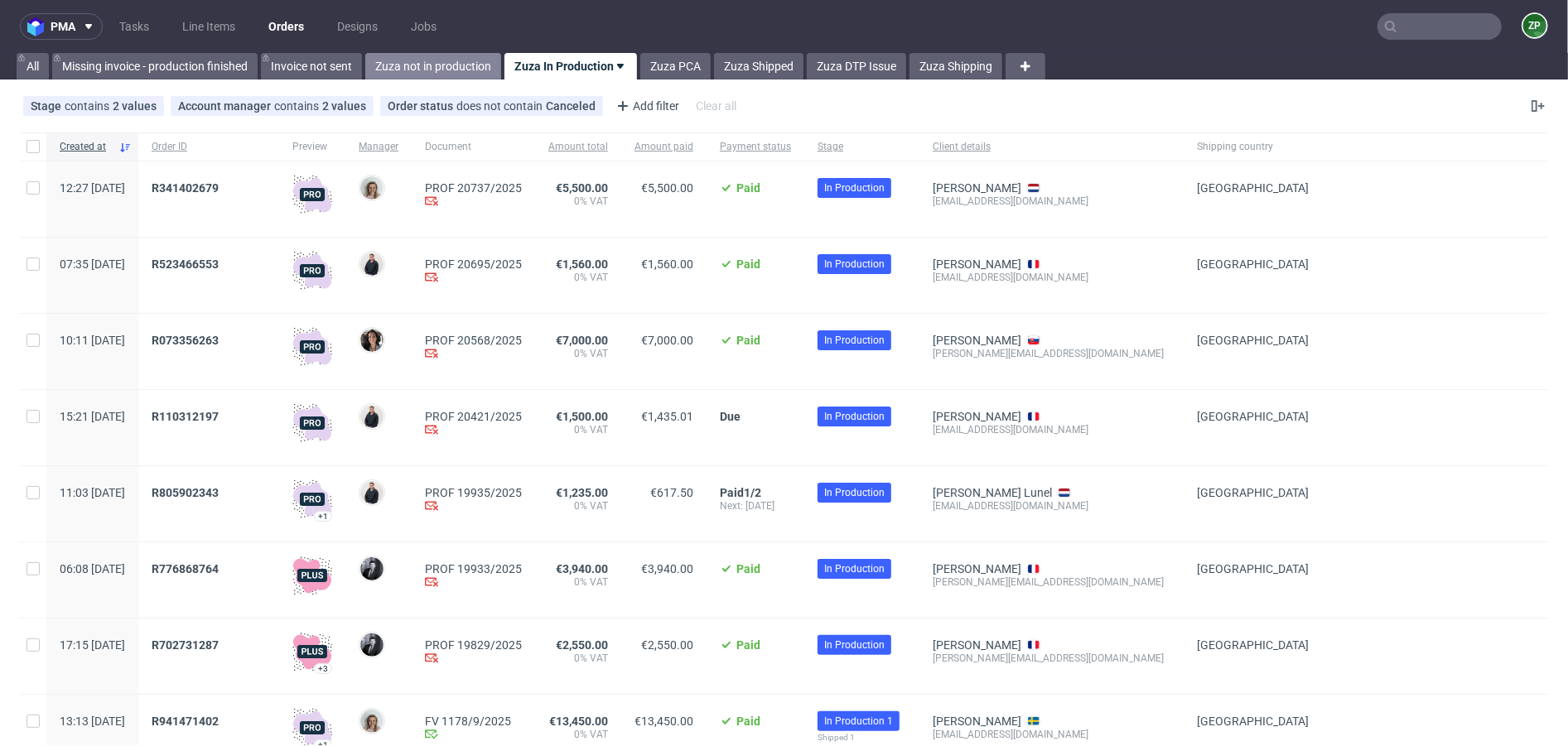
click at [469, 57] on link "Zuza not in production" at bounding box center [433, 66] width 136 height 26
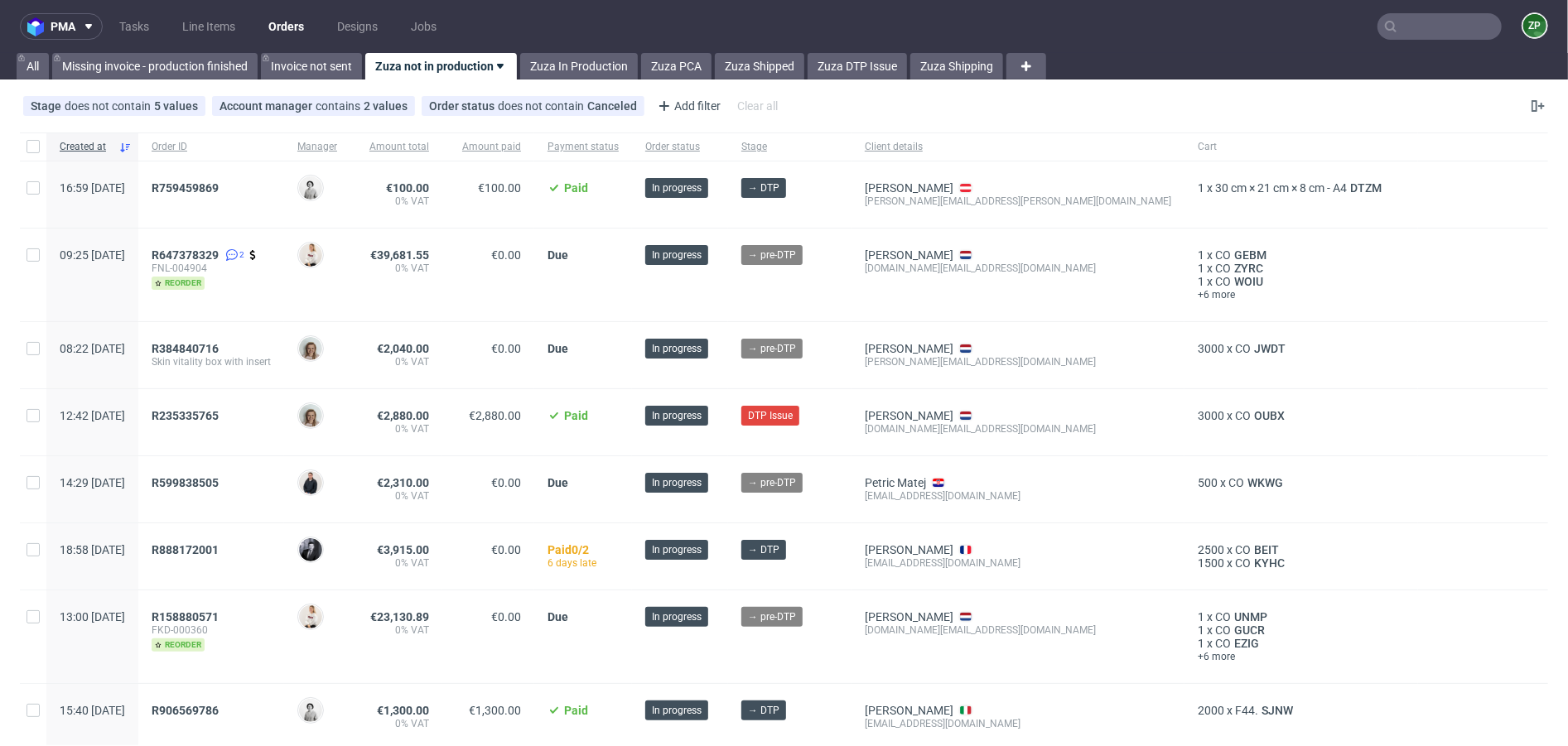
click at [235, 424] on span "R235335765" at bounding box center [211, 422] width 120 height 26
click at [219, 417] on span "R235335765" at bounding box center [185, 416] width 67 height 14
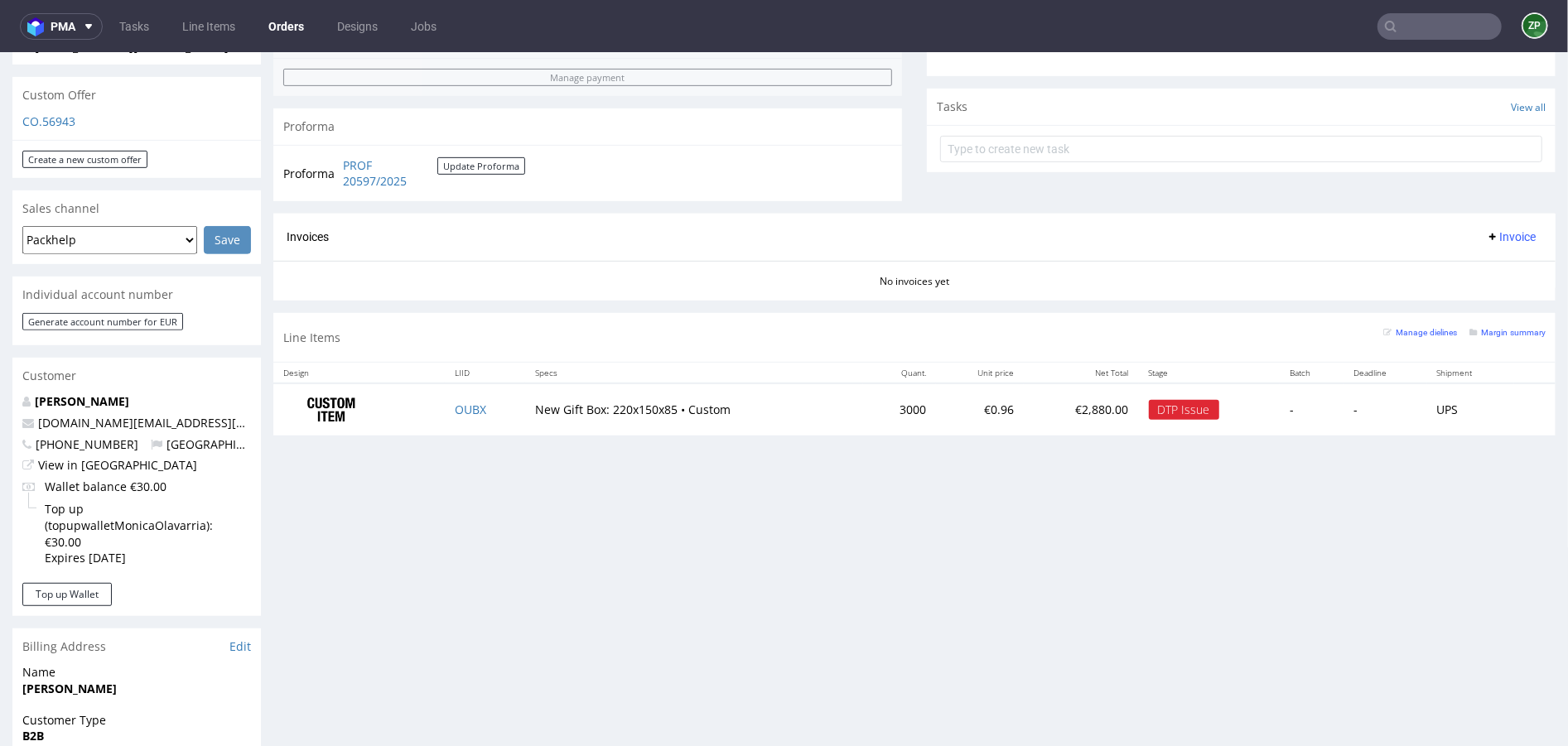
scroll to position [563, 0]
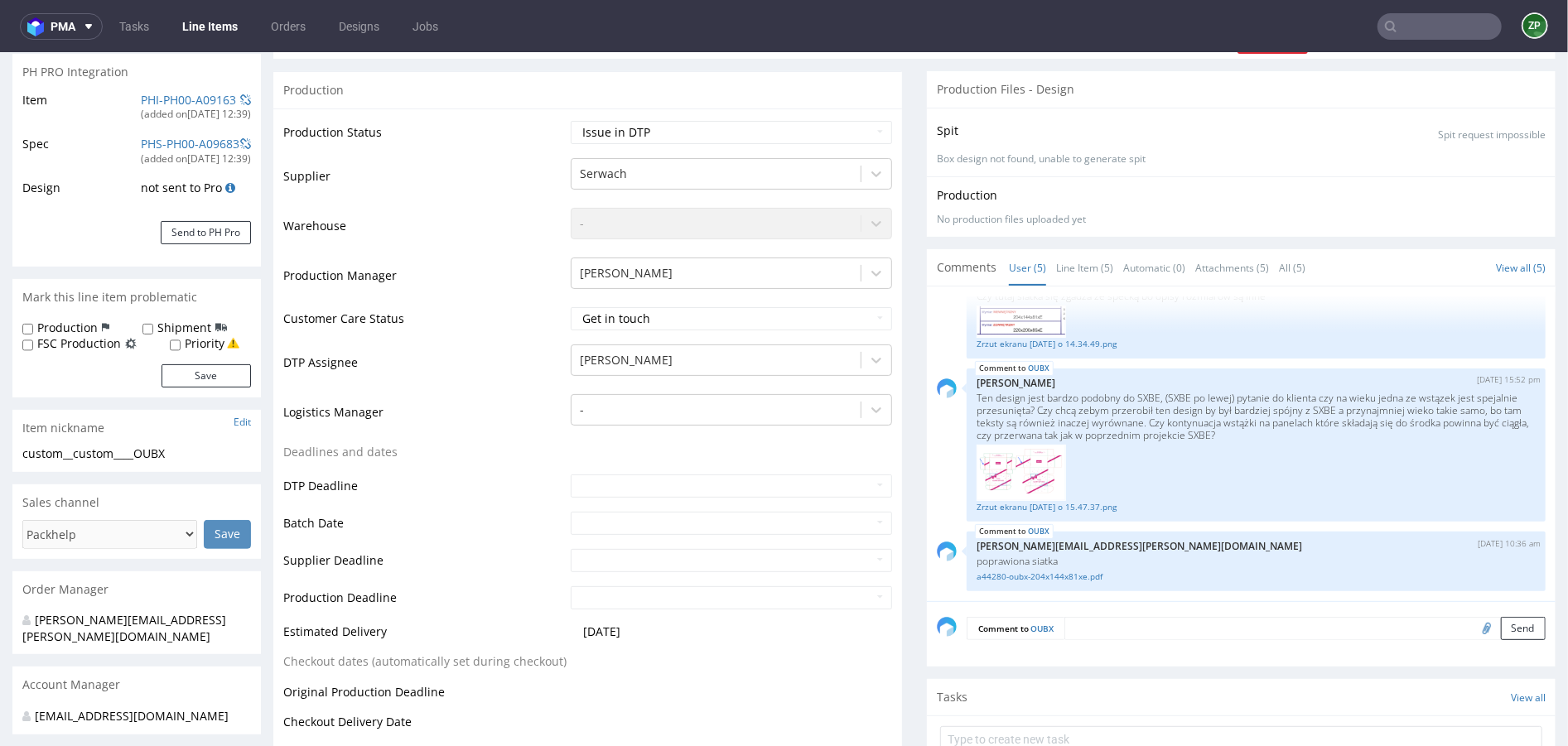
scroll to position [250, 0]
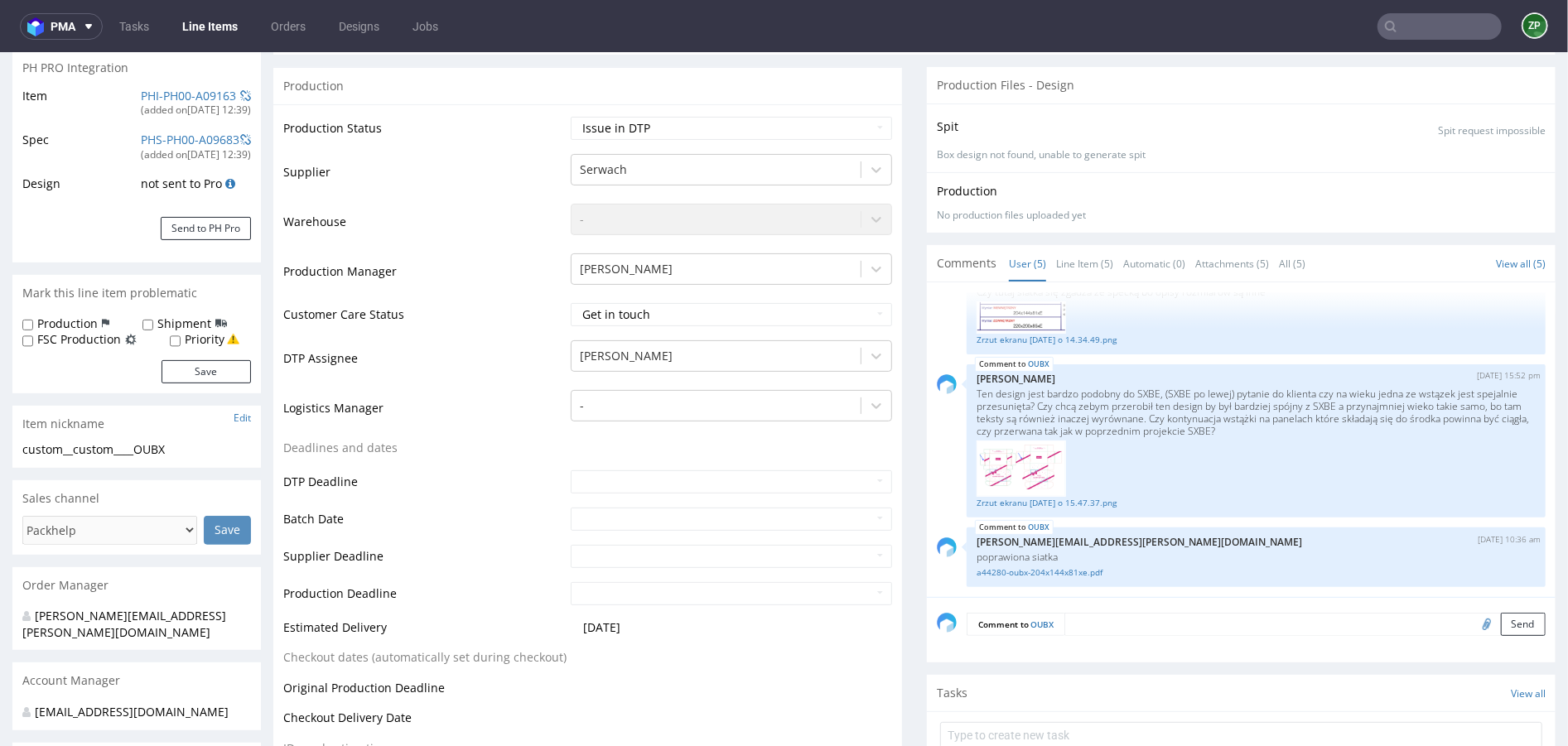
click at [1089, 631] on textarea at bounding box center [1305, 623] width 481 height 23
paste textarea "The slight misalignment in the design occurred because the box size was changed…"
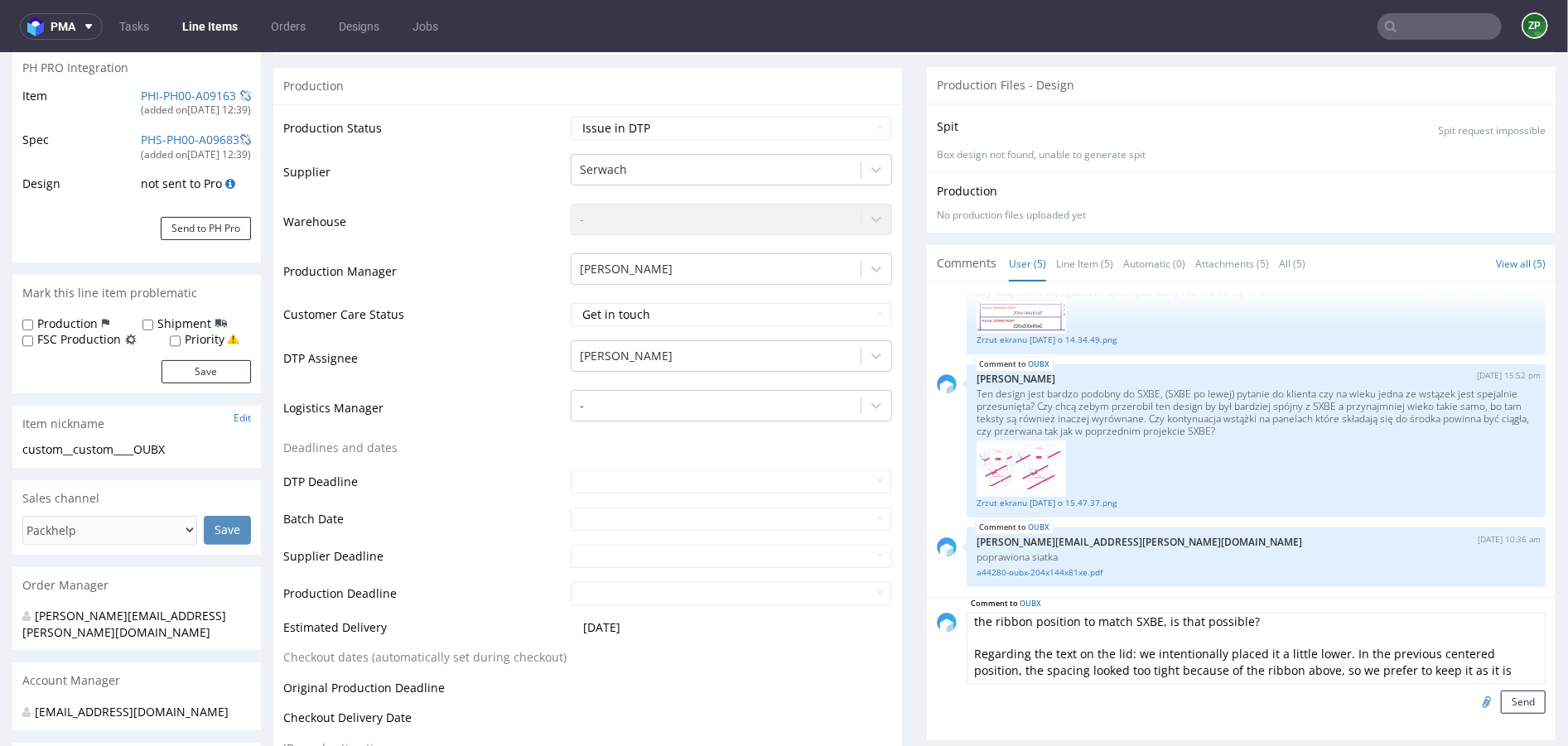
scroll to position [0, 0]
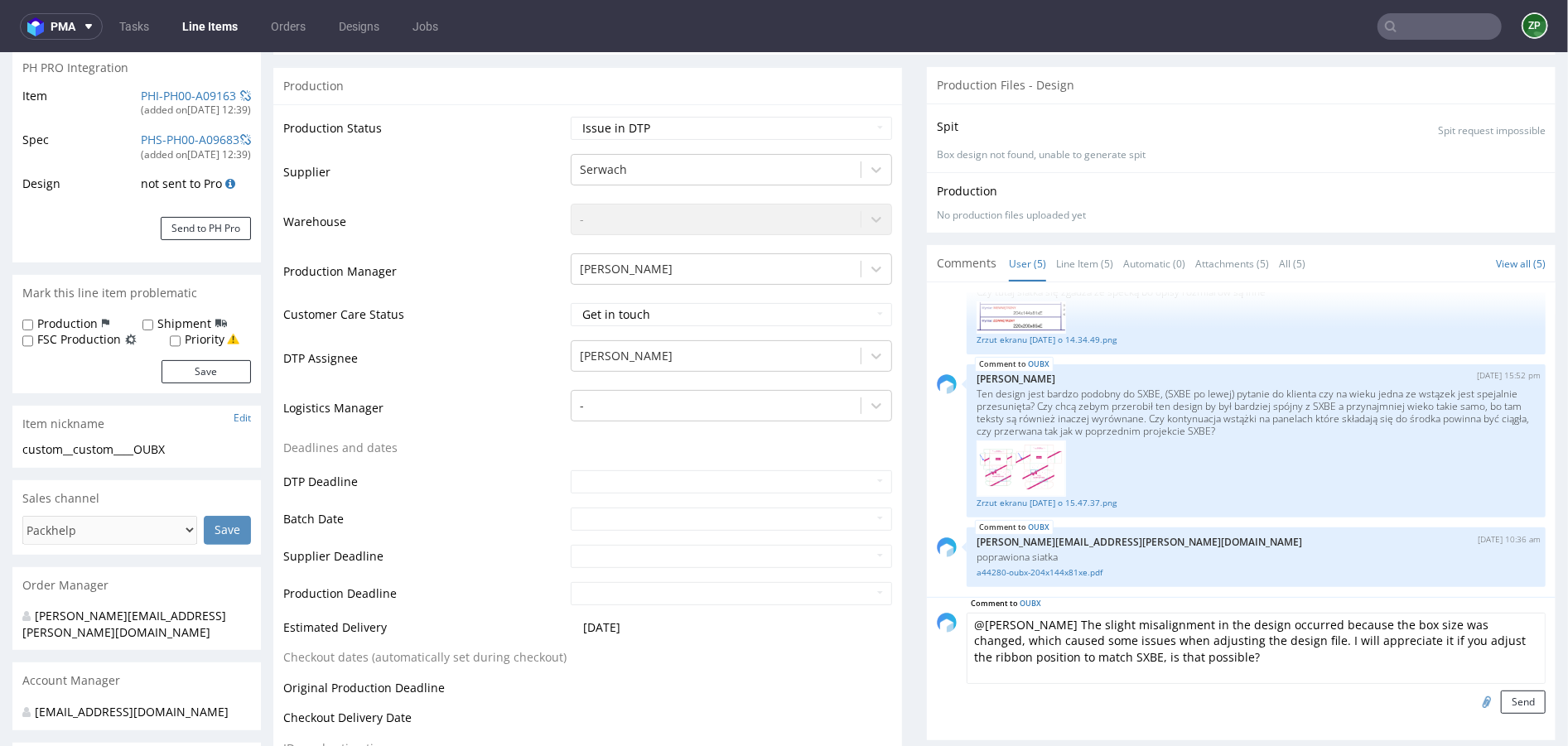
click at [1065, 618] on textarea "@[PERSON_NAME] The slight misalignment in the design occurred because the box s…" at bounding box center [1255, 648] width 579 height 71
click at [1009, 625] on textarea "@[PERSON_NAME]: The slight misalignment in the design occurred because the box …" at bounding box center [1255, 648] width 579 height 71
type textarea "@KarolMarkowski: The slight misalignment in the design occurred because the box…"
click at [1503, 698] on button "Send" at bounding box center [1522, 701] width 45 height 23
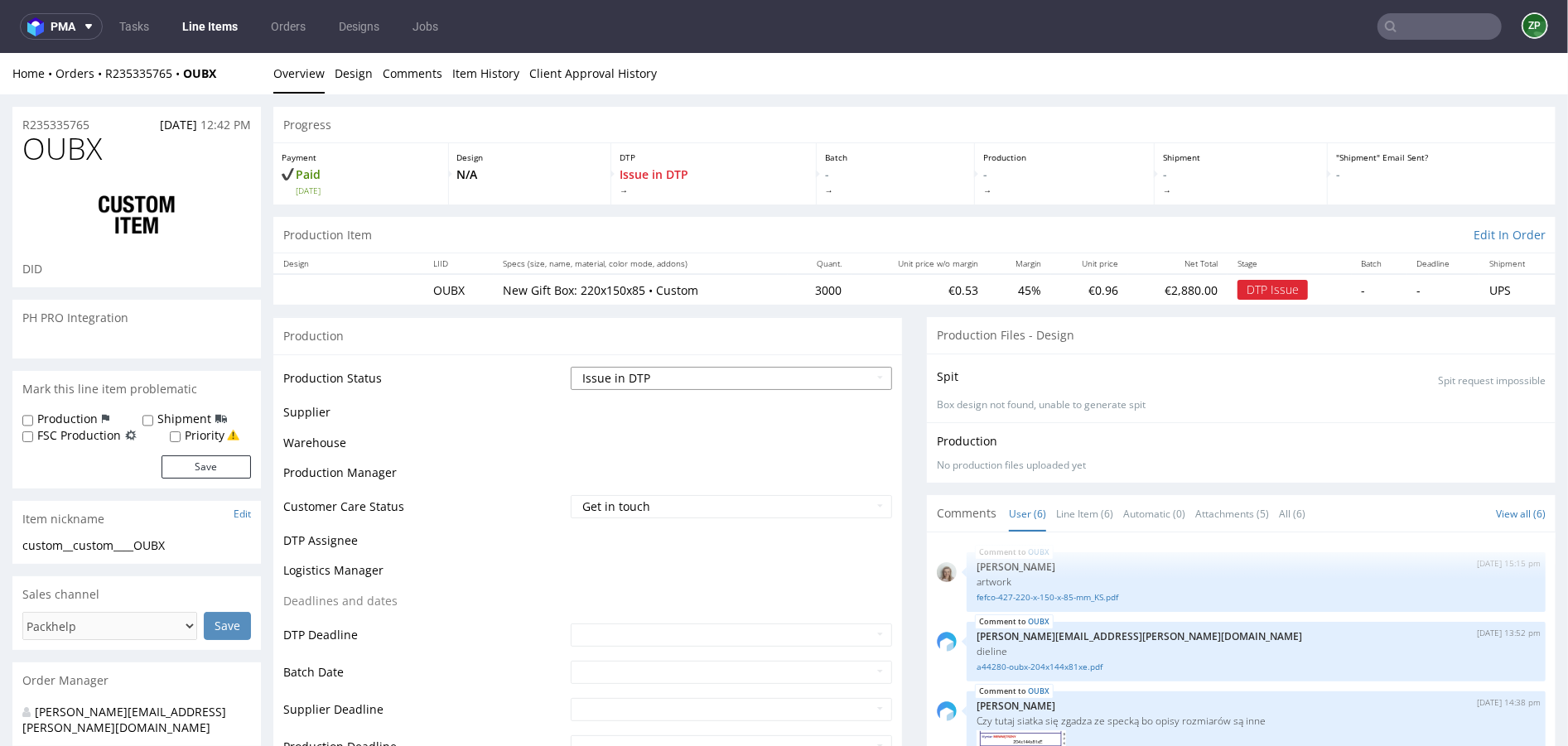
scroll to position [295, 0]
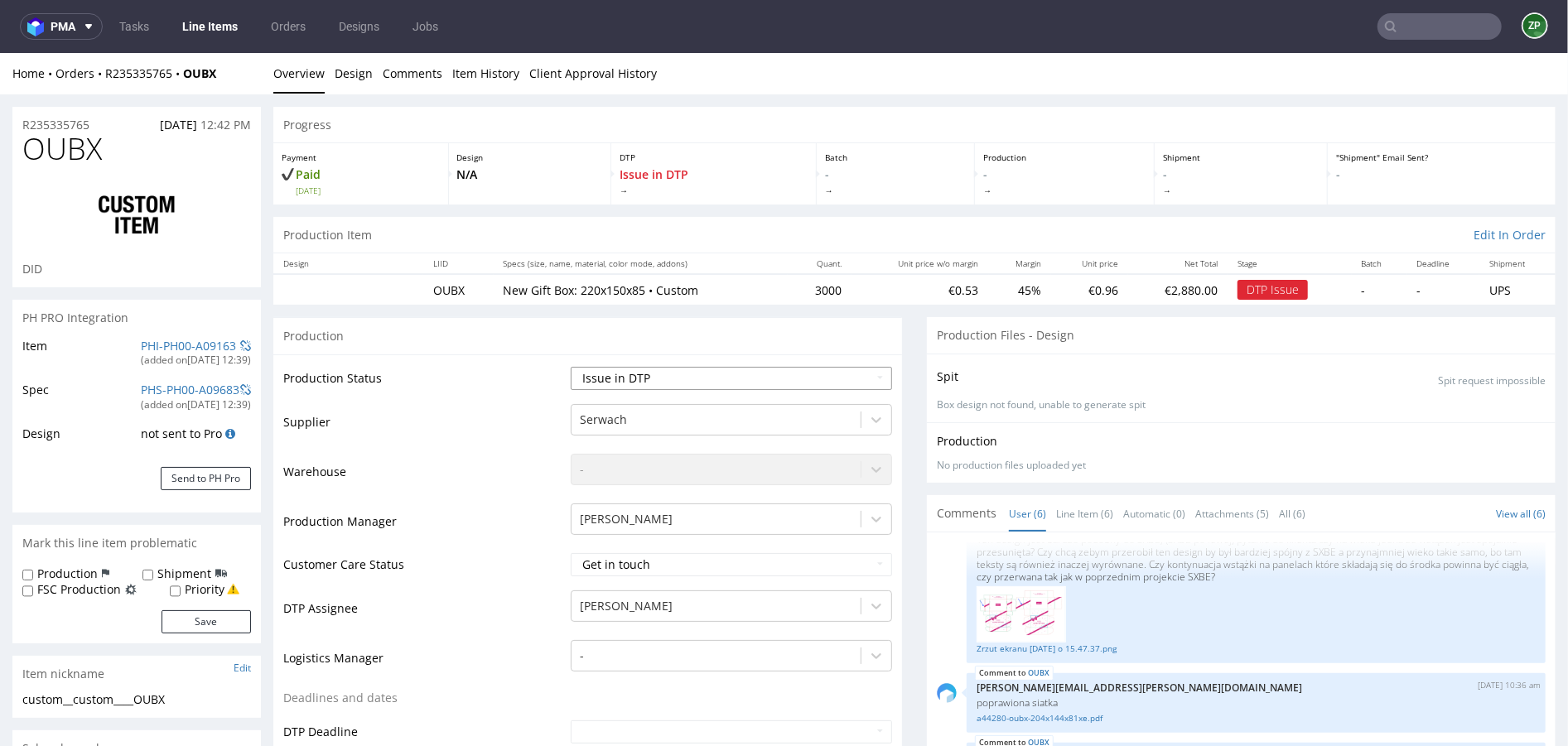
click at [646, 387] on select "Waiting for Artwork Waiting for Diecut Waiting for Mockup Waiting for DTP Waiti…" at bounding box center [731, 377] width 321 height 23
select select "back_for_dtp"
click at [570, 366] on select "Waiting for Artwork Waiting for Diecut Waiting for Mockup Waiting for DTP Waiti…" at bounding box center [731, 377] width 321 height 23
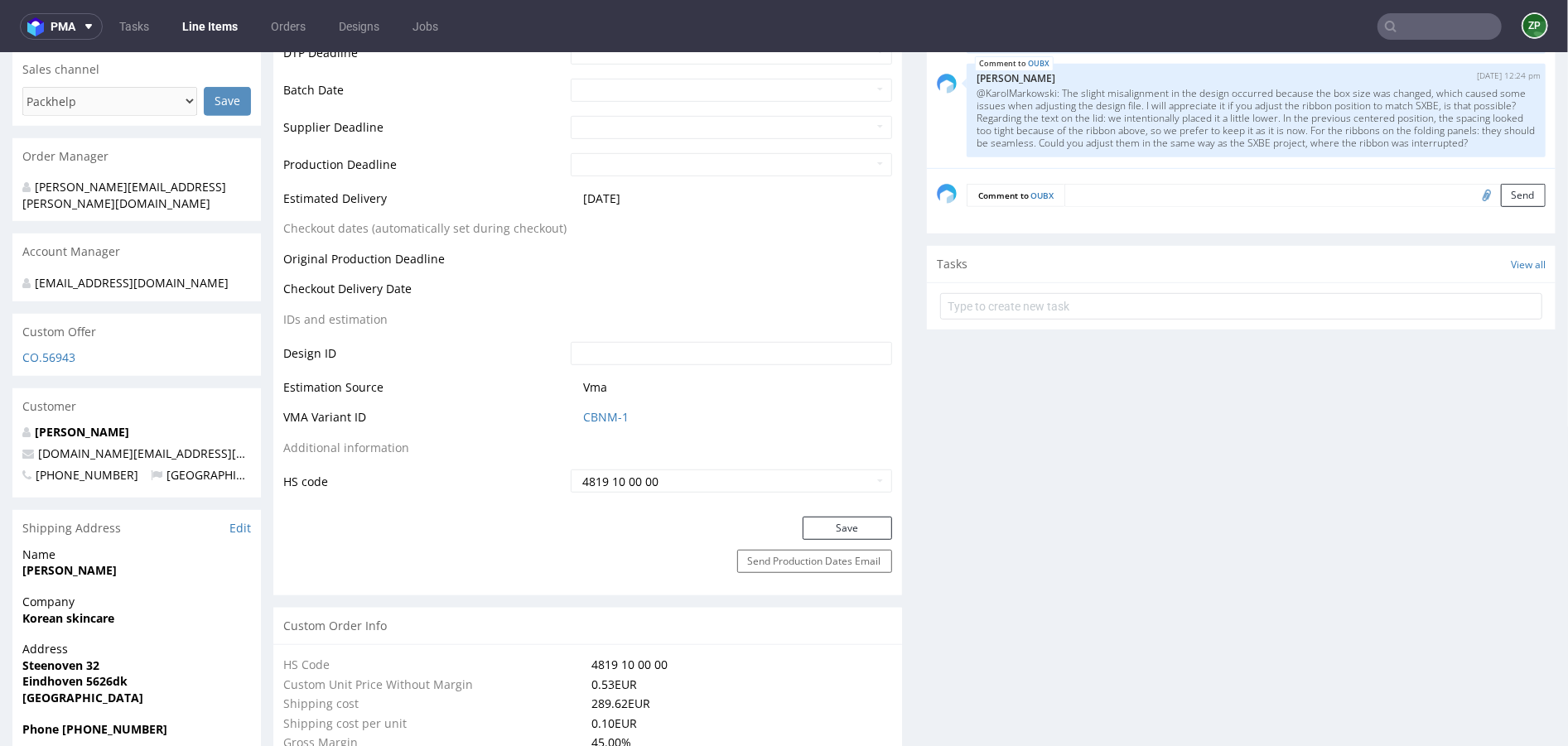
scroll to position [682, 0]
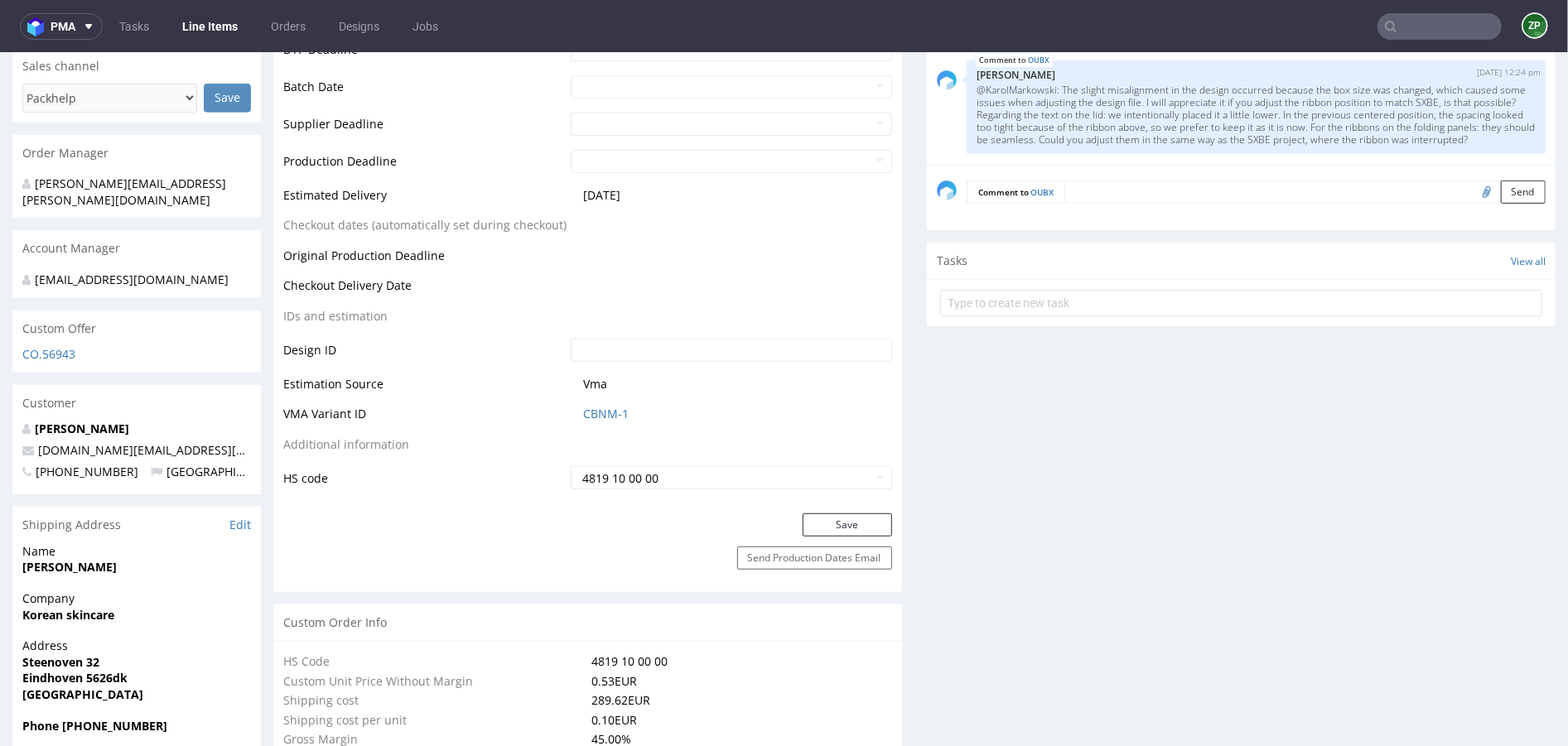
click at [840, 510] on div "Production Status Waiting for Artwork Waiting for Diecut Waiting for Mockup Wai…" at bounding box center [587, 92] width 629 height 842
click at [816, 527] on button "Save" at bounding box center [848, 524] width 90 height 23
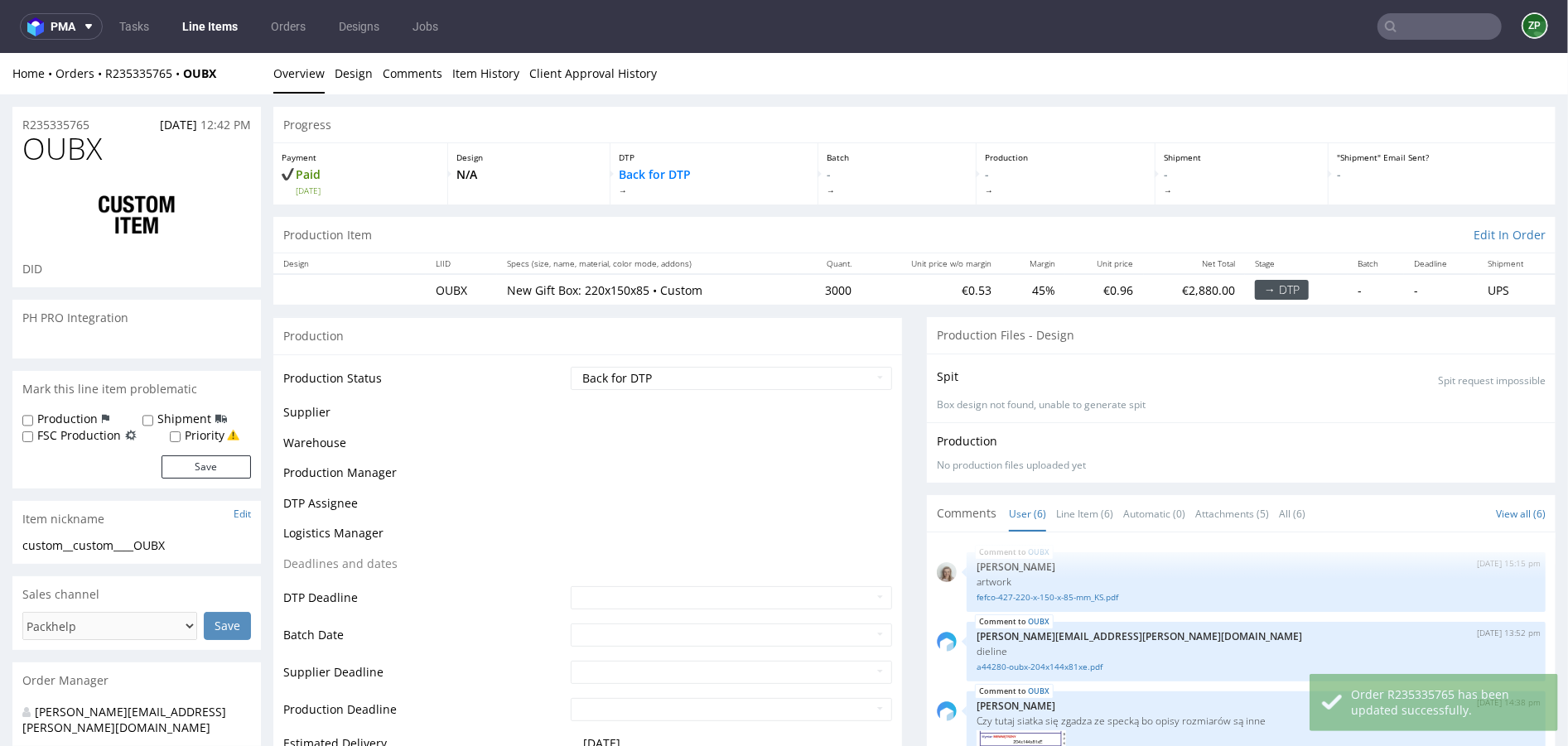
scroll to position [295, 0]
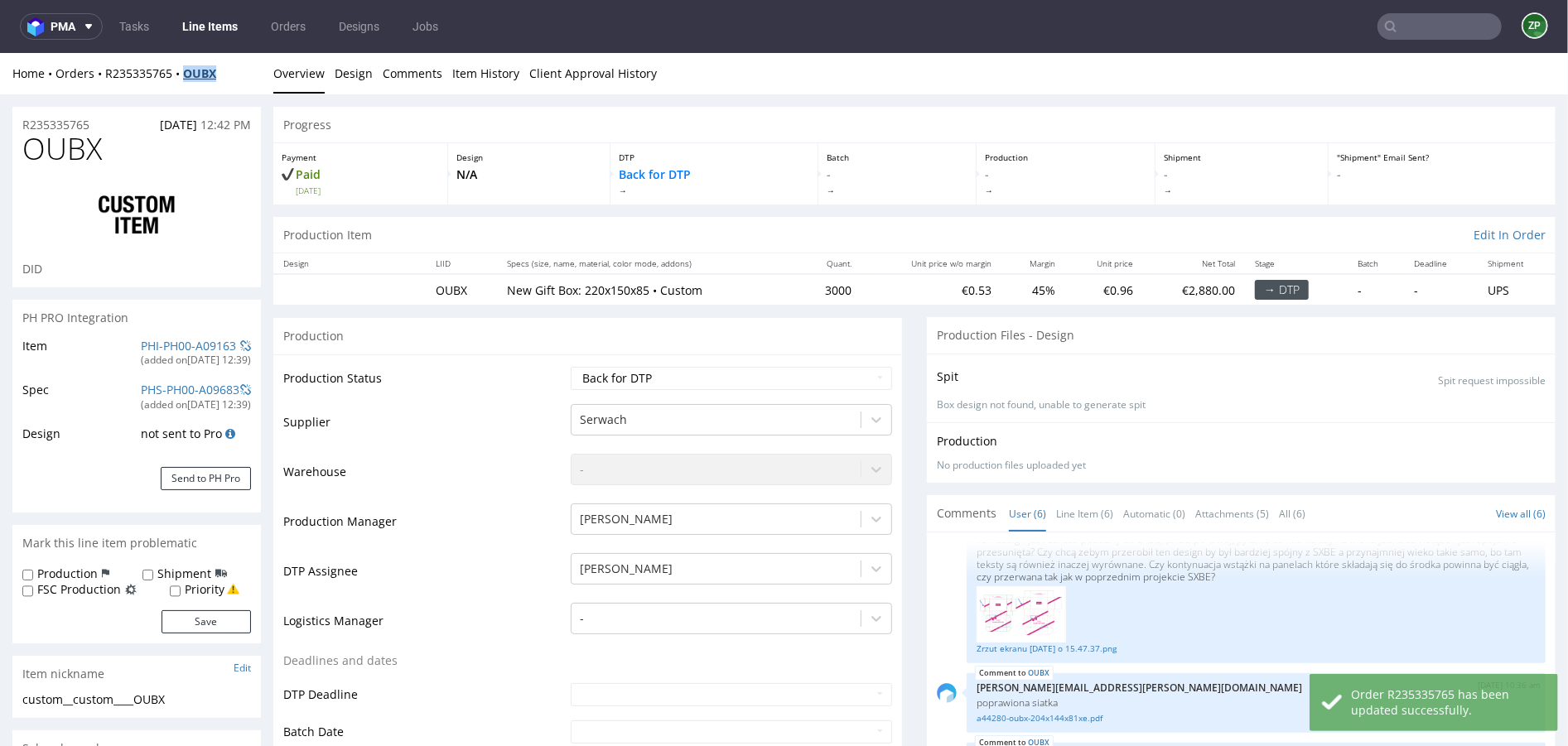
copy strong "OUBX"
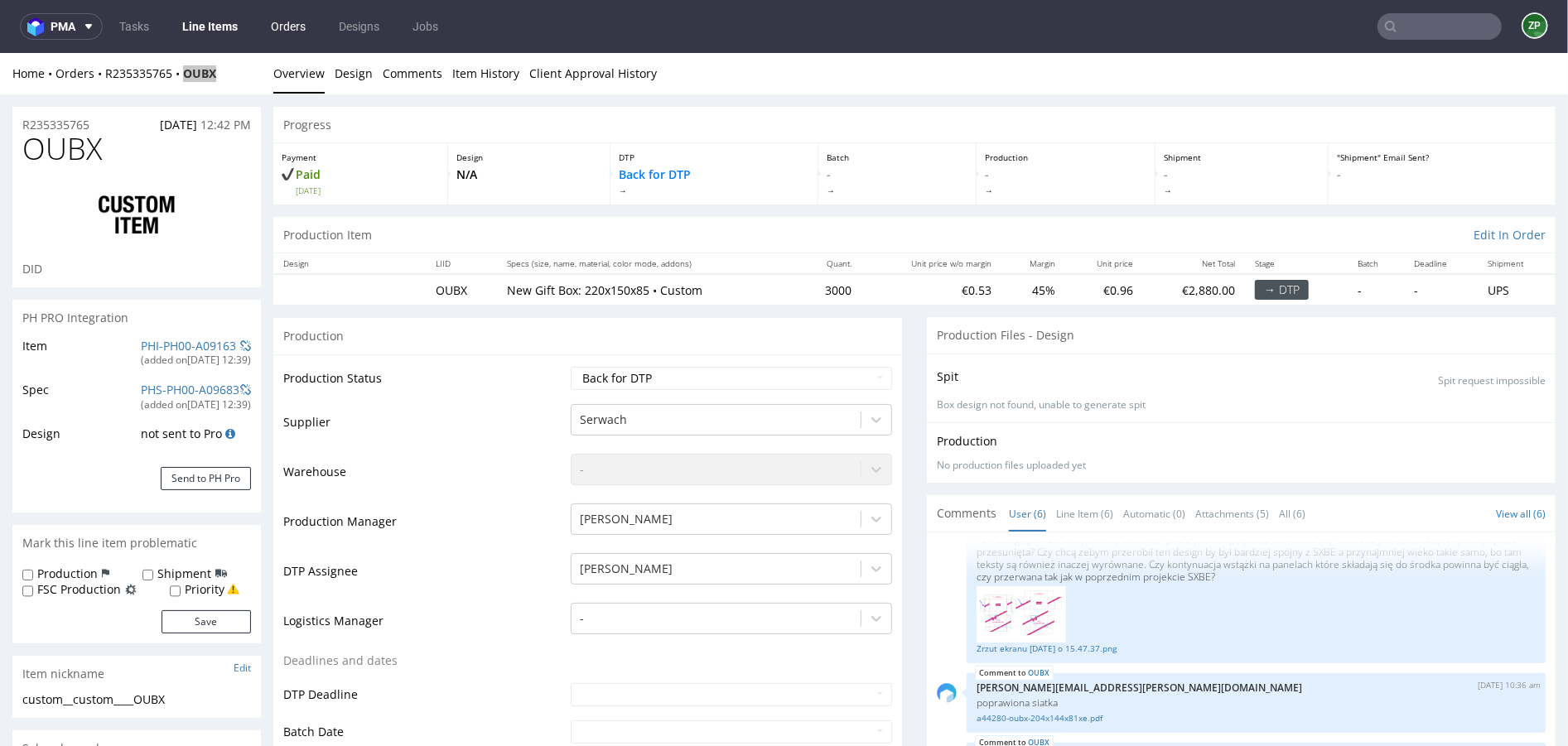
click at [277, 33] on link "Orders" at bounding box center [288, 26] width 54 height 26
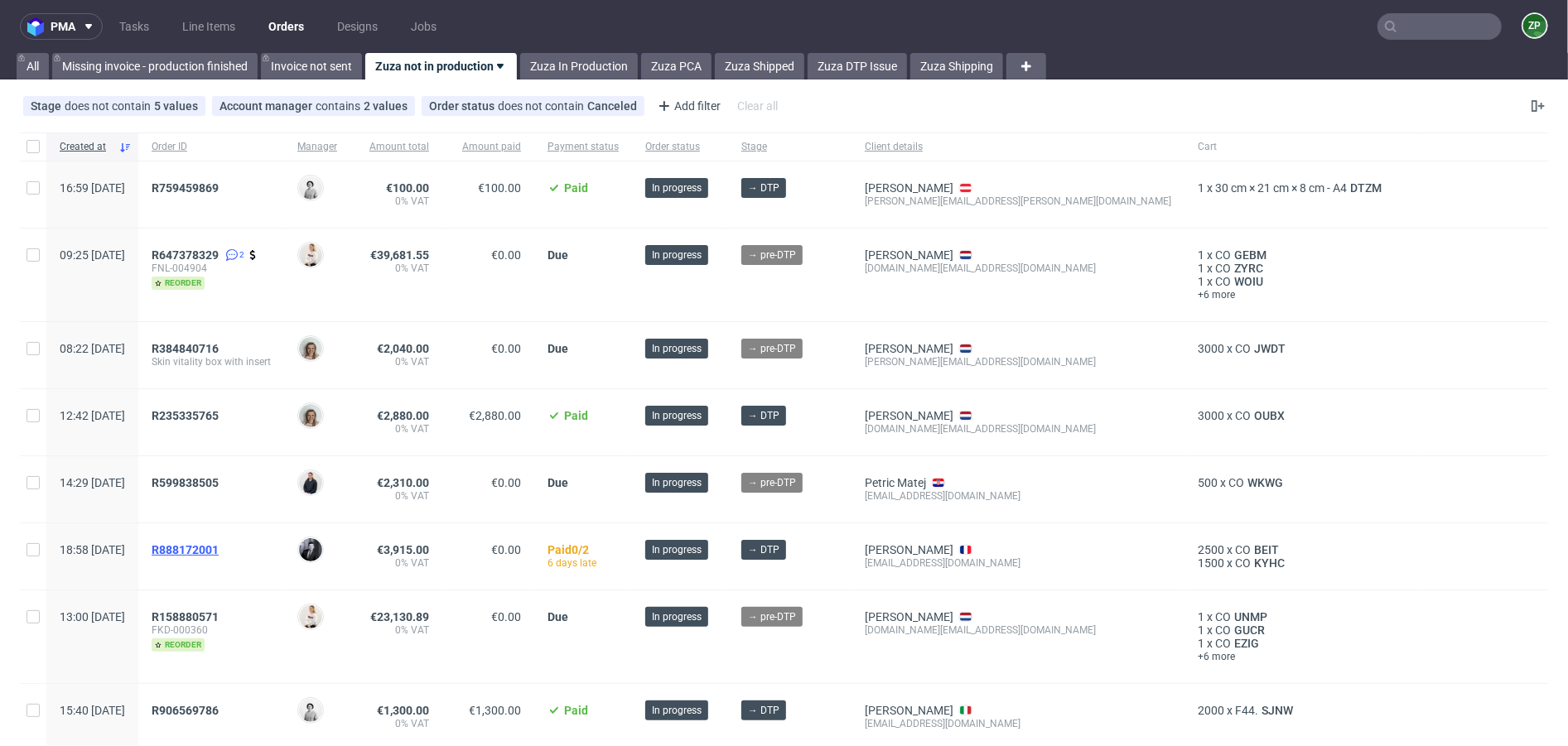
click at [219, 546] on span "R888172001" at bounding box center [185, 550] width 67 height 14
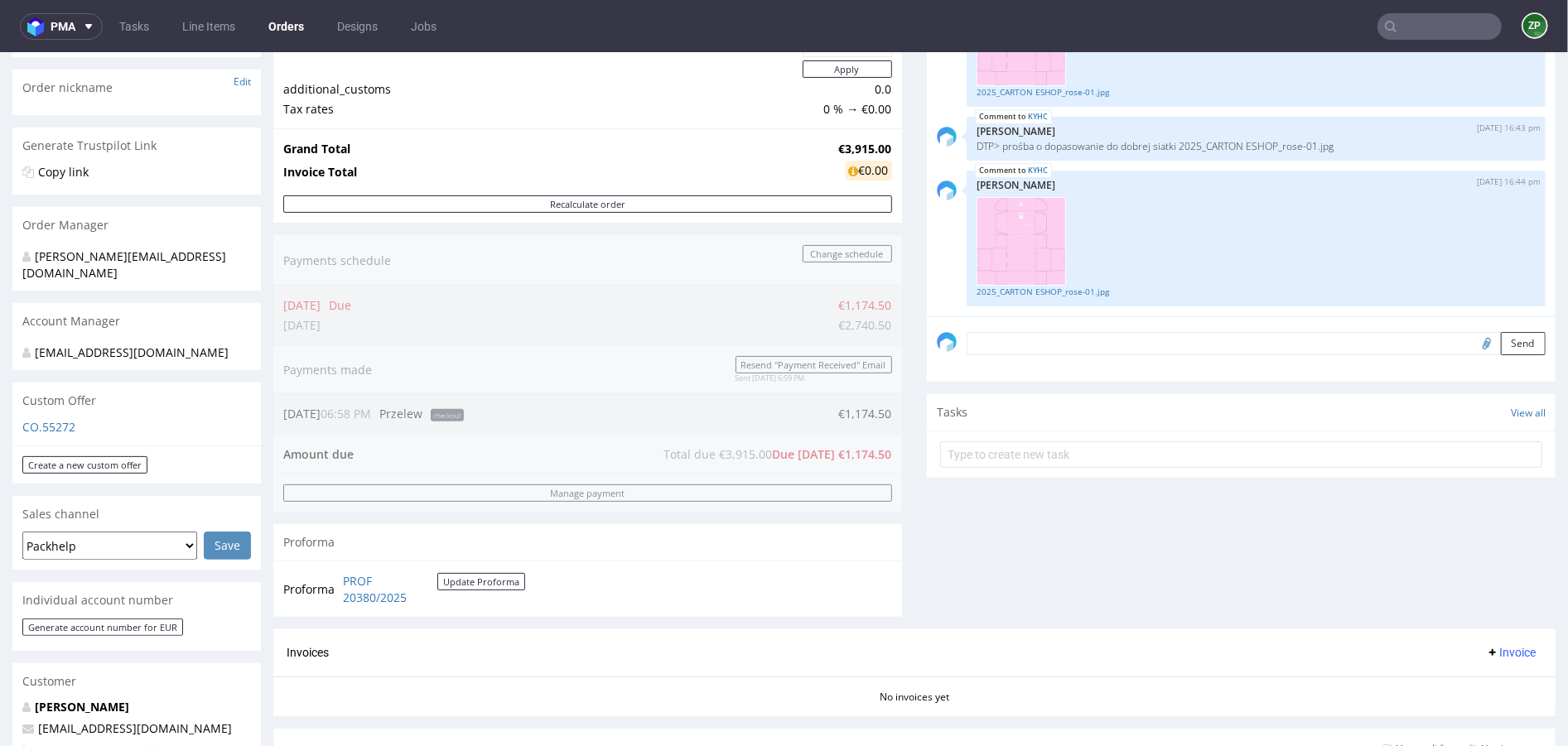
scroll to position [257, 0]
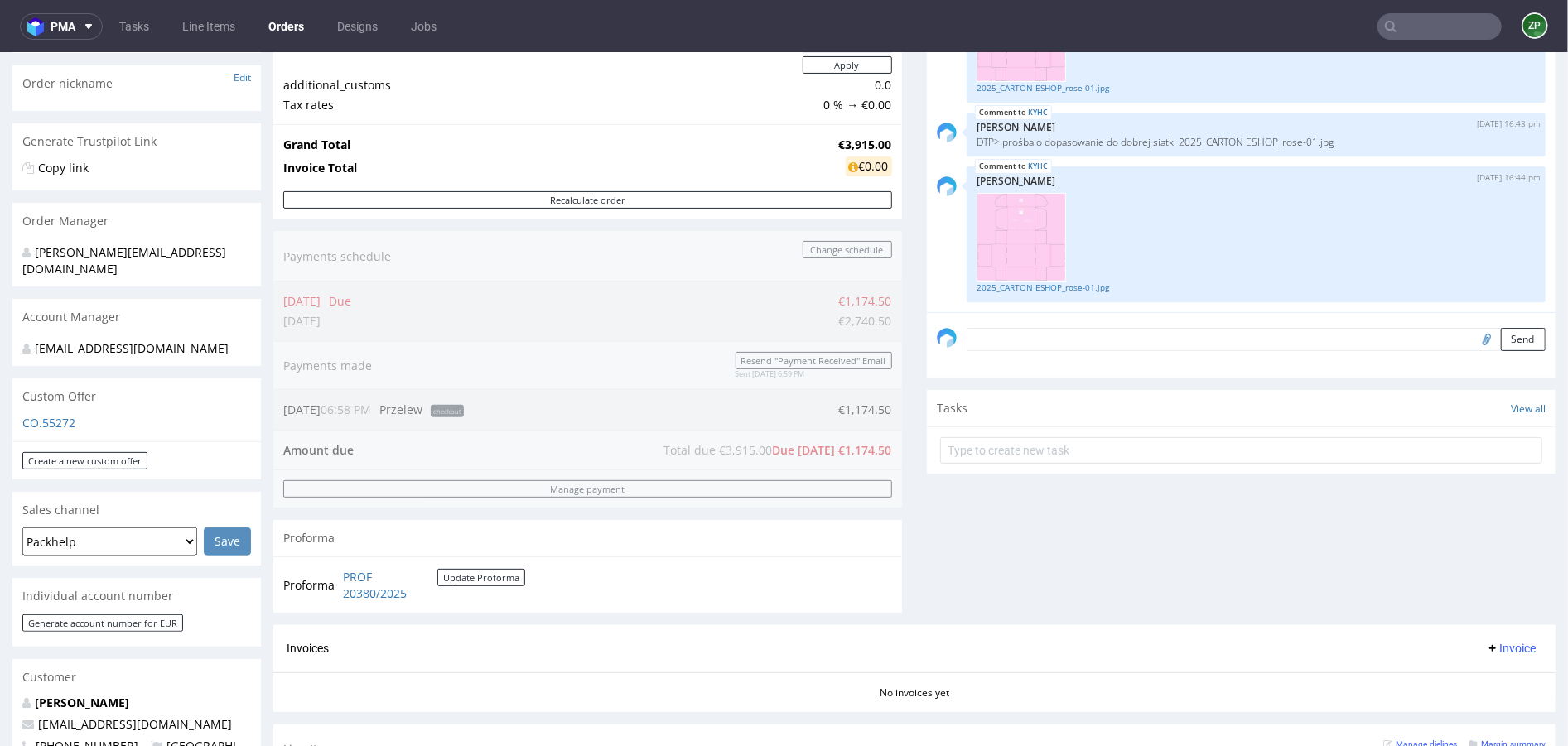
click at [1034, 366] on div "Send" at bounding box center [1241, 344] width 629 height 66
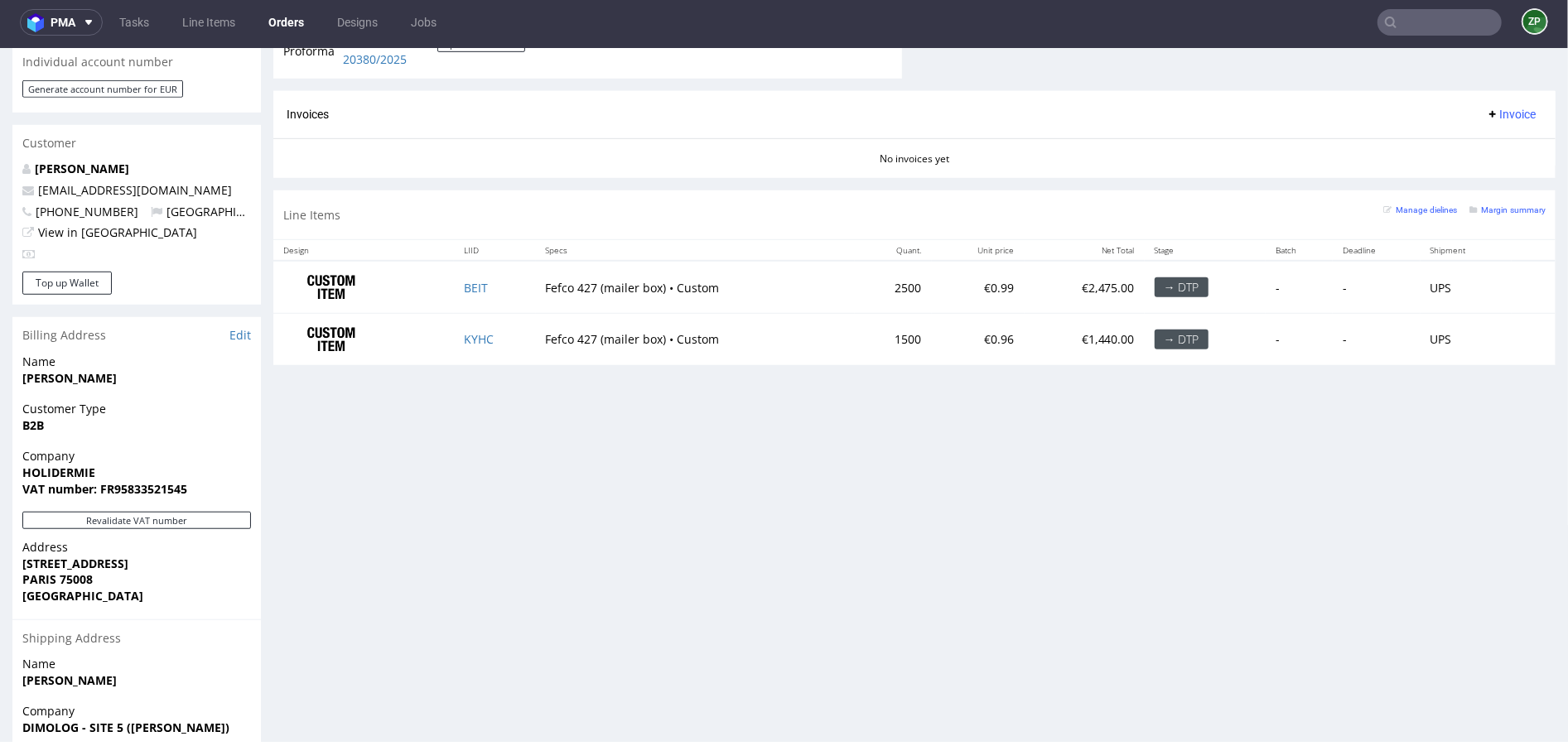
scroll to position [752, 0]
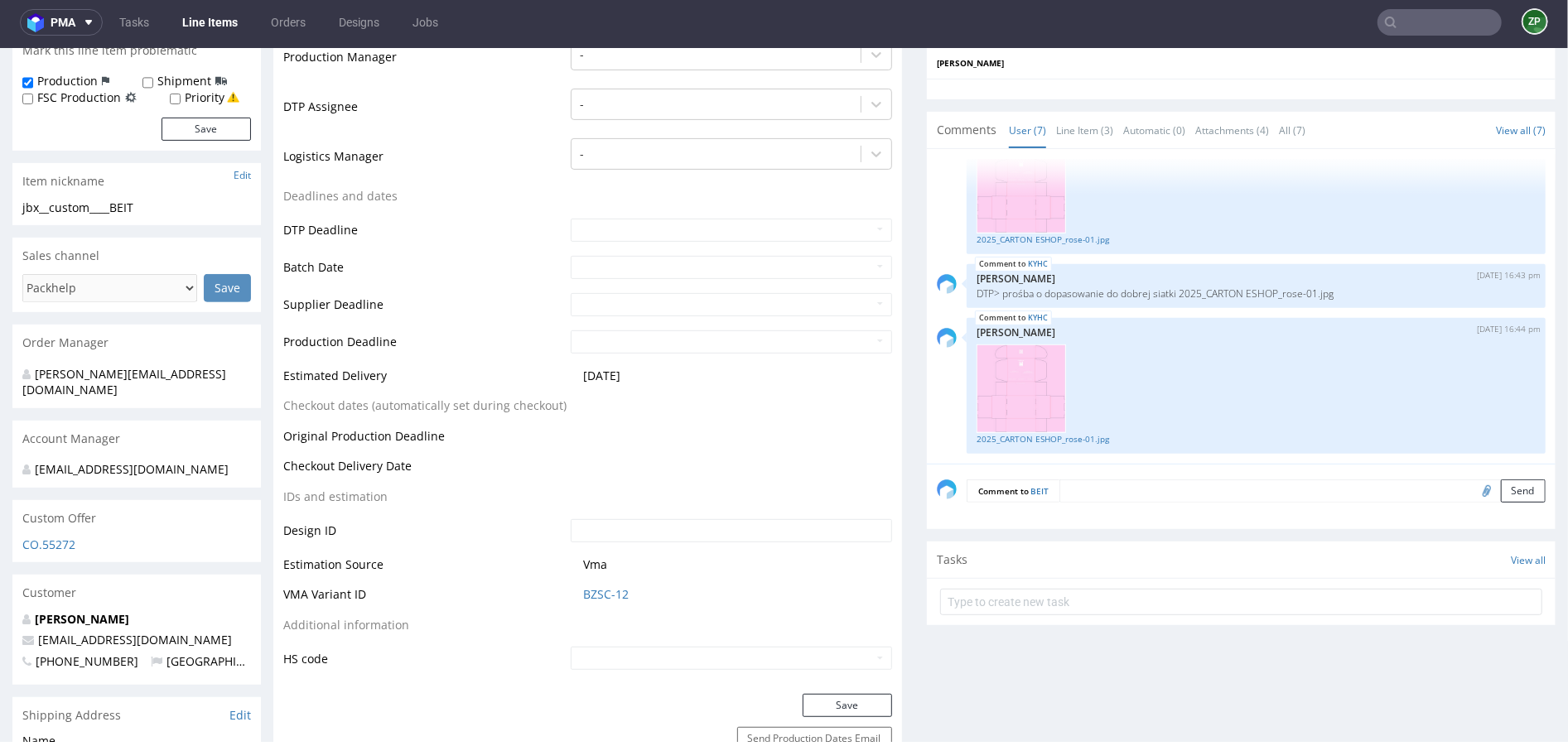
scroll to position [482, 0]
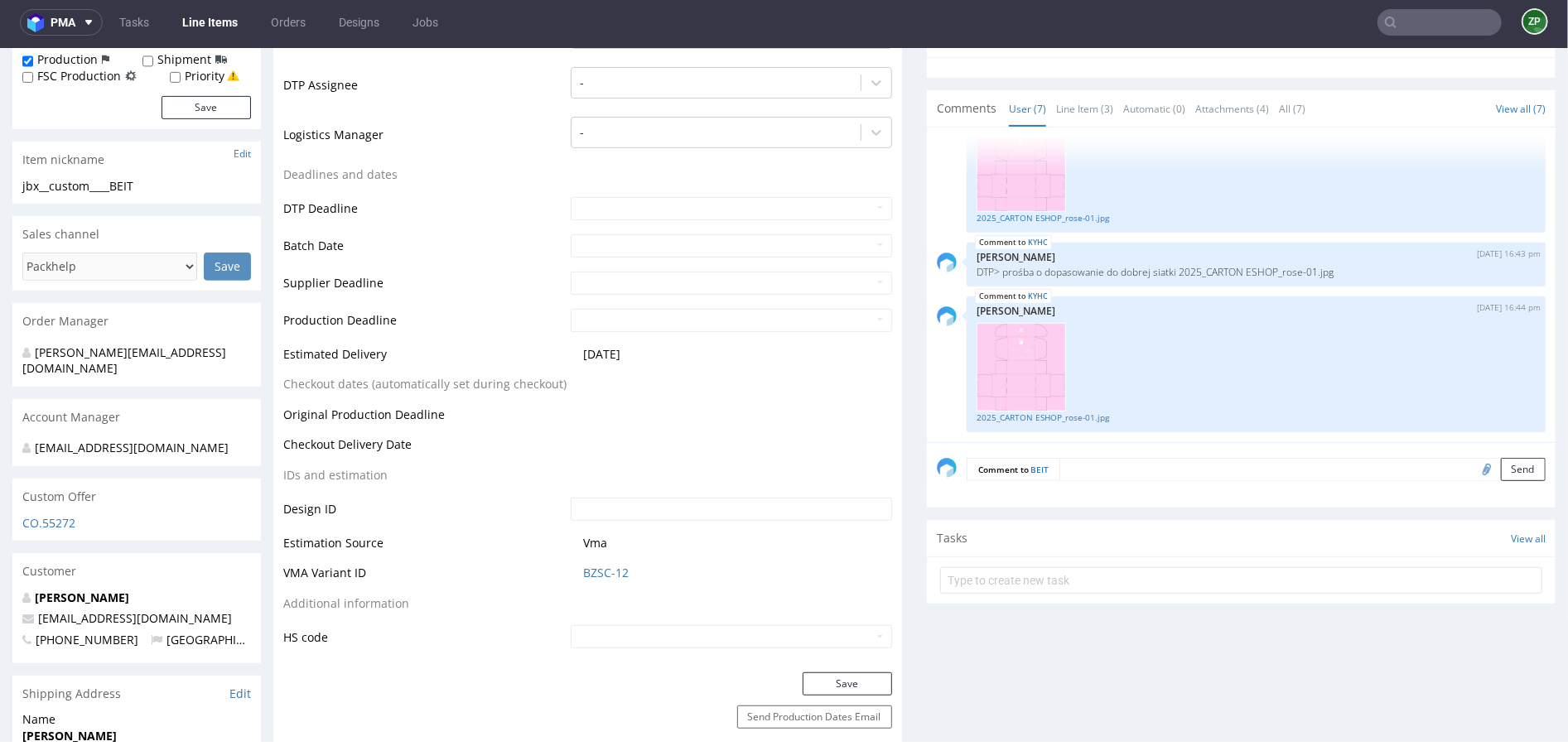
click at [1077, 464] on textarea at bounding box center [1303, 468] width 487 height 23
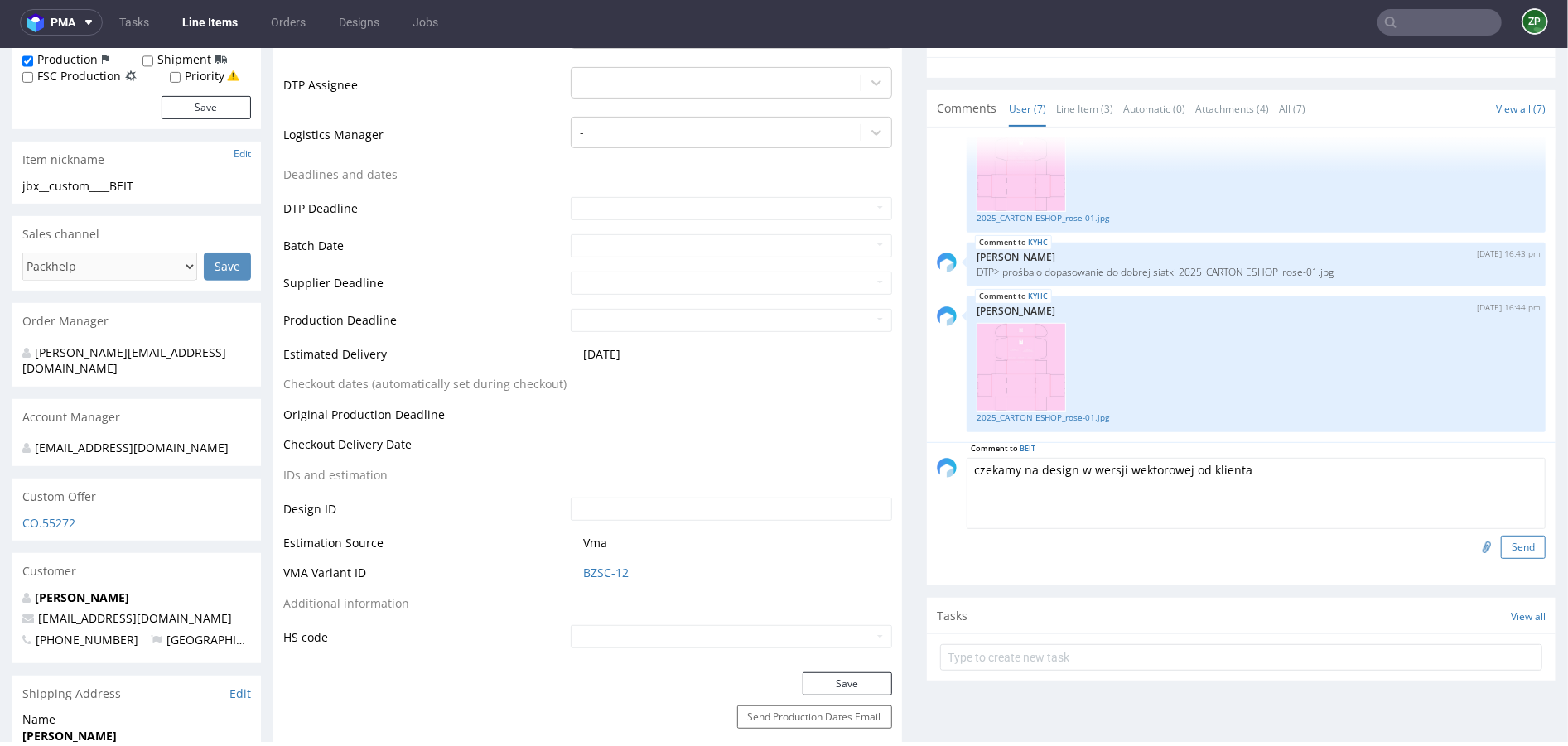
type textarea "czekamy na design w wersji wektorowej od klienta"
click at [1516, 543] on button "Send" at bounding box center [1522, 546] width 45 height 23
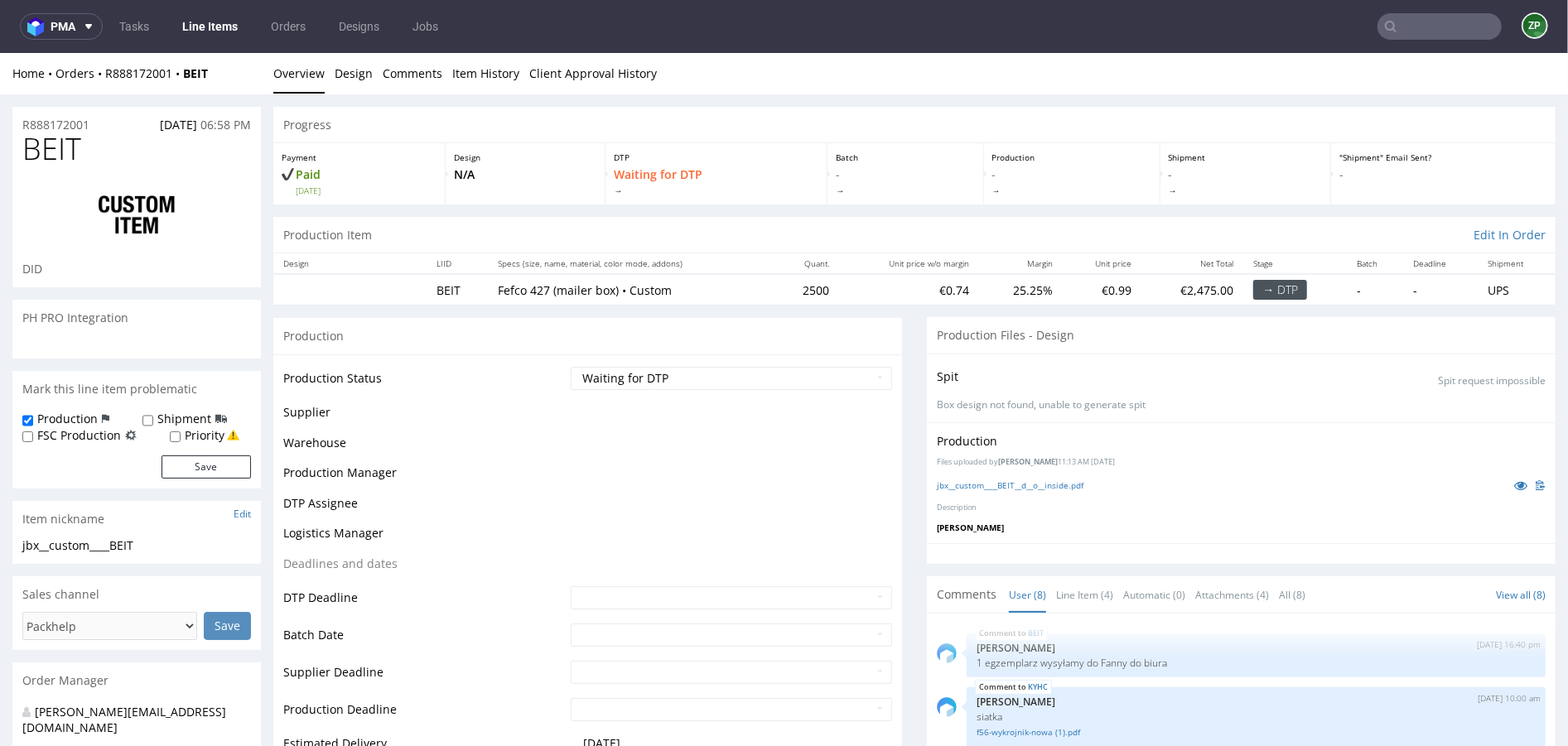
scroll to position [364, 0]
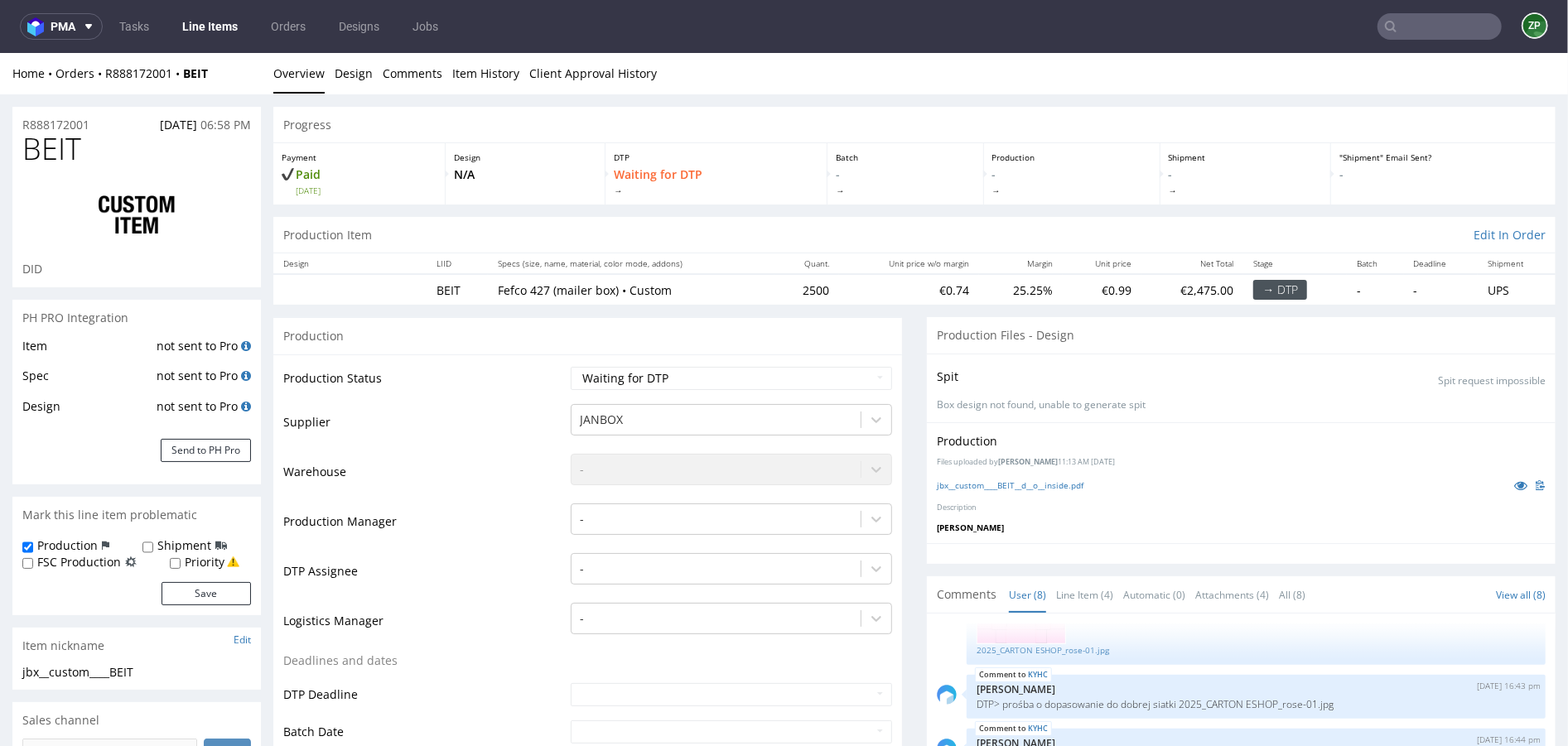
click at [216, 33] on link "Line Items" at bounding box center [209, 26] width 75 height 26
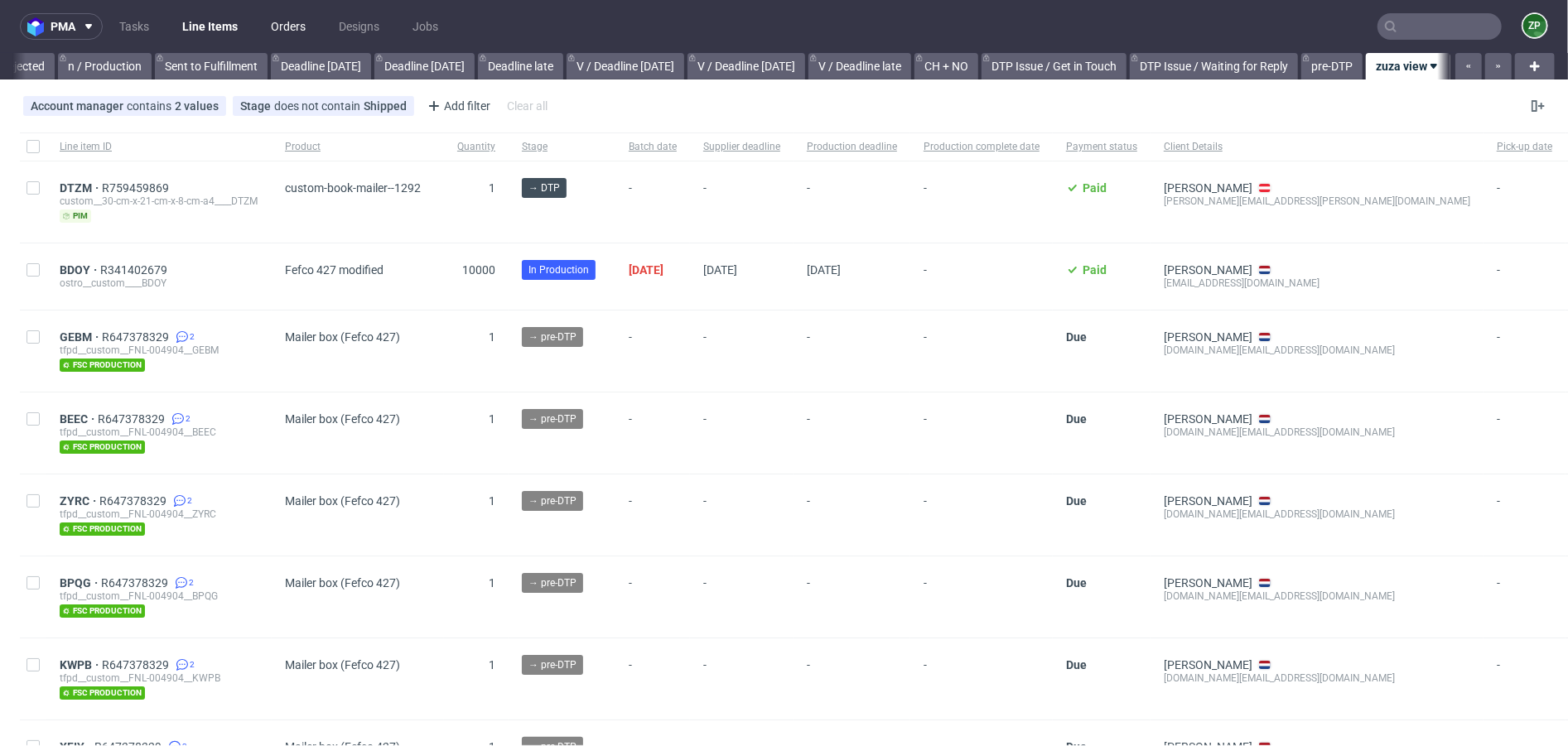
scroll to position [0, 1548]
click at [283, 29] on link "Orders" at bounding box center [288, 26] width 54 height 26
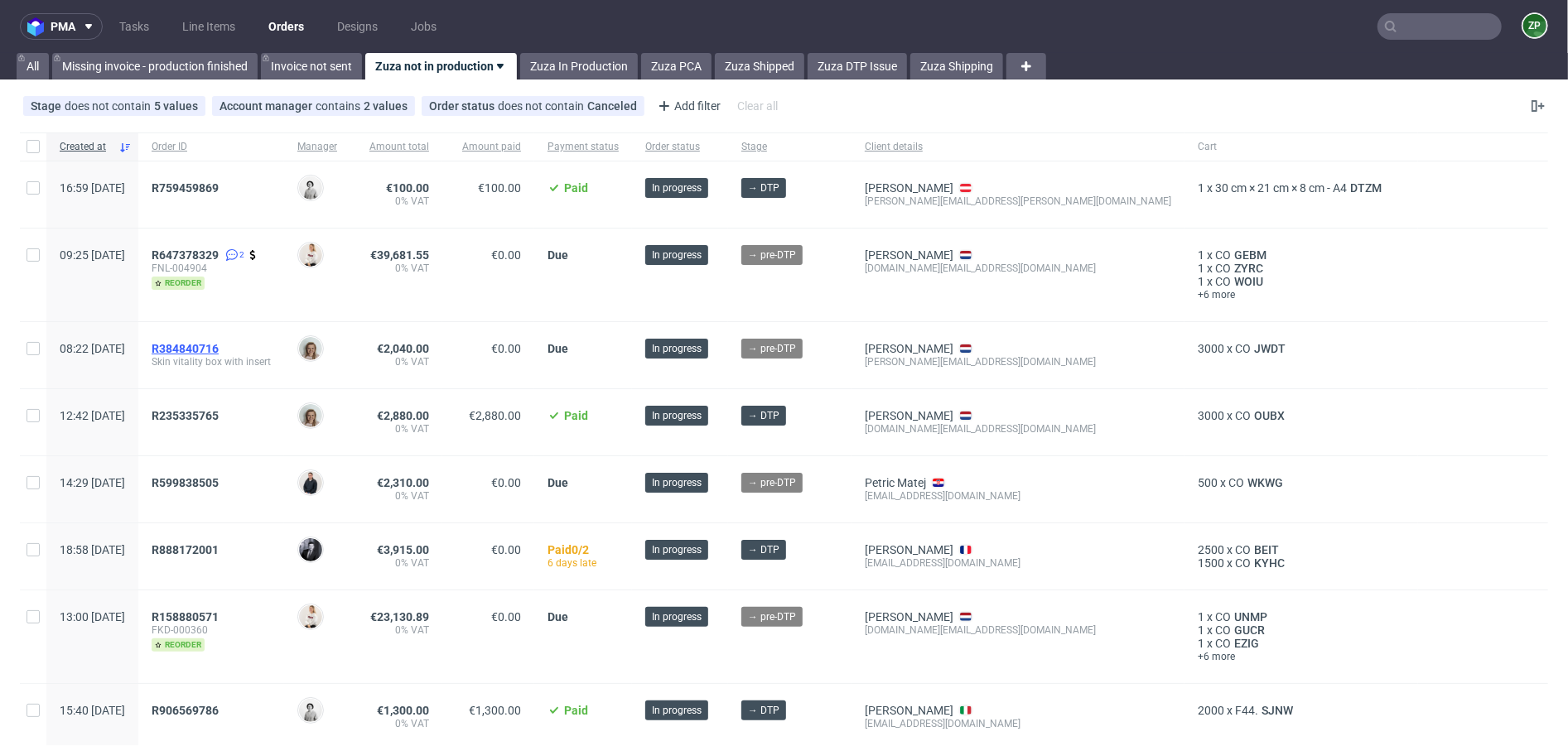
click at [219, 348] on span "R384840716" at bounding box center [185, 349] width 67 height 14
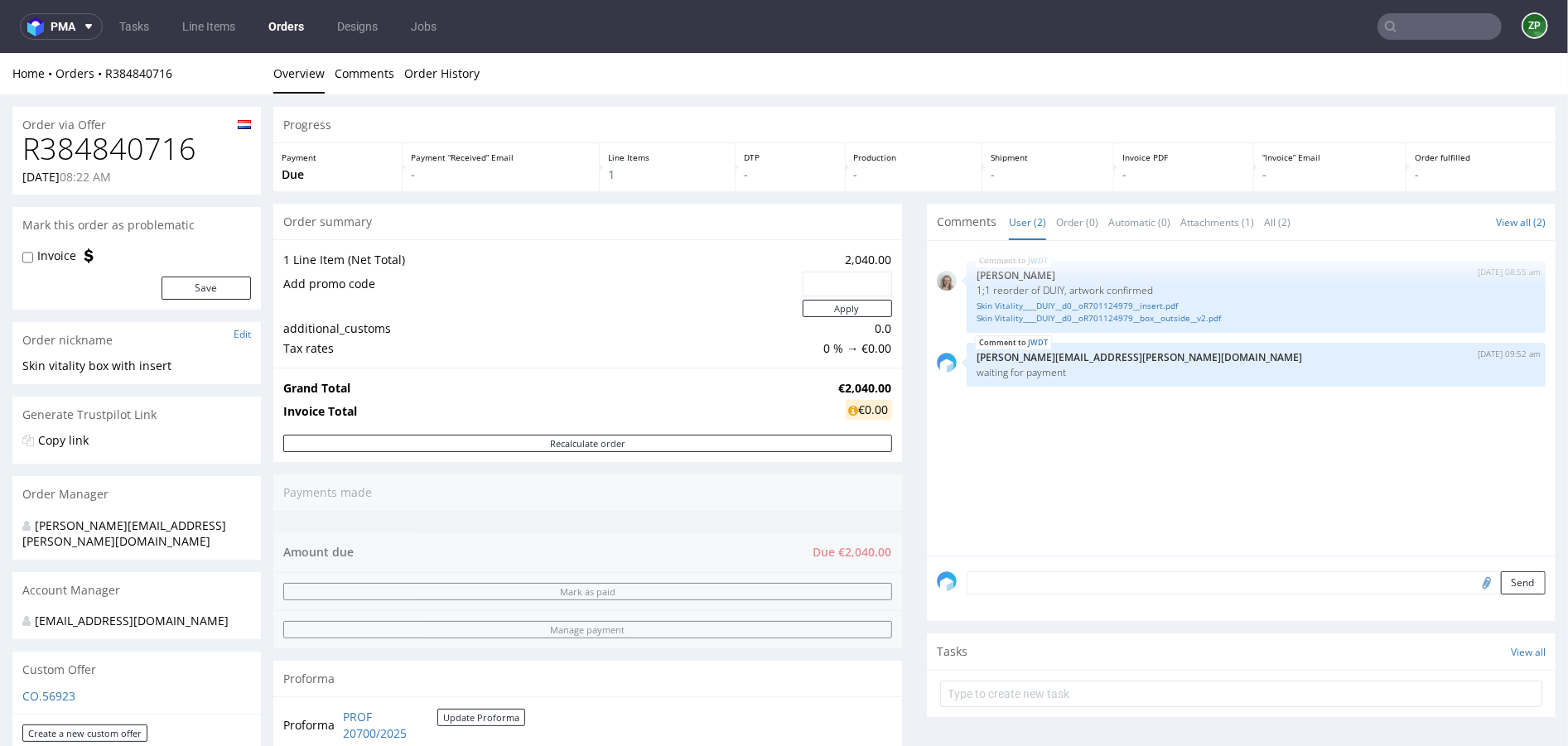
click at [299, 14] on link "Orders" at bounding box center [286, 26] width 55 height 26
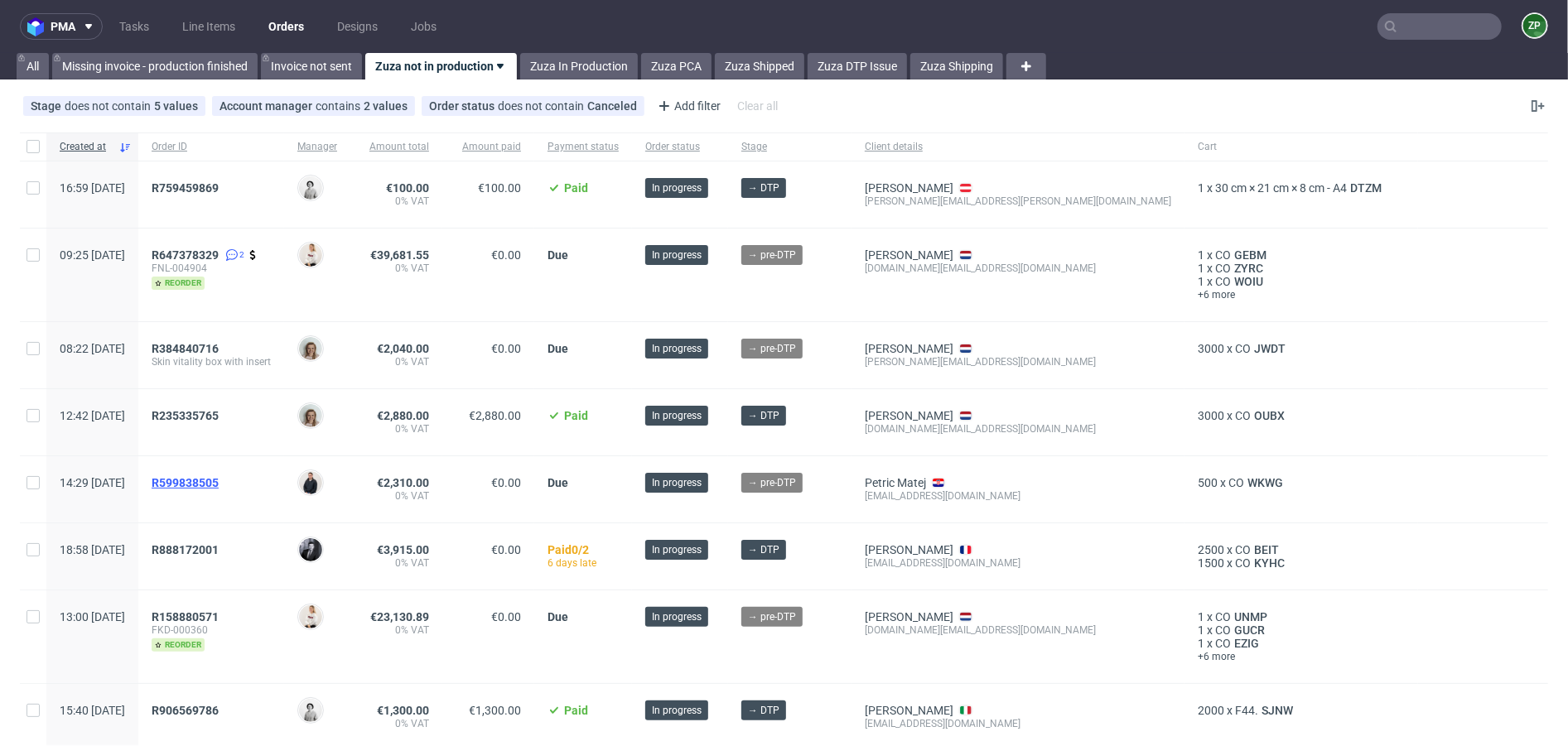
click at [219, 476] on span "R599838505" at bounding box center [185, 483] width 67 height 14
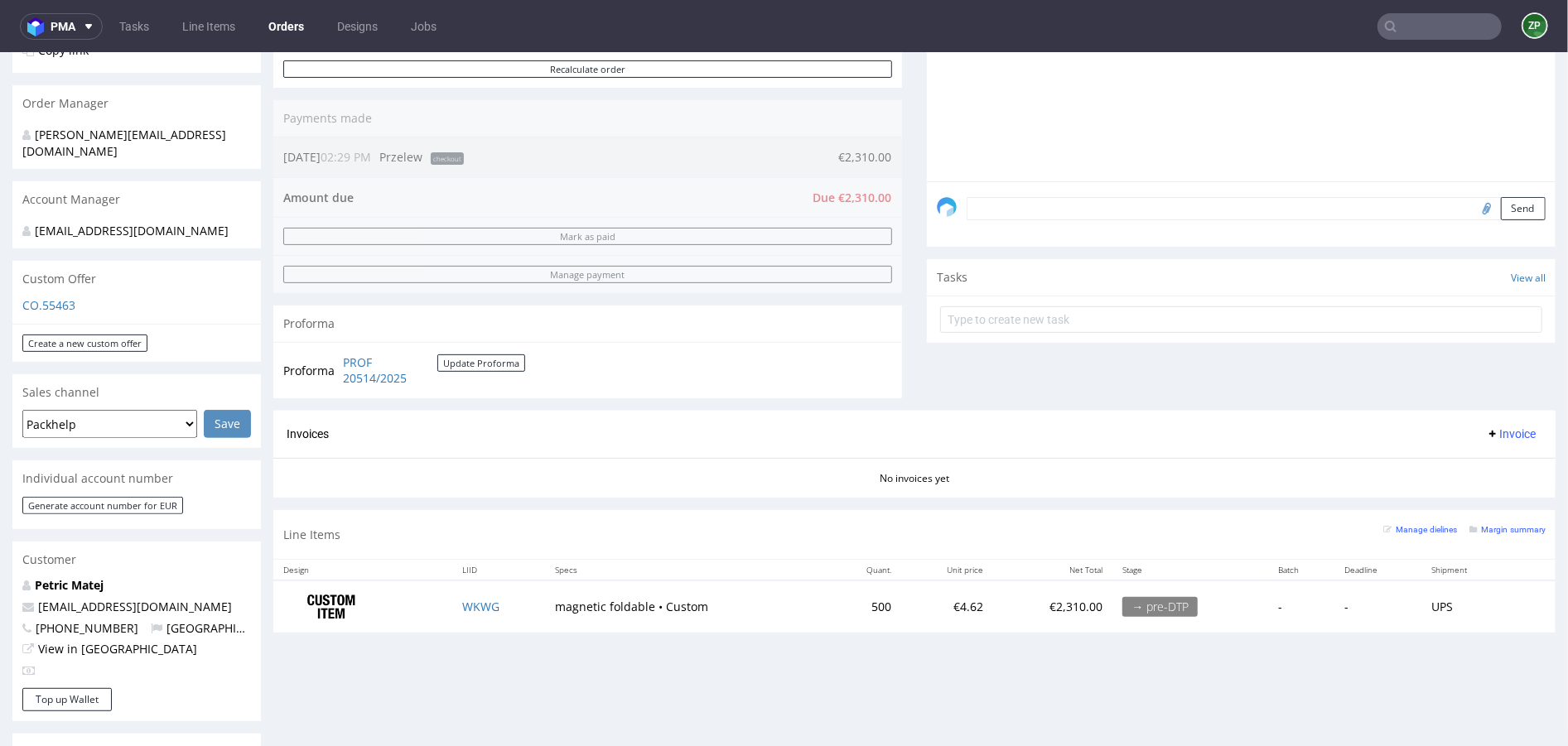
scroll to position [398, 0]
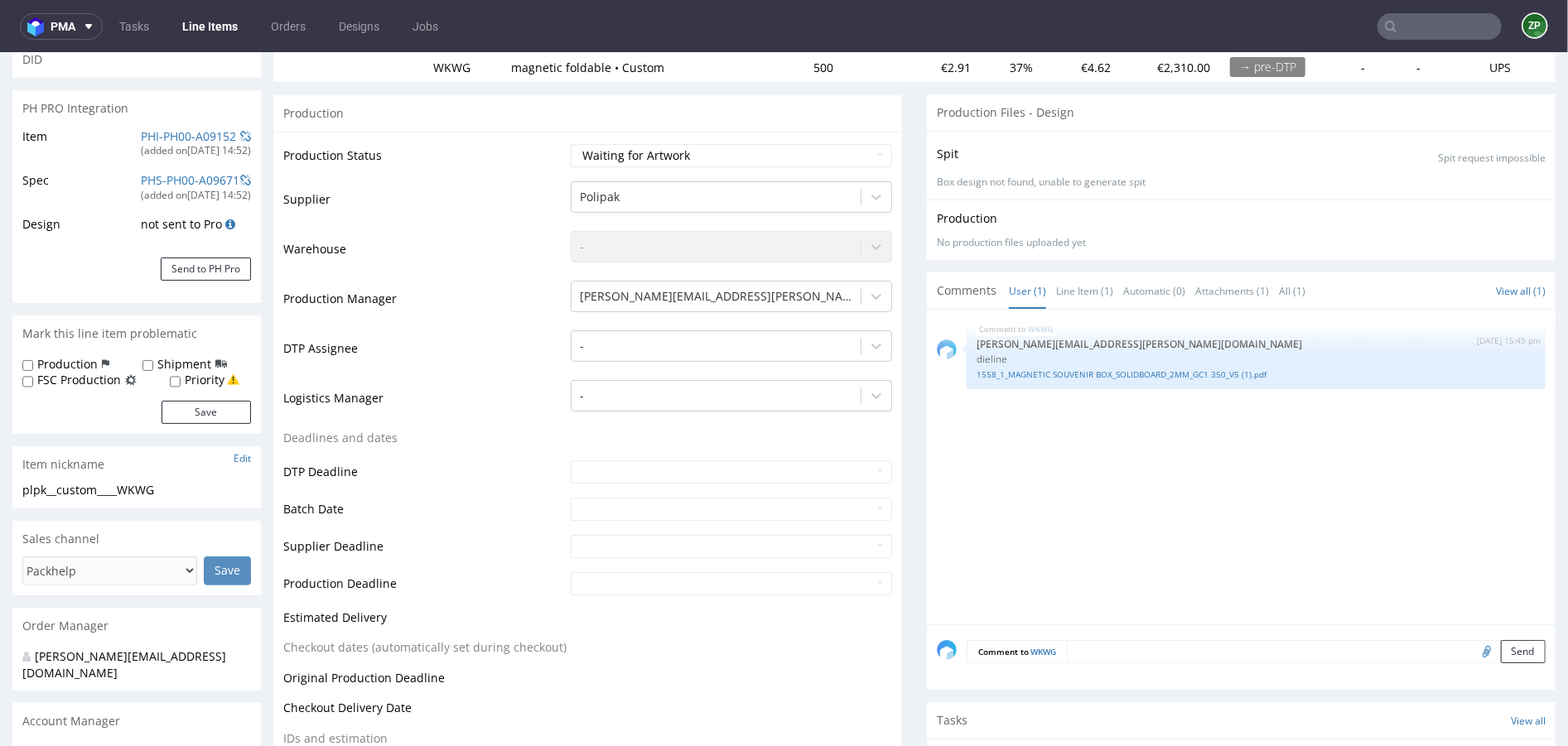
scroll to position [219, 0]
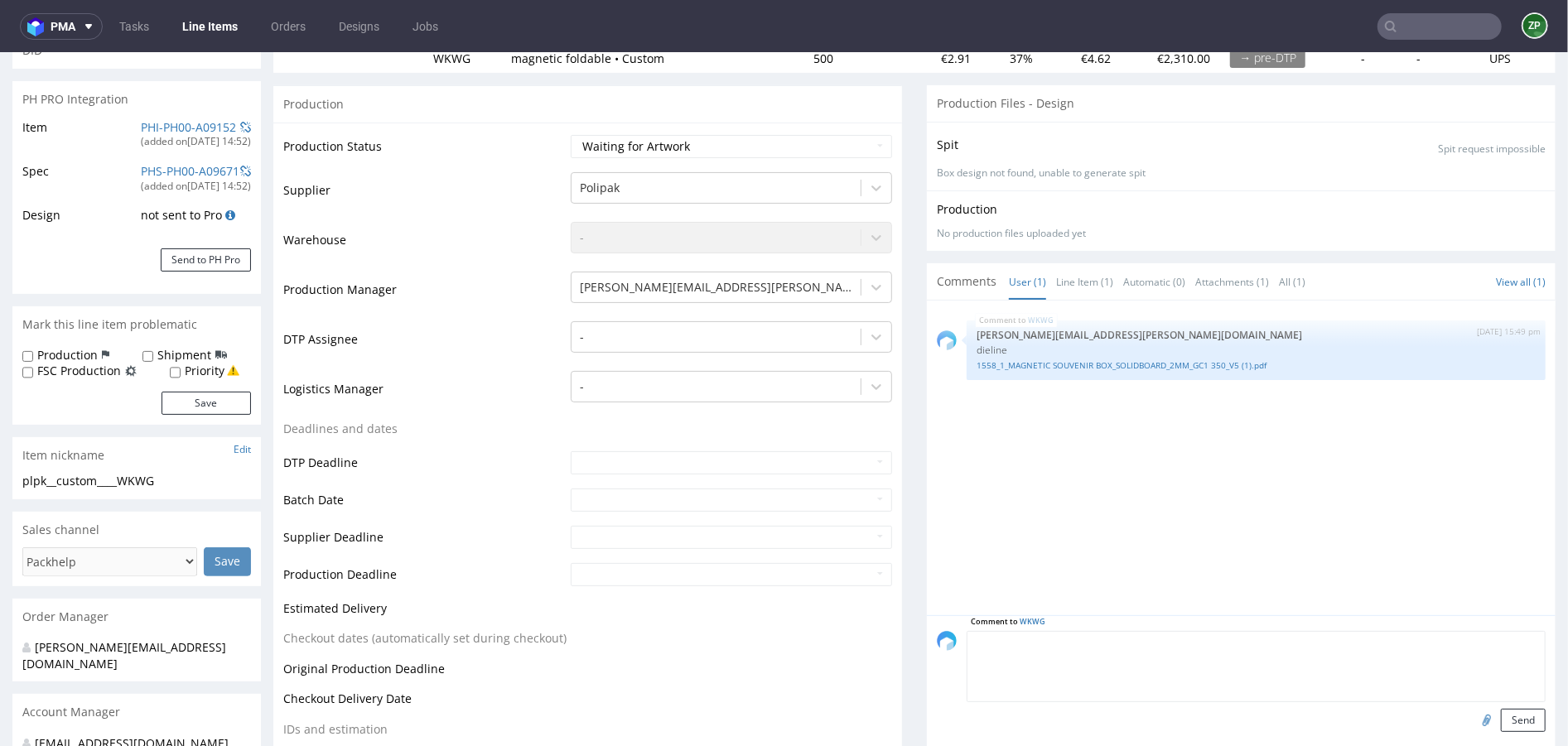
click at [1134, 631] on textarea at bounding box center [1255, 666] width 579 height 71
type textarea "waiting for customer's design"
click at [1508, 715] on button "Send" at bounding box center [1522, 719] width 45 height 23
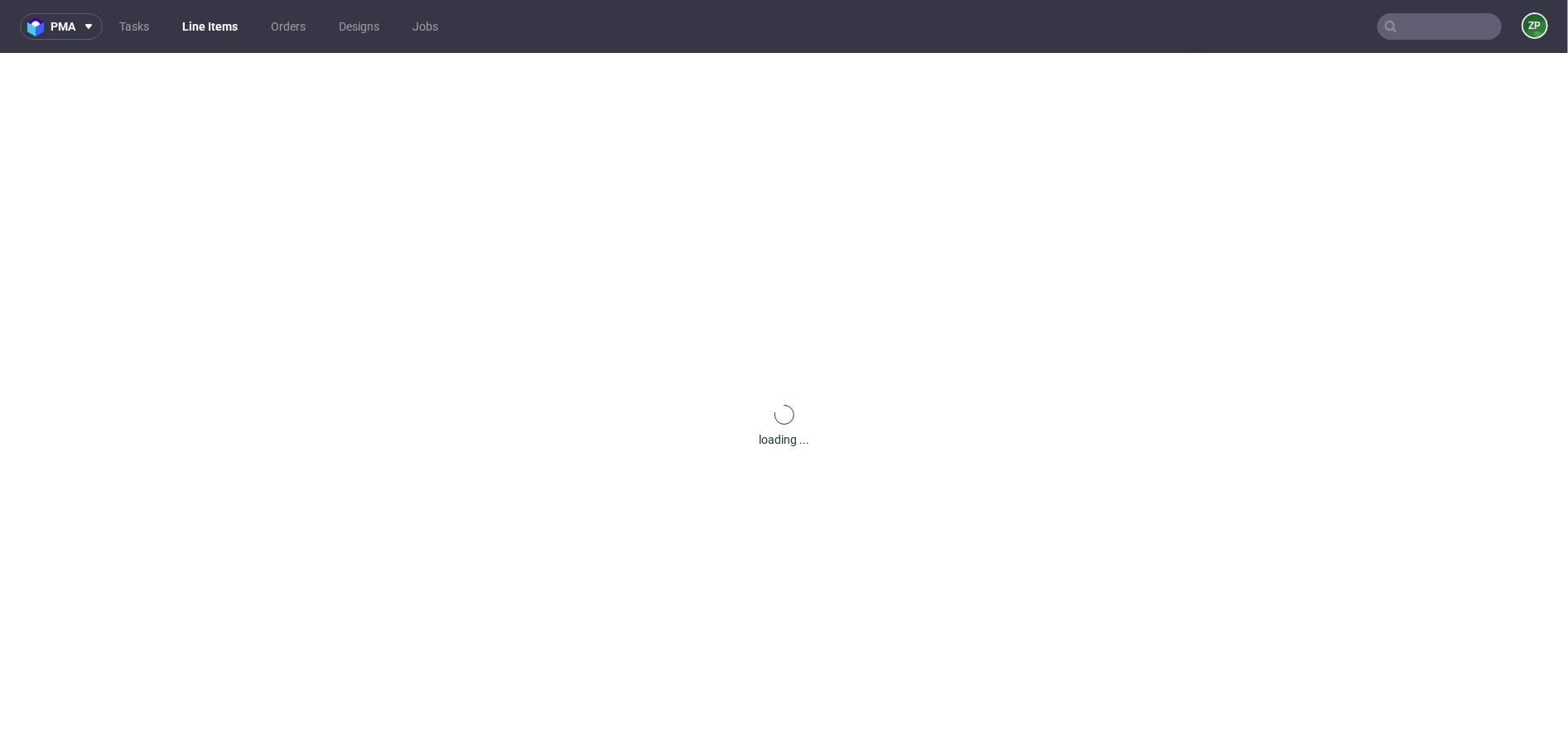
scroll to position [0, 0]
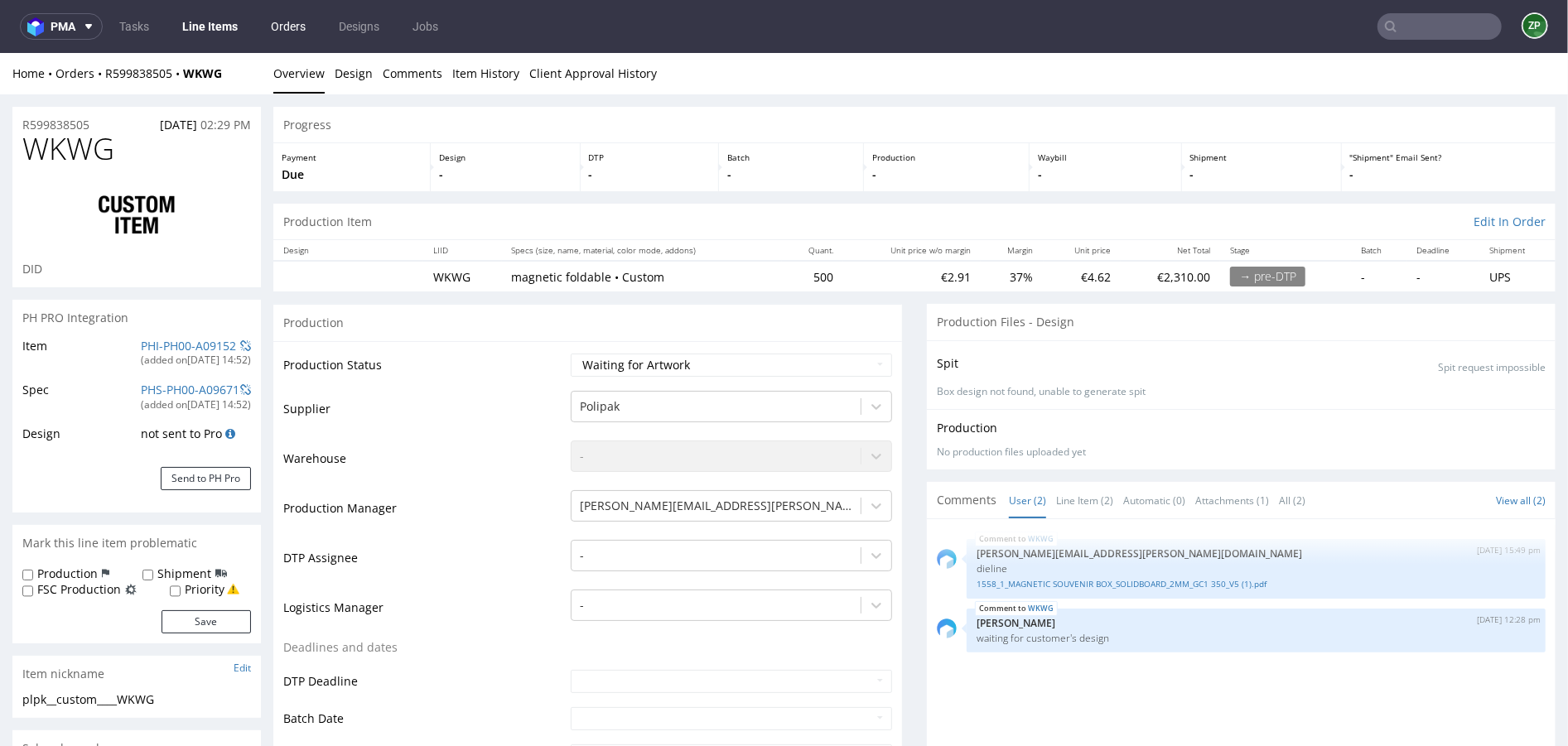
click at [288, 14] on link "Orders" at bounding box center [288, 26] width 54 height 26
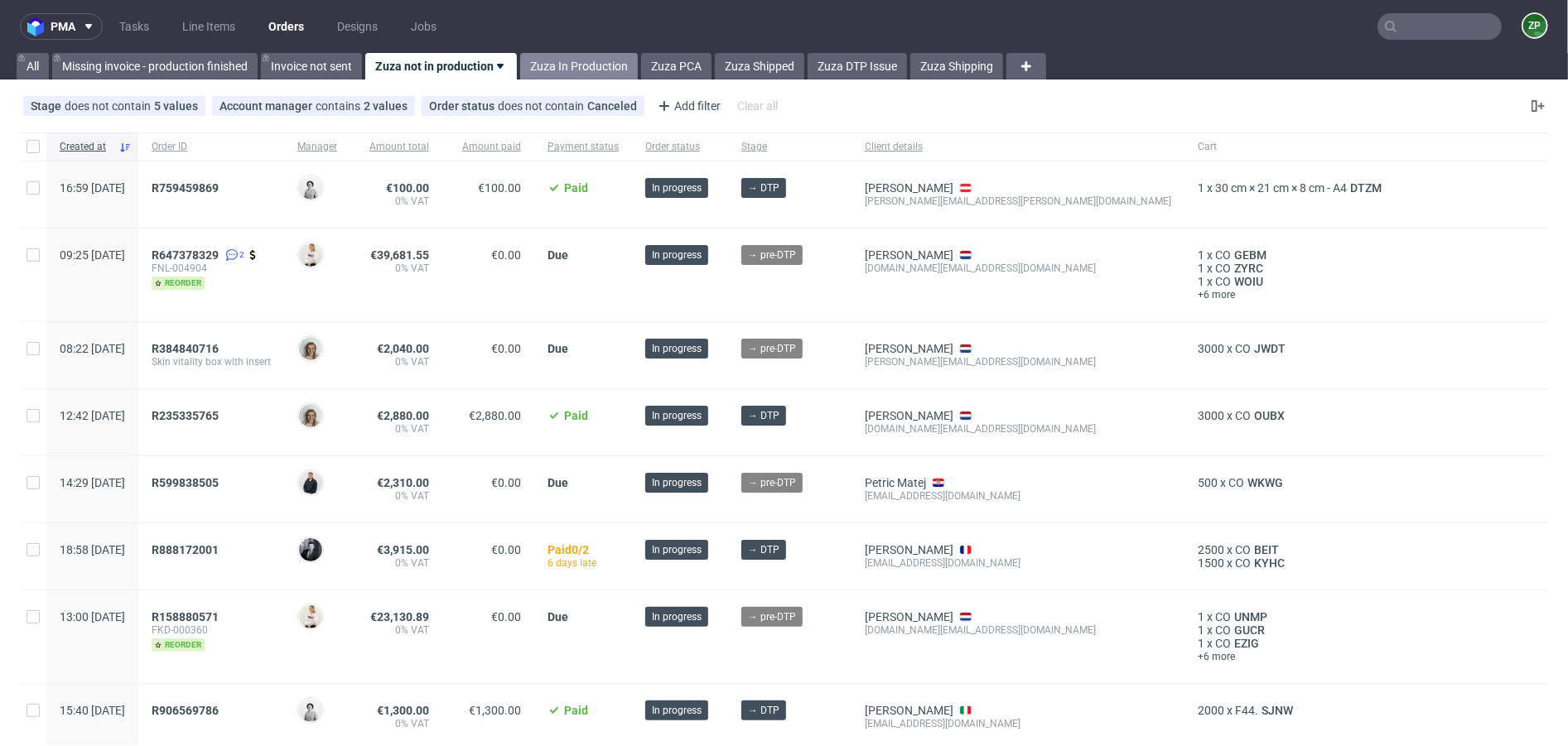
click at [559, 61] on link "Zuza In Production" at bounding box center [579, 66] width 118 height 26
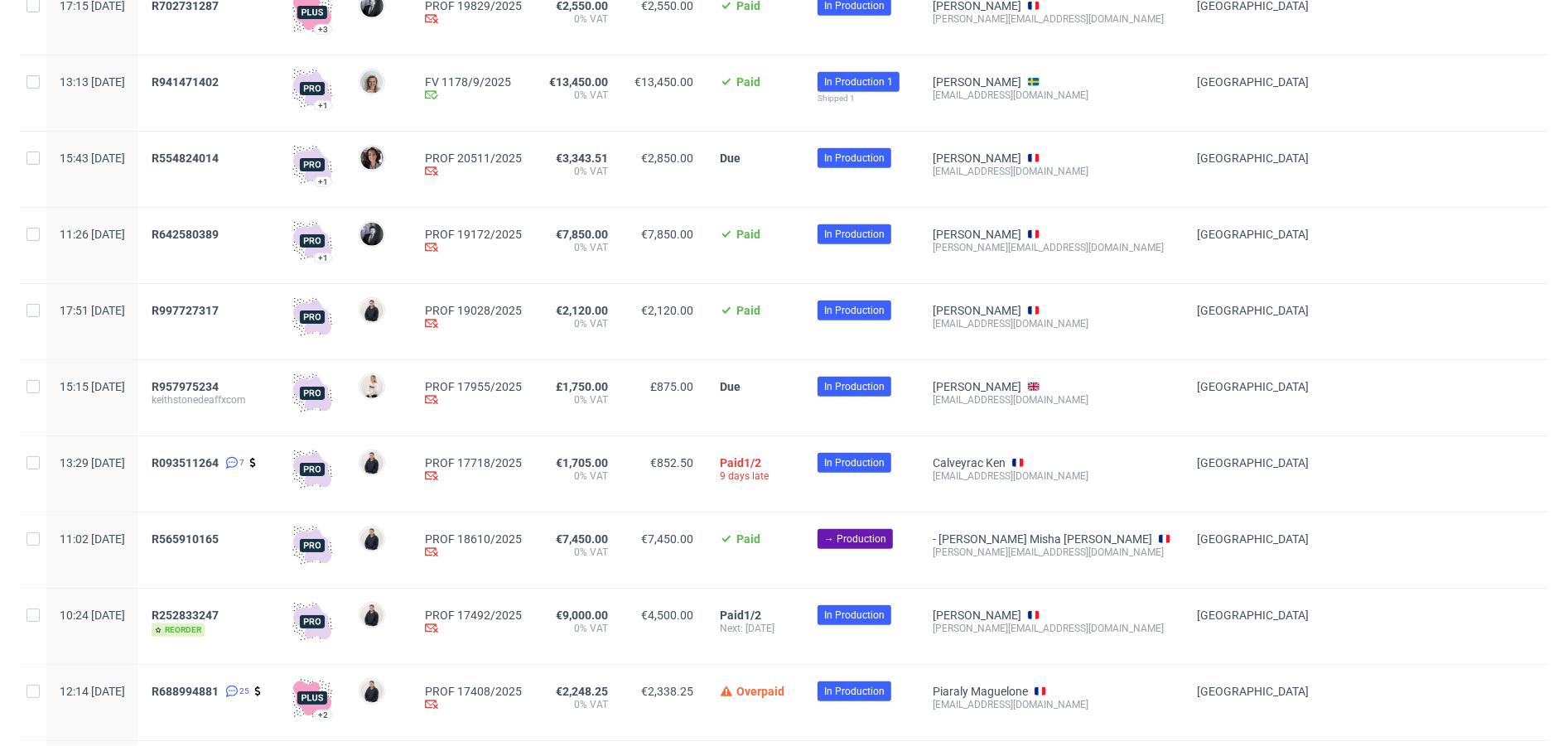
scroll to position [668, 0]
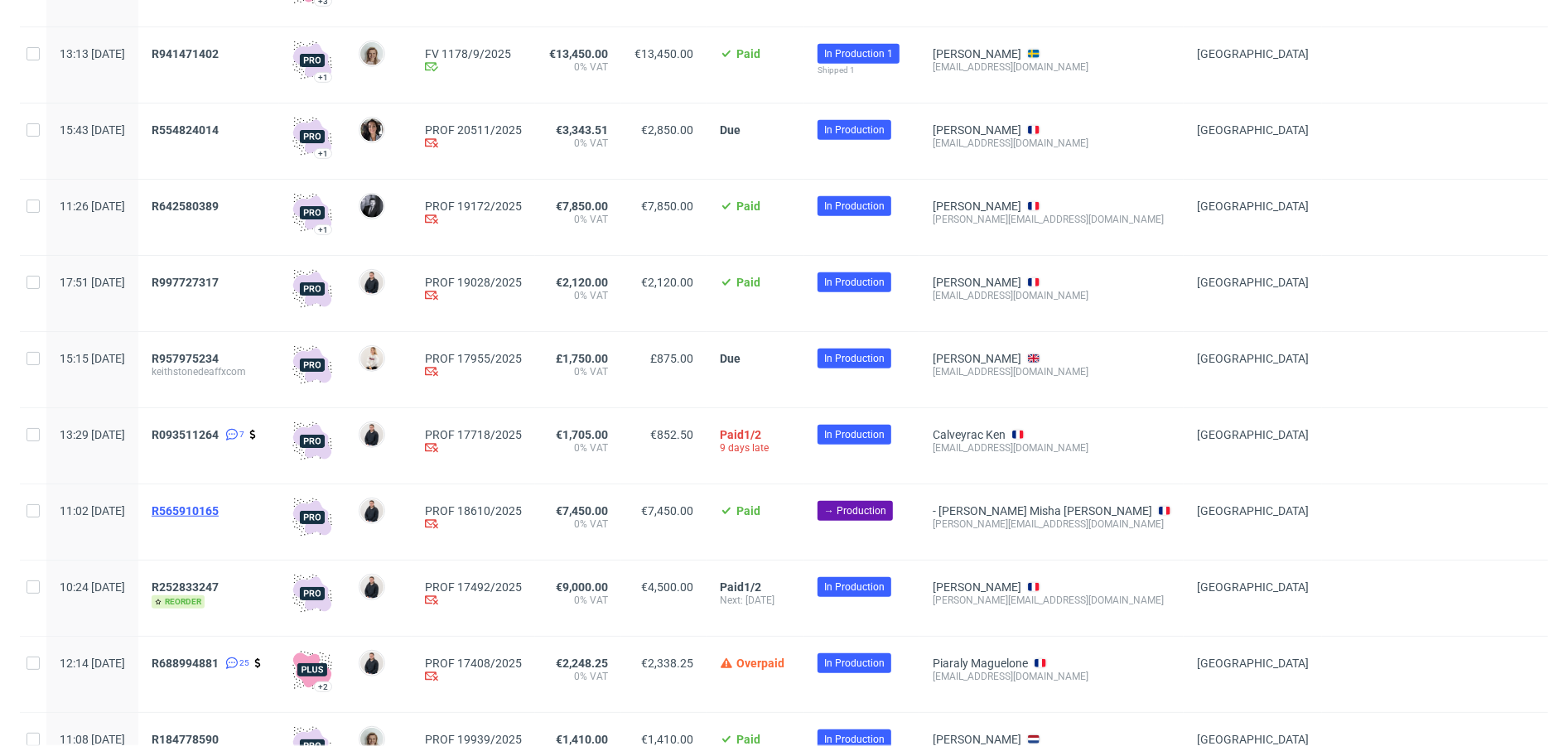
click at [219, 504] on span "R565910165" at bounding box center [185, 511] width 67 height 14
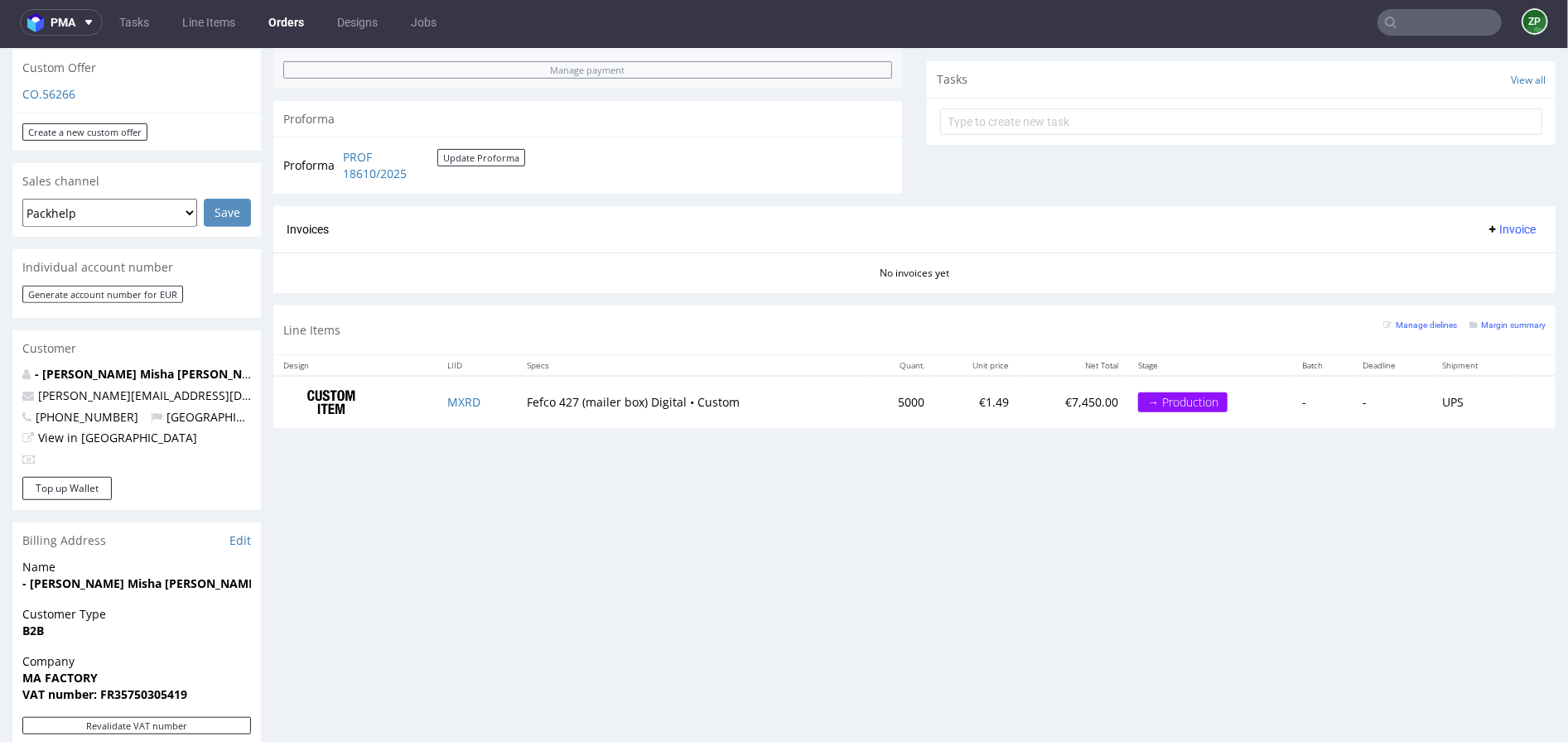
scroll to position [561, 0]
